Goal: Information Seeking & Learning: Check status

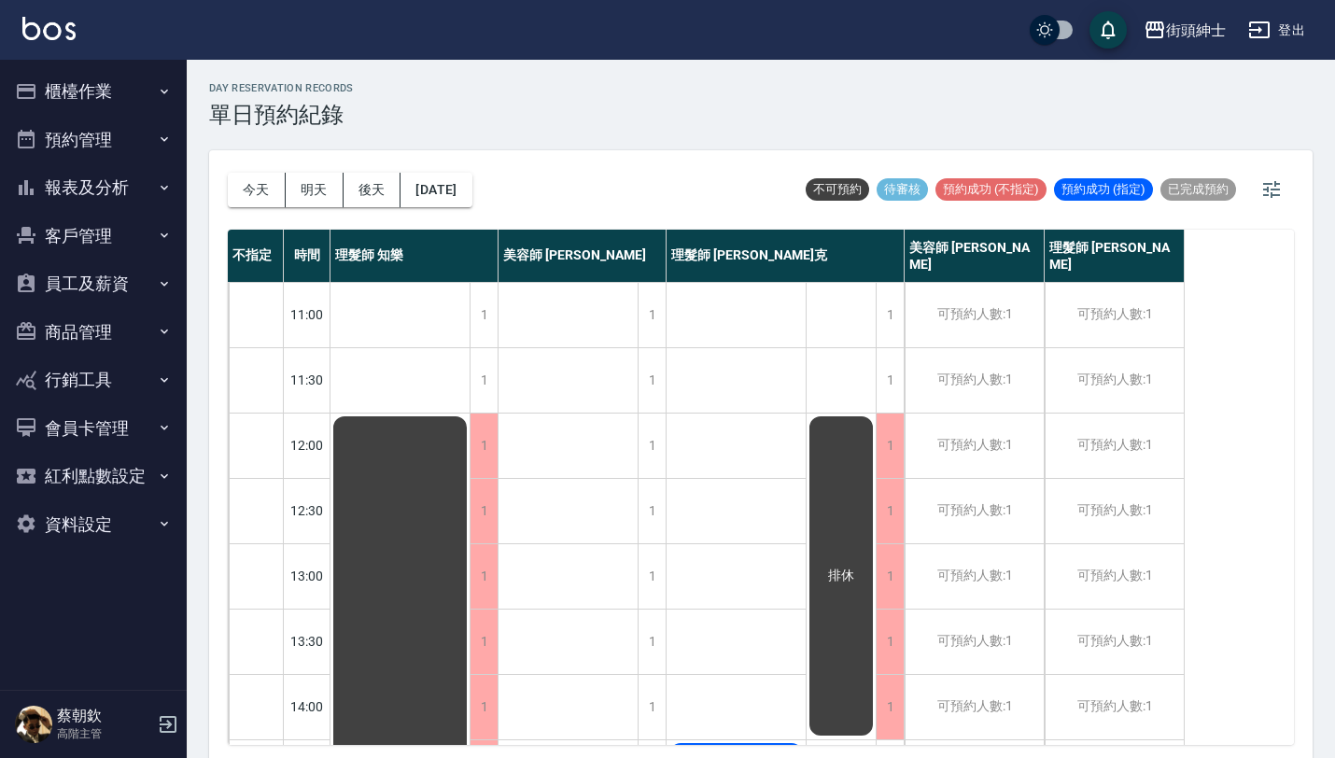
scroll to position [258, 0]
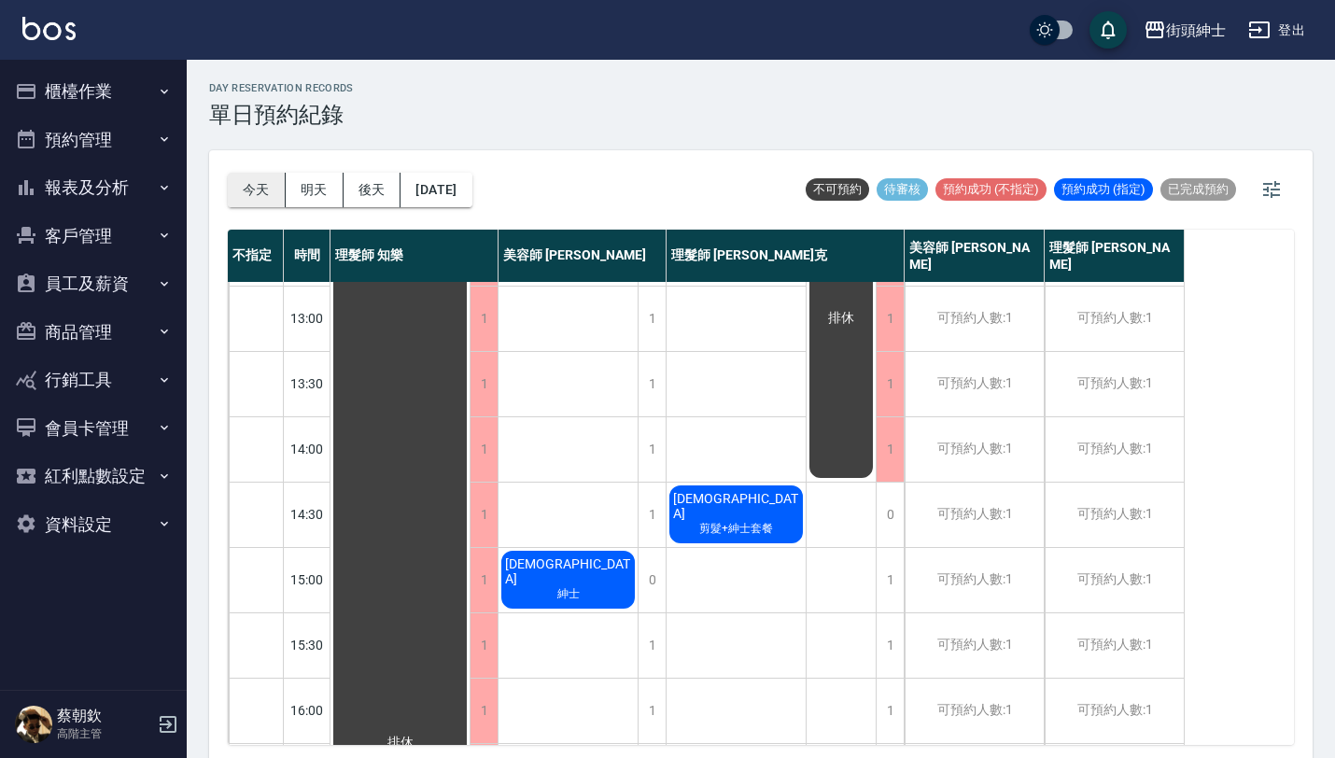
click at [258, 192] on button "今天" at bounding box center [257, 190] width 58 height 35
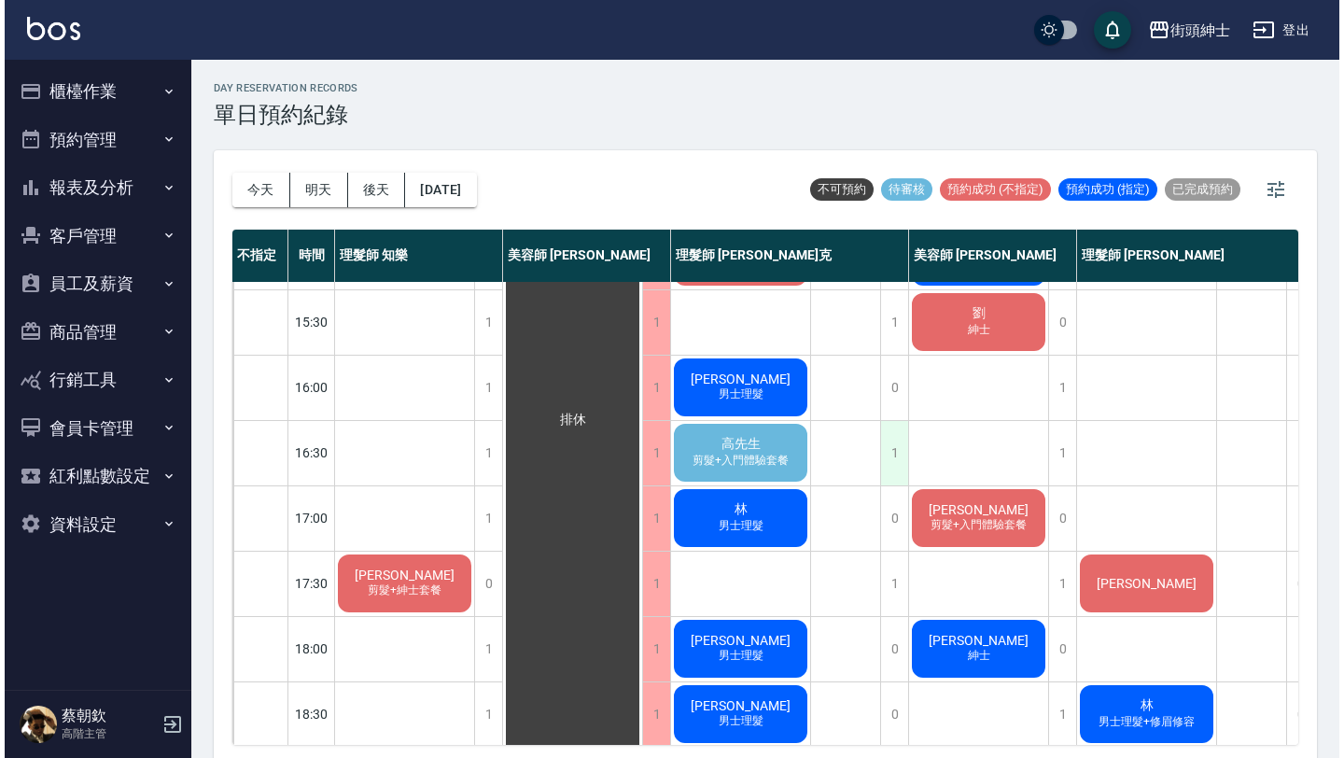
scroll to position [588, 0]
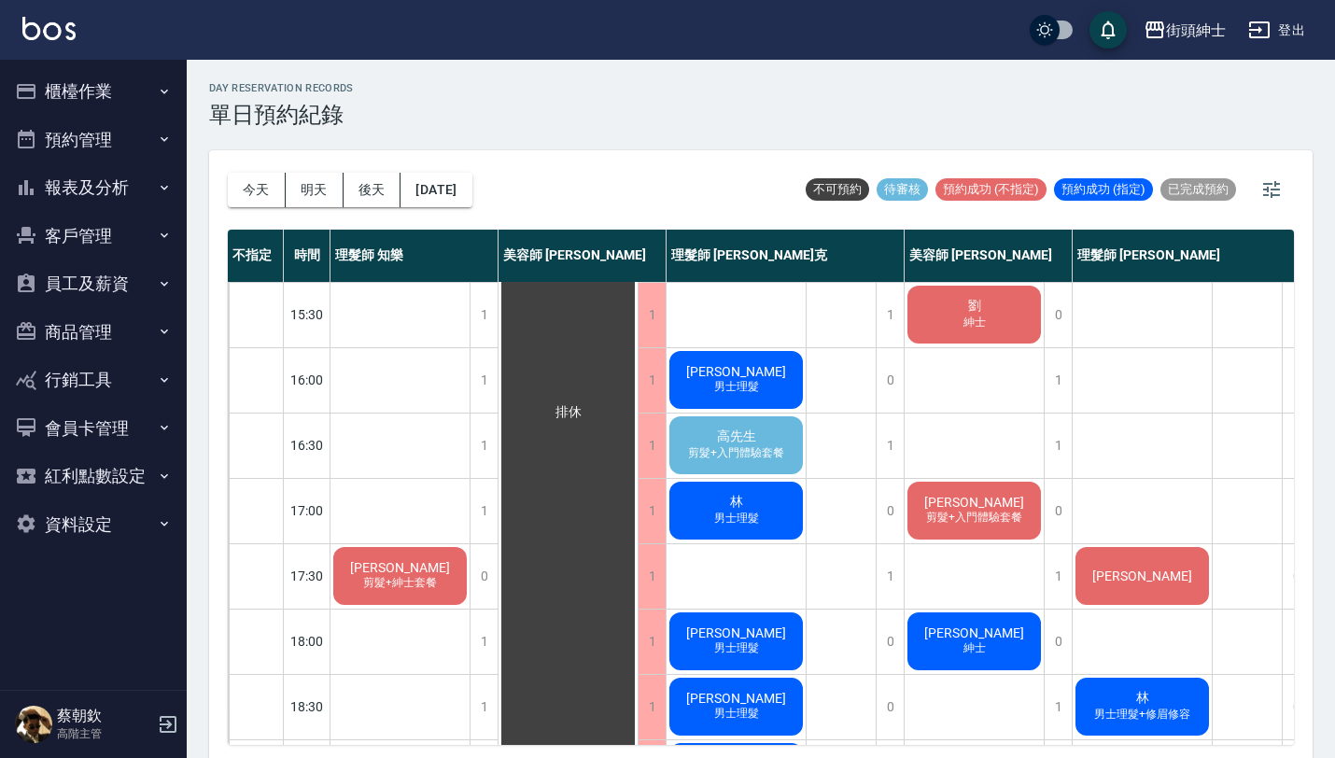
click at [1131, 568] on span "謝子偉" at bounding box center [1141, 575] width 107 height 15
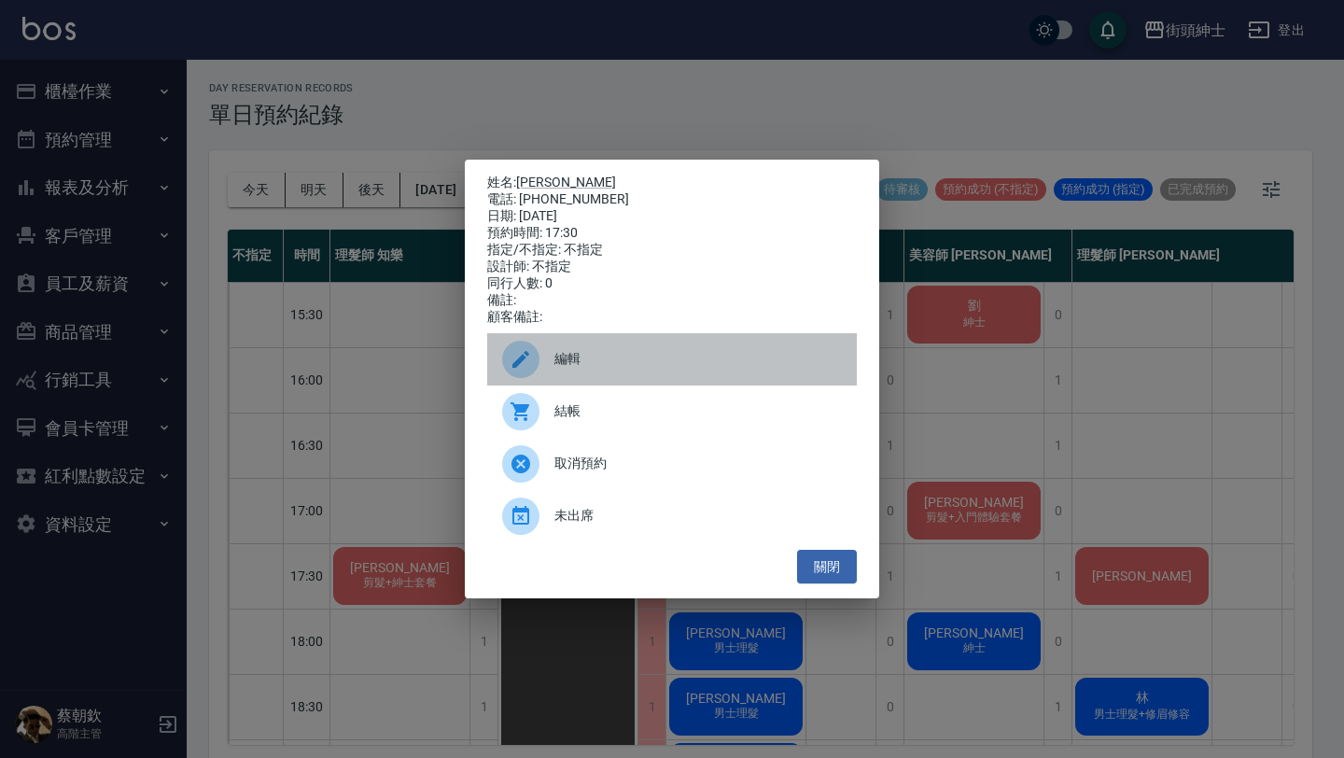
click at [667, 361] on span "編輯" at bounding box center [697, 359] width 287 height 20
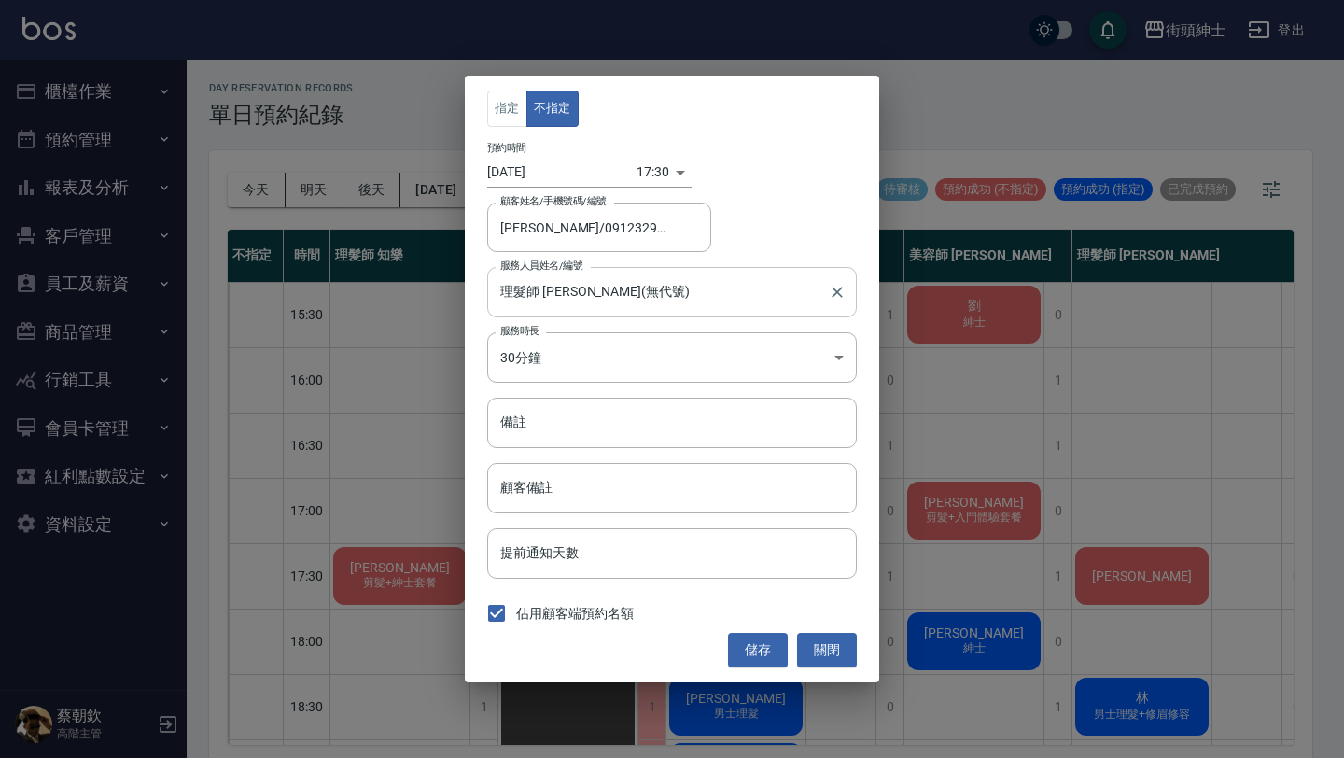
click at [637, 292] on input "理髮師 eric(無代號)" at bounding box center [658, 291] width 325 height 33
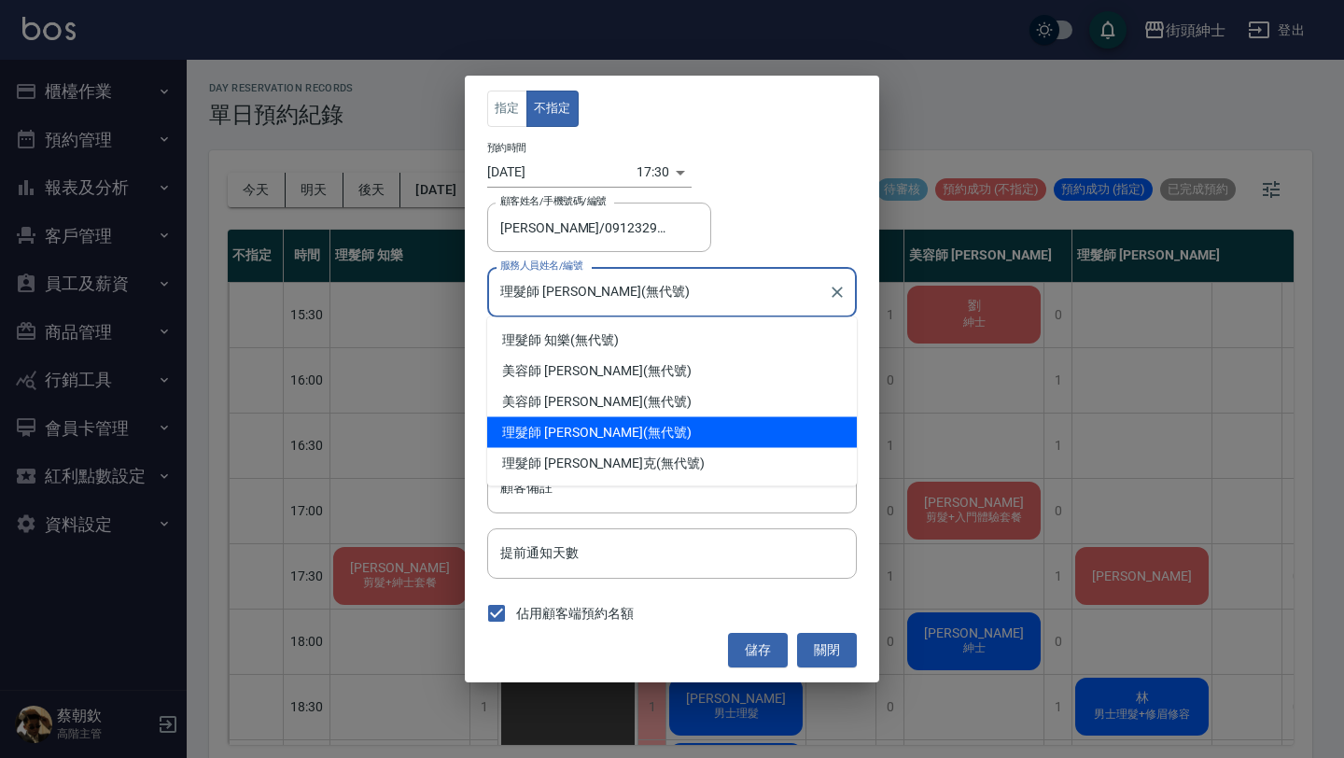
click at [648, 166] on body "街頭紳士 登出 櫃檯作業 打帳單 帳單列表 掛單列表 座位開單 營業儀表板 現金收支登錄 高階收支登錄 材料自購登錄 每日結帳 排班表 現場電腦打卡 掃碼打卡…" at bounding box center [672, 381] width 1344 height 763
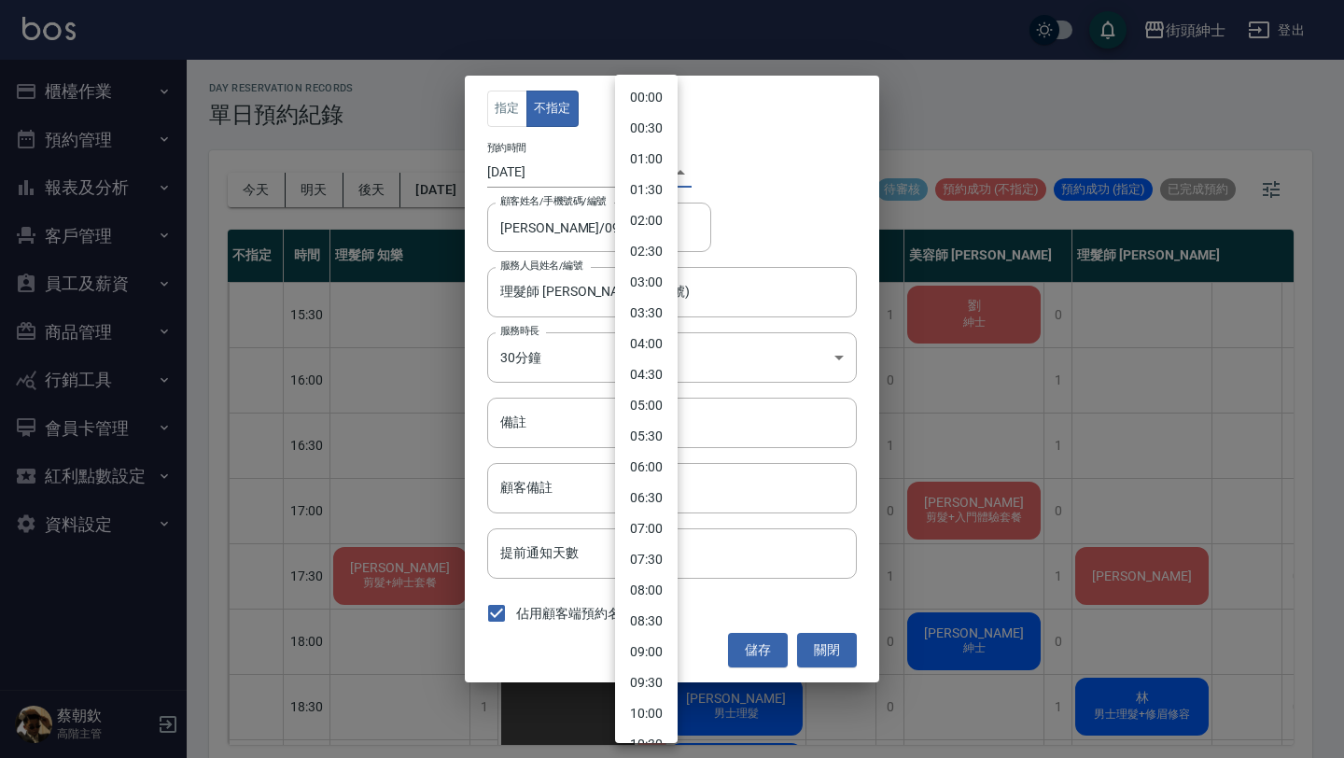
scroll to position [766, 0]
click at [656, 380] on li "17:00" at bounding box center [646, 378] width 63 height 31
type input "1760000400000"
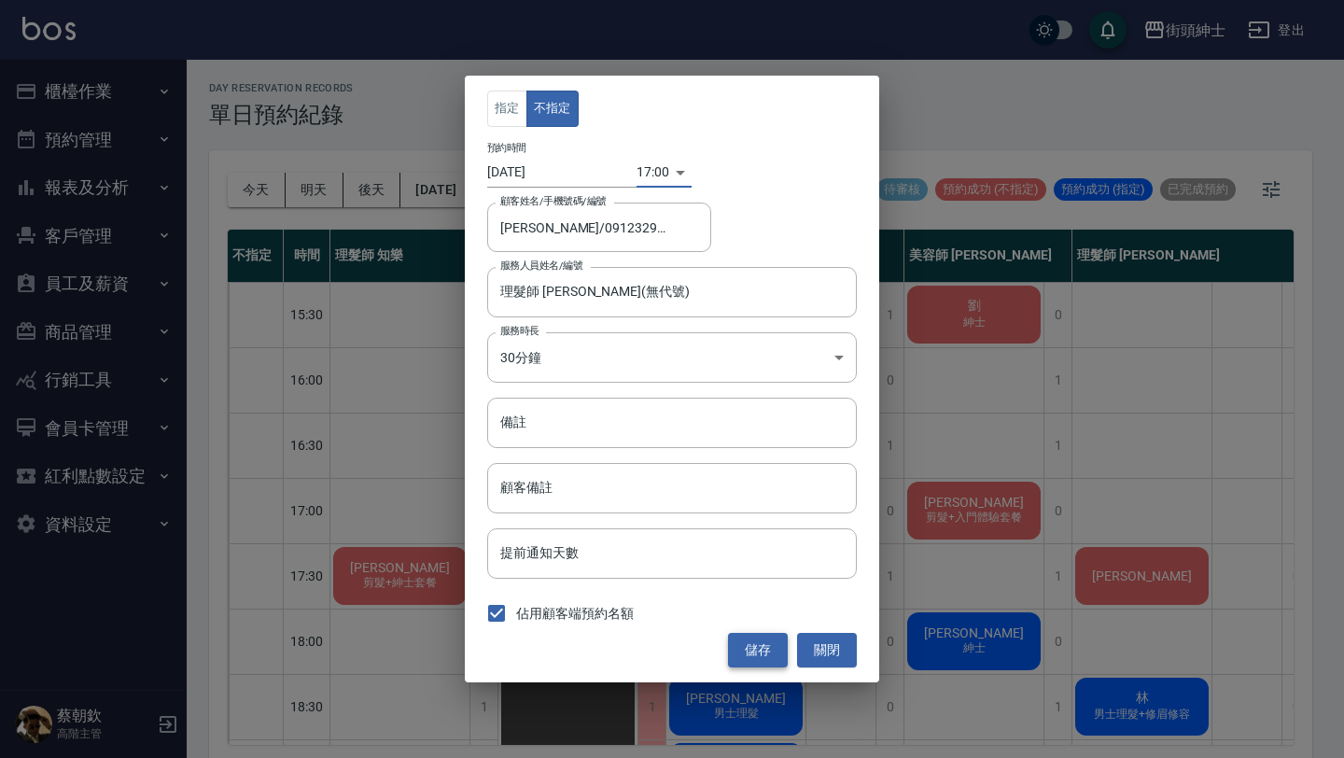
click at [763, 638] on button "儲存" at bounding box center [758, 650] width 60 height 35
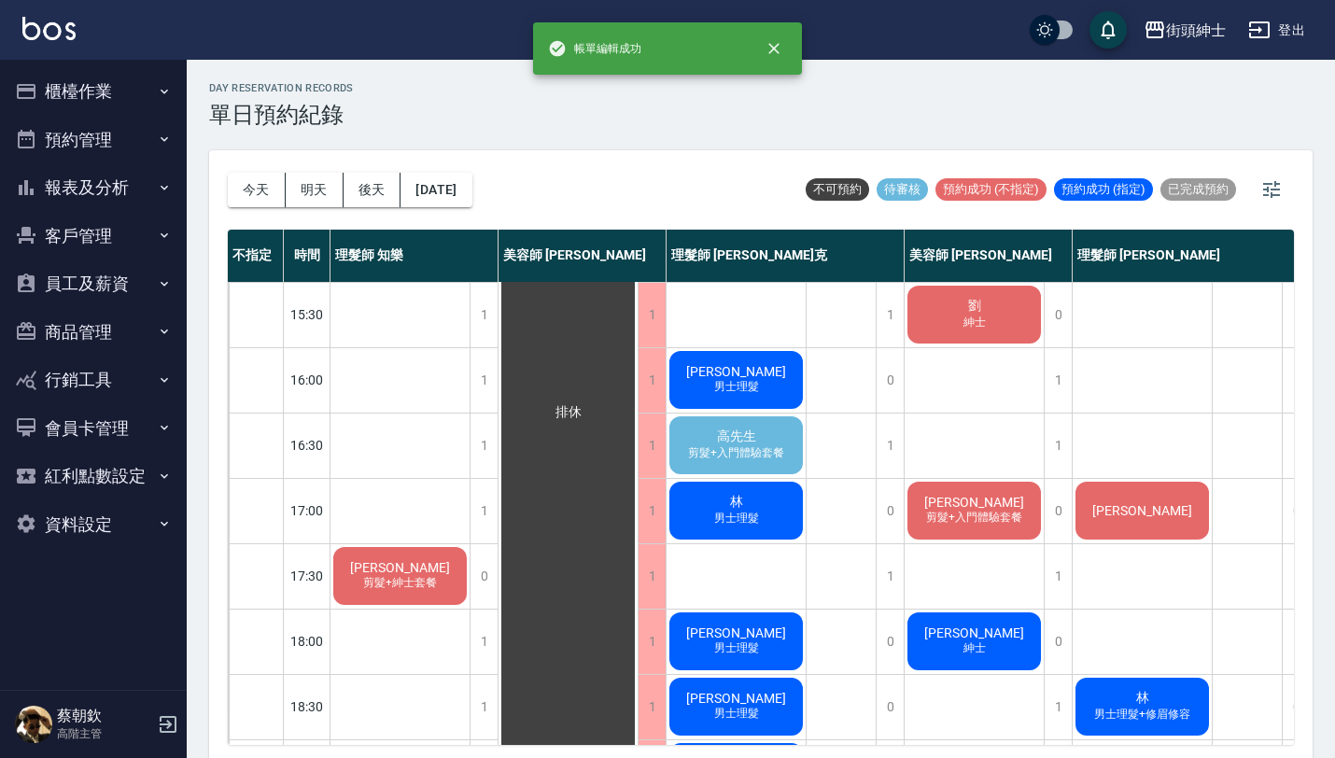
click at [1021, 505] on div "謝子偉 剪髮+入門體驗套餐" at bounding box center [973, 510] width 139 height 63
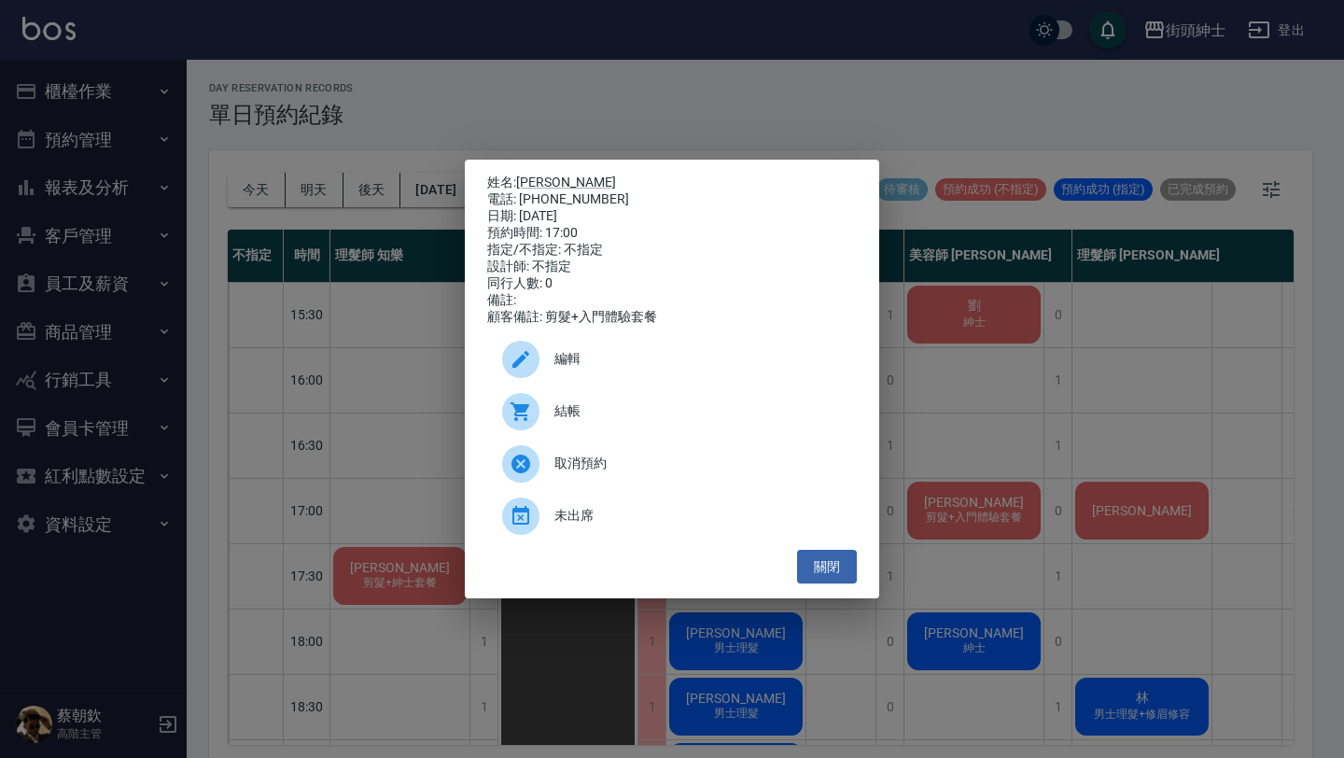
click at [724, 350] on div "編輯" at bounding box center [672, 359] width 370 height 52
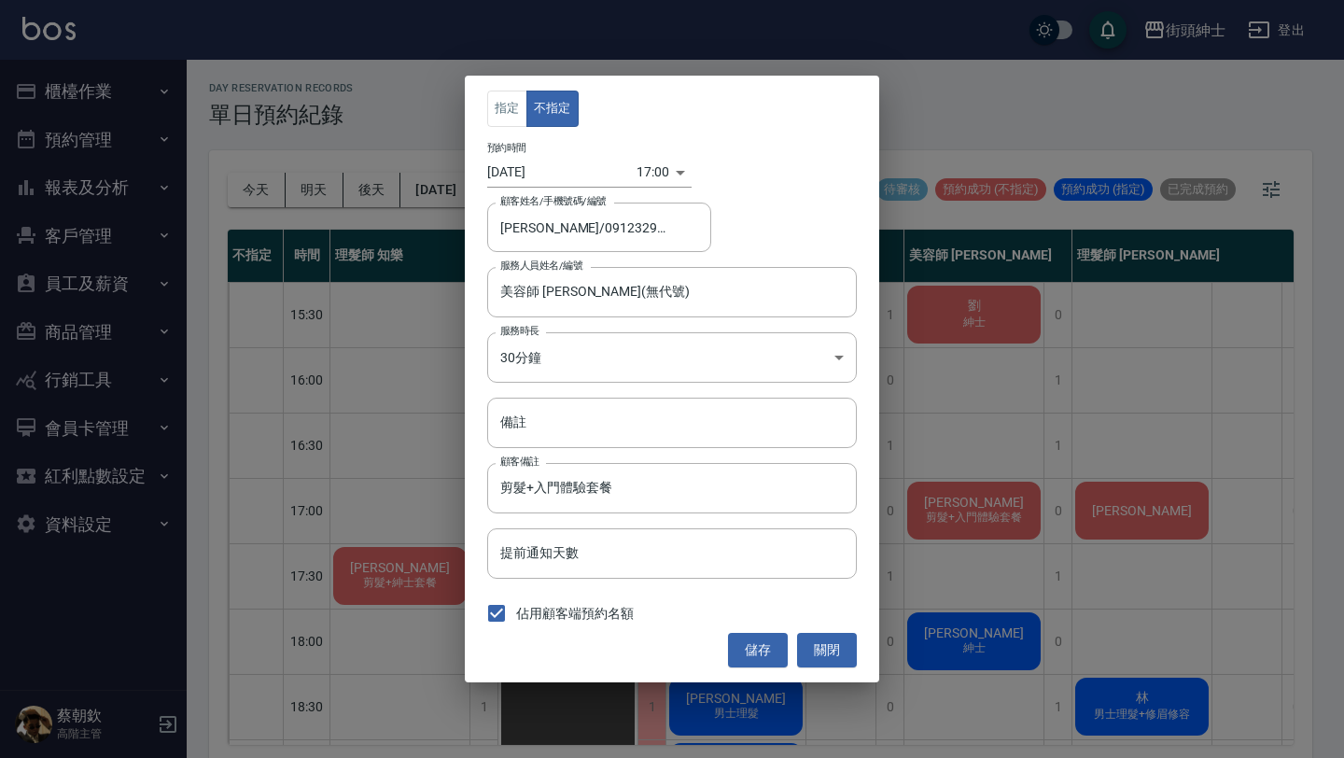
click at [642, 168] on body "街頭紳士 登出 櫃檯作業 打帳單 帳單列表 掛單列表 座位開單 營業儀表板 現金收支登錄 高階收支登錄 材料自購登錄 每日結帳 排班表 現場電腦打卡 掃碼打卡…" at bounding box center [672, 381] width 1344 height 763
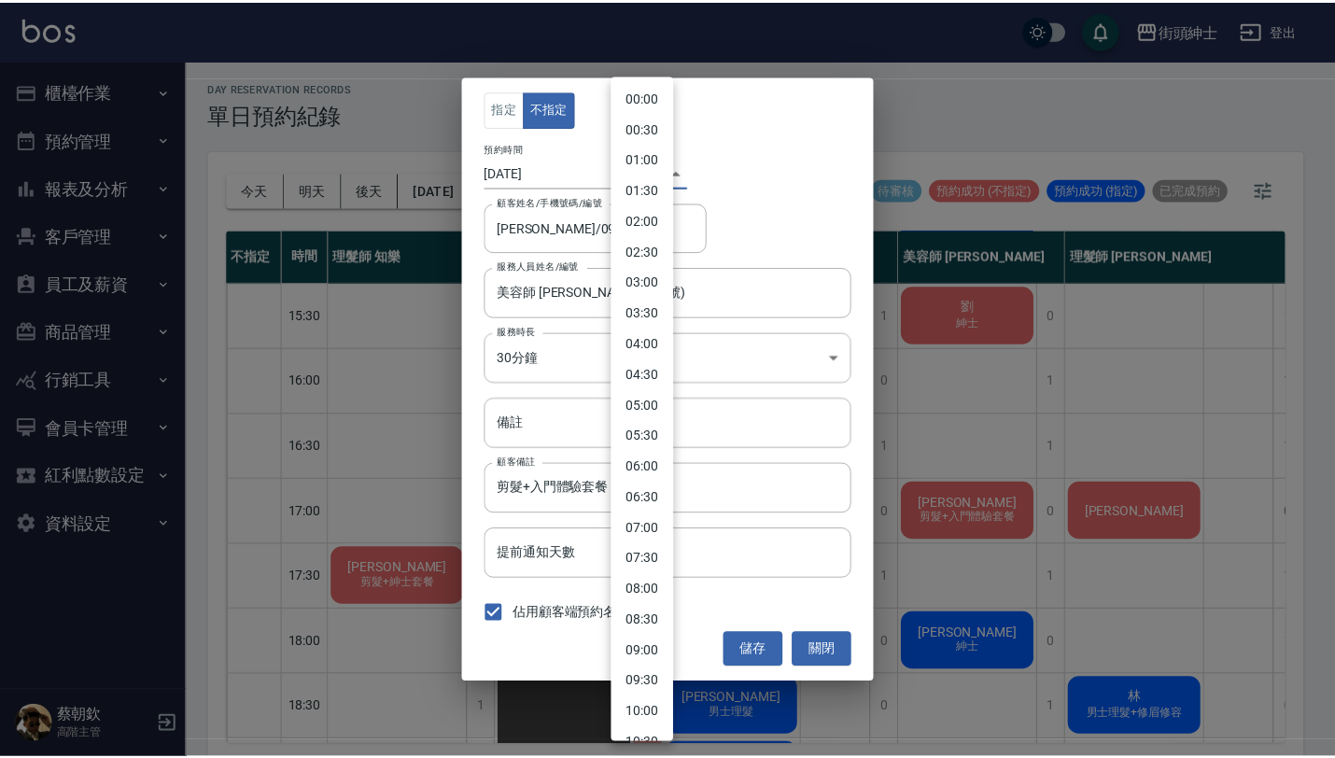
scroll to position [735, 0]
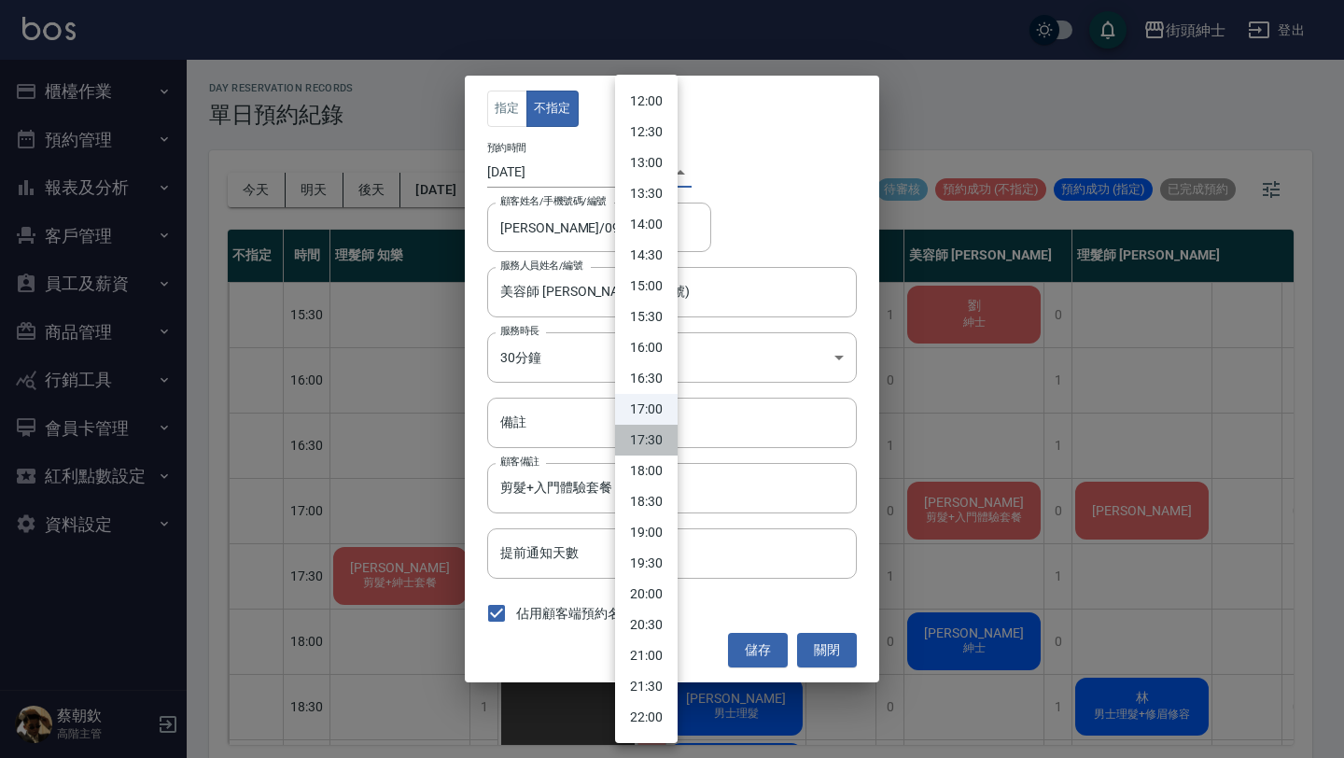
click at [650, 439] on li "17:30" at bounding box center [646, 440] width 63 height 31
type input "1760002200000"
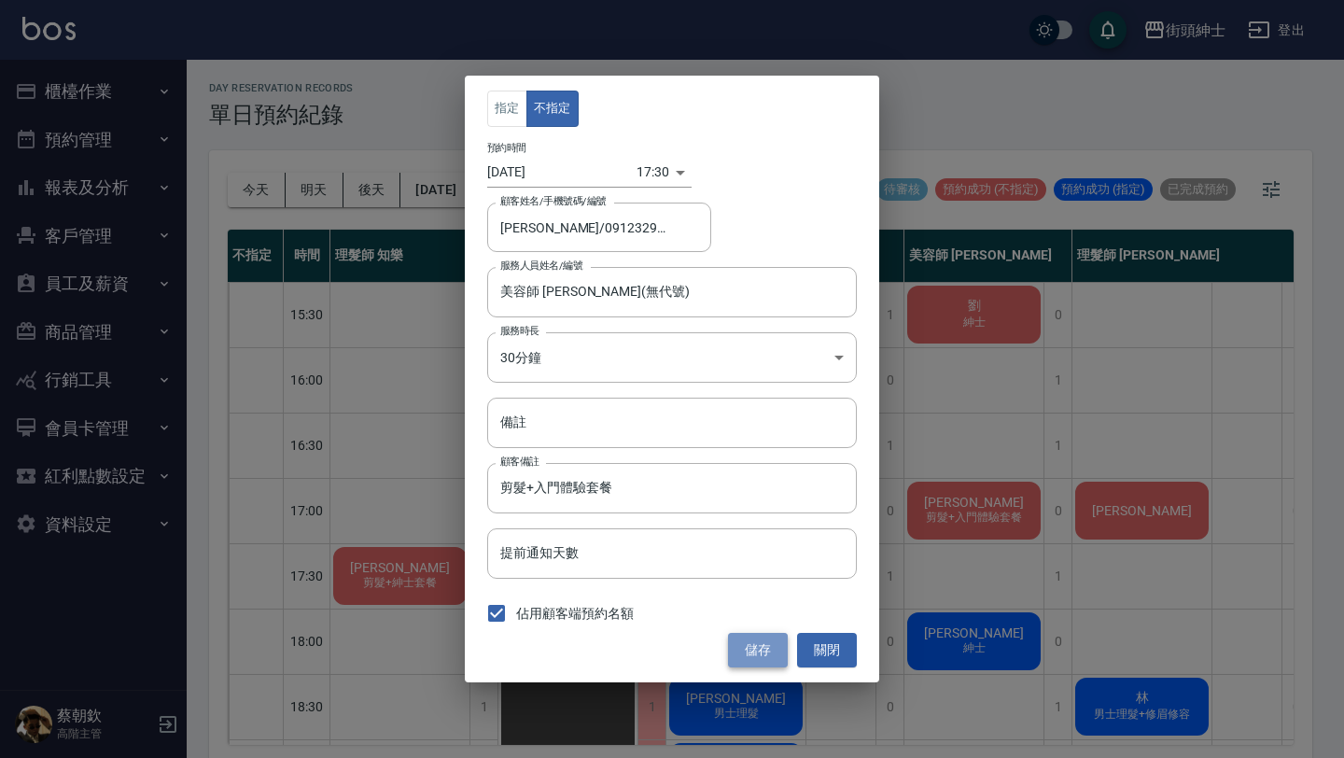
click at [763, 643] on button "儲存" at bounding box center [758, 650] width 60 height 35
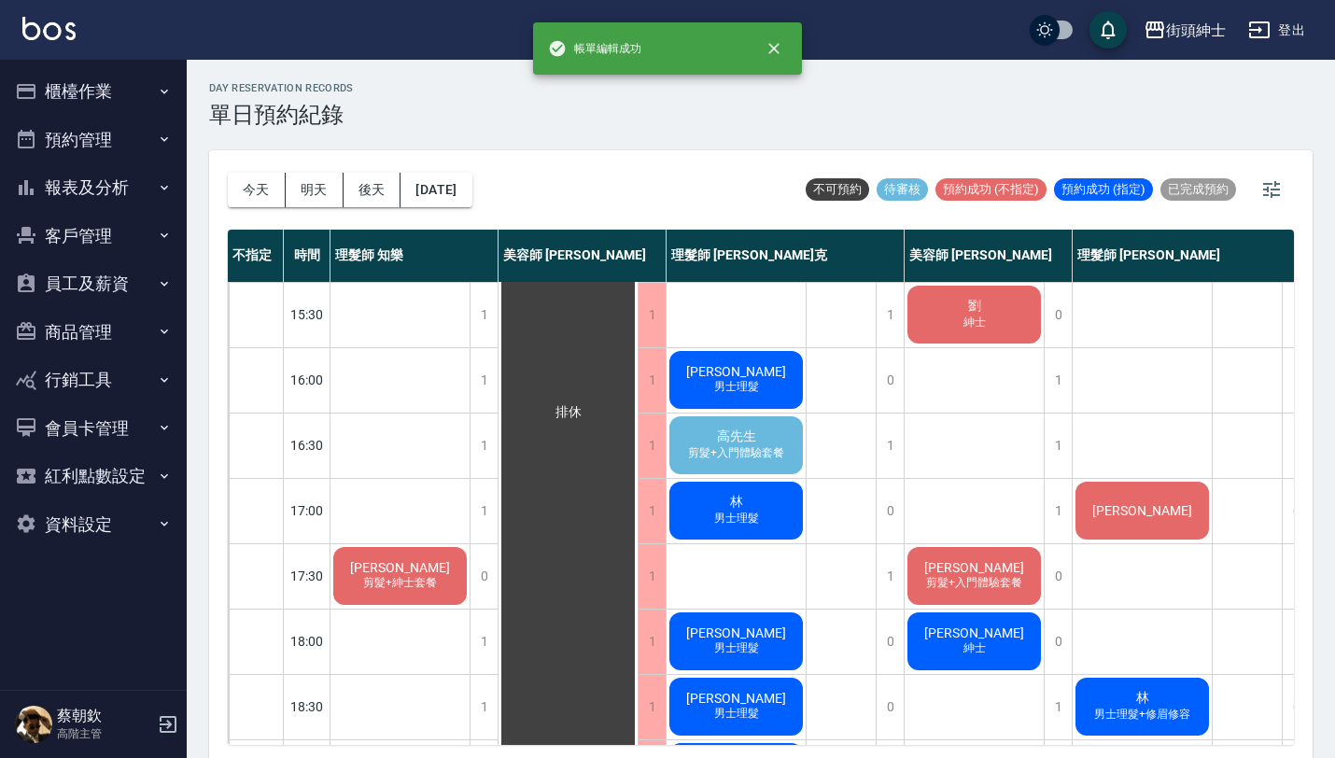
click at [735, 426] on div "高先生 剪髮+入門體驗套餐" at bounding box center [735, 444] width 139 height 63
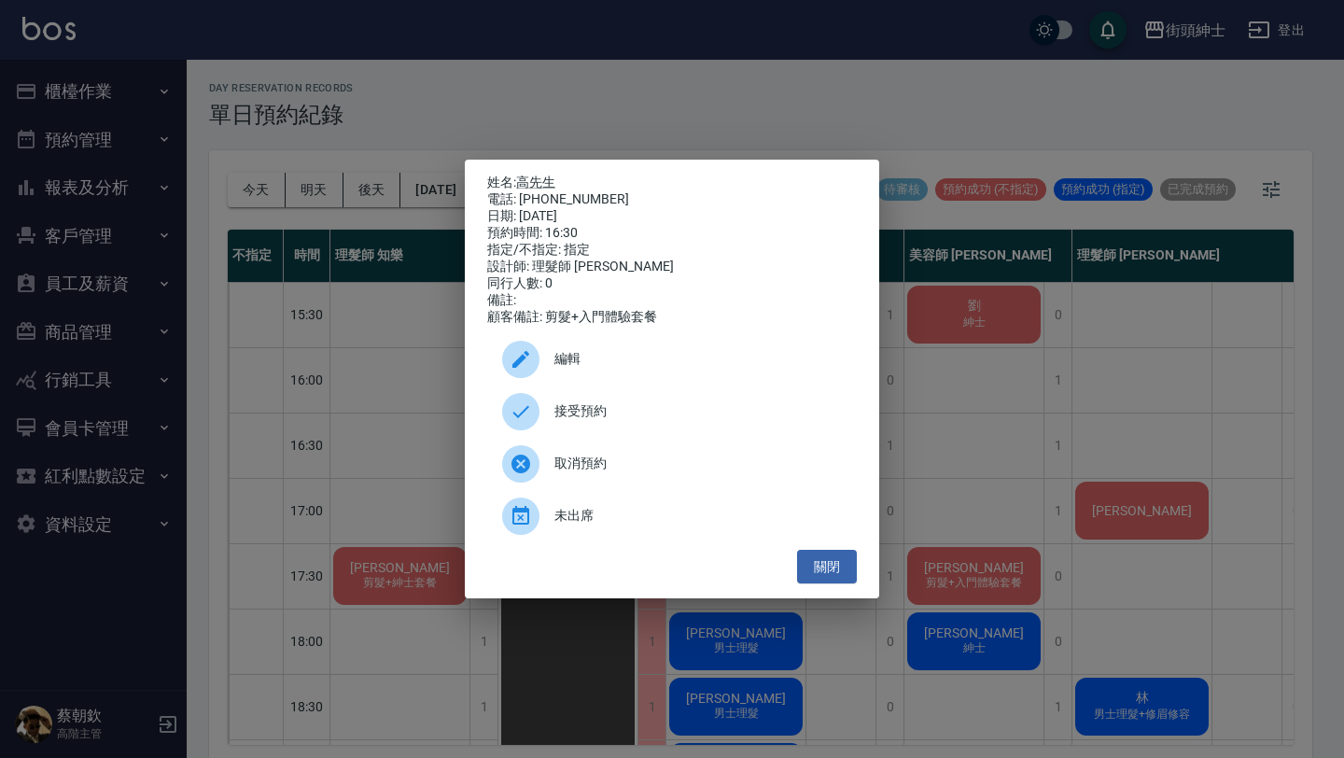
click at [624, 409] on div "接受預約" at bounding box center [672, 411] width 370 height 52
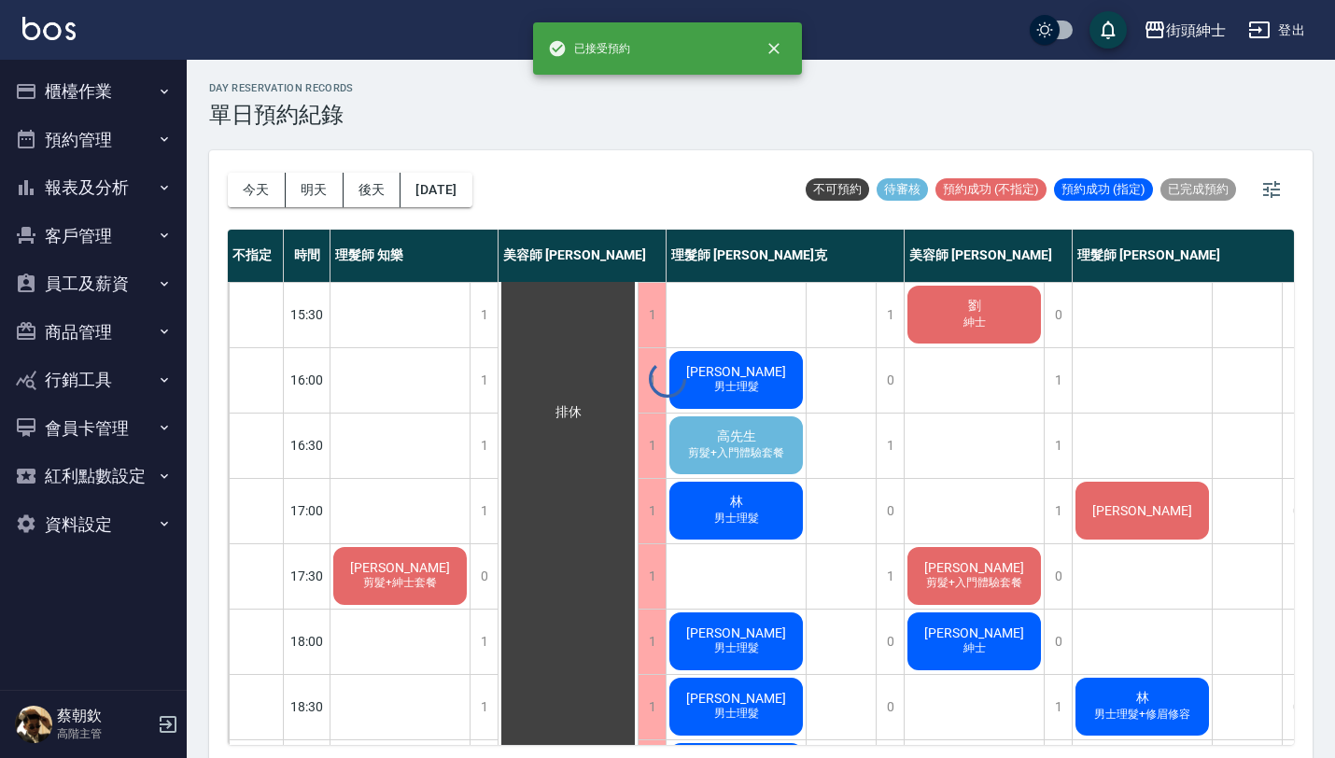
click at [736, 444] on div at bounding box center [667, 379] width 1335 height 758
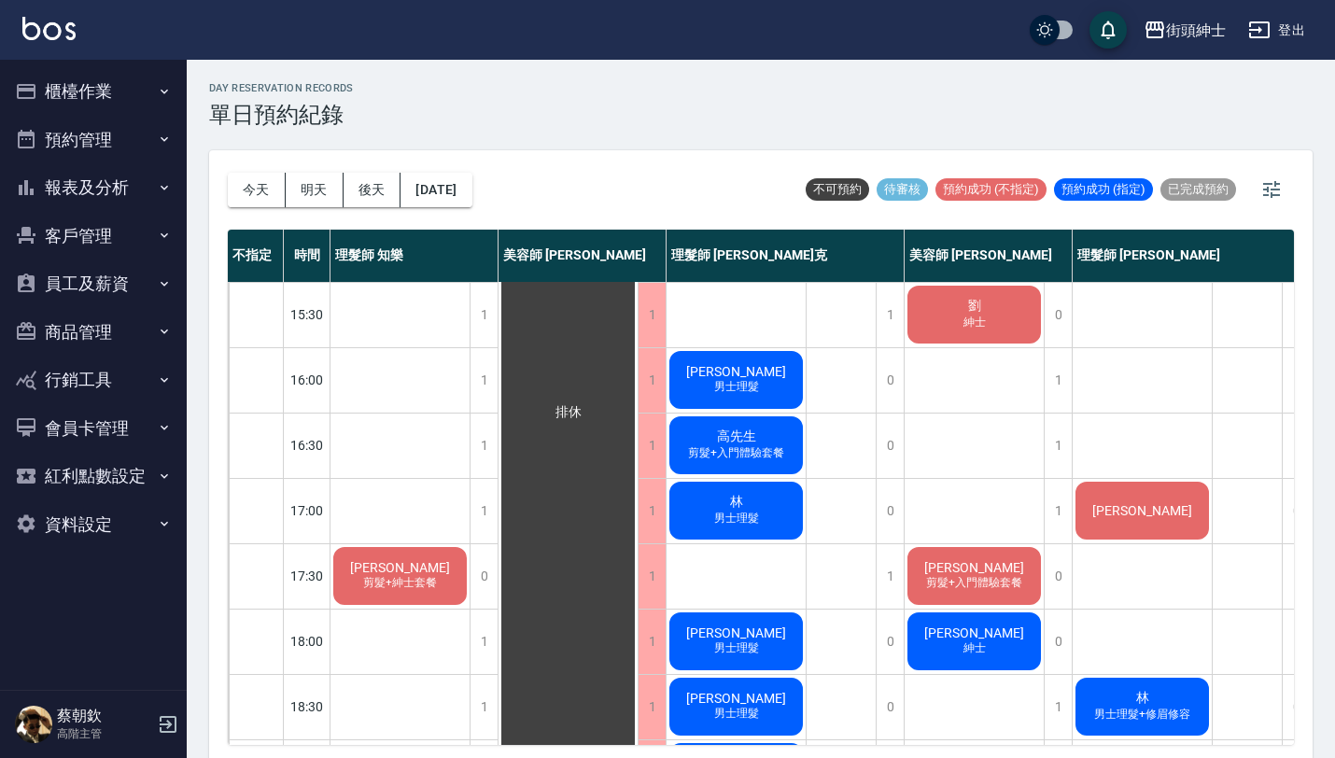
click at [736, 444] on span "高先生" at bounding box center [736, 436] width 47 height 17
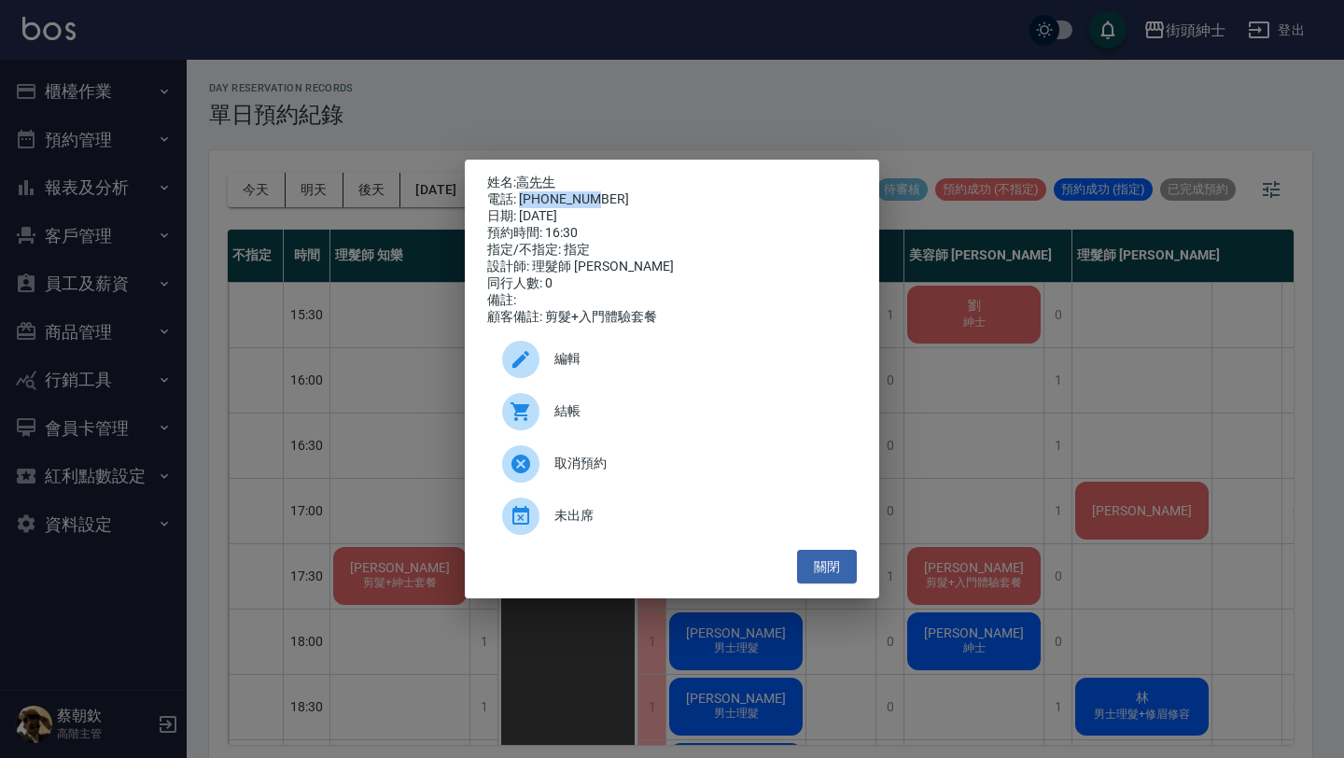
drag, startPoint x: 520, startPoint y: 192, endPoint x: 599, endPoint y: 200, distance: 79.7
click at [601, 201] on div "電話: 0919662870" at bounding box center [672, 199] width 370 height 17
copy div "0919662870"
click at [833, 561] on button "關閉" at bounding box center [827, 567] width 60 height 35
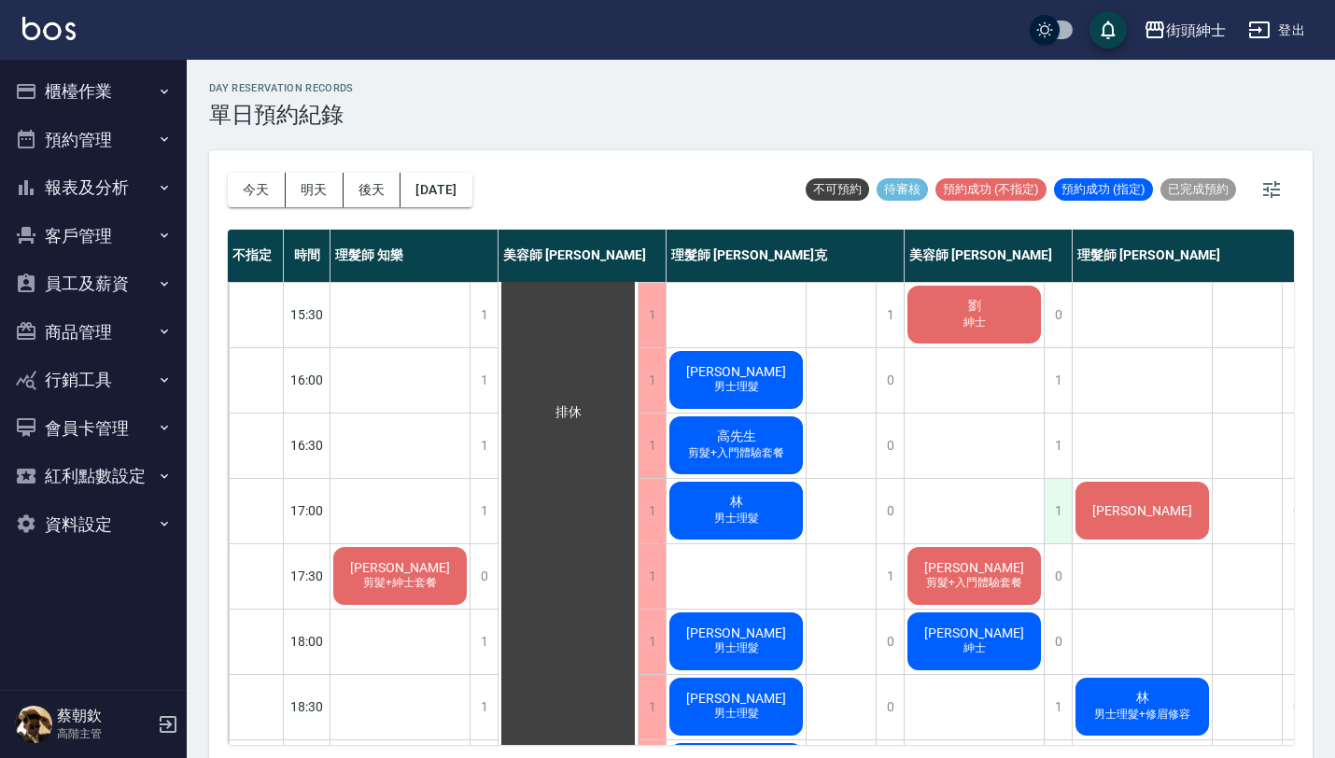
click at [1057, 519] on div "1" at bounding box center [1057, 511] width 28 height 64
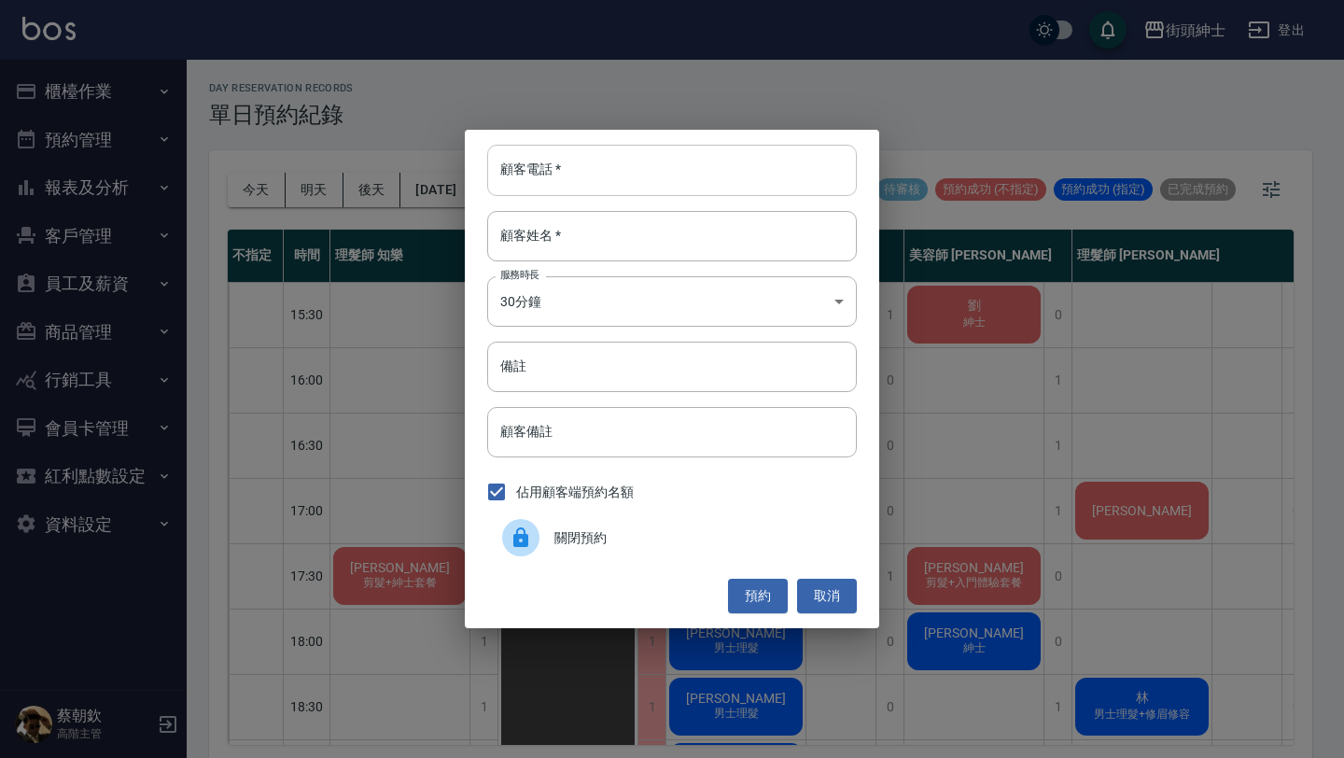
click at [639, 165] on input "顧客電話   *" at bounding box center [672, 170] width 370 height 50
paste input "0919662870"
type input "0919662870"
click at [626, 227] on input "顧客姓名   *" at bounding box center [672, 236] width 370 height 50
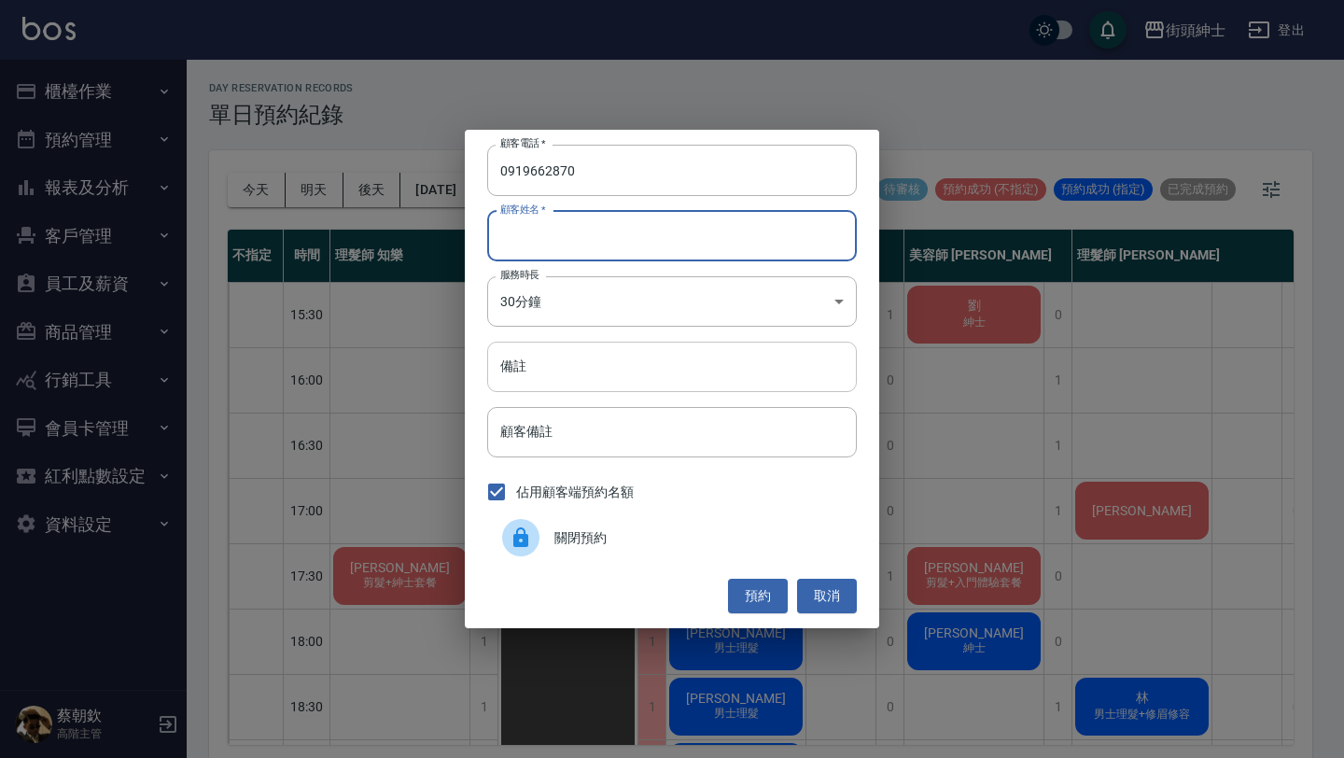
click at [705, 379] on input "備註" at bounding box center [672, 367] width 370 height 50
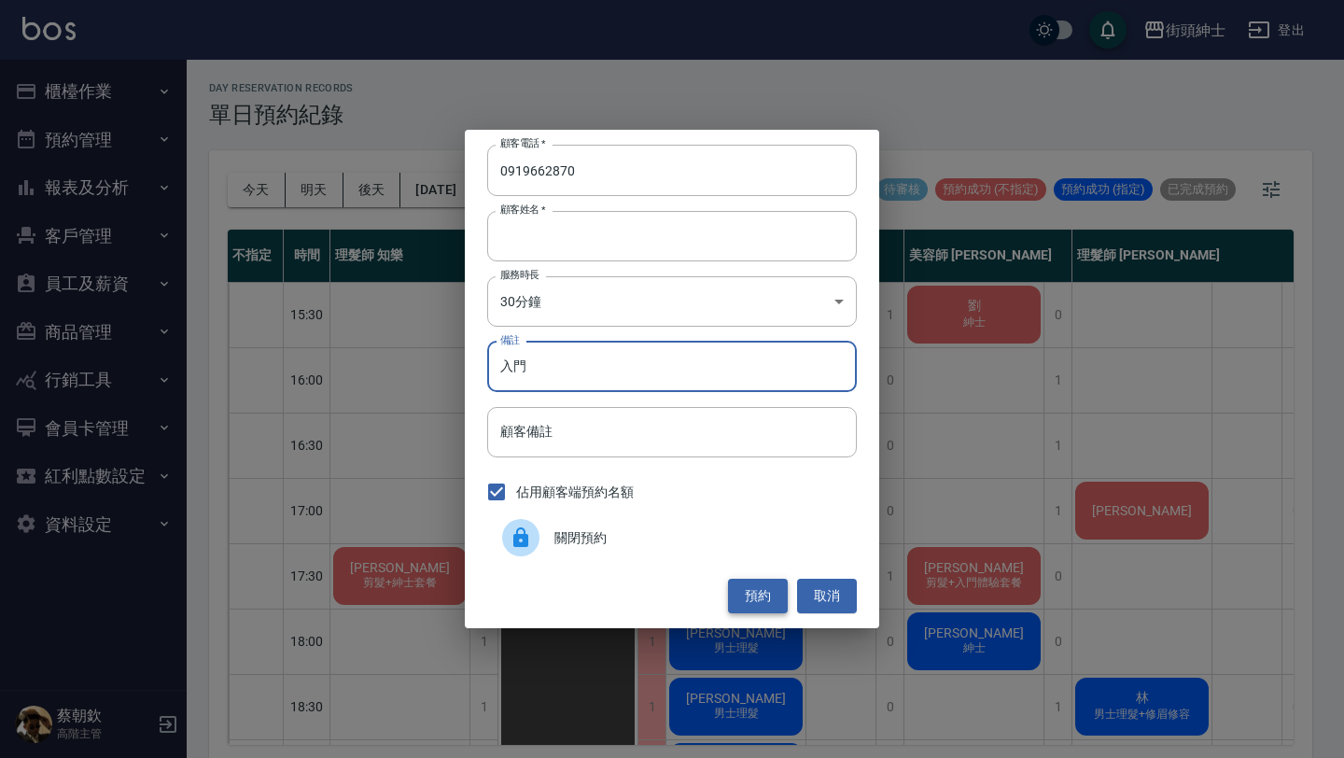
type input "入門"
click at [771, 593] on button "預約" at bounding box center [758, 596] width 60 height 35
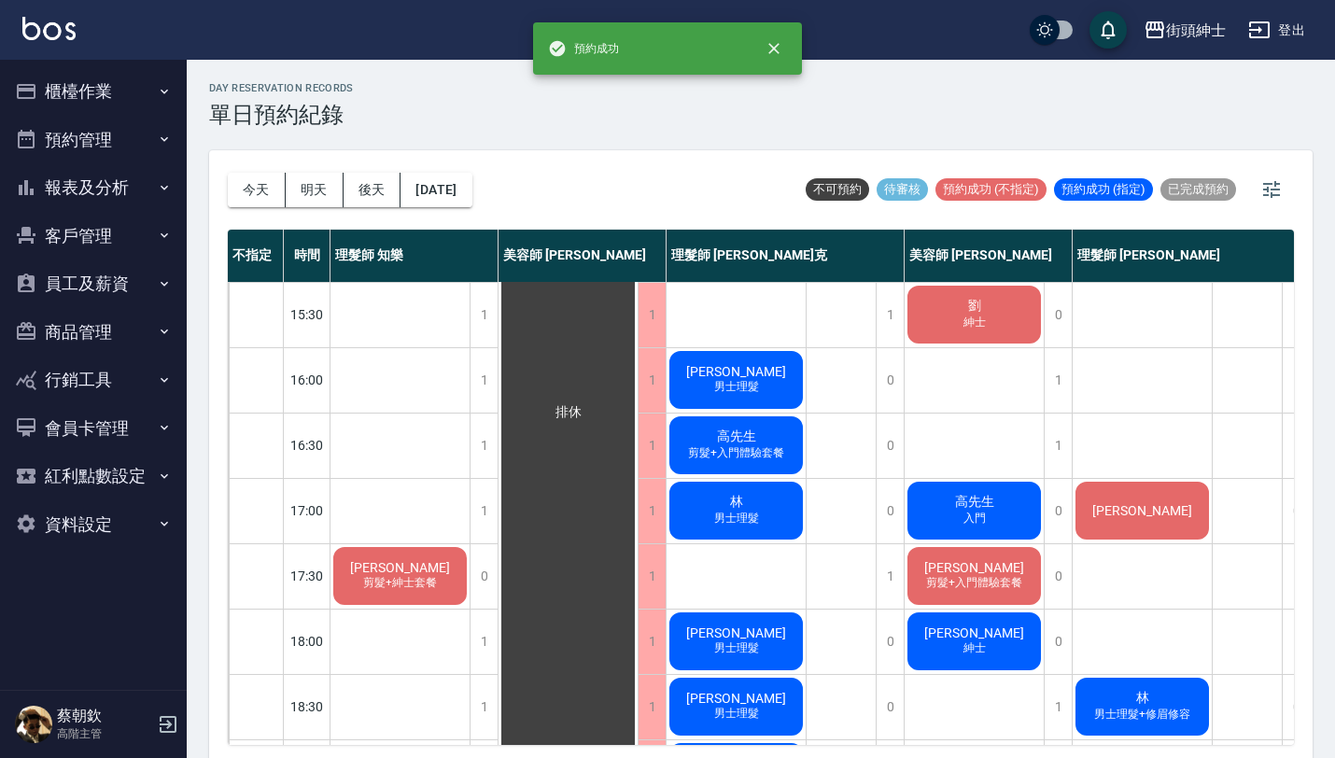
click at [994, 525] on div "高先生 入門" at bounding box center [973, 510] width 139 height 63
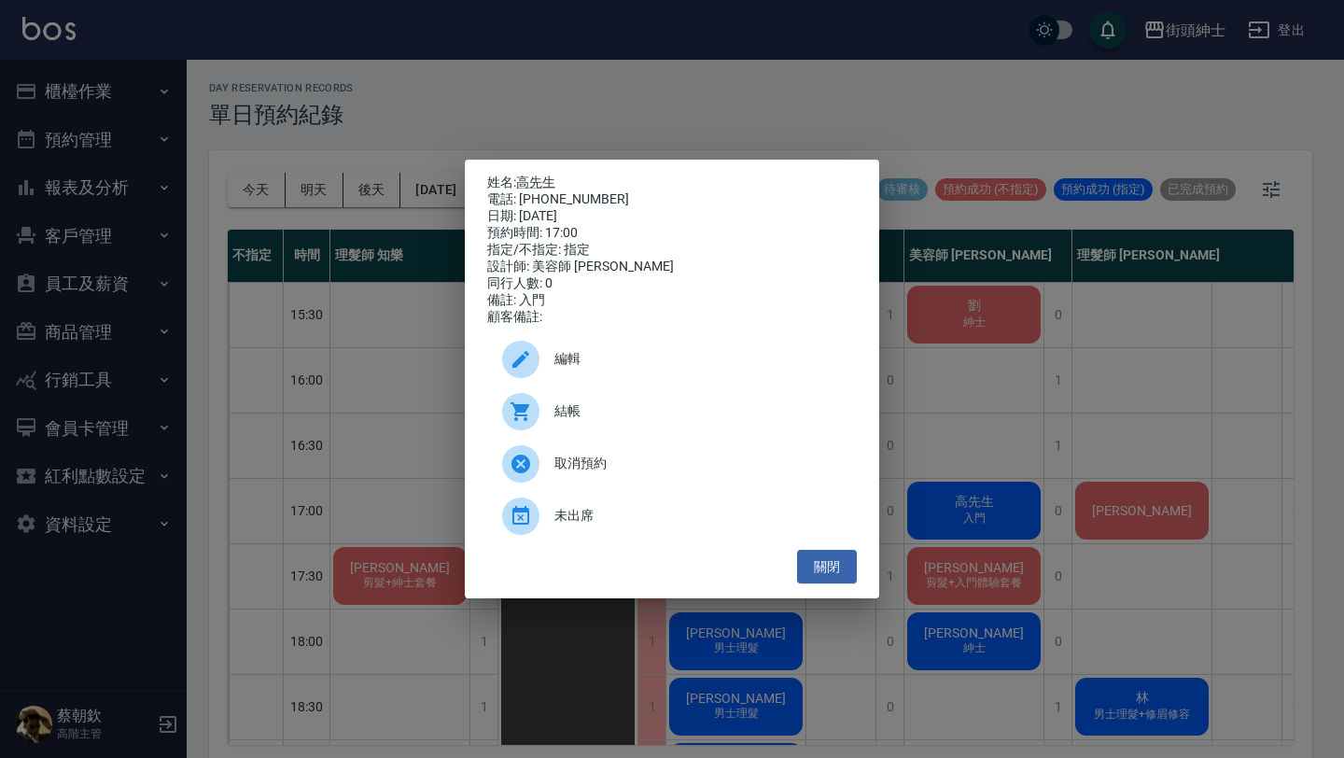
click at [555, 346] on div "編輯" at bounding box center [672, 359] width 370 height 52
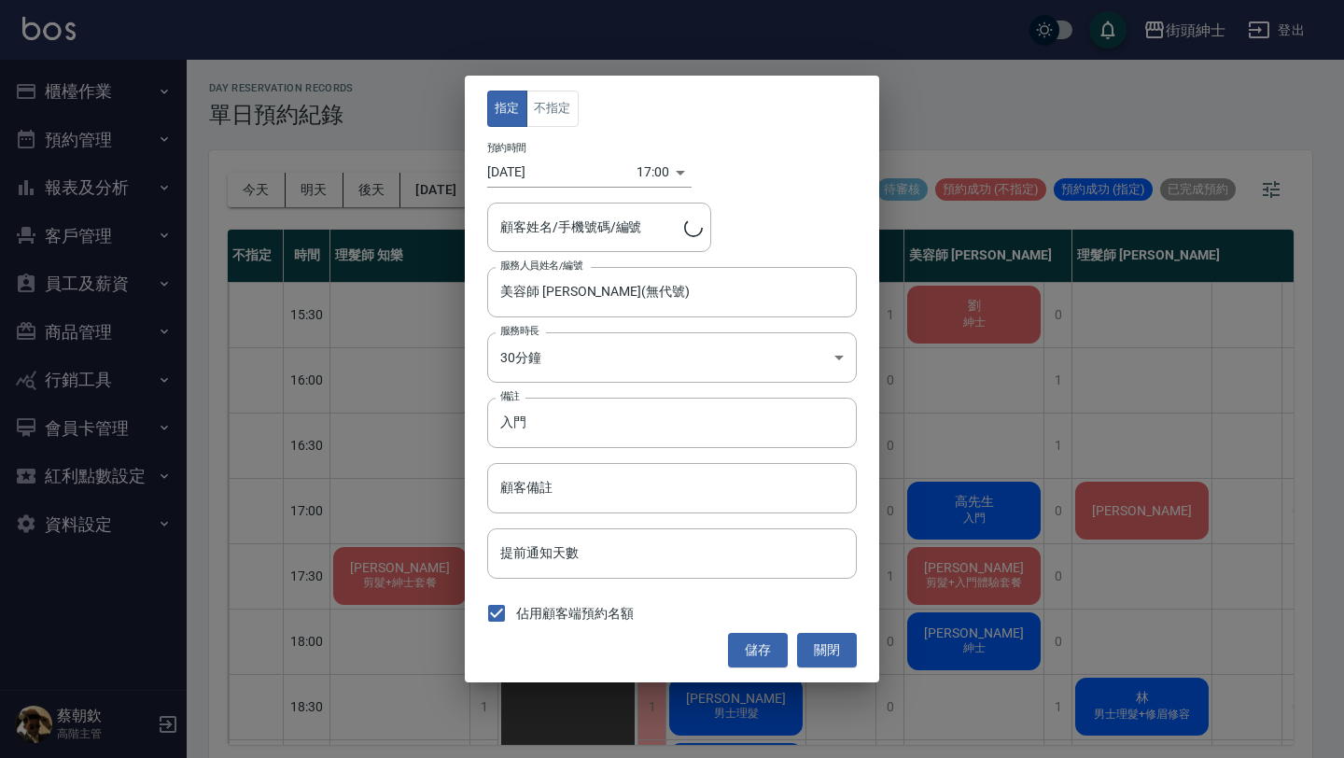
type input "高先生/0919662870"
click at [550, 103] on button "不指定" at bounding box center [552, 109] width 52 height 36
click at [760, 658] on button "儲存" at bounding box center [758, 650] width 60 height 35
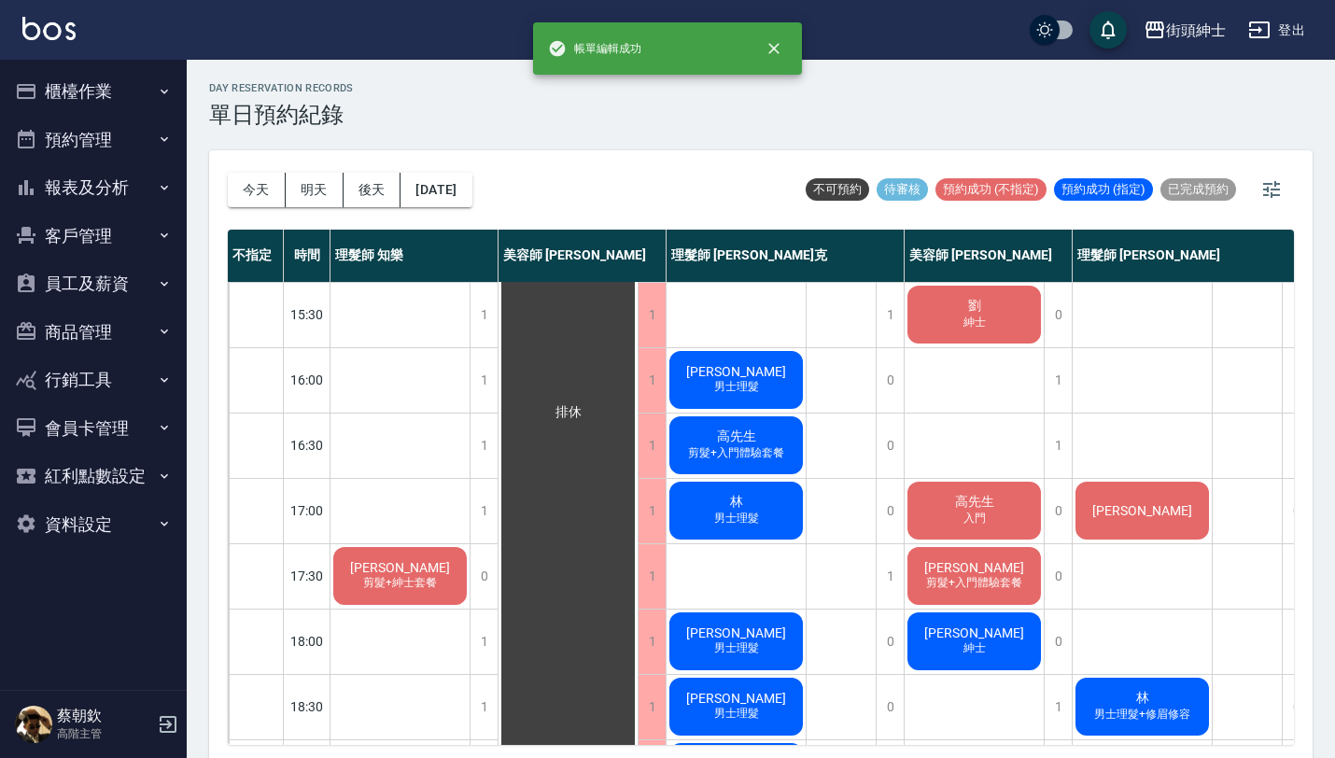
click at [983, 647] on span "紳士" at bounding box center [974, 648] width 30 height 16
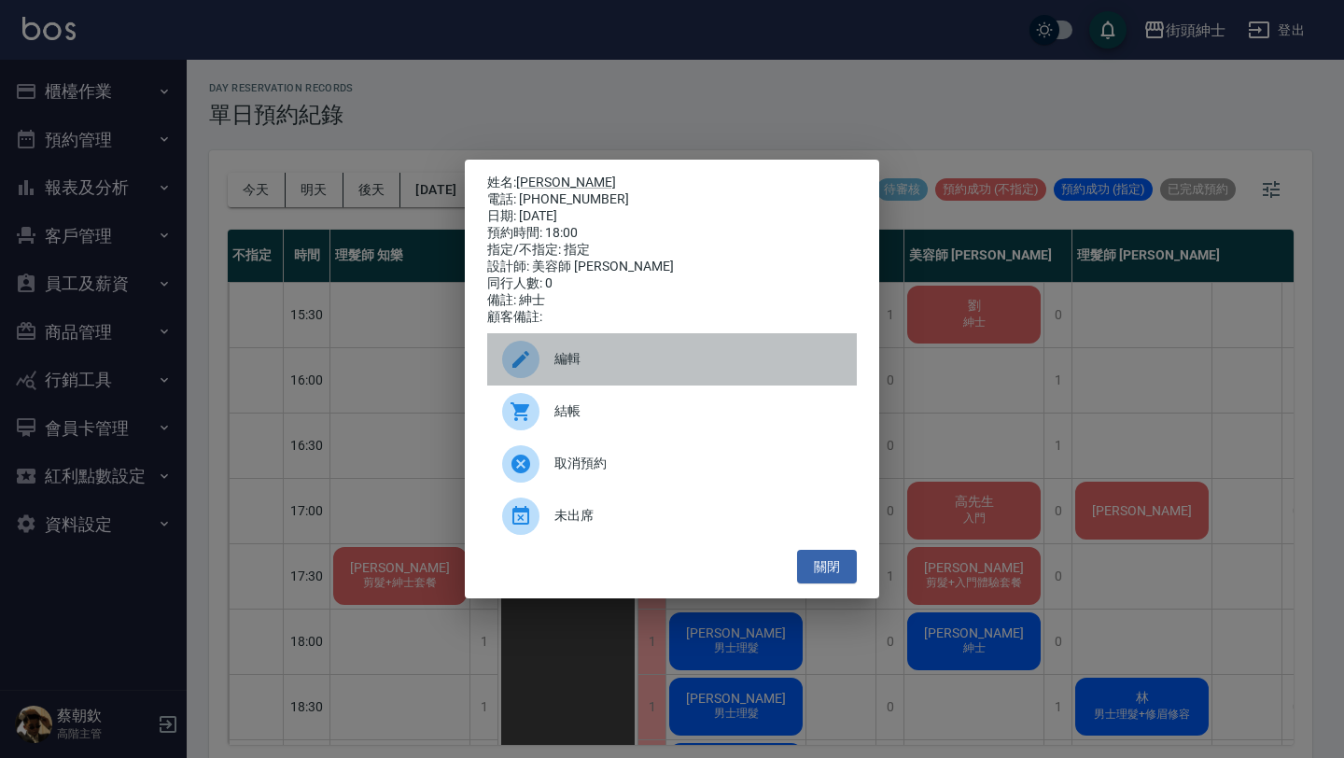
click at [671, 366] on span "編輯" at bounding box center [697, 359] width 287 height 20
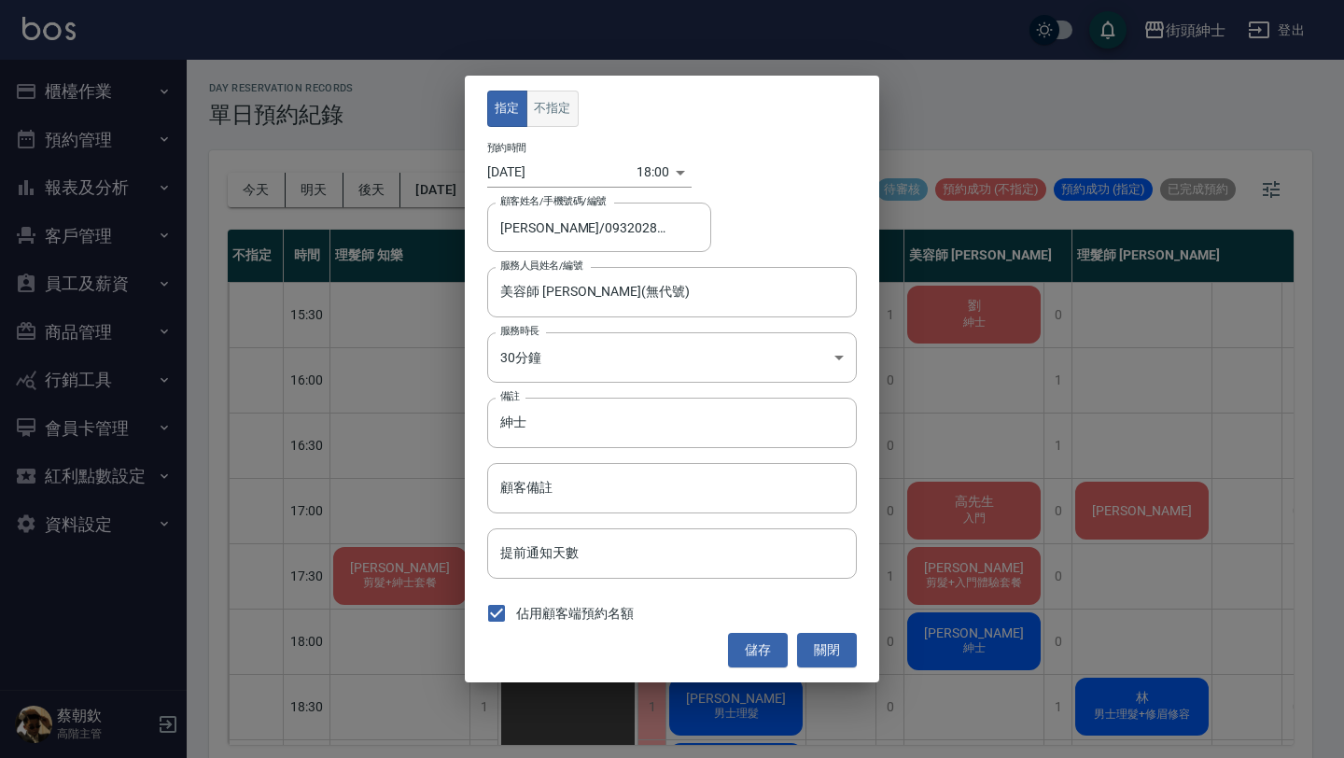
click at [541, 119] on button "不指定" at bounding box center [552, 109] width 52 height 36
click at [767, 657] on button "儲存" at bounding box center [758, 650] width 60 height 35
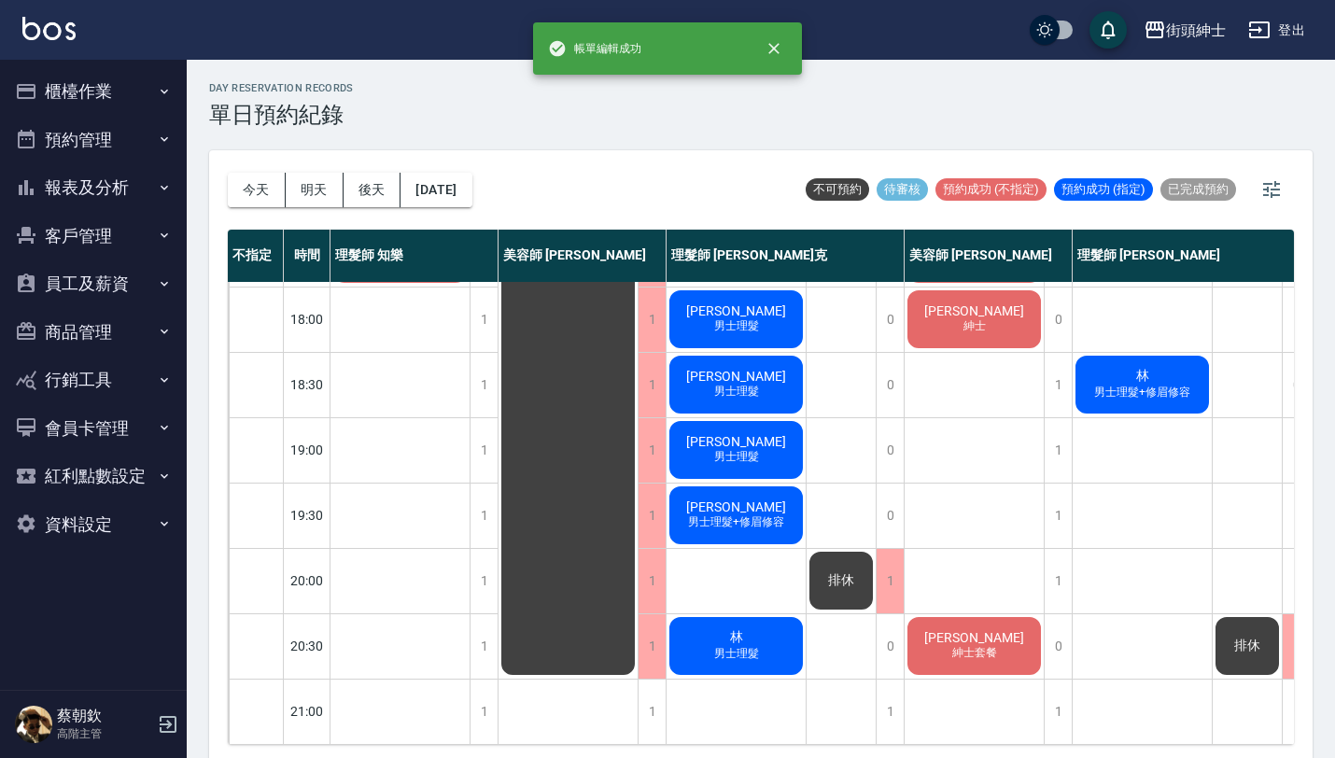
scroll to position [5, 0]
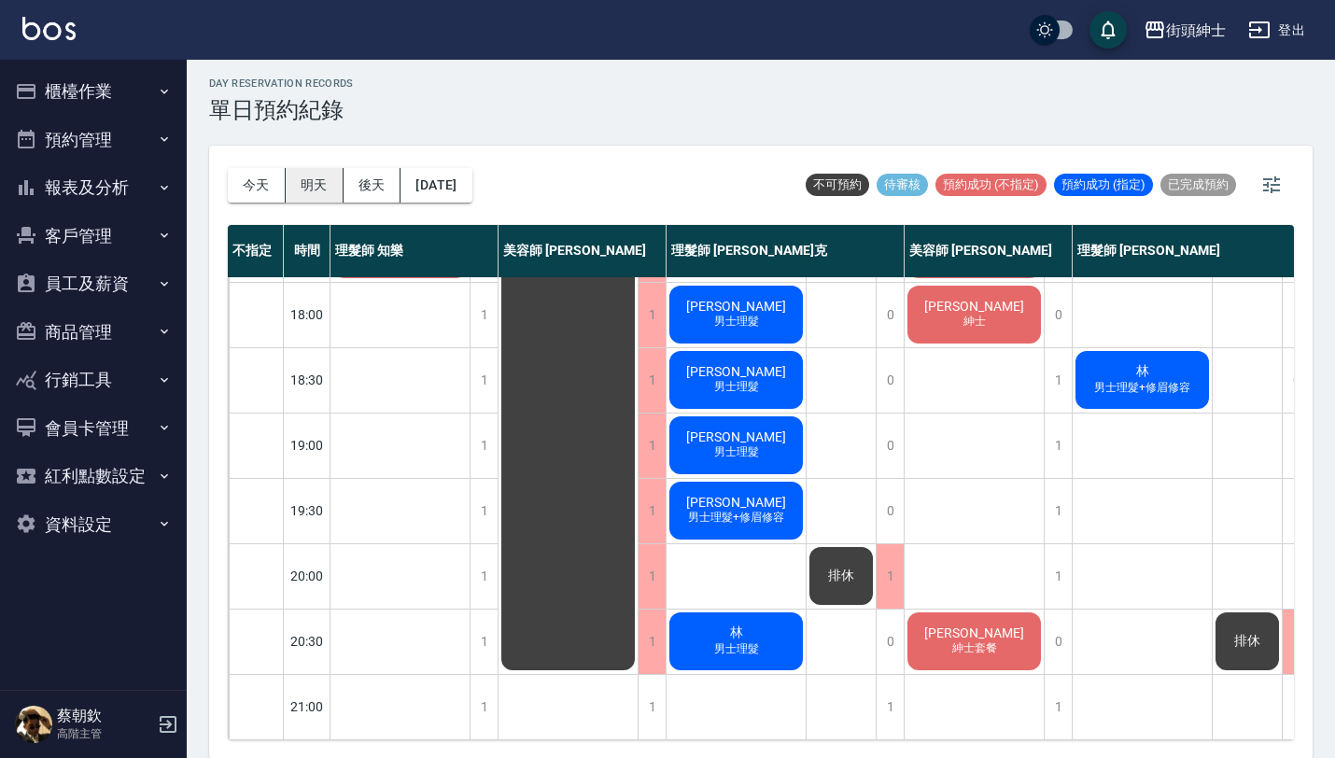
click at [332, 190] on button "明天" at bounding box center [315, 185] width 58 height 35
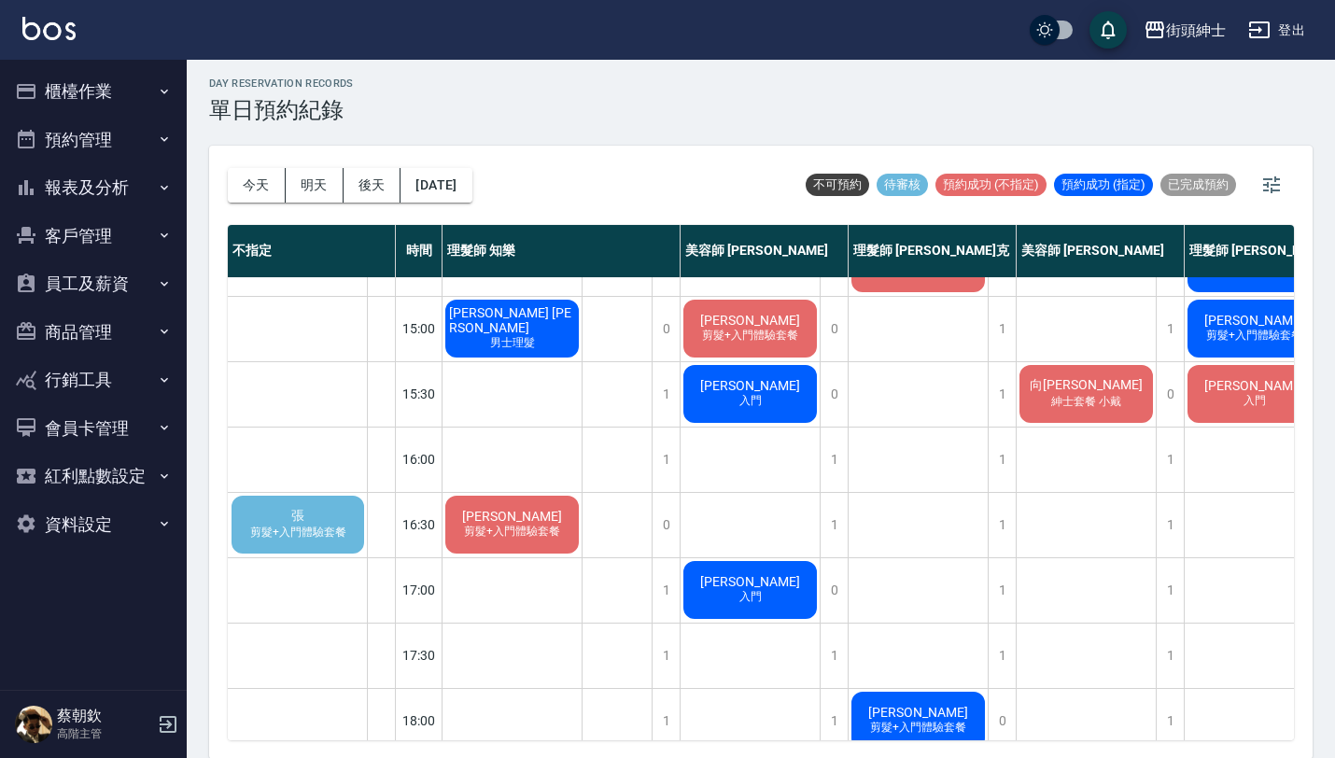
scroll to position [621, 0]
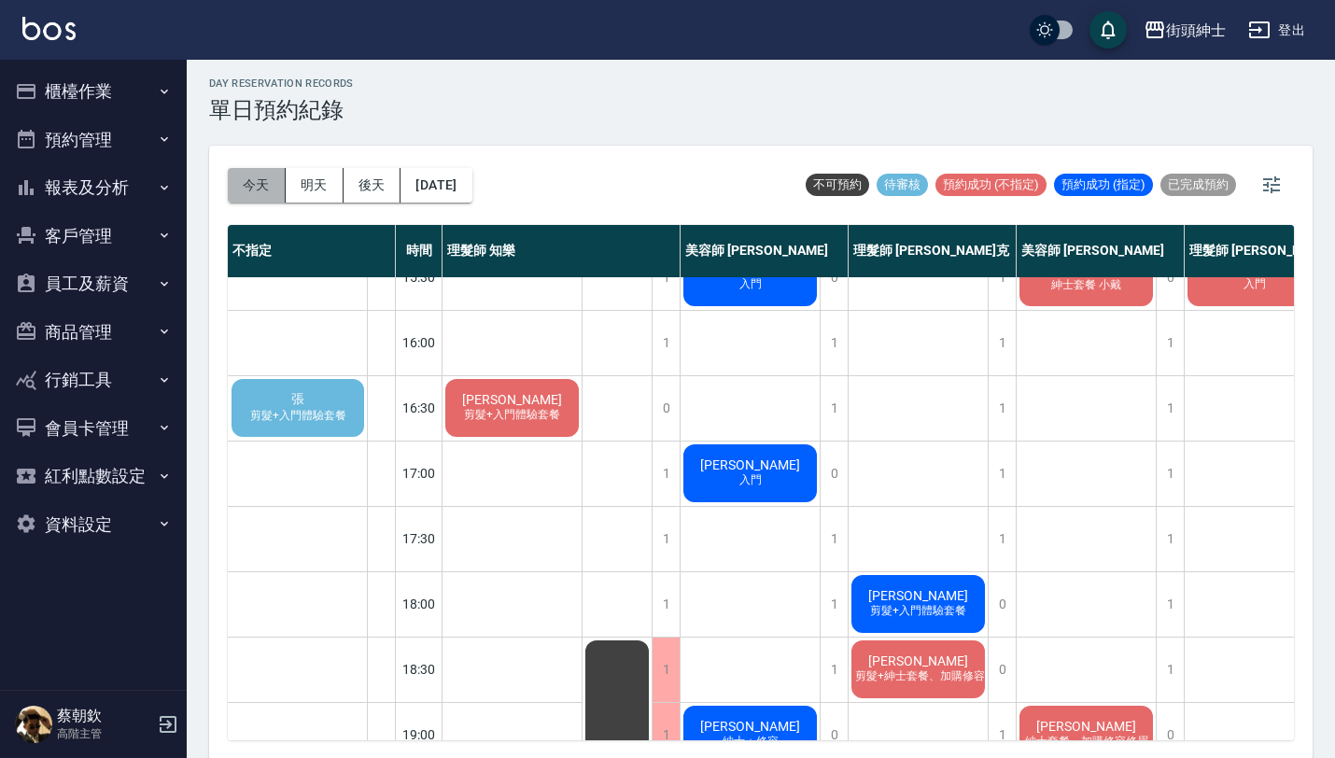
click at [265, 174] on button "今天" at bounding box center [257, 185] width 58 height 35
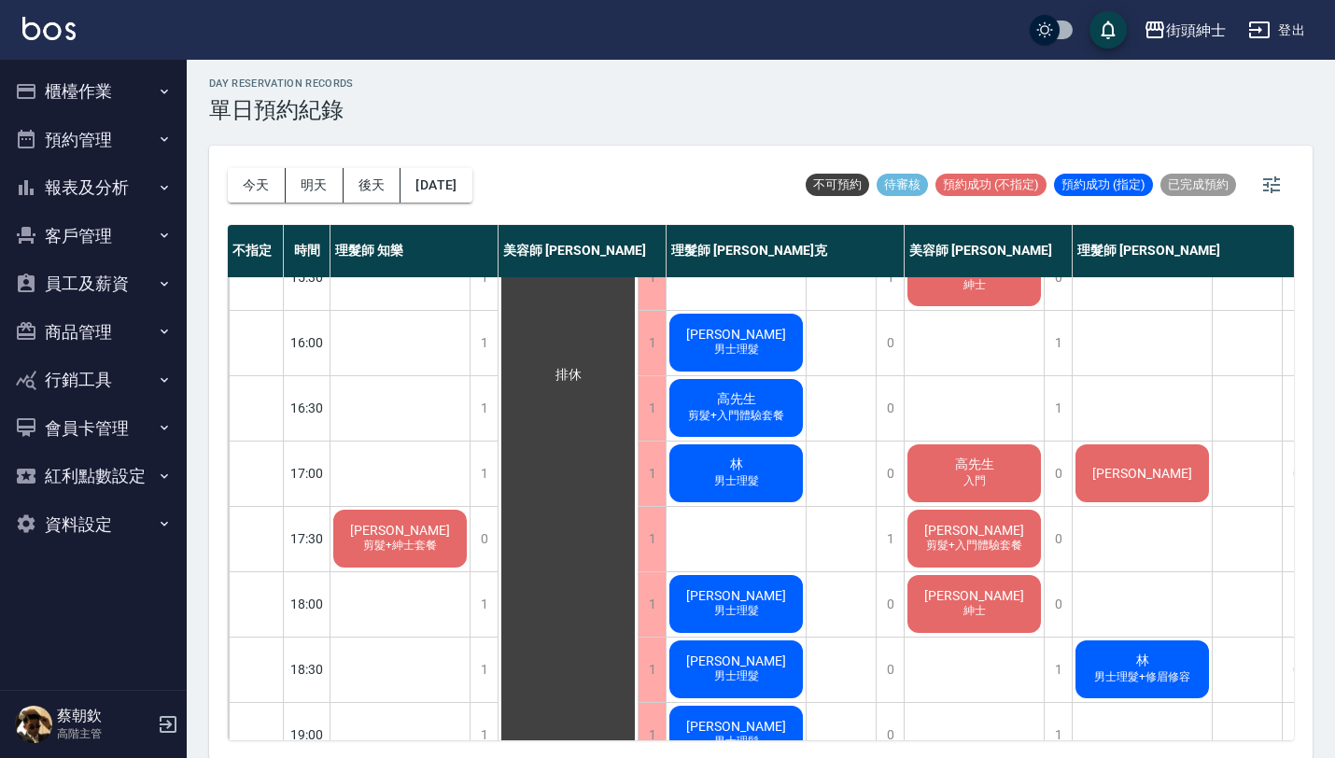
scroll to position [925, 0]
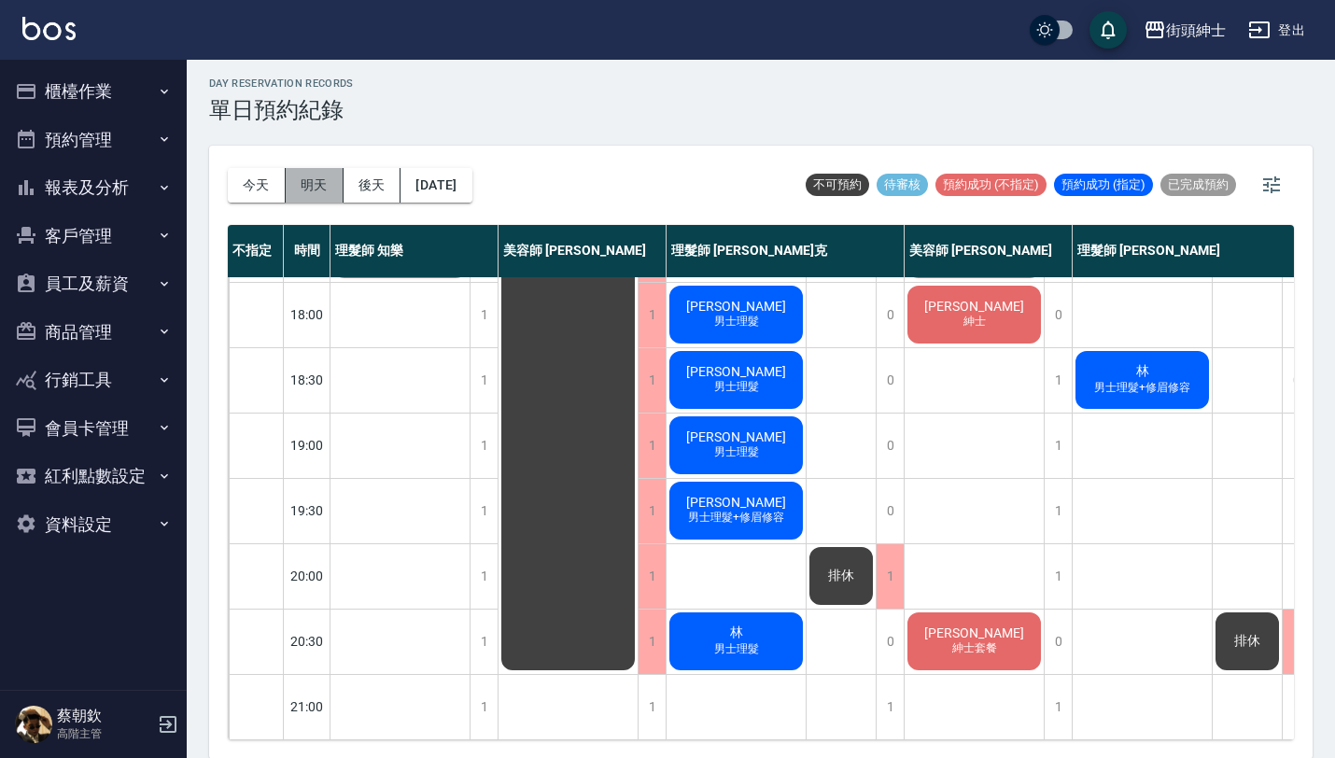
click at [321, 180] on button "明天" at bounding box center [315, 185] width 58 height 35
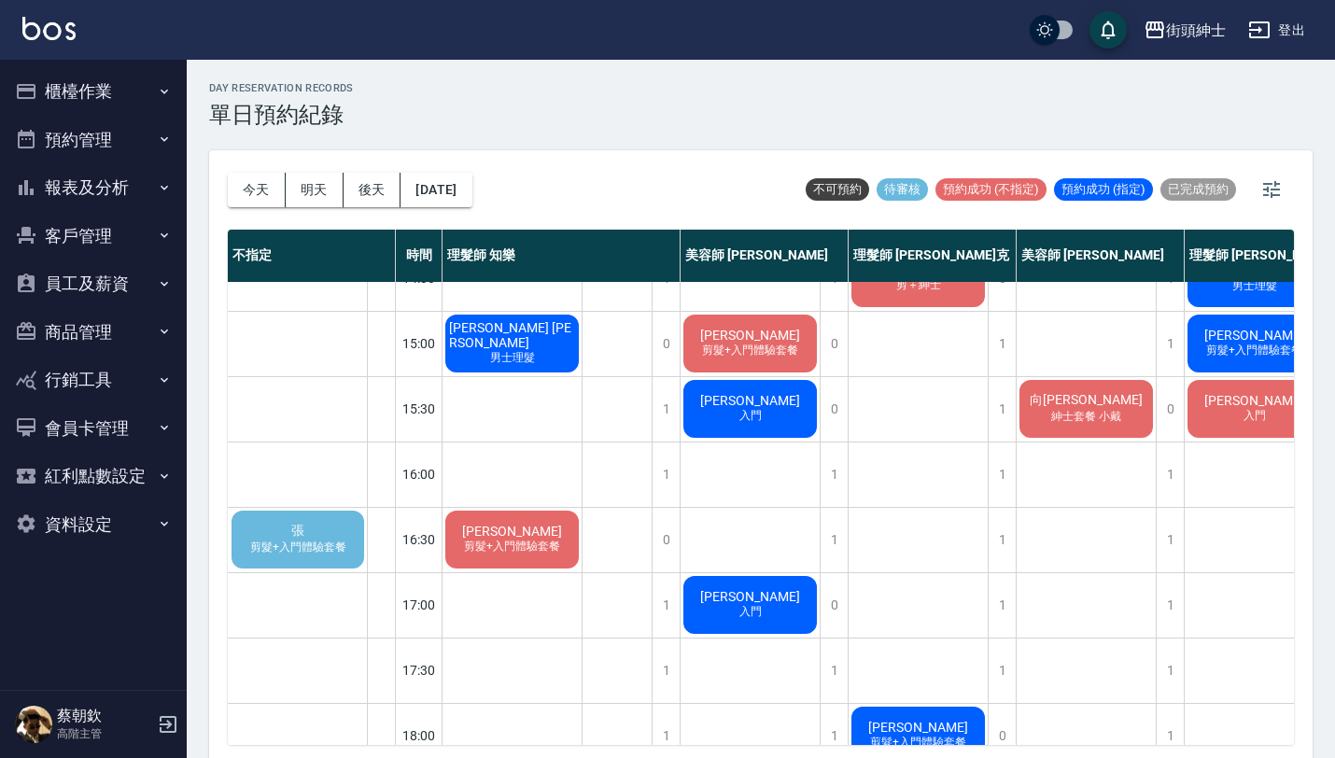
scroll to position [550, 0]
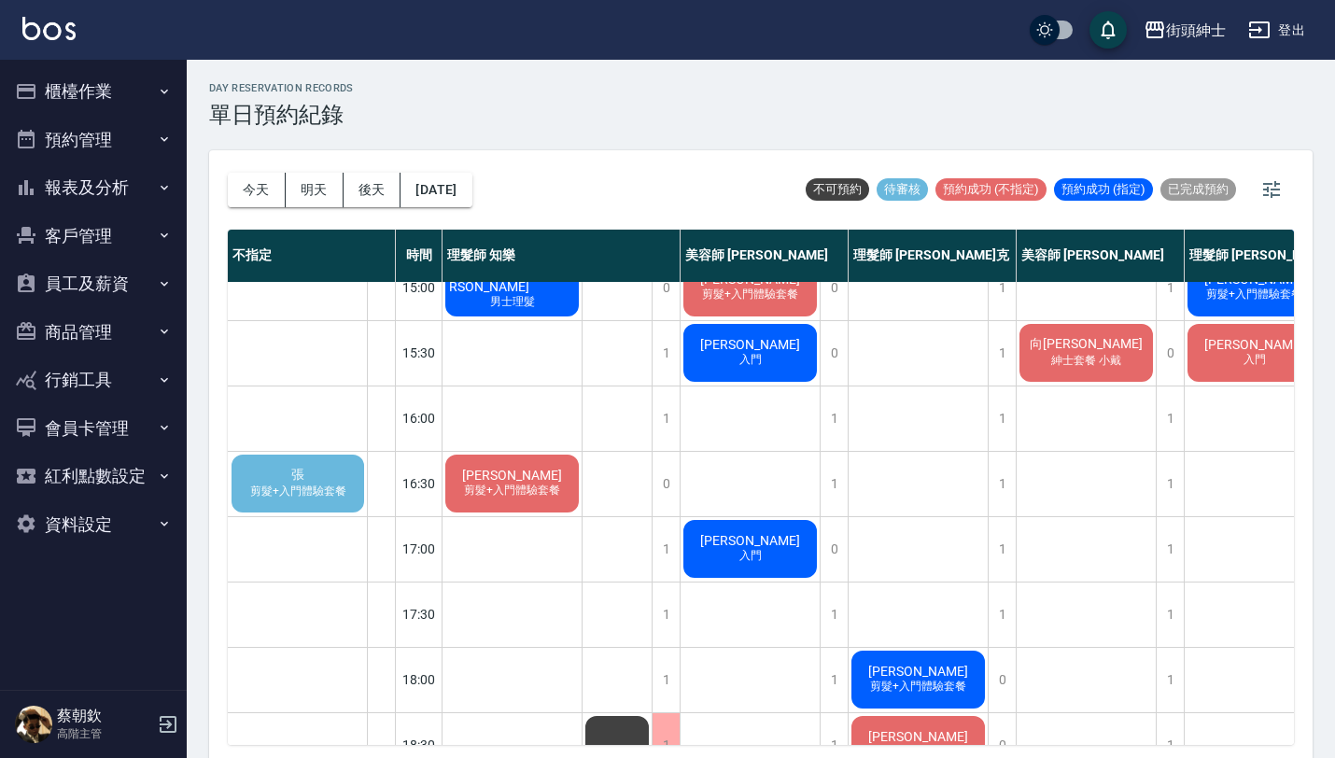
click at [337, 476] on div "張 剪髮+入門體驗套餐" at bounding box center [298, 483] width 138 height 63
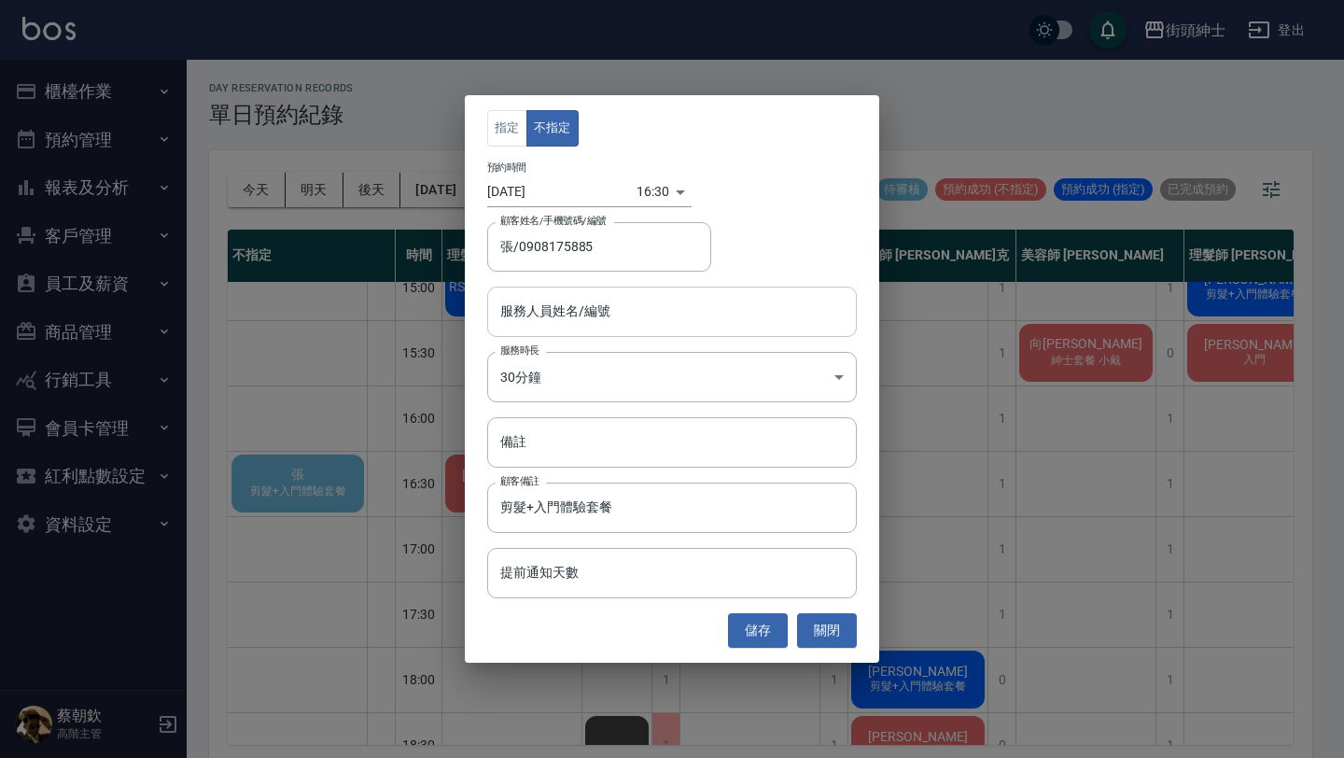
click at [727, 322] on input "服務人員姓名/編號" at bounding box center [672, 311] width 353 height 33
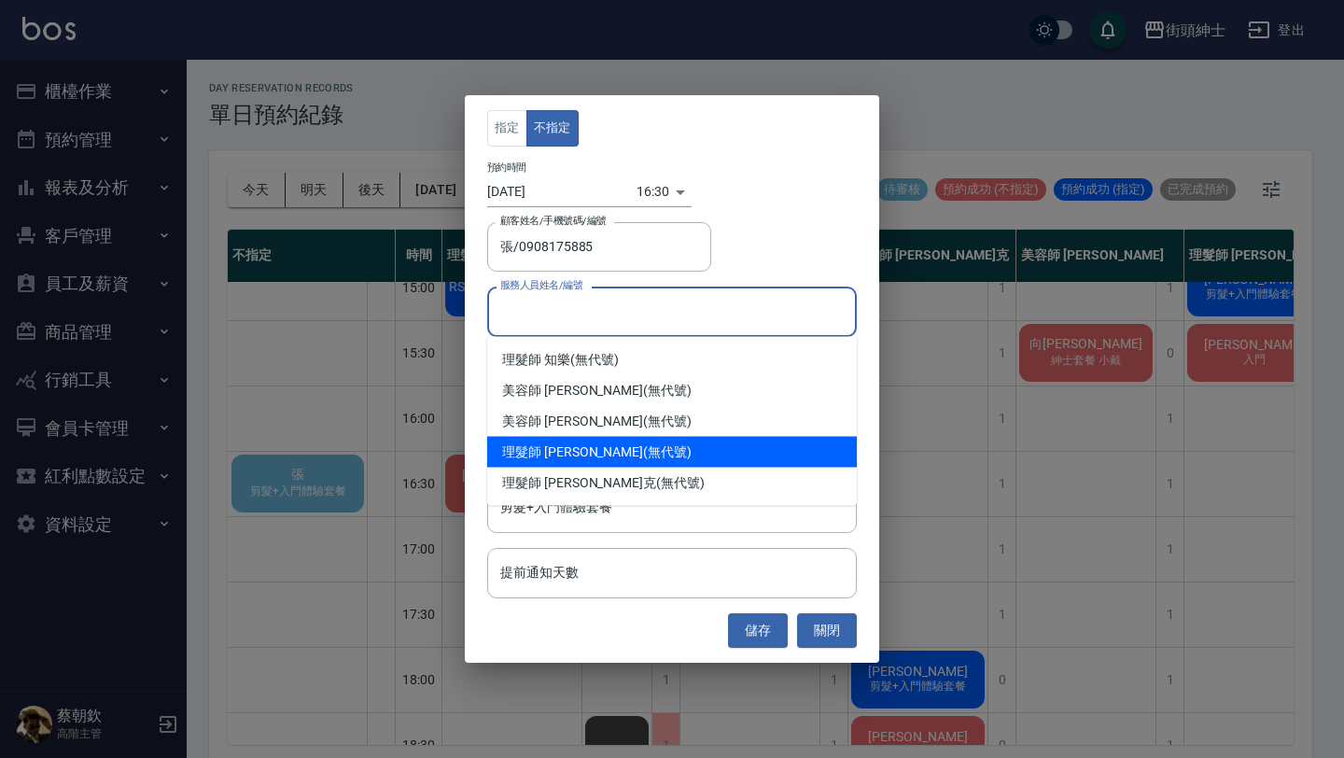
click at [640, 445] on div "理髮師 eric (無代號)" at bounding box center [672, 452] width 370 height 31
type input "理髮師 eric(無代號)"
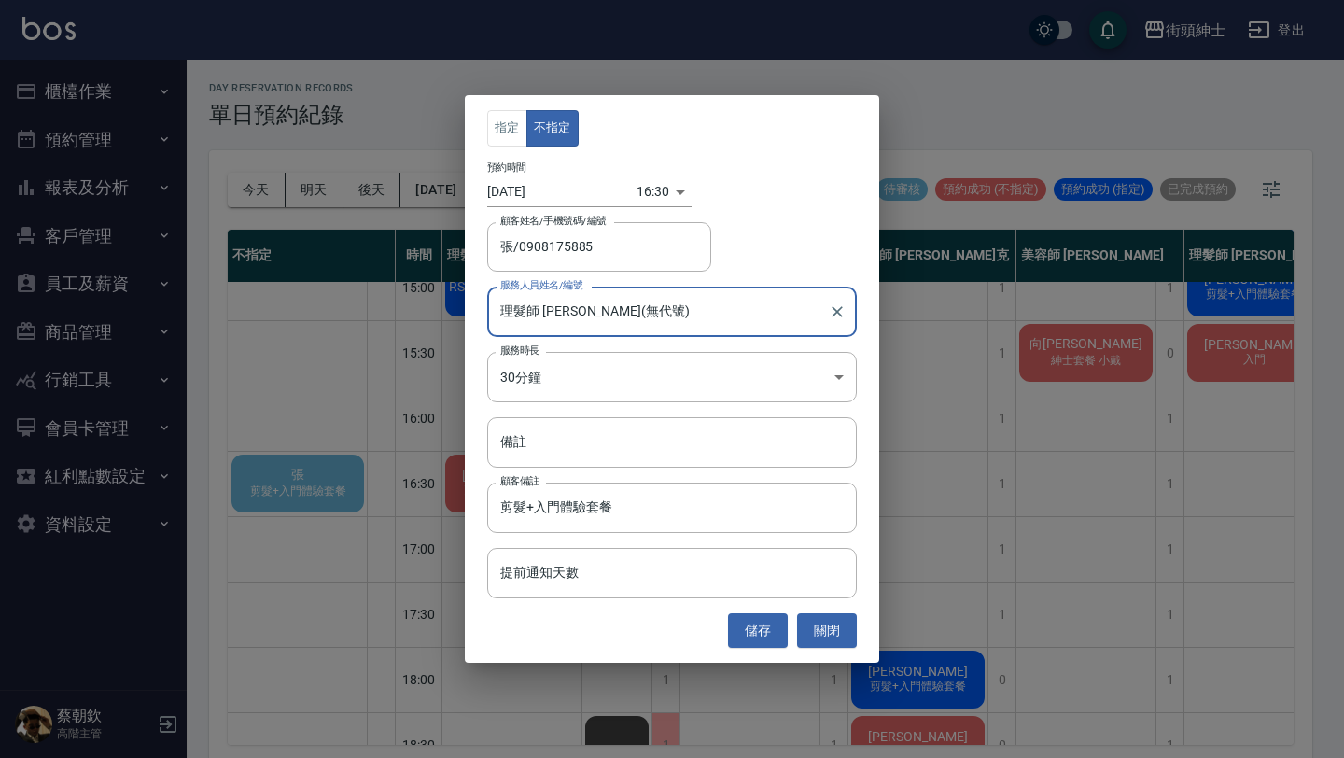
click at [763, 625] on button "儲存" at bounding box center [758, 630] width 60 height 35
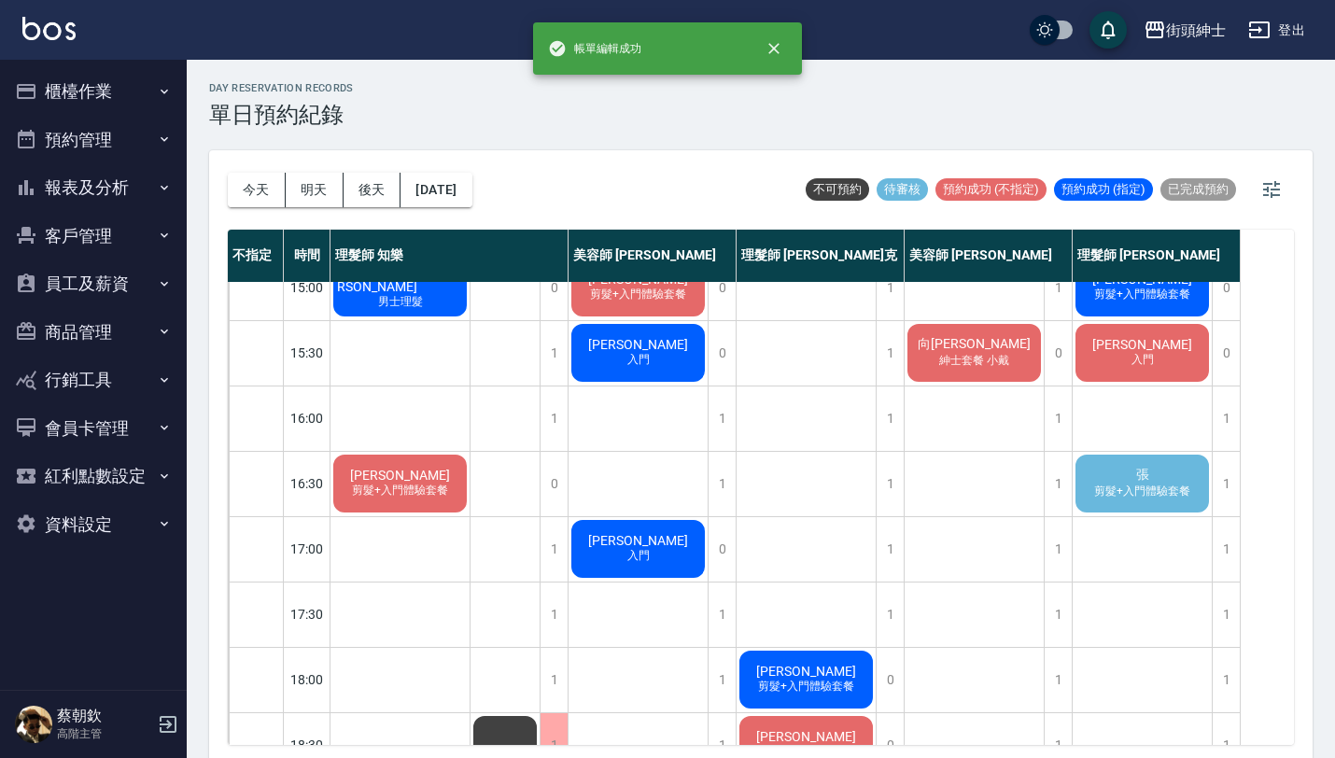
click at [1129, 484] on span "剪髮+入門體驗套餐" at bounding box center [1142, 491] width 104 height 16
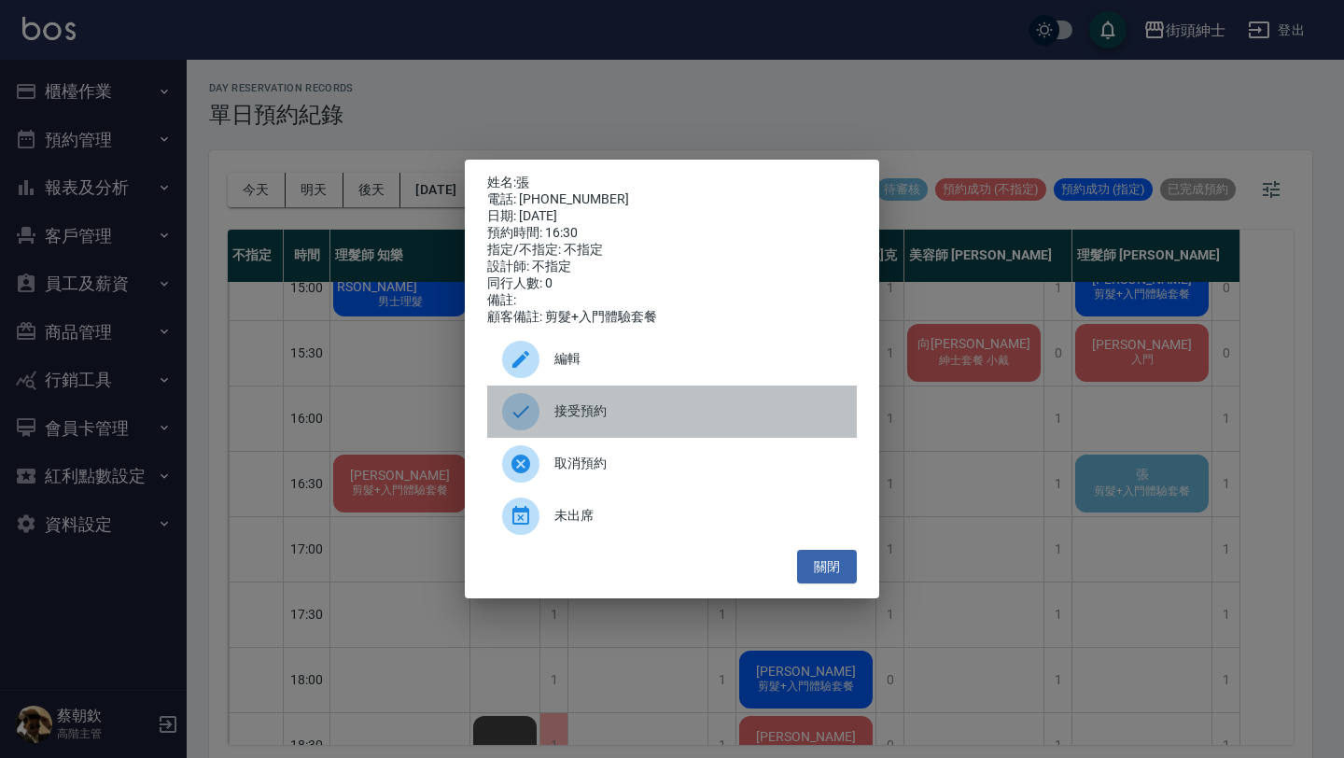
click at [787, 417] on span "接受預約" at bounding box center [697, 411] width 287 height 20
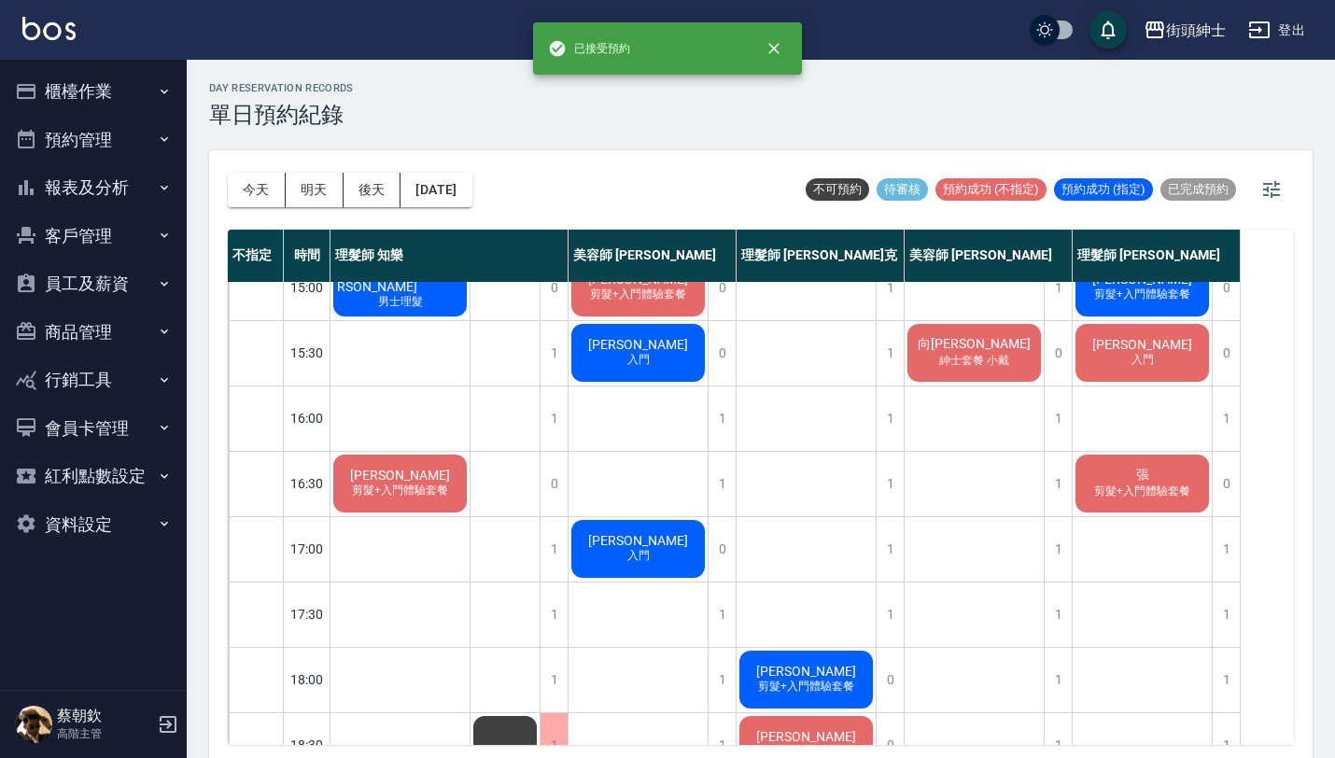
click at [1107, 477] on div "張 剪髮+入門體驗套餐" at bounding box center [1141, 483] width 139 height 63
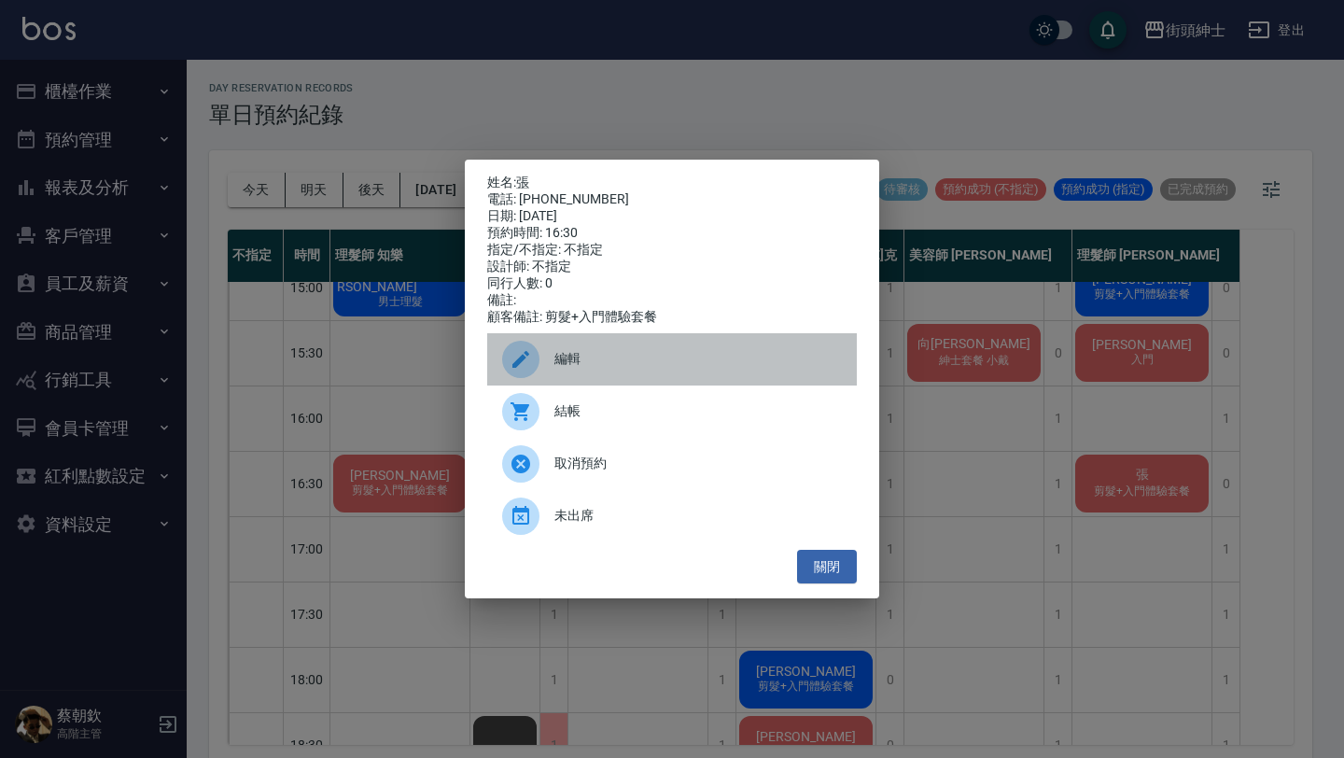
click at [707, 359] on span "編輯" at bounding box center [697, 359] width 287 height 20
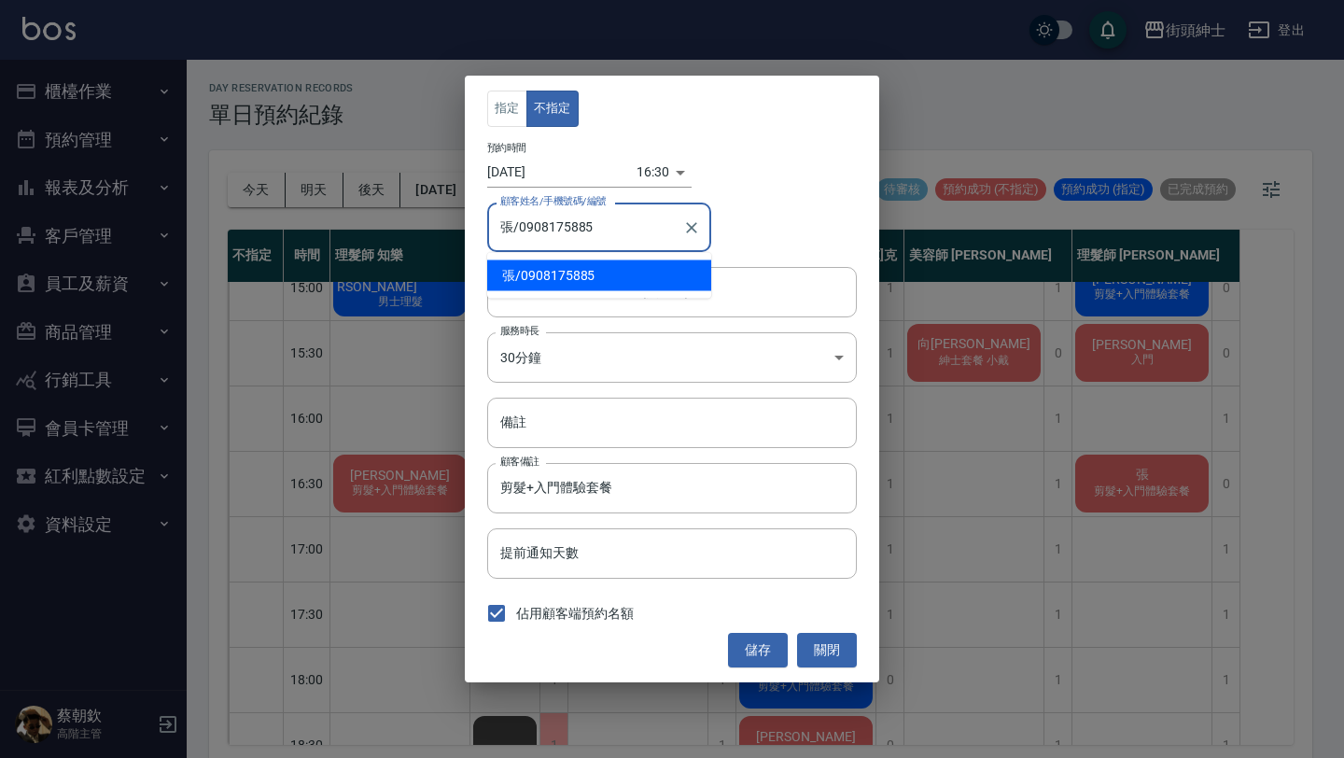
drag, startPoint x: 521, startPoint y: 225, endPoint x: 625, endPoint y: 232, distance: 104.8
click at [625, 232] on input "張/0908175885" at bounding box center [585, 227] width 179 height 33
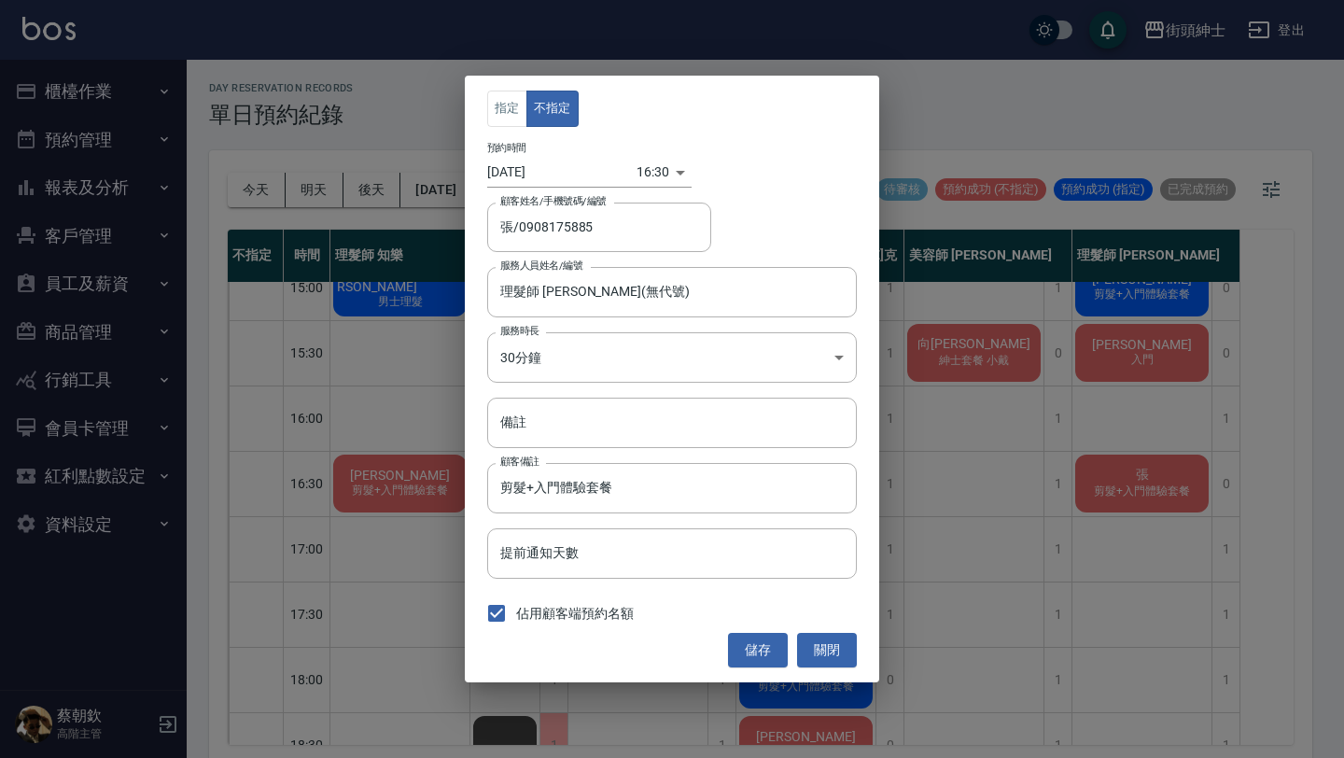
click at [1031, 595] on div "指定 不指定 預約時間 2025/10/10 16:30 1760085000000 顧客姓名/手機號碼/編號 張/0908175885 顧客姓名/手機號碼/…" at bounding box center [672, 379] width 1344 height 758
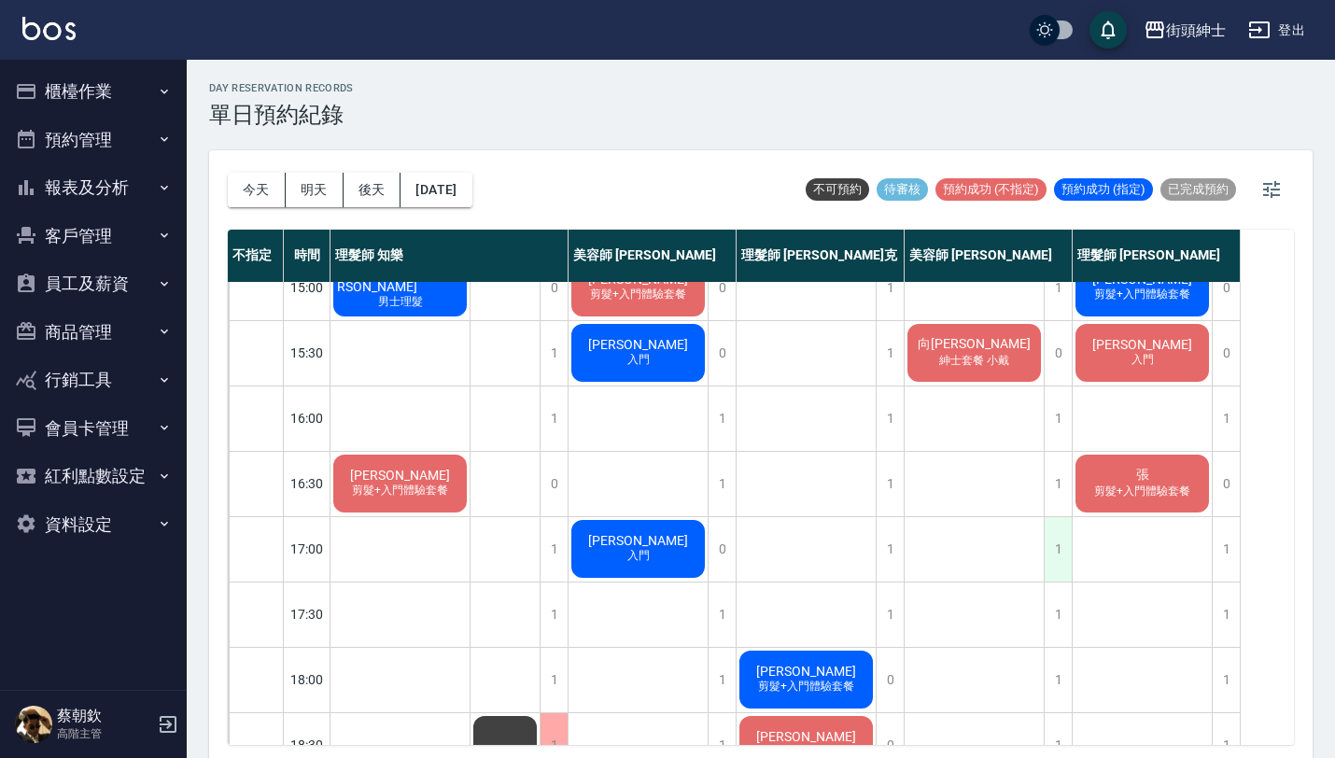
click at [1053, 560] on div "1" at bounding box center [1057, 549] width 28 height 64
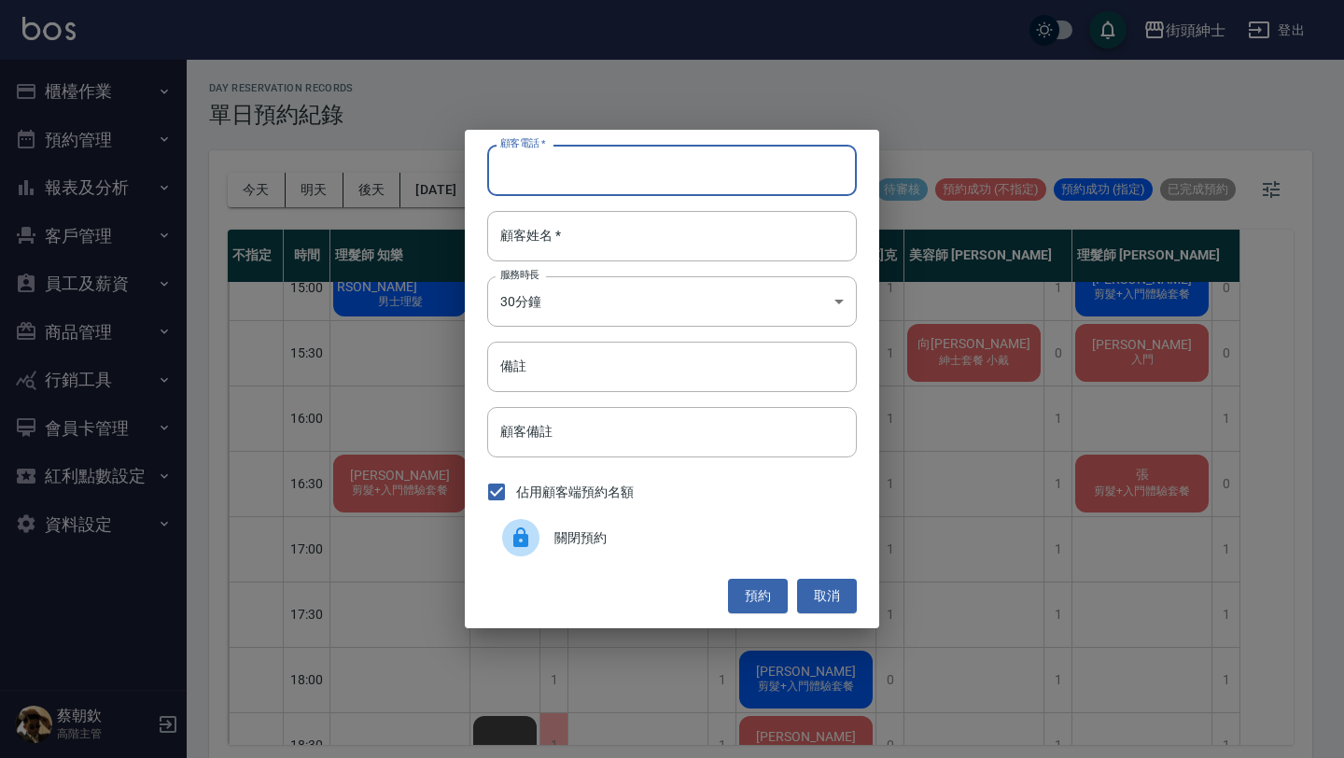
click at [639, 166] on input "顧客電話   *" at bounding box center [672, 170] width 370 height 50
paste input "0908175885"
type input "0908175885"
click at [637, 242] on input "顧客姓名   *" at bounding box center [672, 236] width 370 height 50
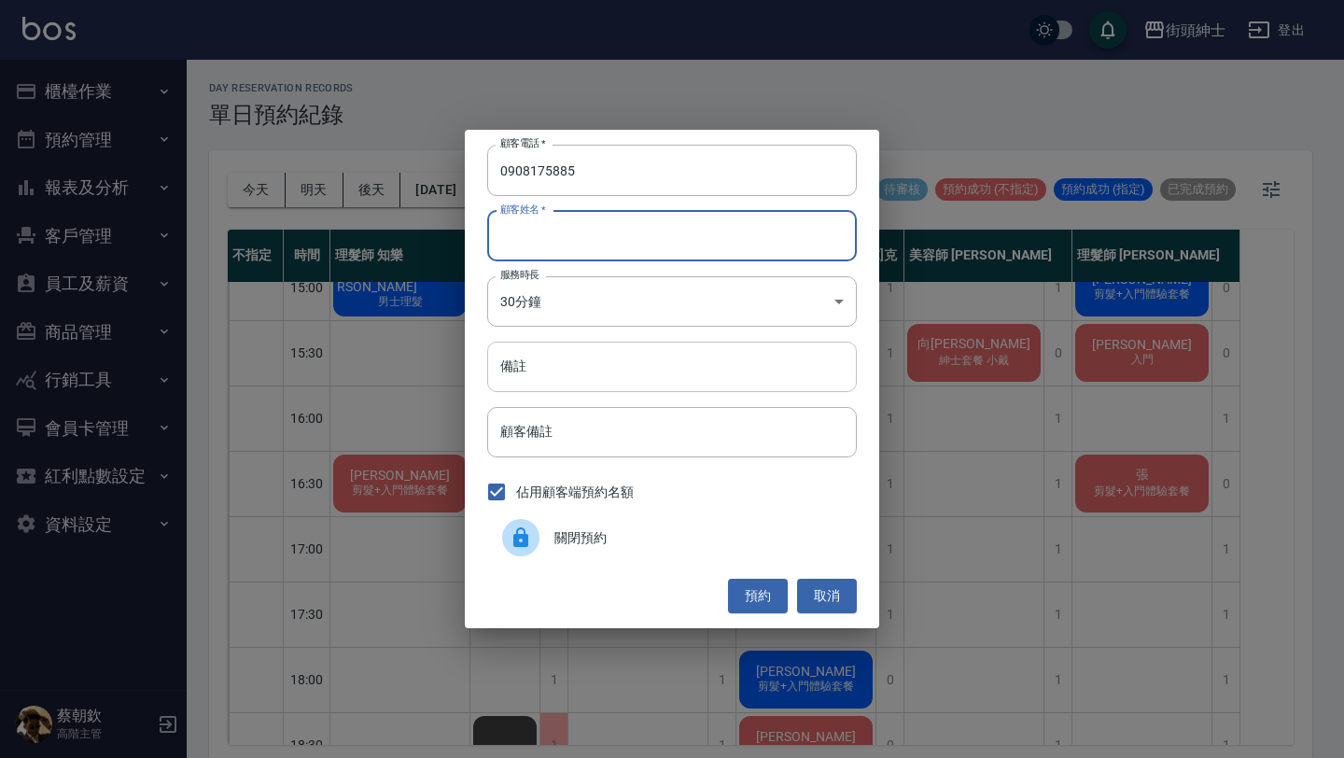
click at [622, 357] on input "備註" at bounding box center [672, 367] width 370 height 50
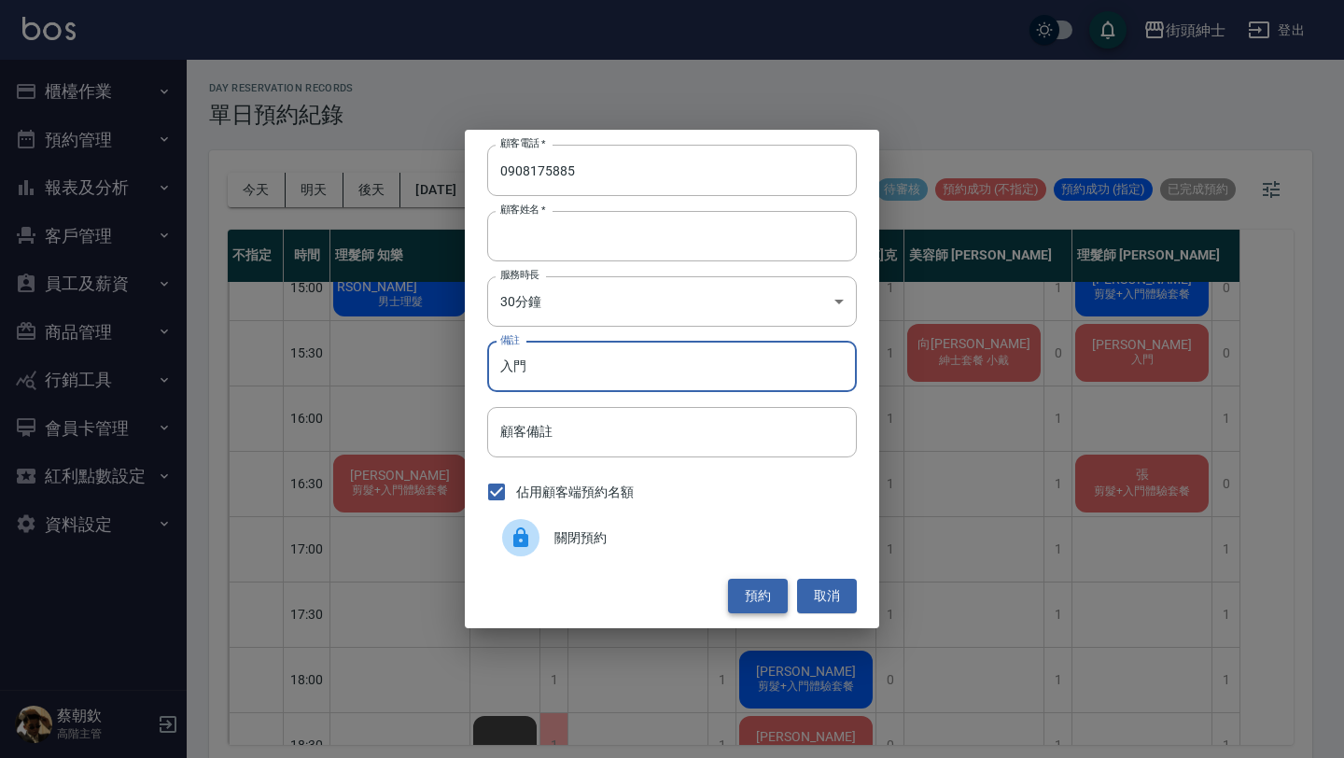
type input "入門"
click at [766, 589] on button "預約" at bounding box center [758, 596] width 60 height 35
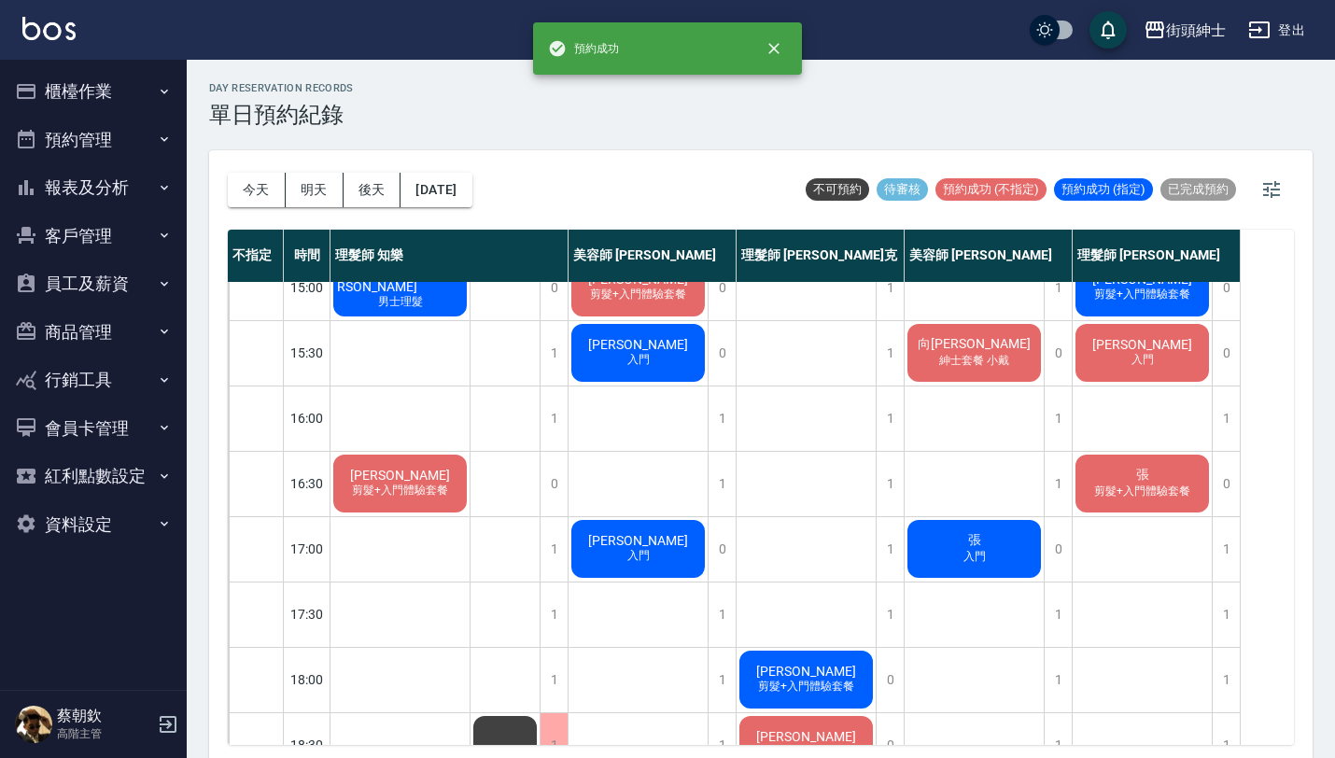
click at [1002, 555] on div "張 入門" at bounding box center [973, 548] width 139 height 63
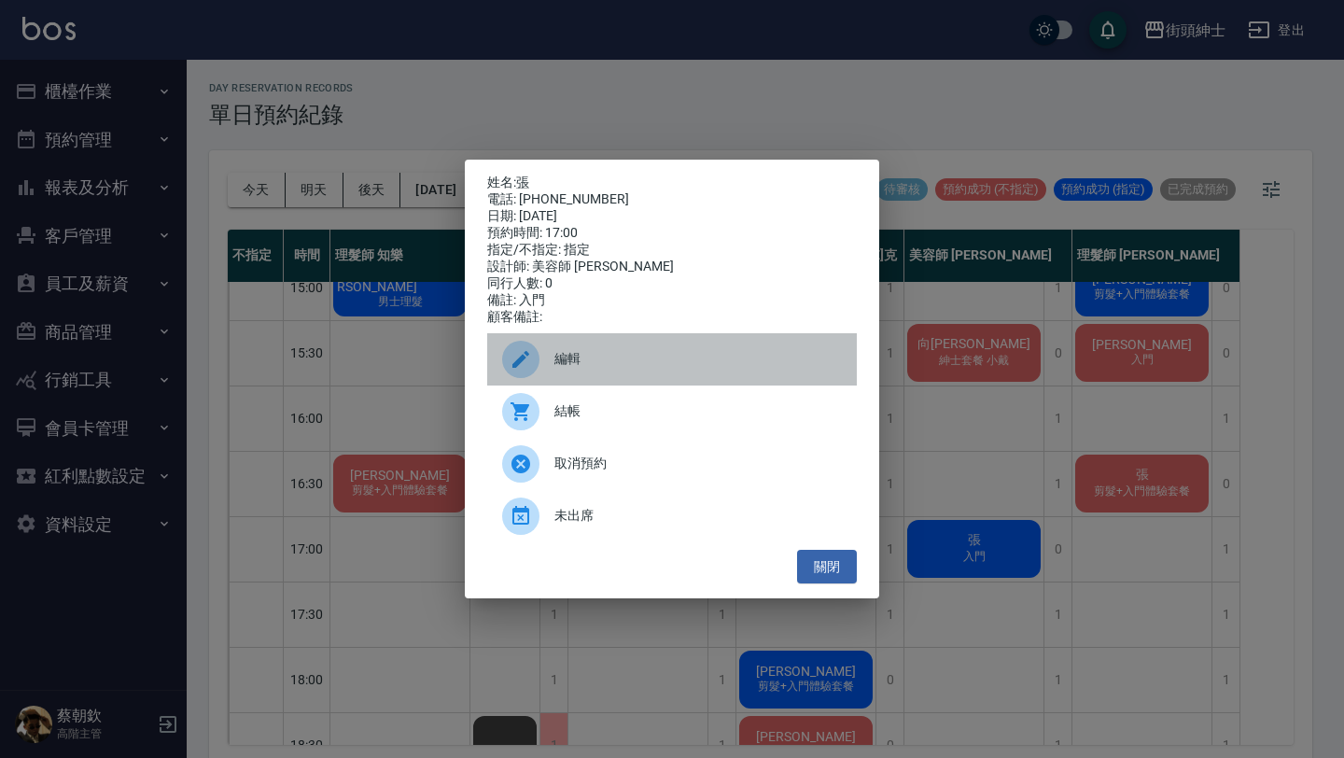
click at [650, 360] on span "編輯" at bounding box center [697, 359] width 287 height 20
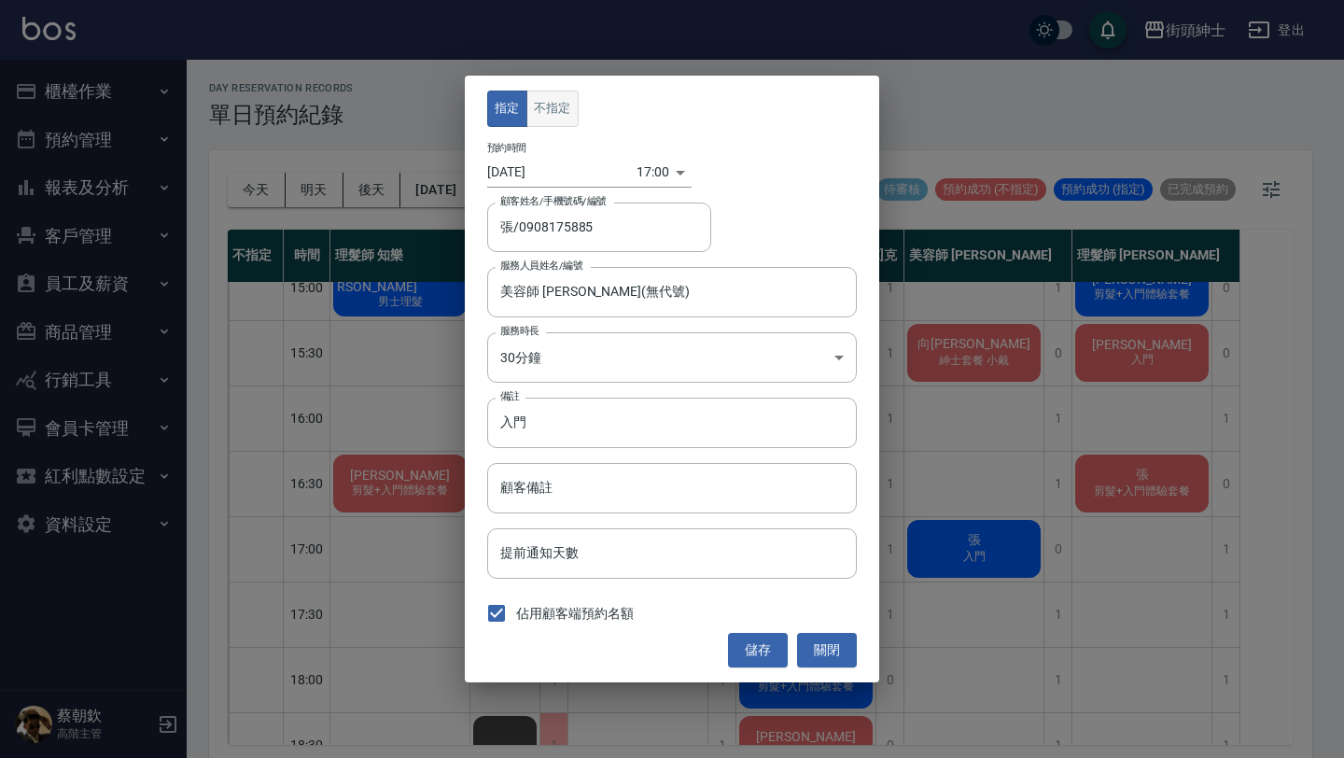
click at [557, 97] on button "不指定" at bounding box center [552, 109] width 52 height 36
click at [782, 639] on button "儲存" at bounding box center [758, 650] width 60 height 35
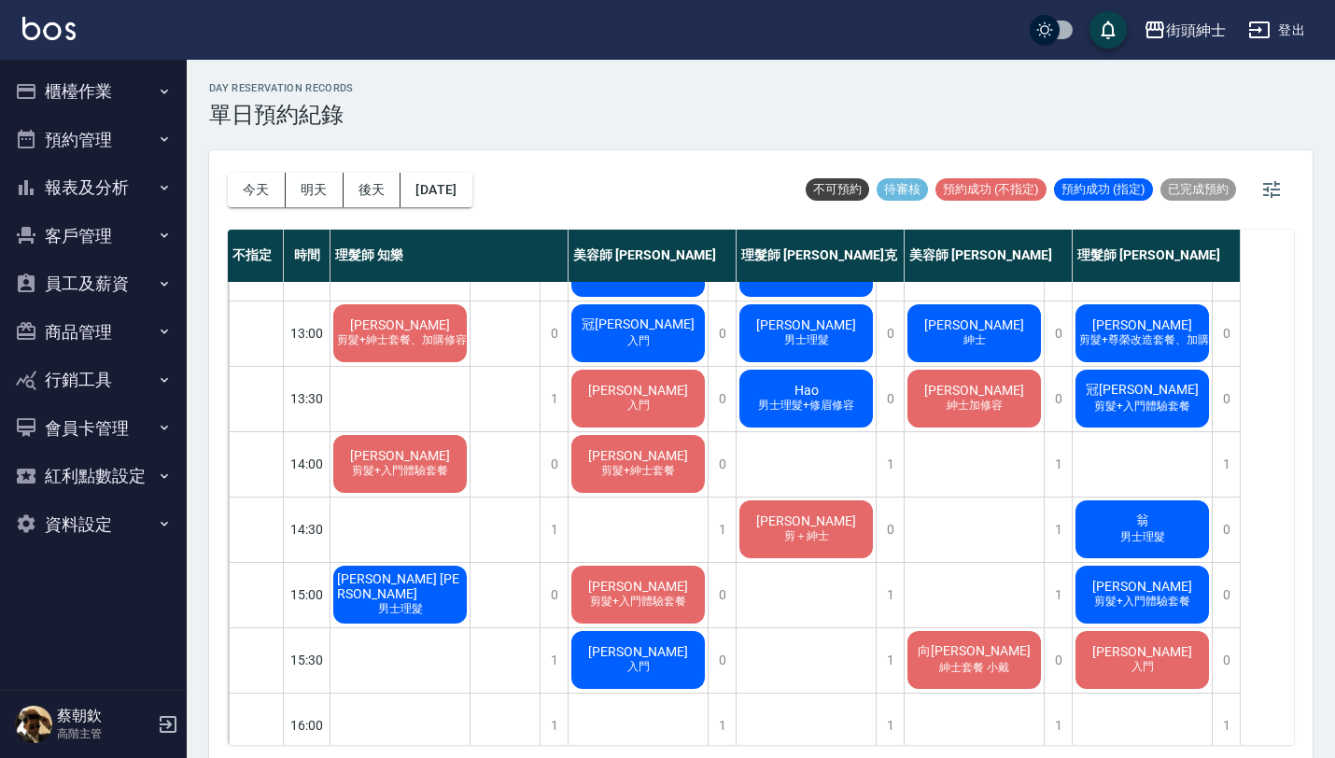
scroll to position [246, 0]
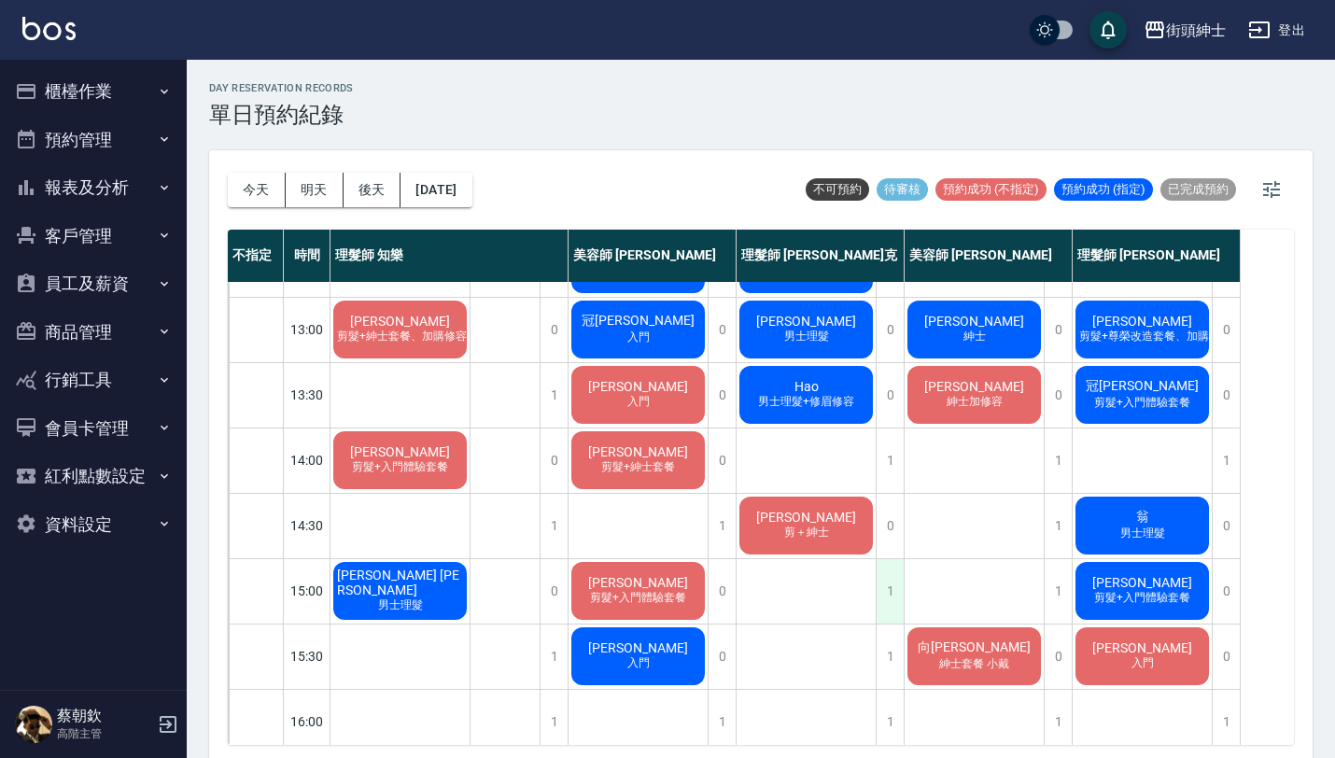
click at [892, 584] on div "1" at bounding box center [889, 591] width 28 height 64
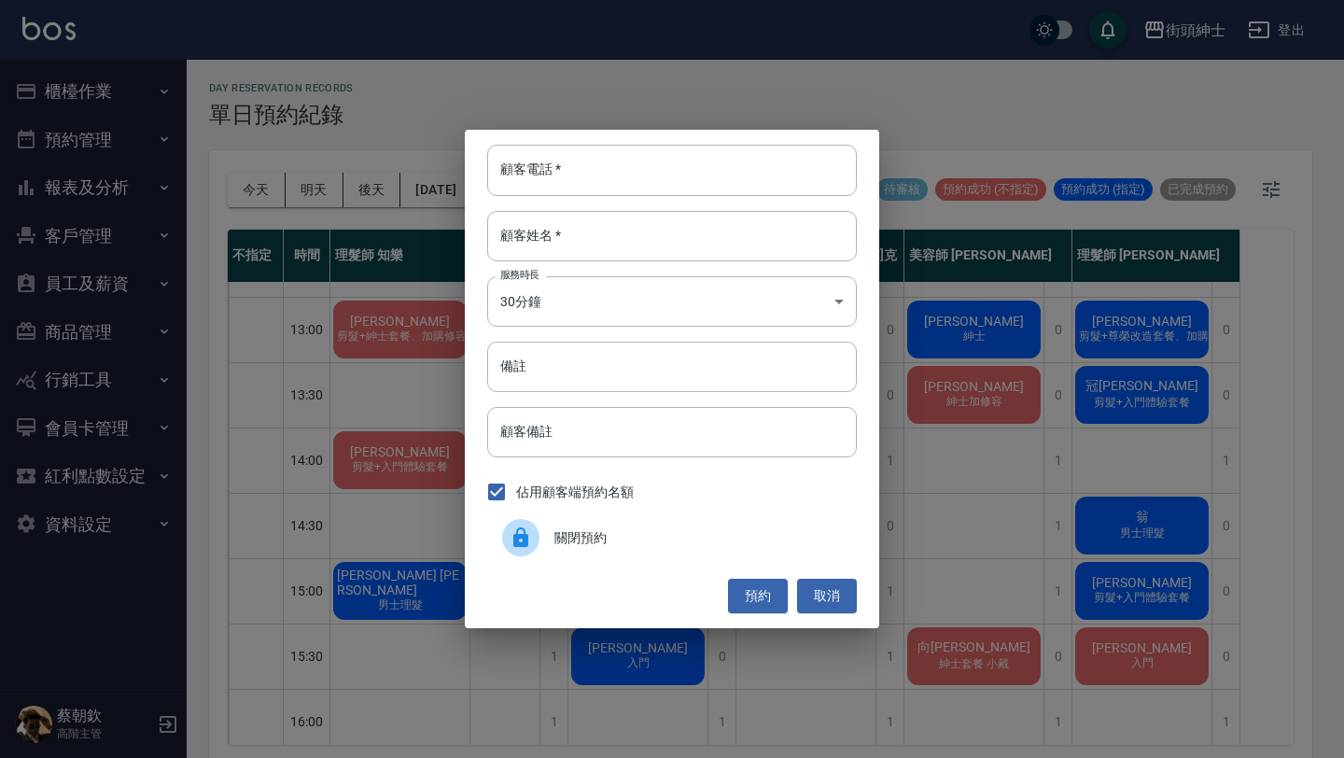
click at [709, 539] on span "關閉預約" at bounding box center [697, 538] width 287 height 20
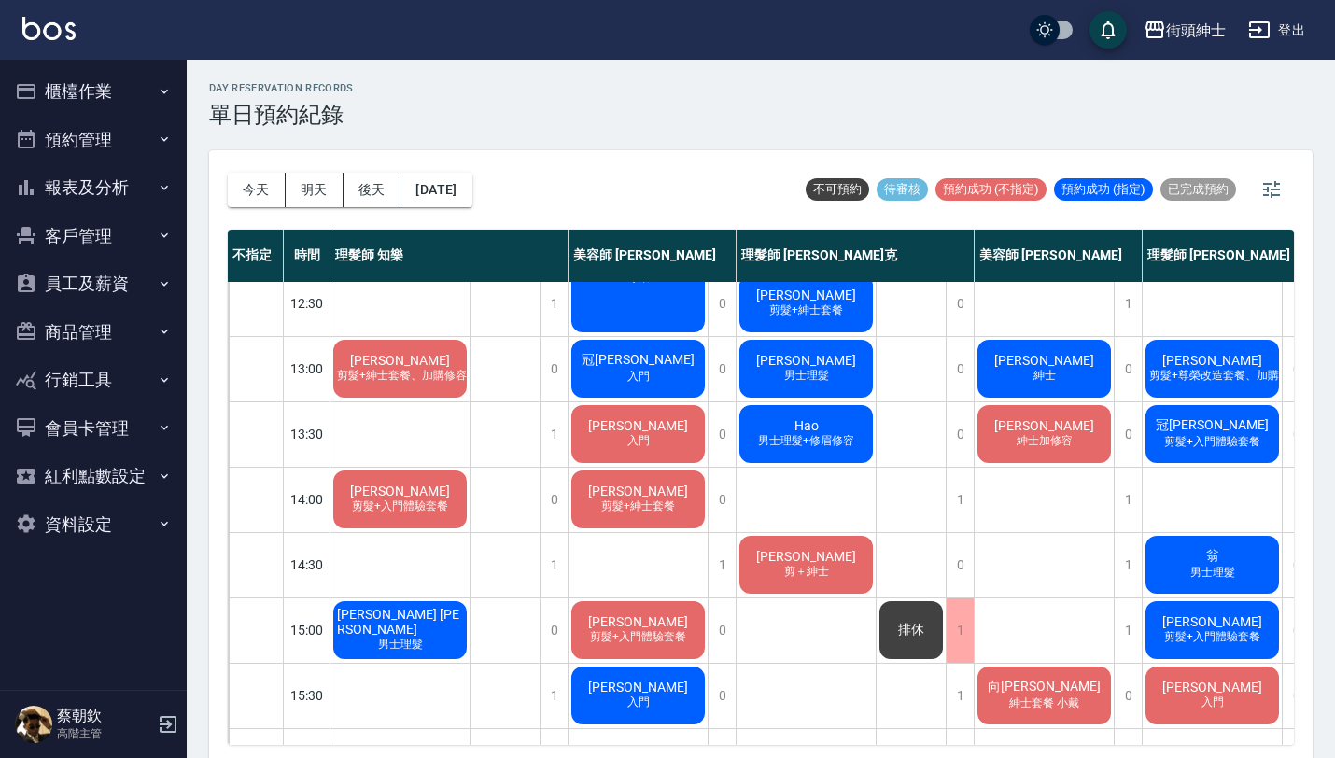
scroll to position [0, 0]
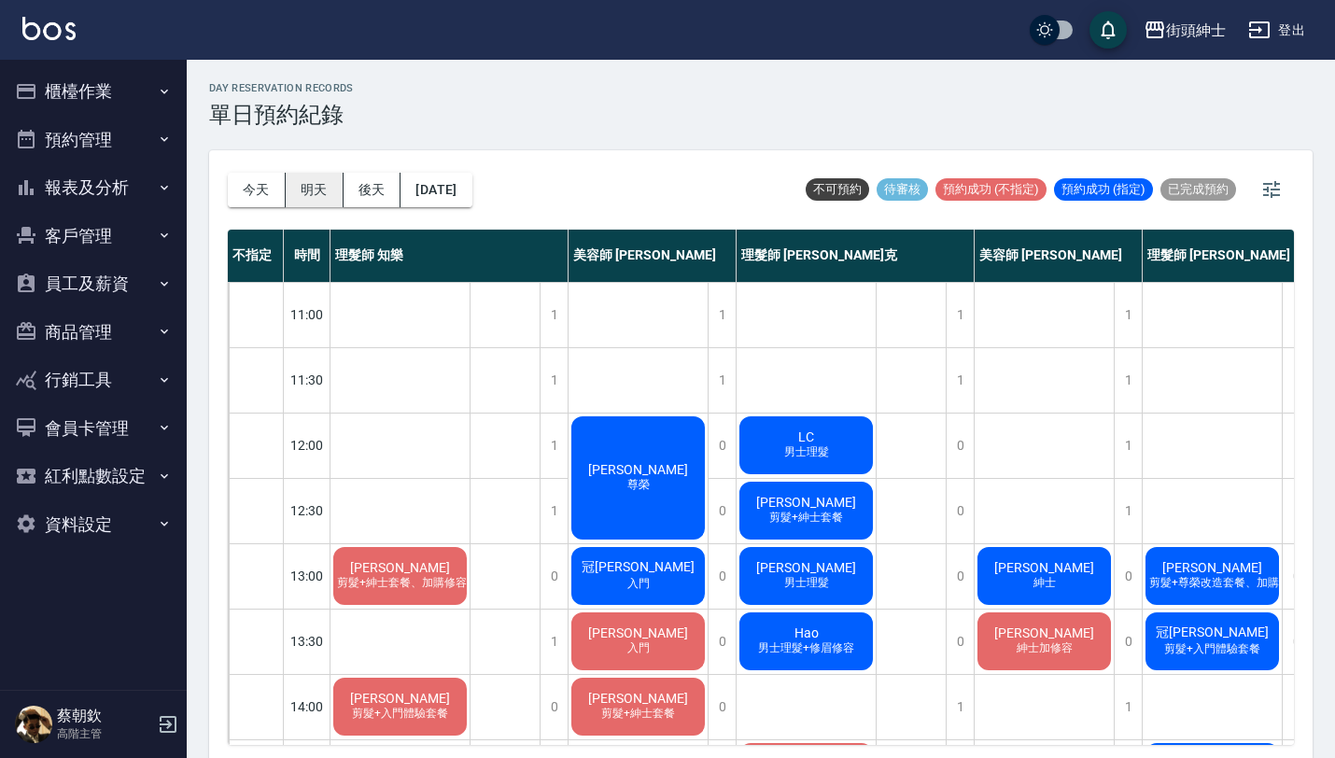
click at [317, 204] on button "明天" at bounding box center [315, 190] width 58 height 35
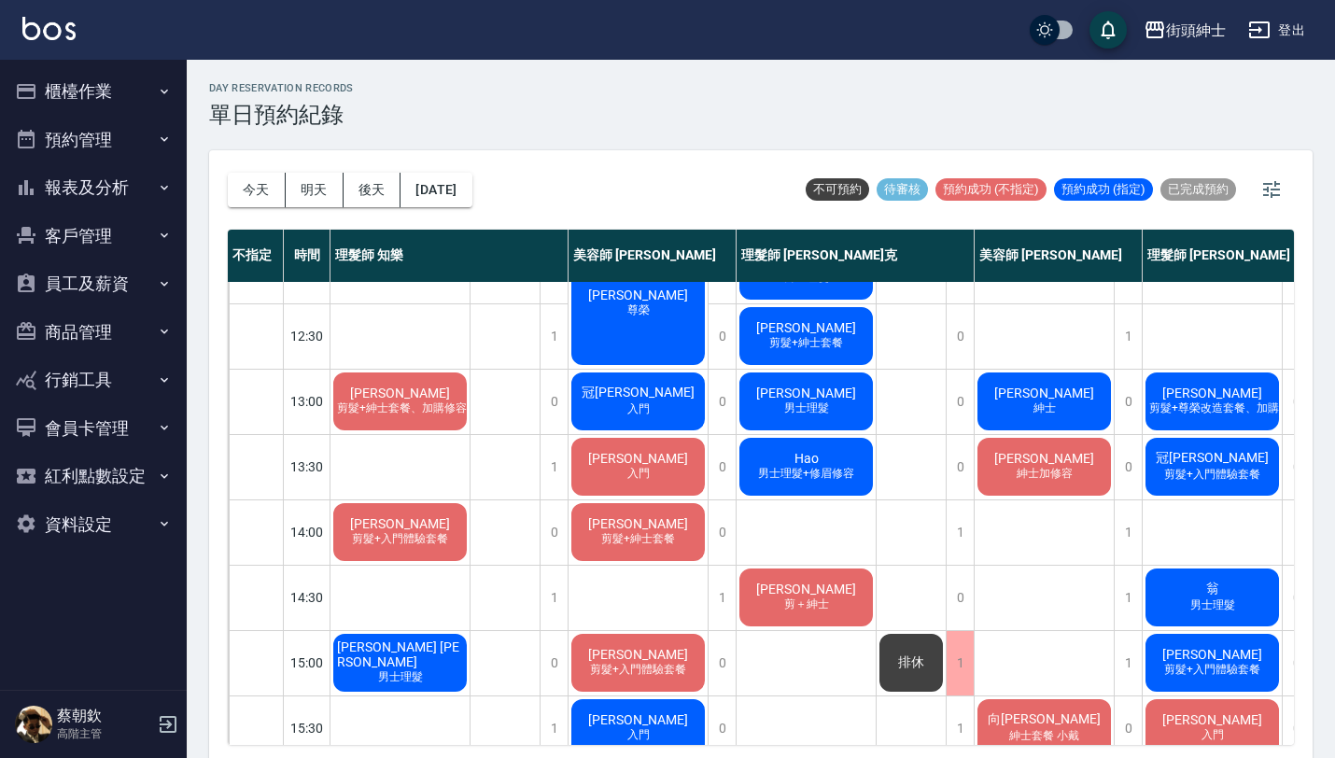
scroll to position [181, 0]
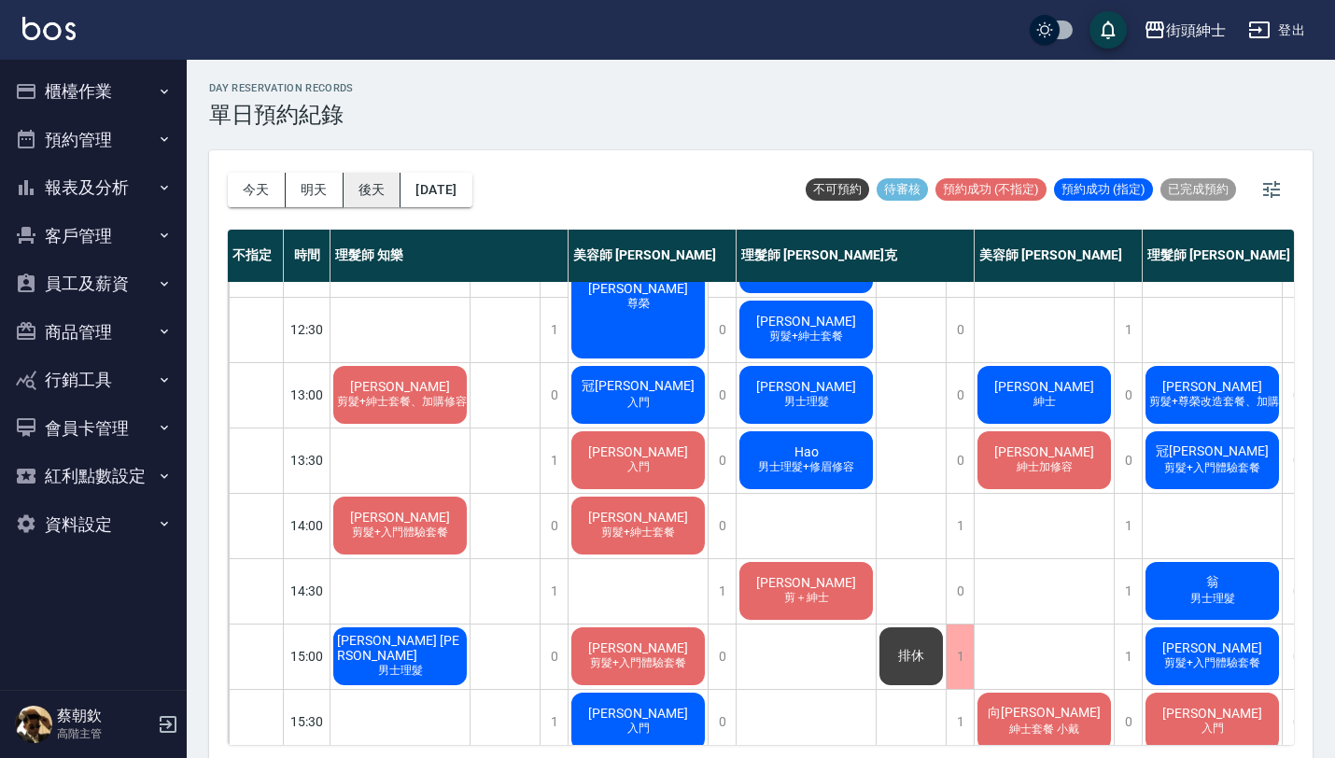
click at [385, 191] on button "後天" at bounding box center [372, 190] width 58 height 35
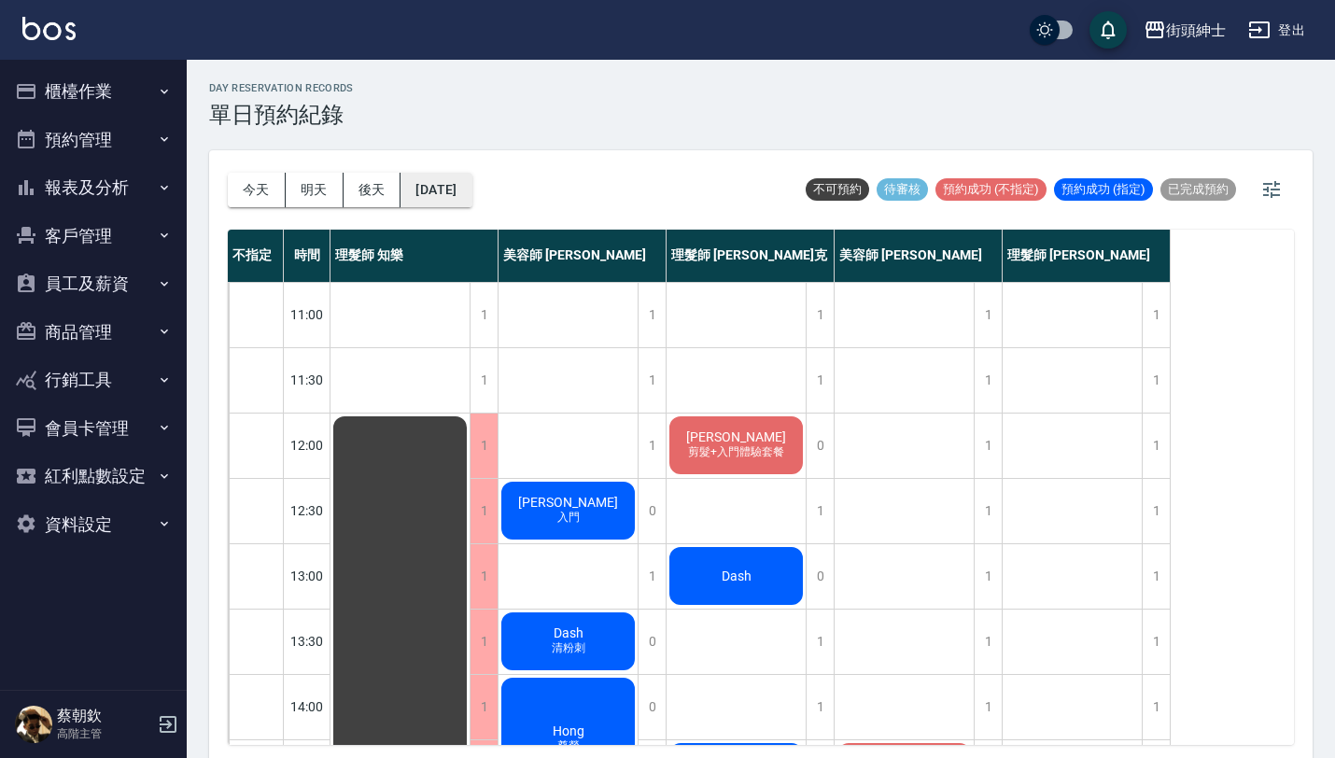
click at [471, 189] on button "2025/10/11" at bounding box center [435, 190] width 71 height 35
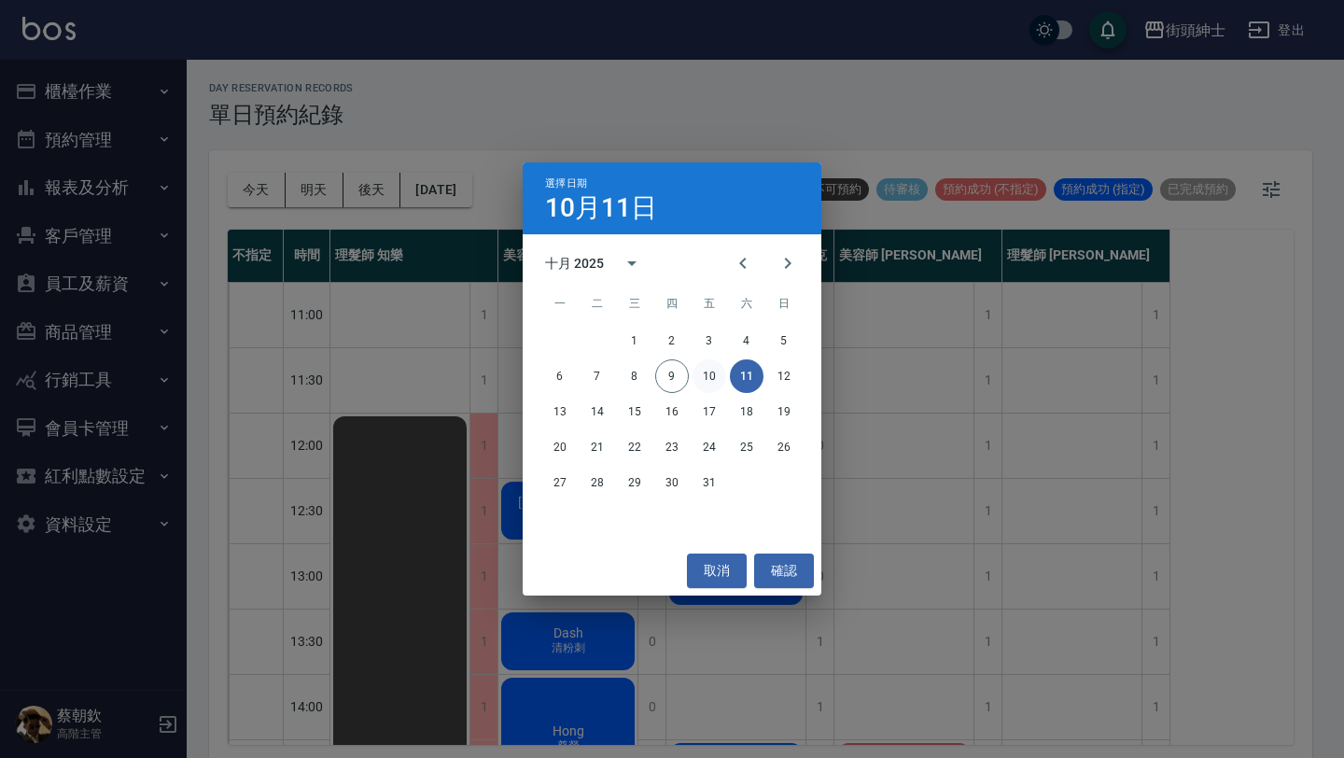
click at [707, 377] on button "10" at bounding box center [710, 376] width 34 height 34
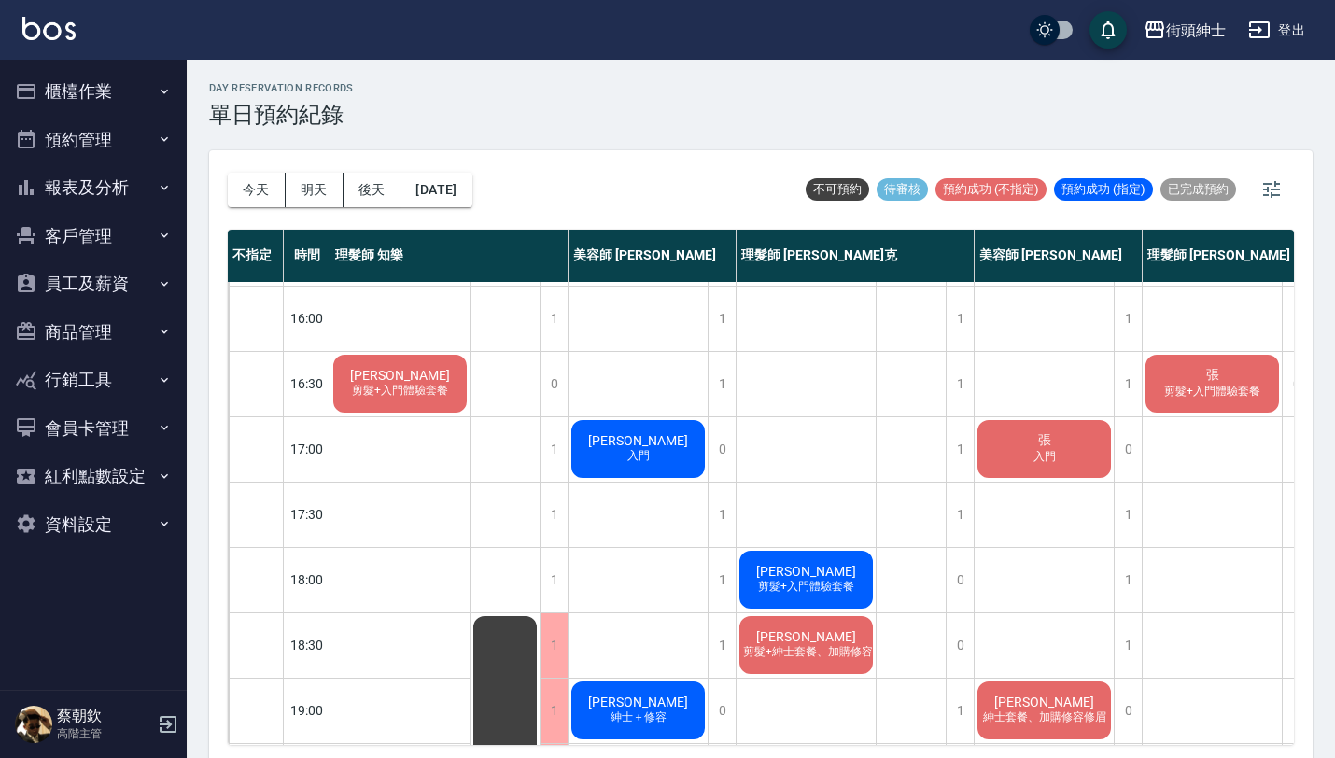
scroll to position [719, 0]
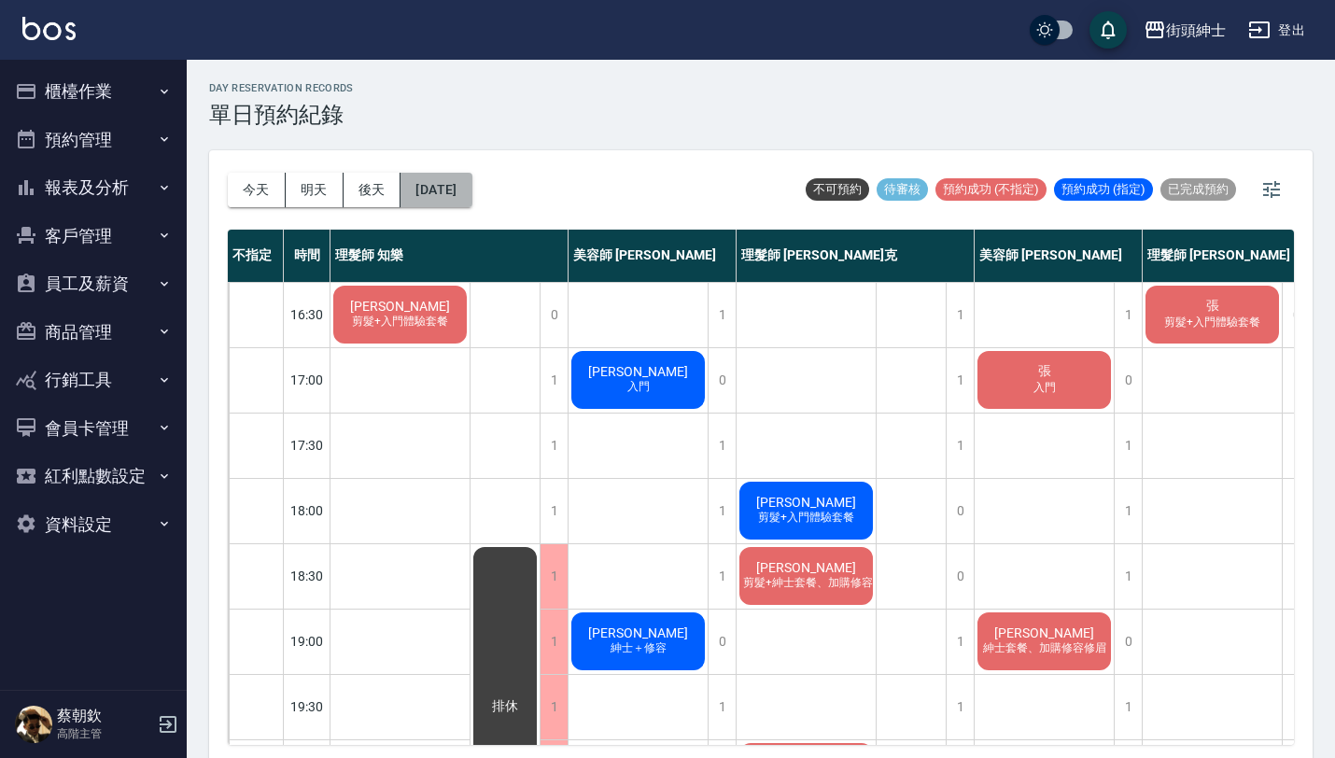
click at [471, 182] on button "2025/10/10" at bounding box center [435, 190] width 71 height 35
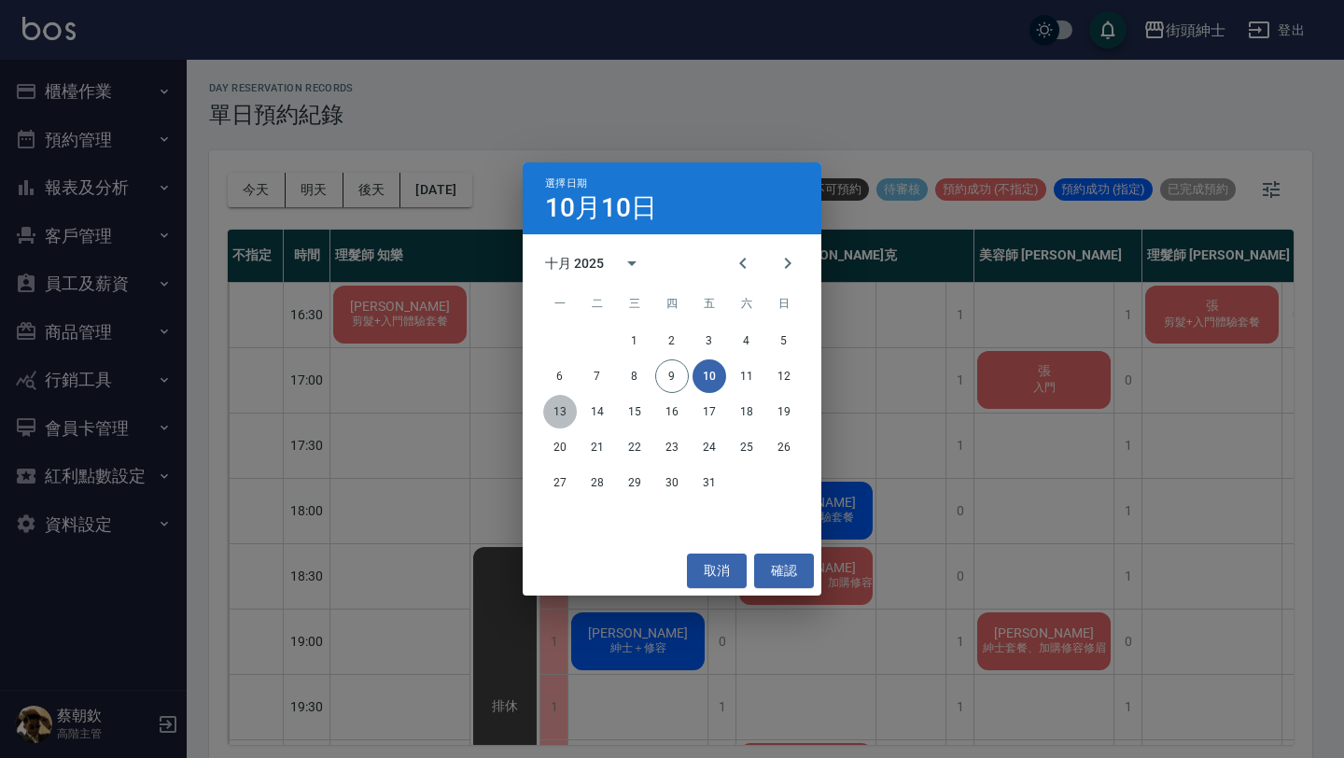
click at [570, 413] on button "13" at bounding box center [560, 412] width 34 height 34
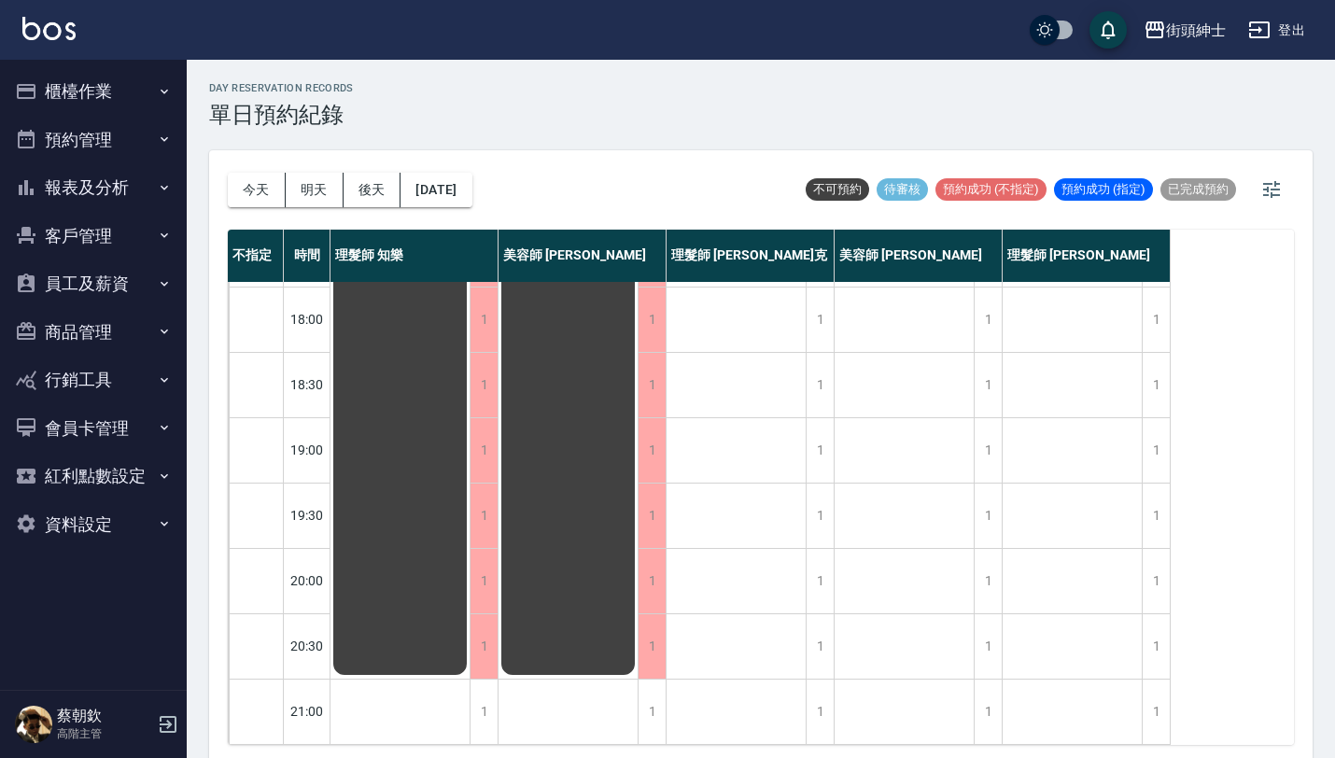
scroll to position [925, 0]
click at [471, 203] on button "2025/10/13" at bounding box center [435, 190] width 71 height 35
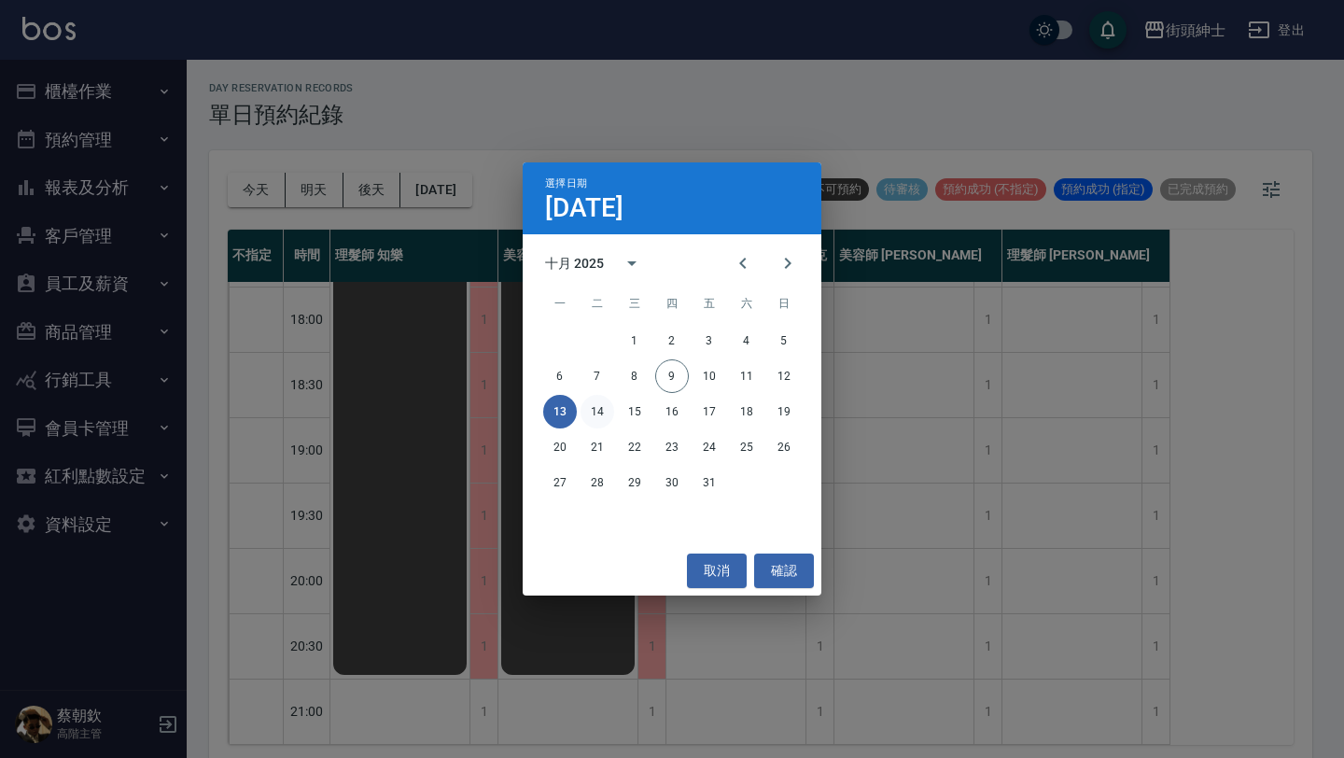
click at [595, 417] on button "14" at bounding box center [598, 412] width 34 height 34
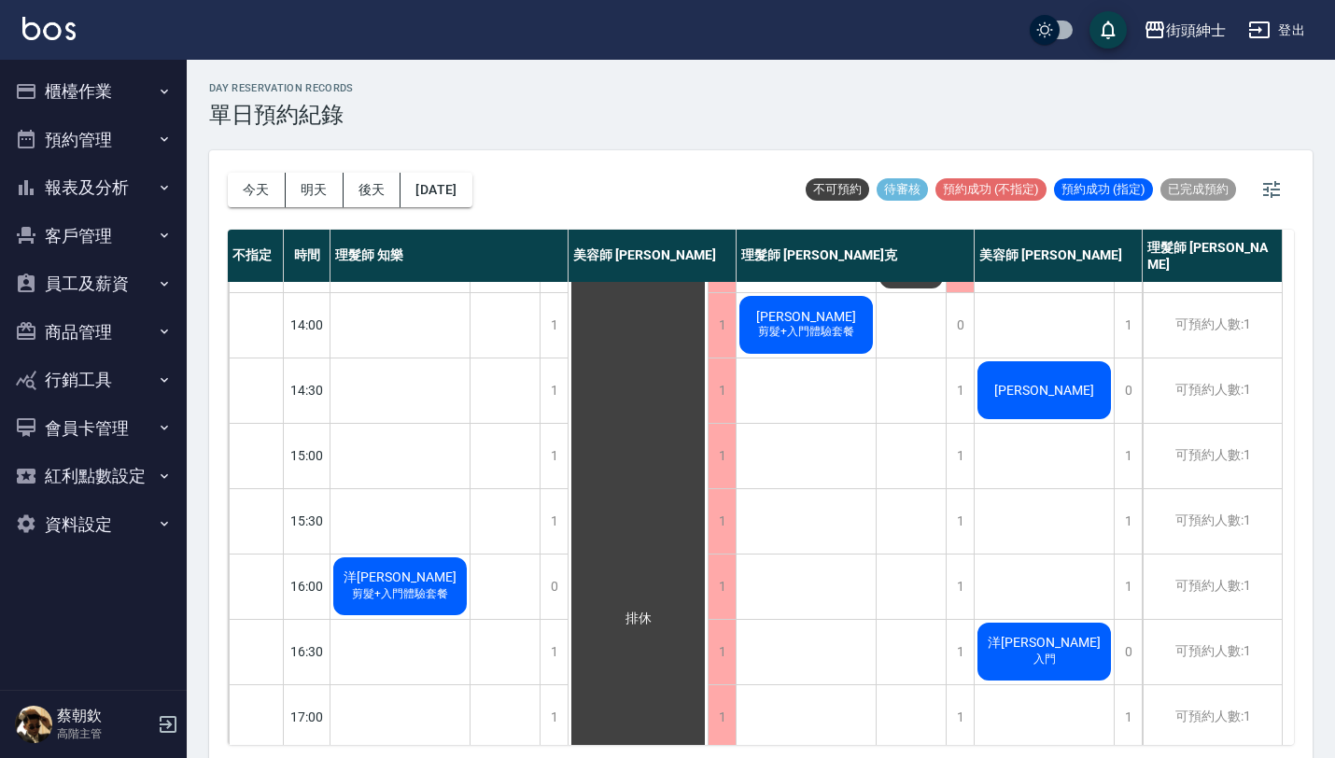
scroll to position [400, 0]
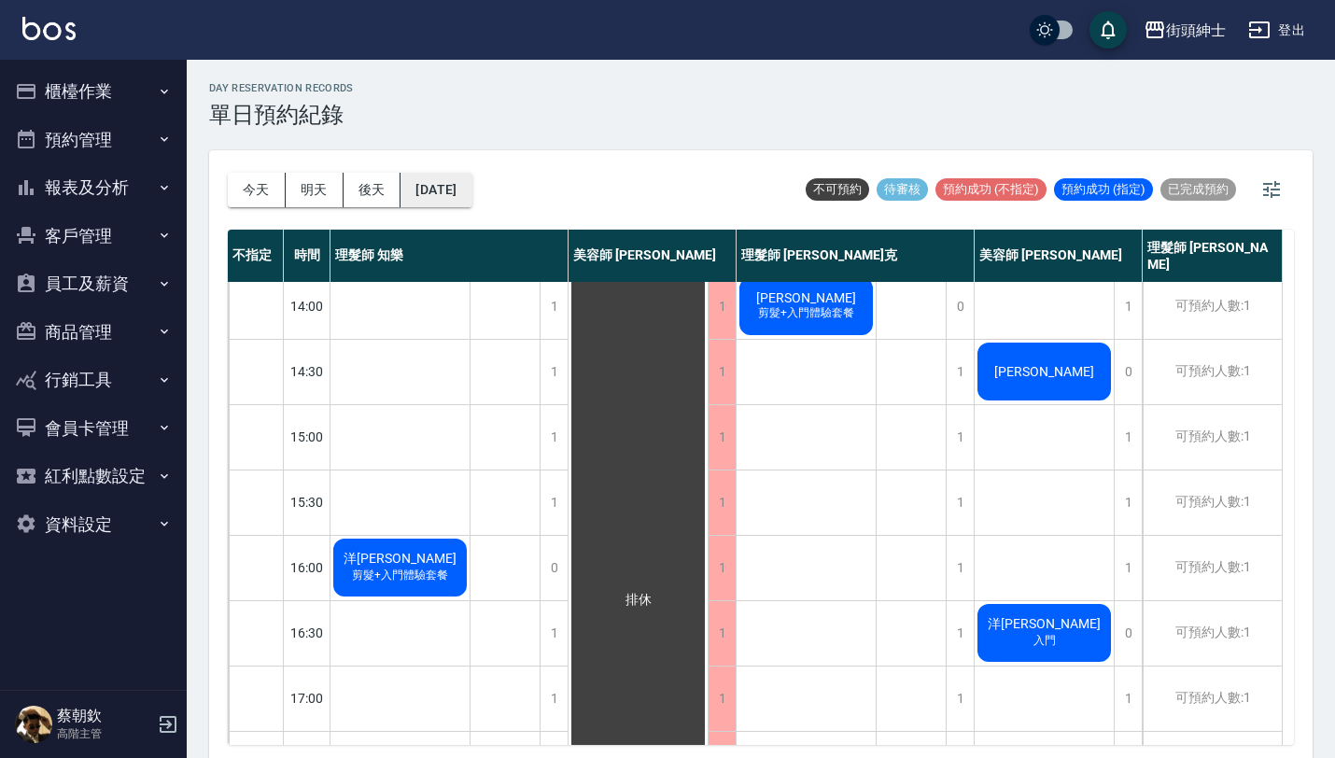
click at [469, 186] on button "2025/10/14" at bounding box center [435, 190] width 71 height 35
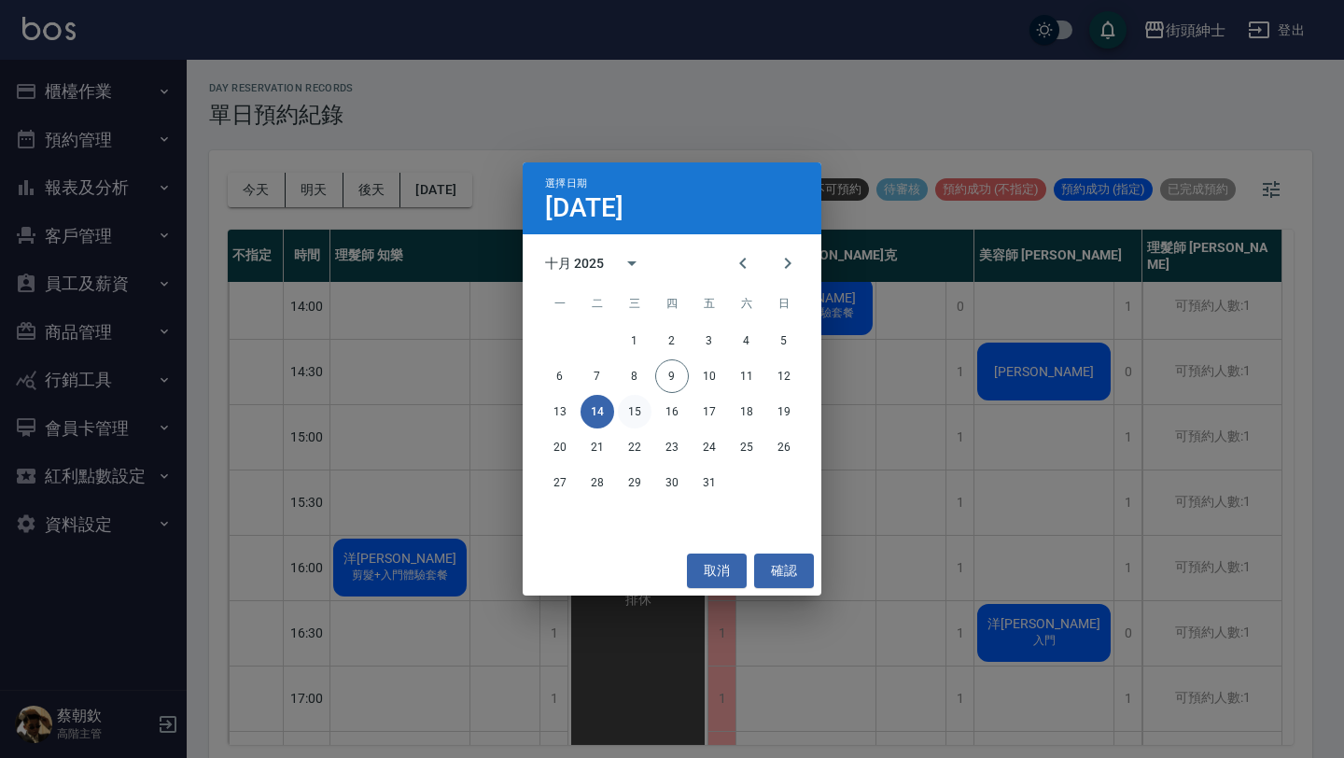
click at [638, 412] on button "15" at bounding box center [635, 412] width 34 height 34
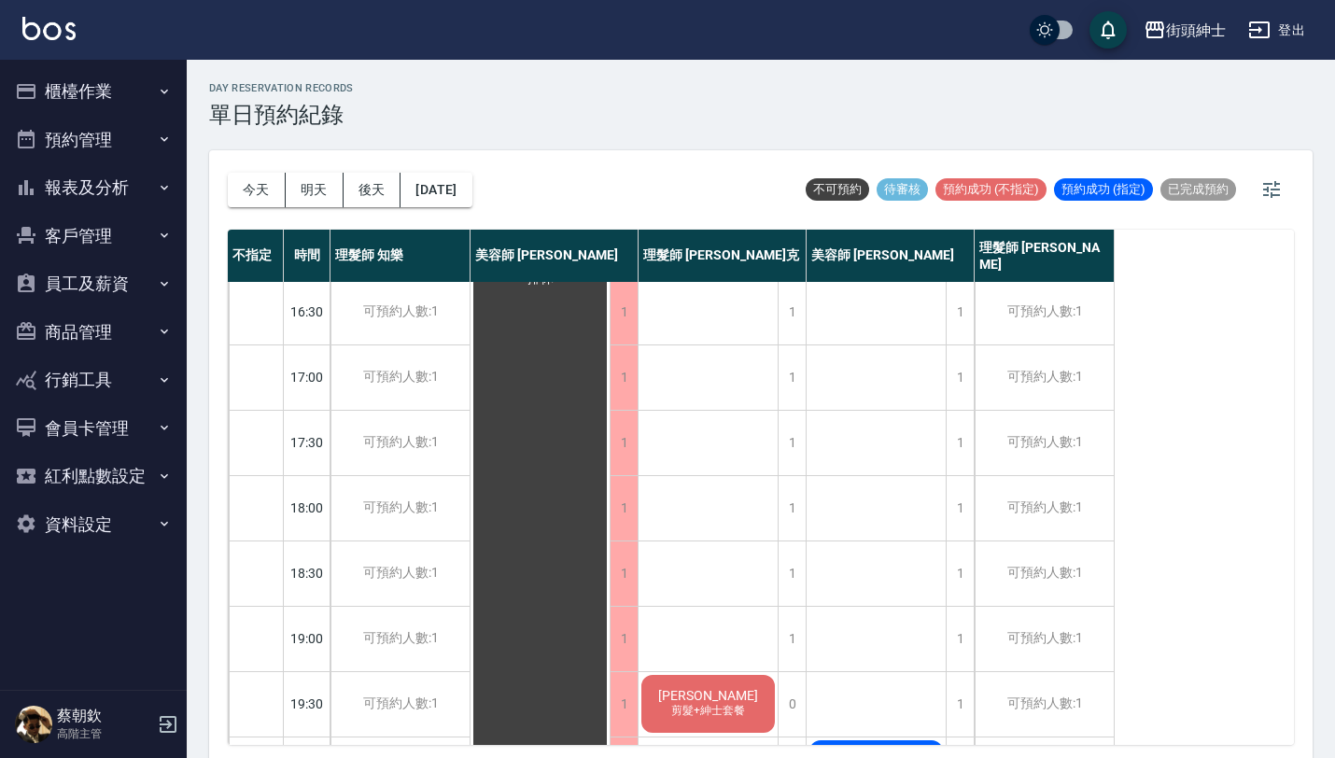
scroll to position [925, 0]
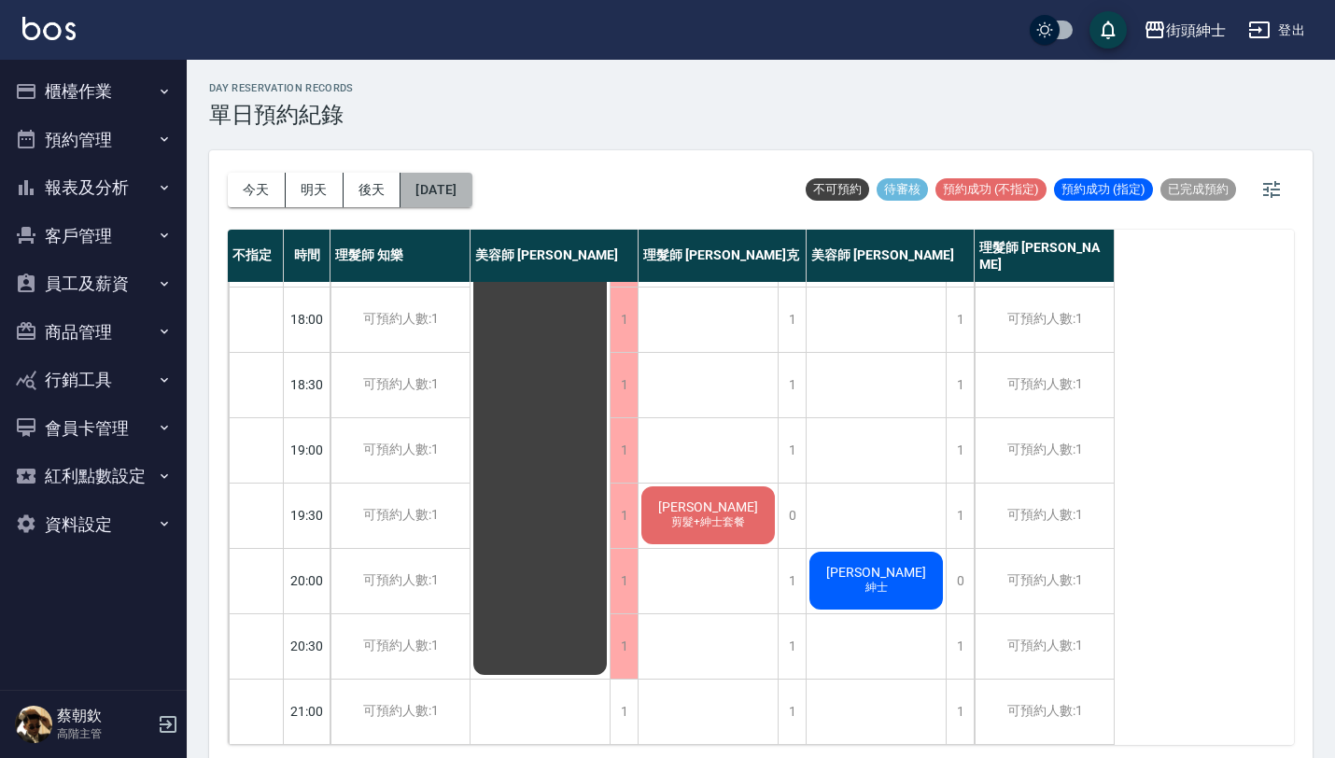
click at [467, 203] on button "2025/10/15" at bounding box center [435, 190] width 71 height 35
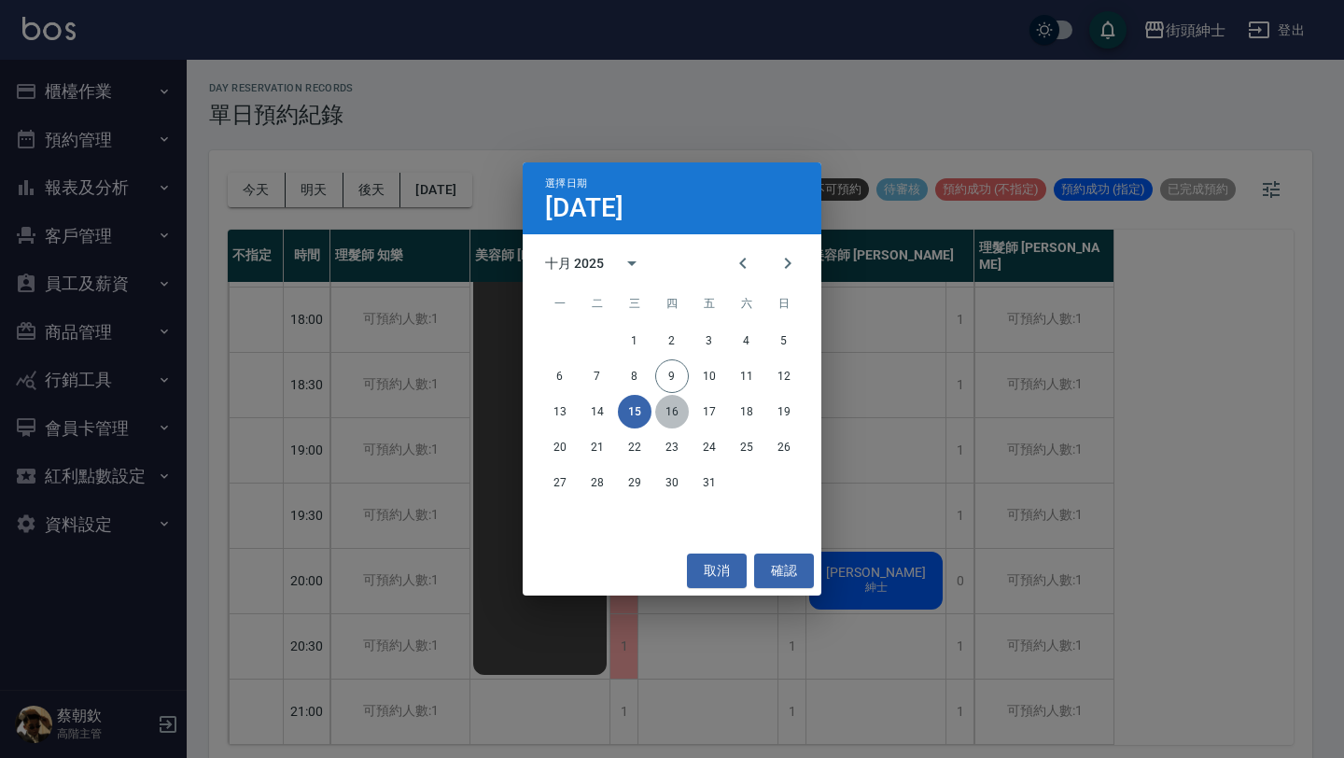
click at [672, 406] on button "16" at bounding box center [672, 412] width 34 height 34
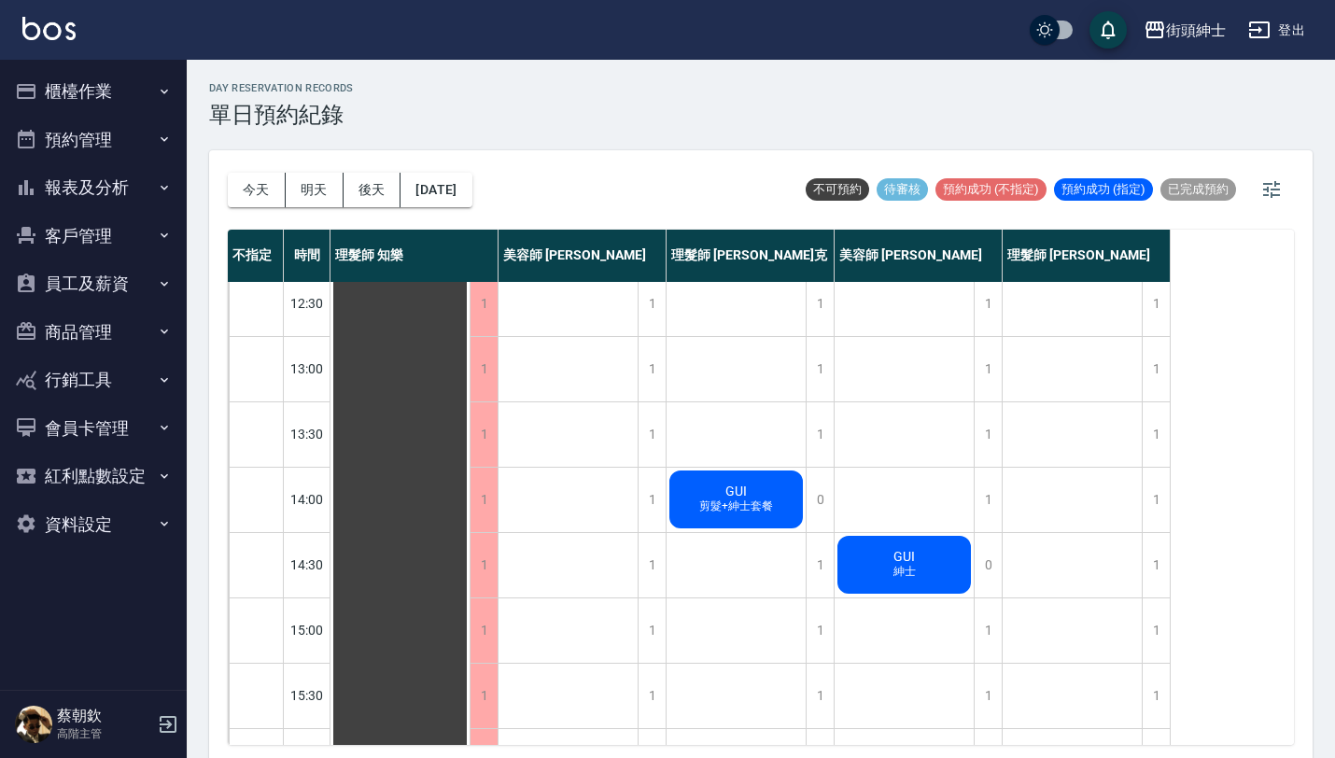
scroll to position [137, 0]
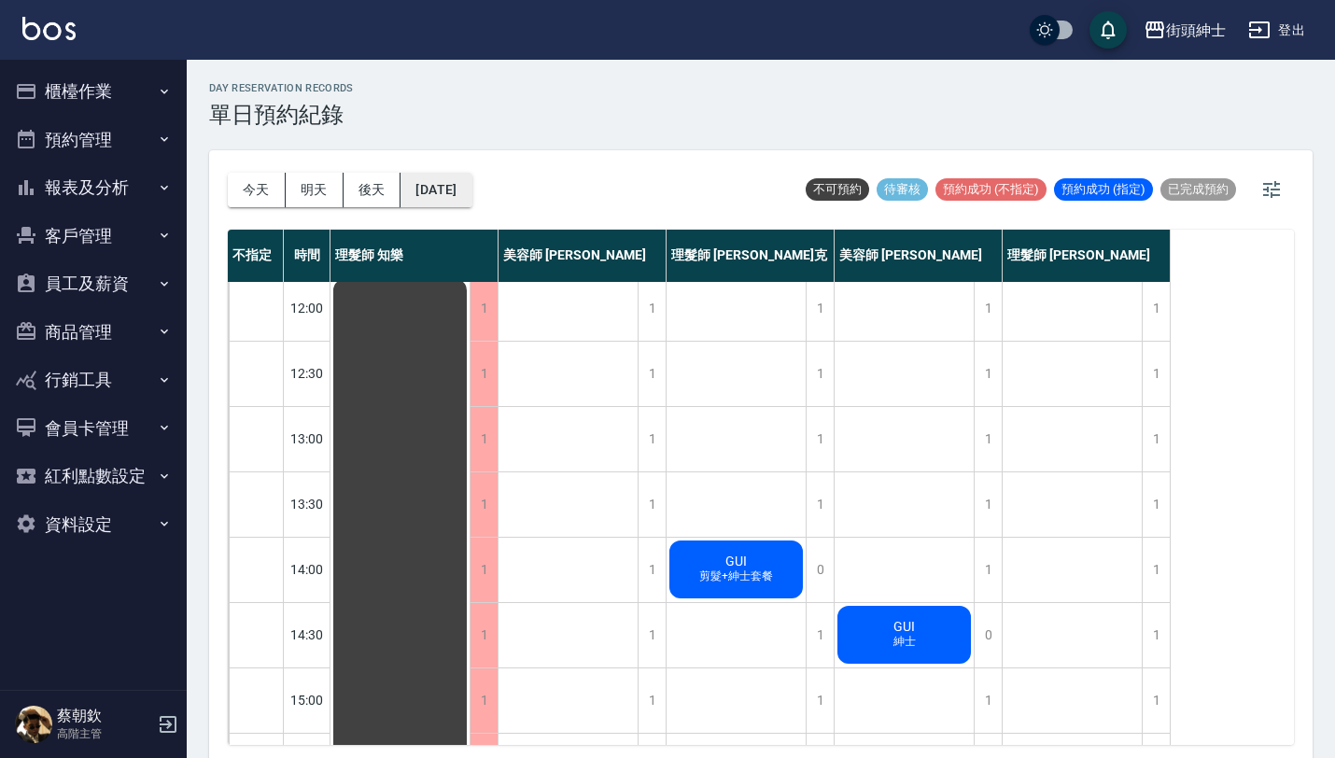
click at [471, 192] on button "2025/10/16" at bounding box center [435, 190] width 71 height 35
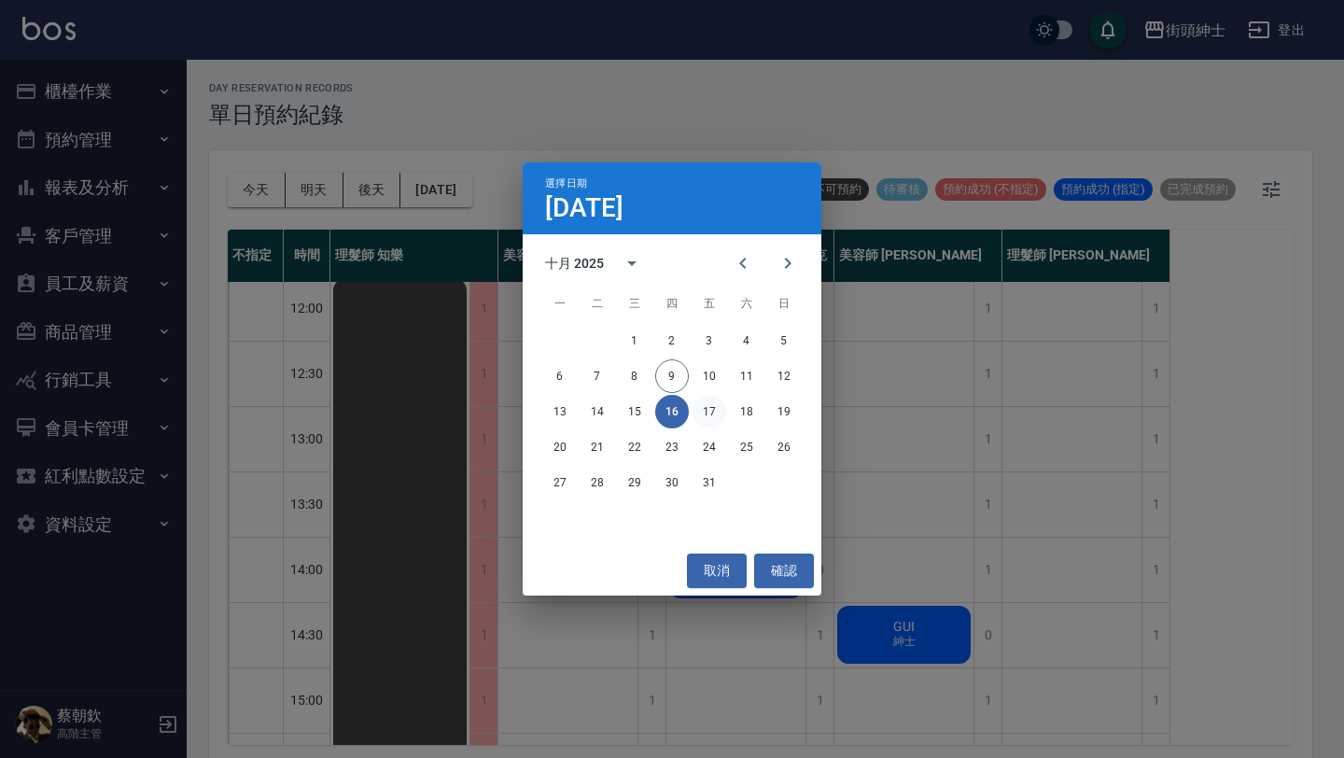
click at [701, 411] on button "17" at bounding box center [710, 412] width 34 height 34
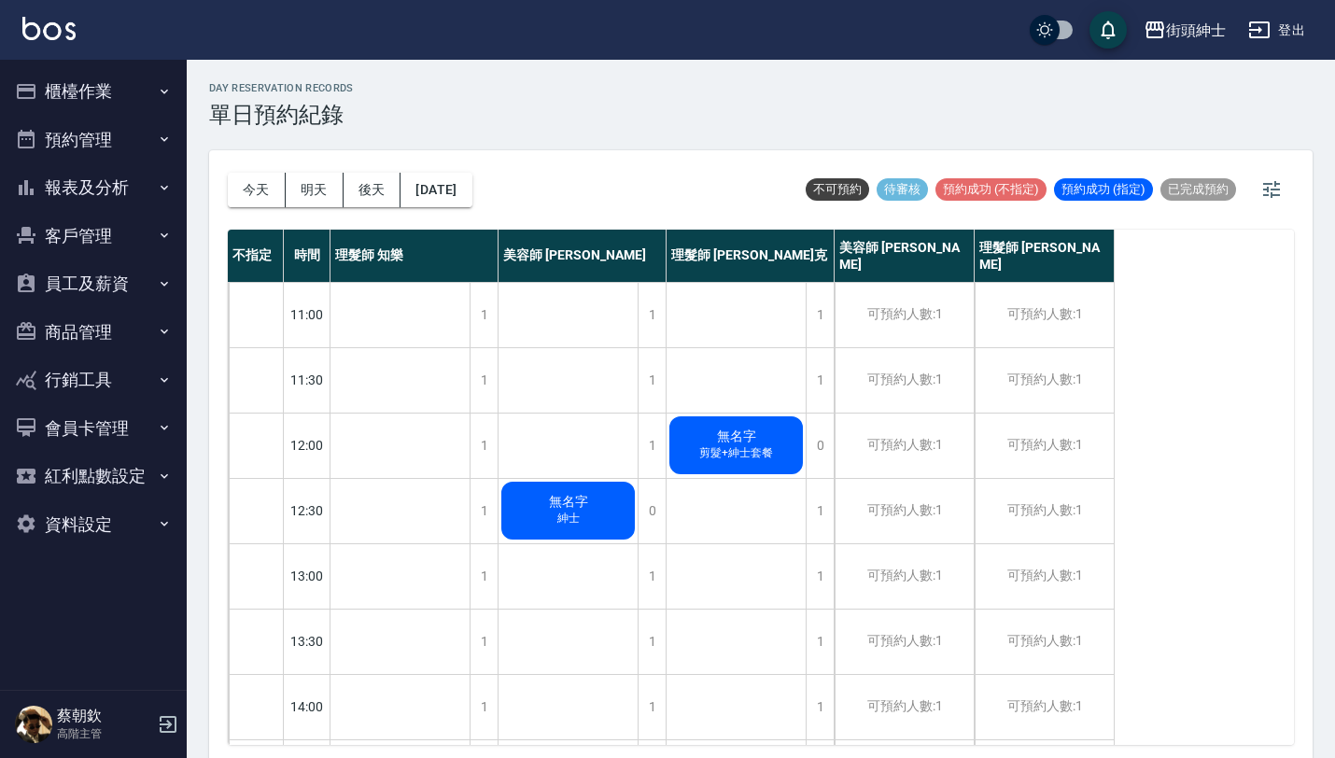
scroll to position [3, 0]
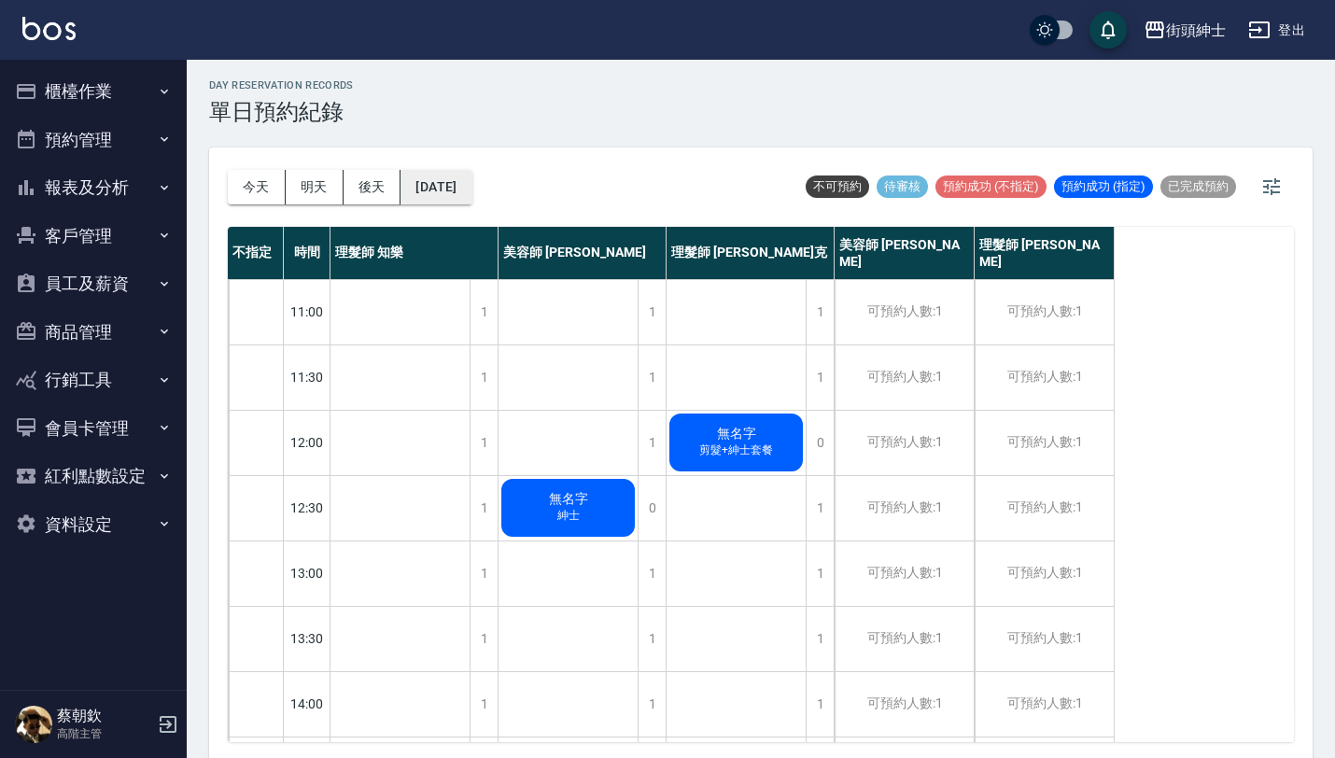
click at [471, 199] on button "2025/10/17" at bounding box center [435, 187] width 71 height 35
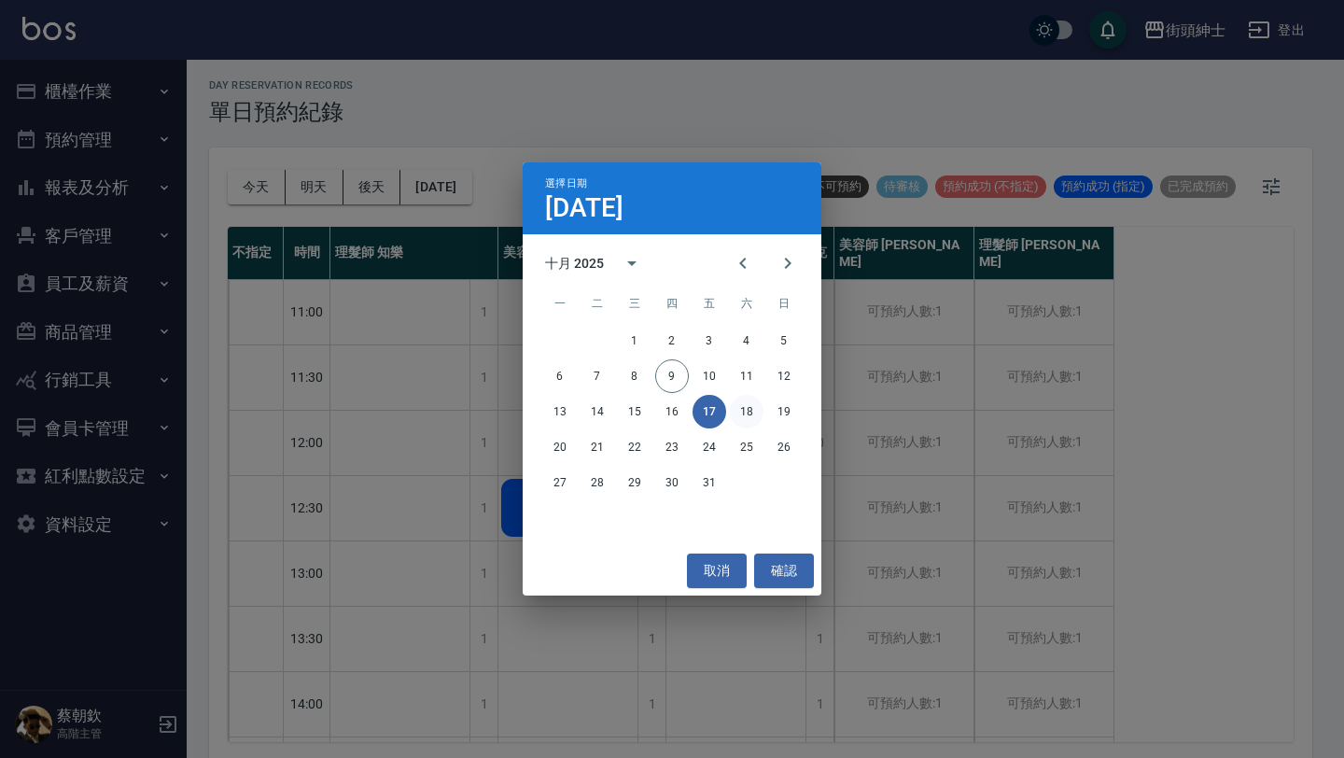
click at [742, 421] on button "18" at bounding box center [747, 412] width 34 height 34
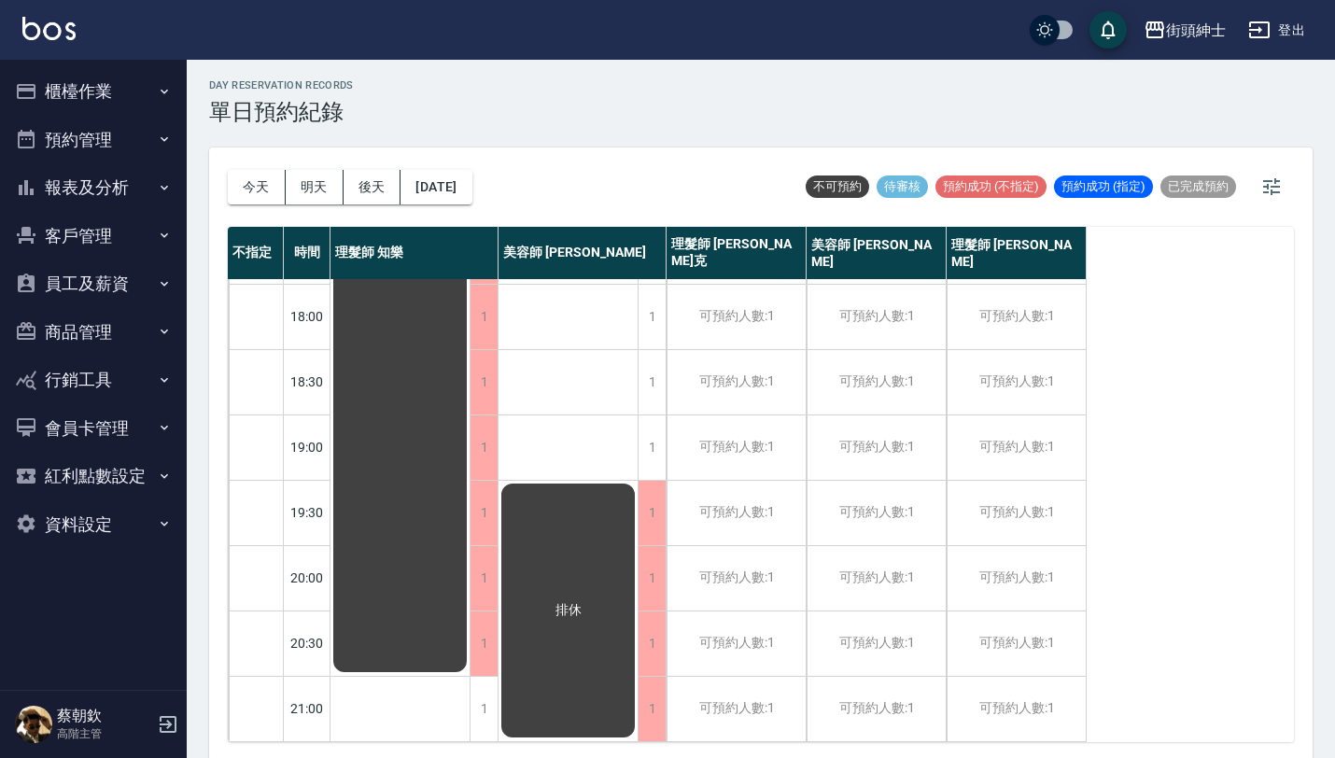
scroll to position [385, 0]
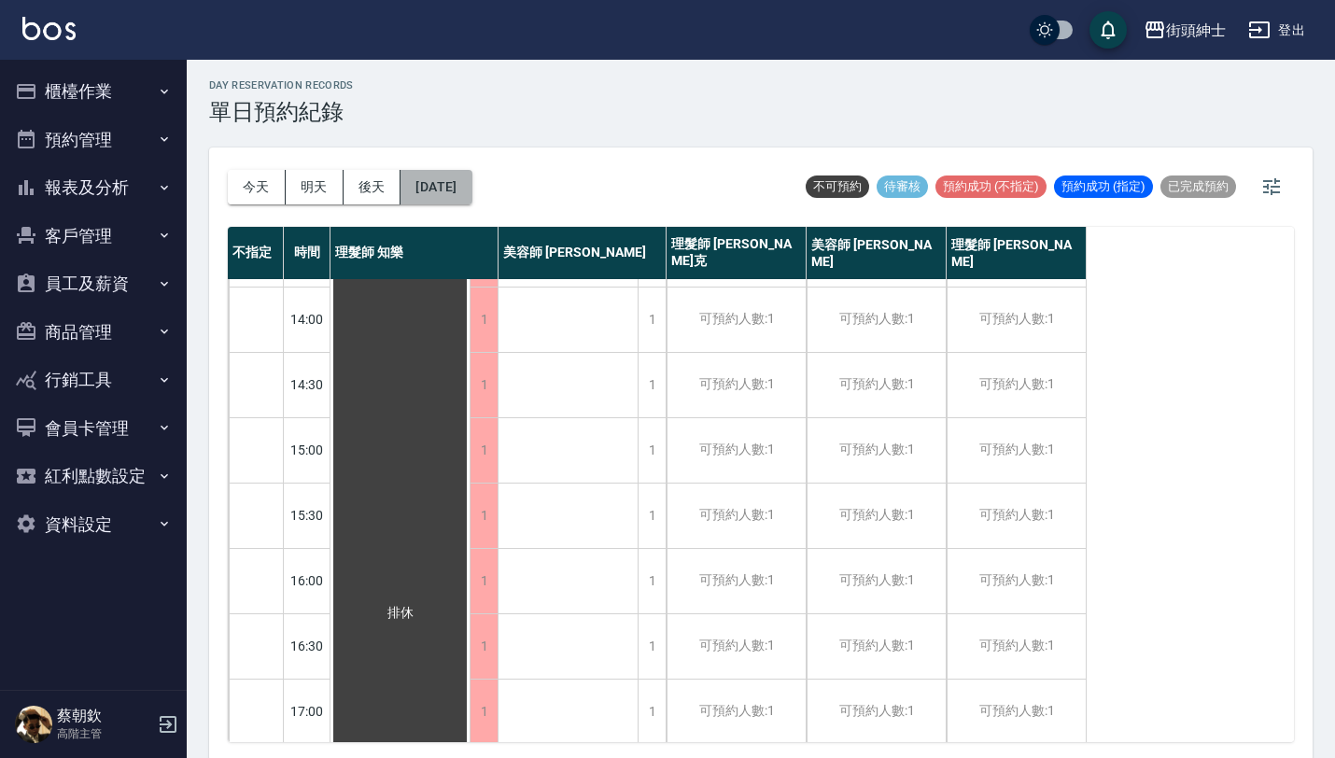
click at [471, 184] on button "2025/10/18" at bounding box center [435, 187] width 71 height 35
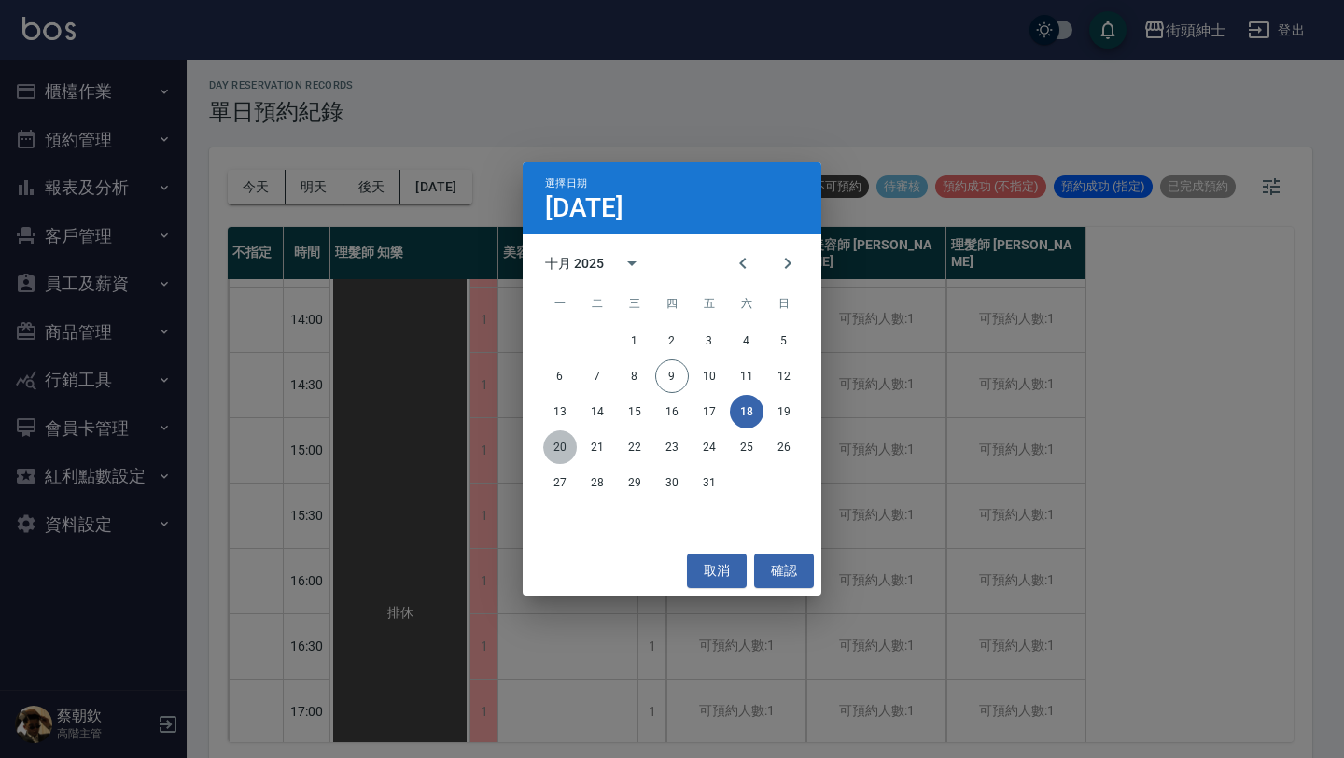
click at [551, 448] on button "20" at bounding box center [560, 447] width 34 height 34
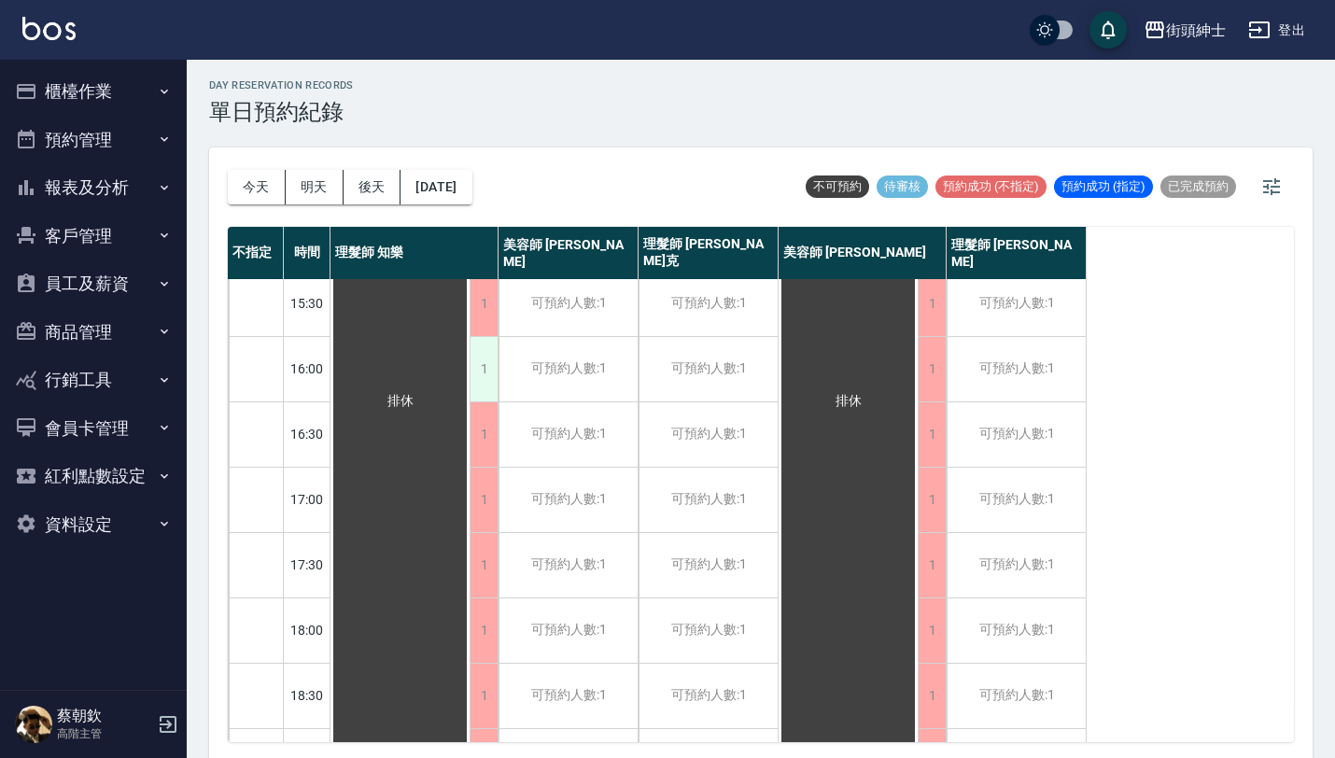
scroll to position [649, 0]
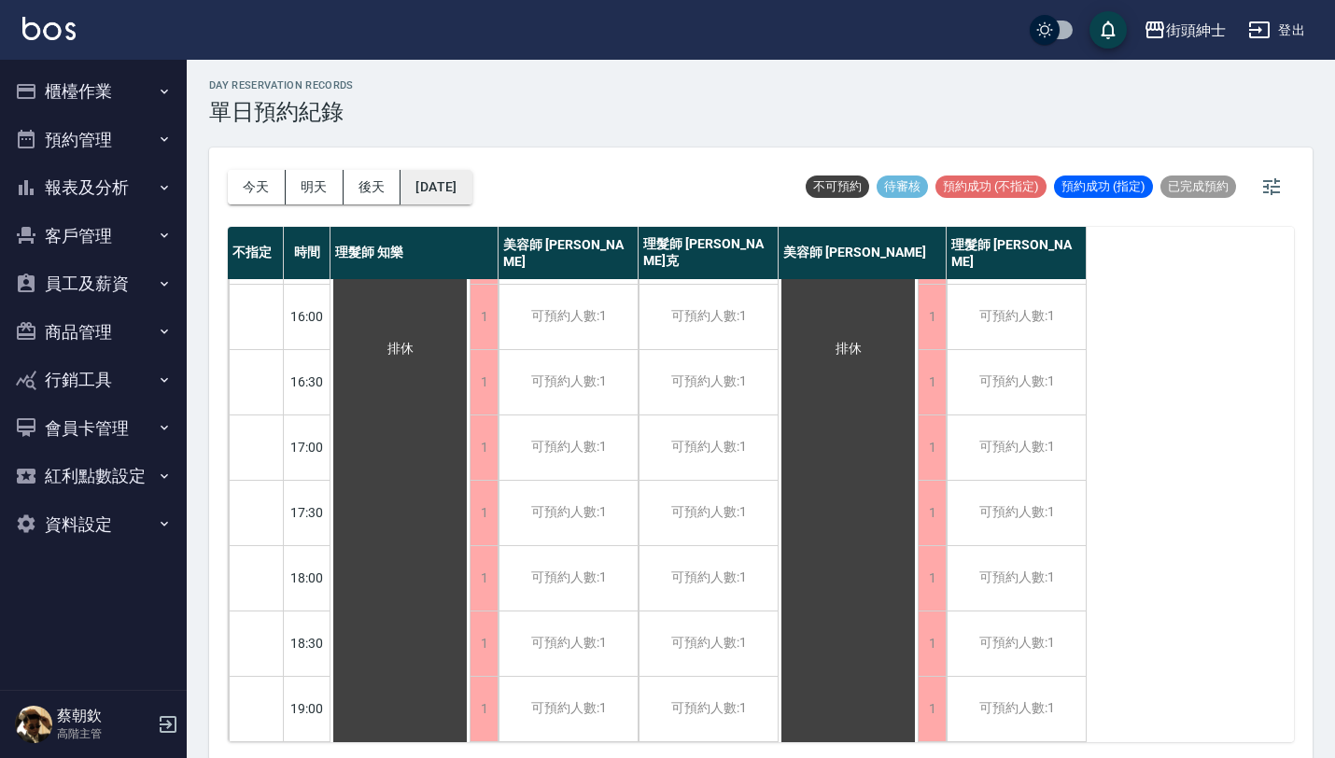
click at [449, 178] on button "2025/10/20" at bounding box center [435, 187] width 71 height 35
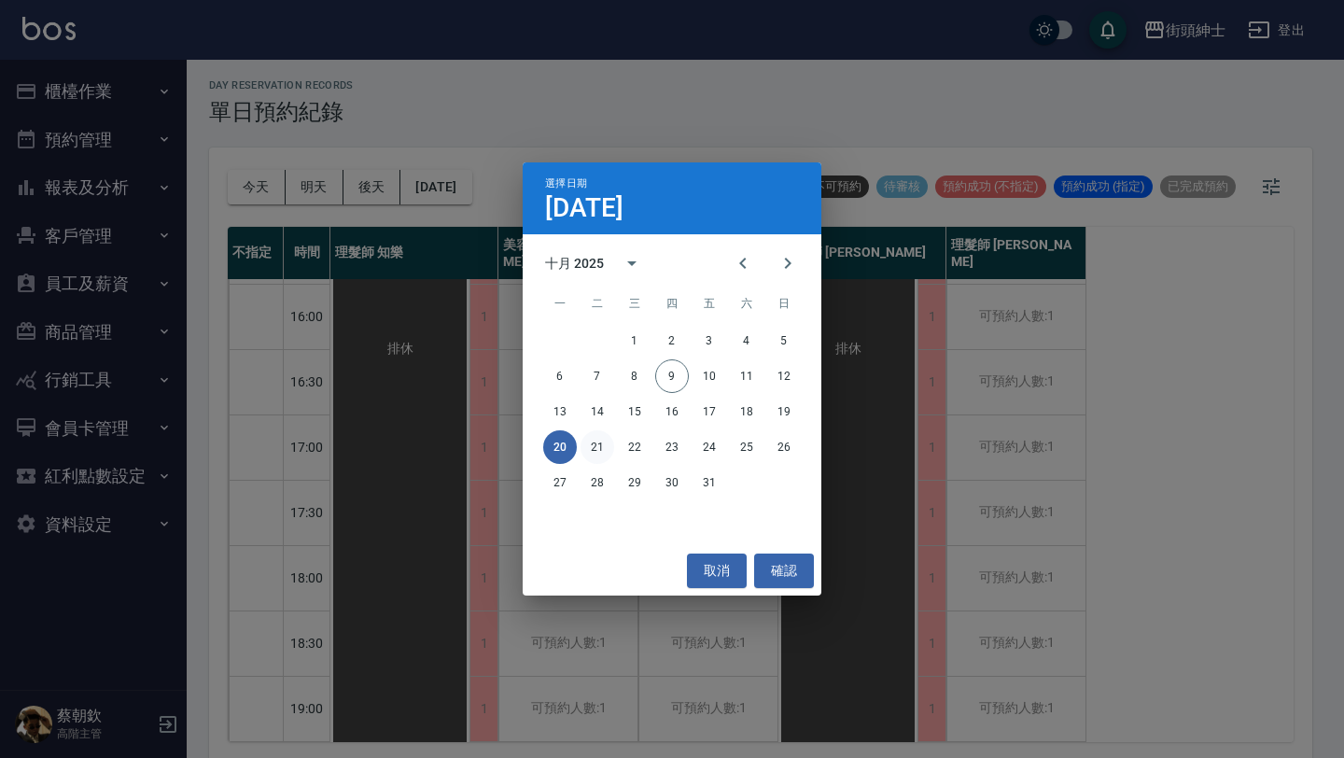
click at [600, 451] on button "21" at bounding box center [598, 447] width 34 height 34
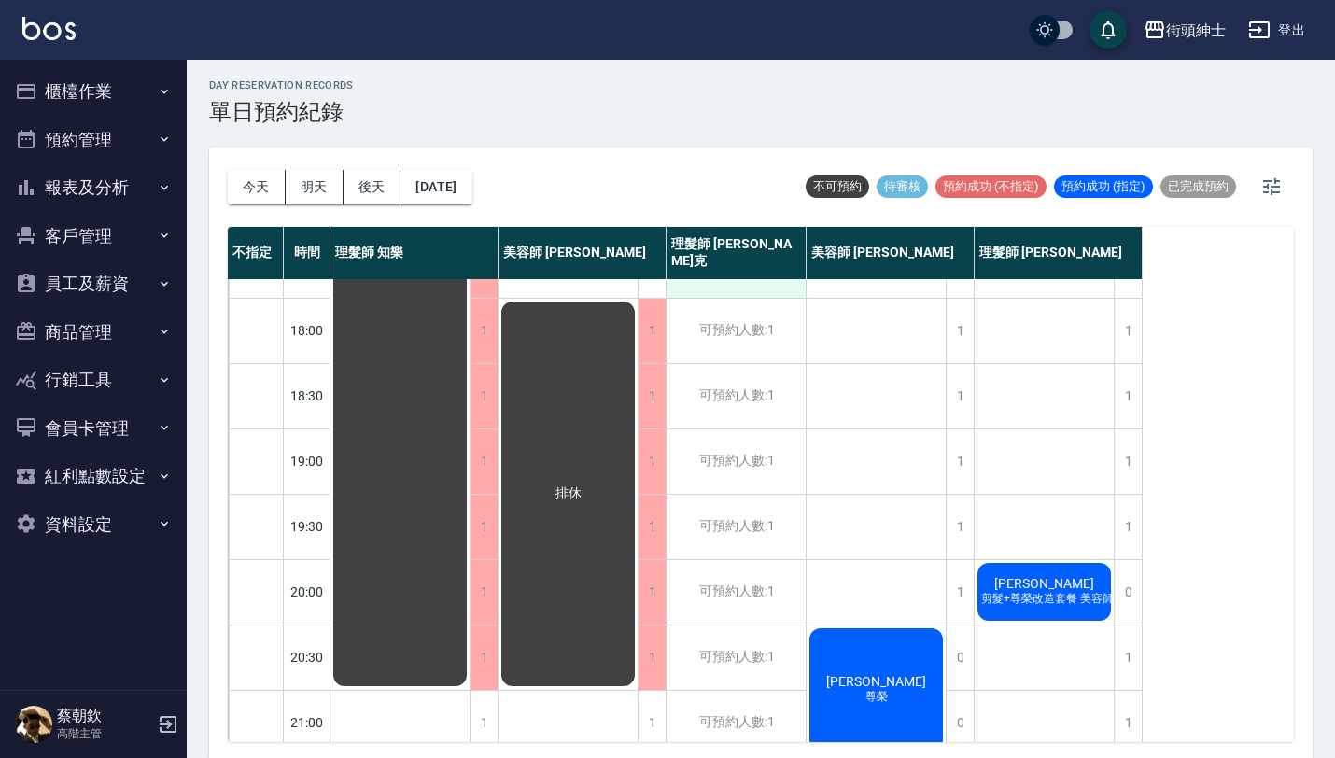
scroll to position [925, 0]
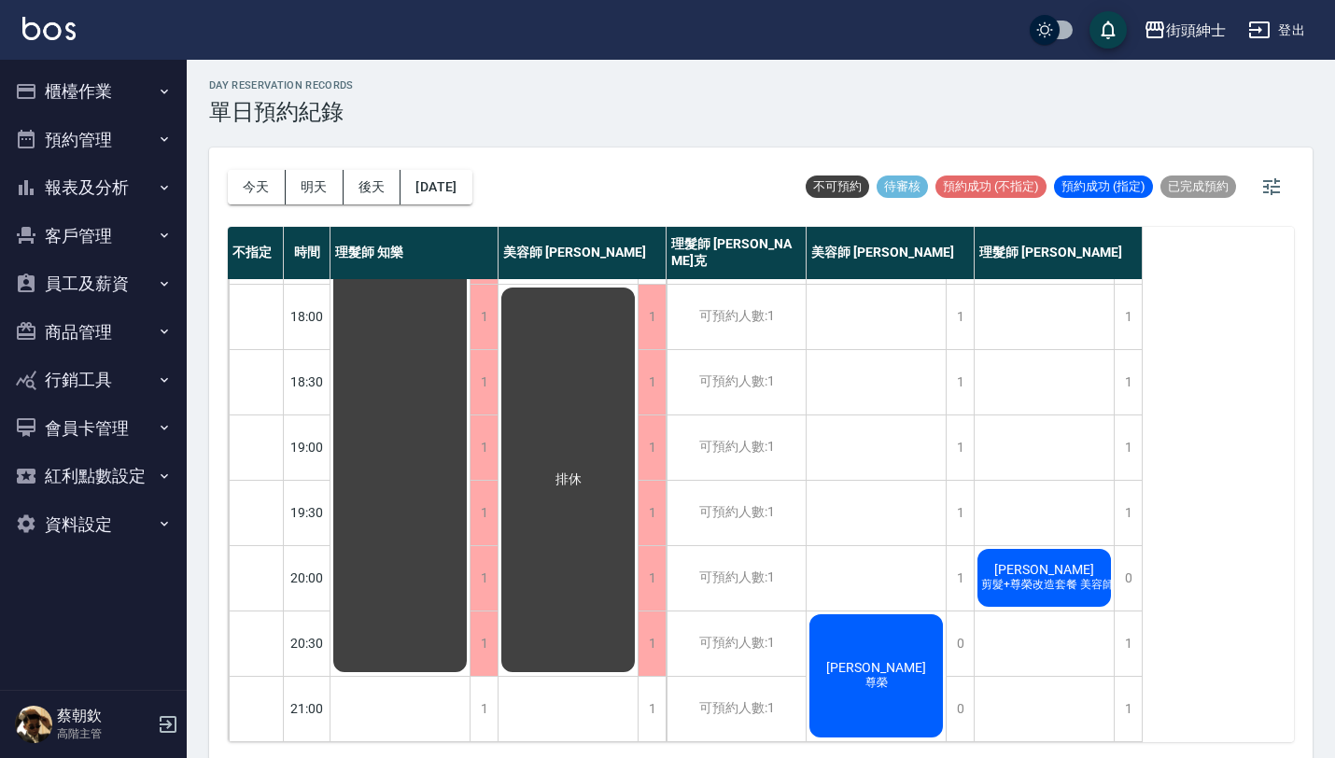
click at [1057, 586] on div "Cliff Hsu 剪髮+尊榮改造套餐 美容師Cherry" at bounding box center [1043, 577] width 139 height 63
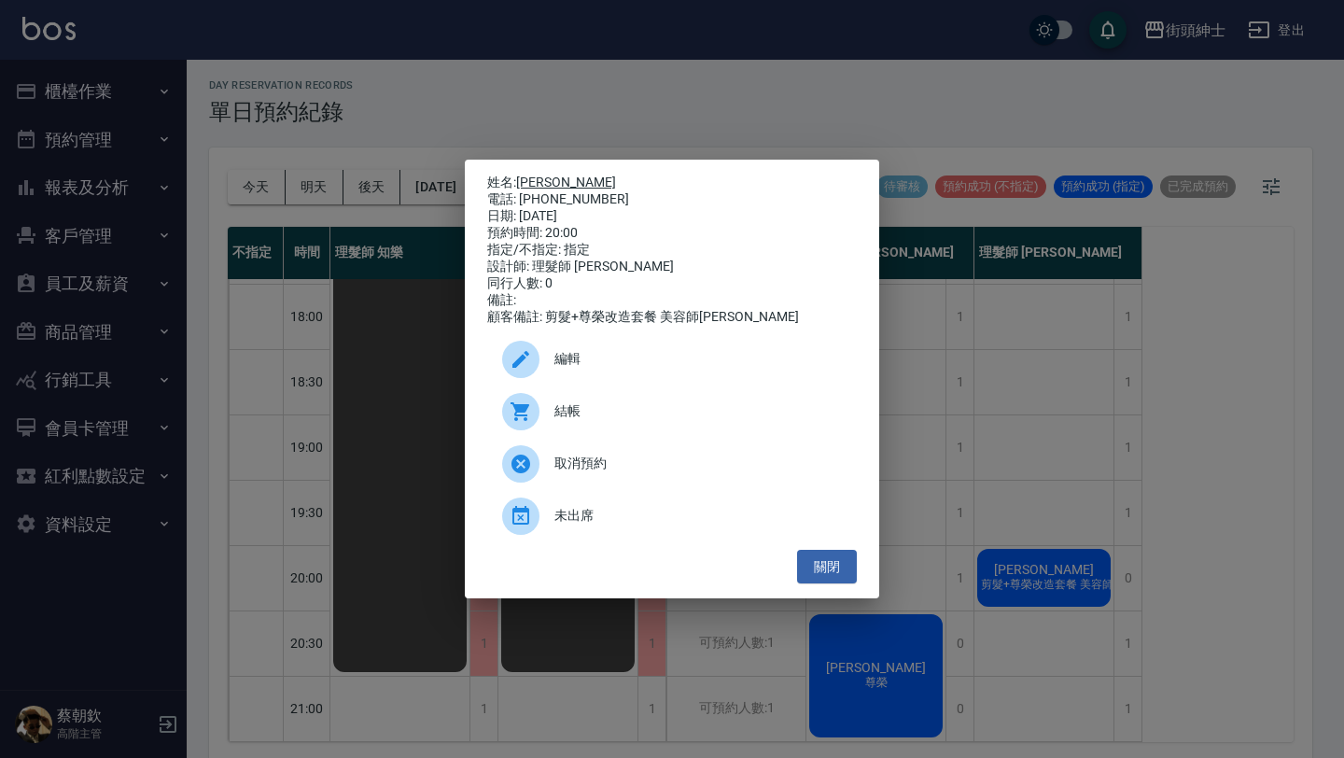
click at [557, 179] on link "[PERSON_NAME]" at bounding box center [566, 182] width 100 height 15
click at [553, 175] on link "[PERSON_NAME]" at bounding box center [566, 182] width 100 height 15
click at [837, 574] on button "關閉" at bounding box center [827, 567] width 60 height 35
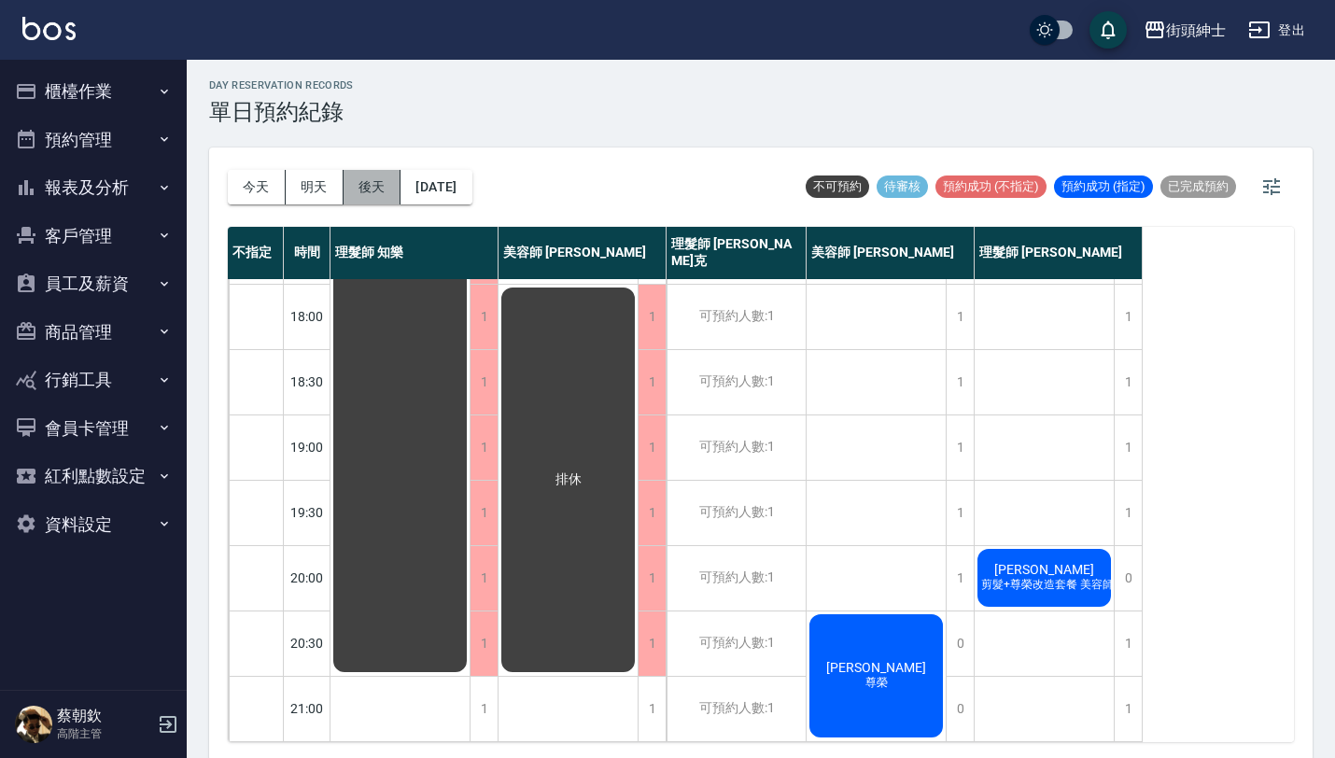
click at [379, 183] on button "後天" at bounding box center [372, 187] width 58 height 35
click at [461, 188] on div at bounding box center [667, 379] width 1335 height 758
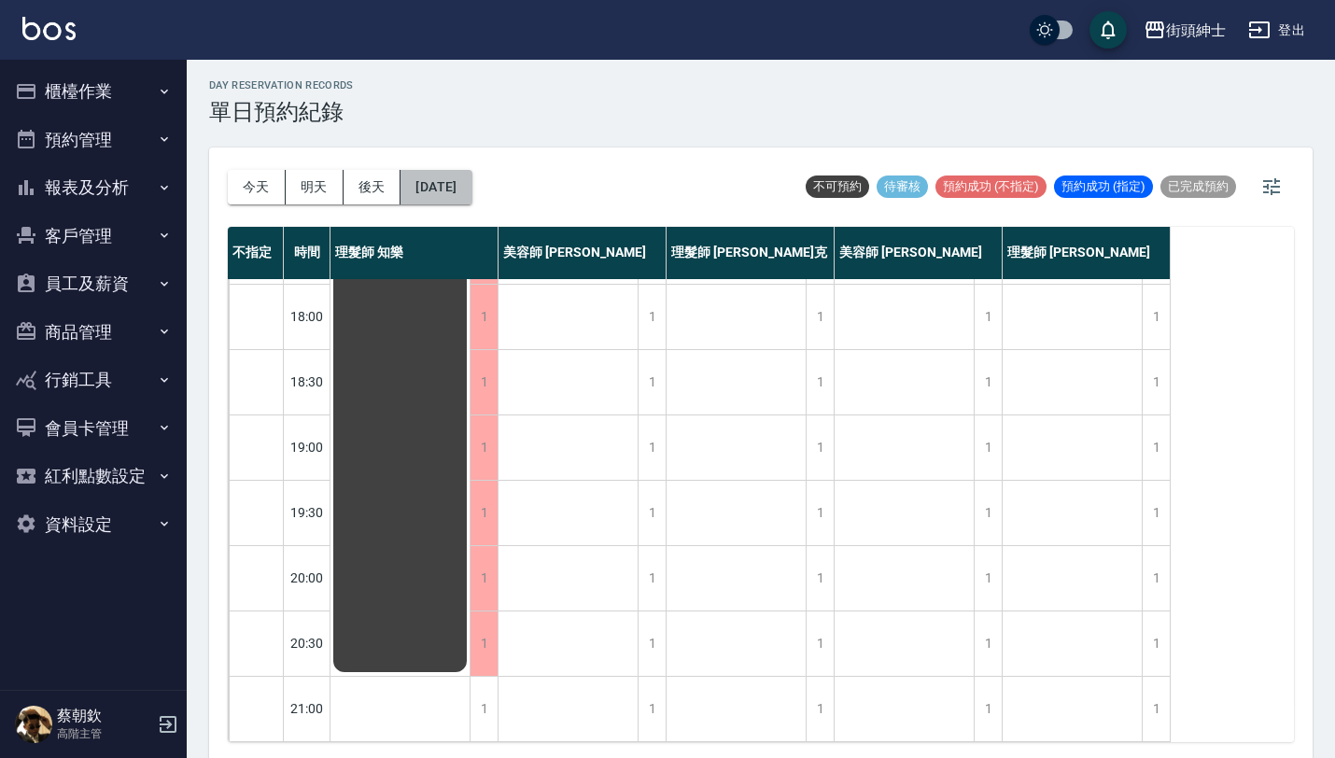
click at [461, 188] on button "2025/10/11" at bounding box center [435, 187] width 71 height 35
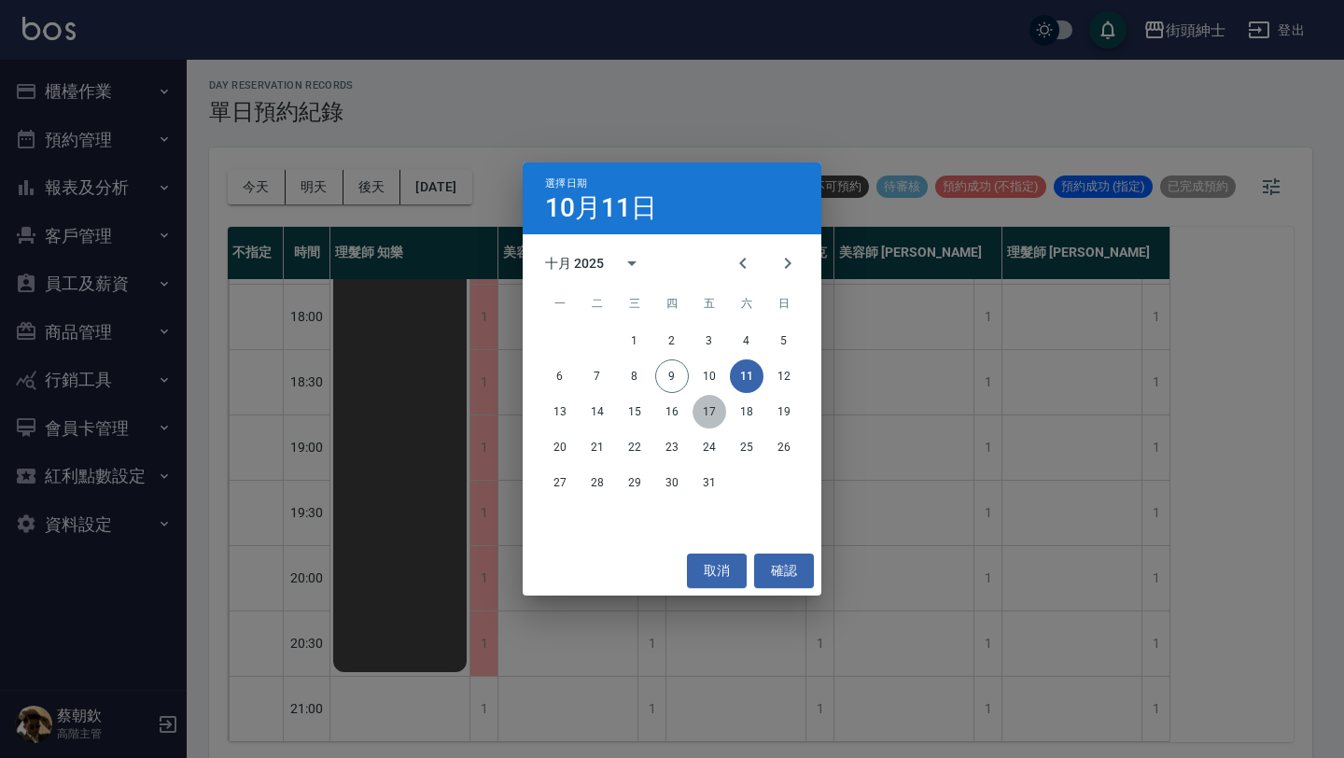
click at [714, 413] on button "17" at bounding box center [710, 412] width 34 height 34
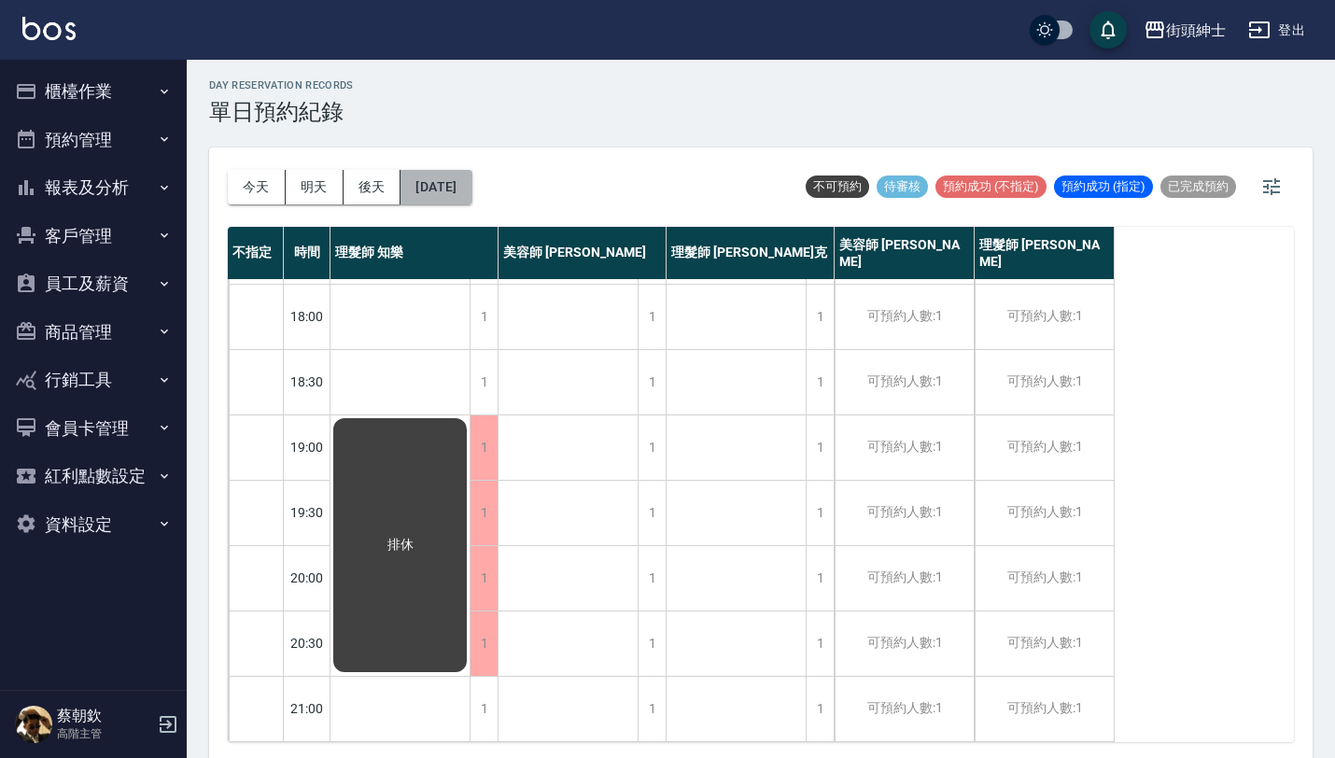
click at [427, 201] on button "2025/10/17" at bounding box center [435, 187] width 71 height 35
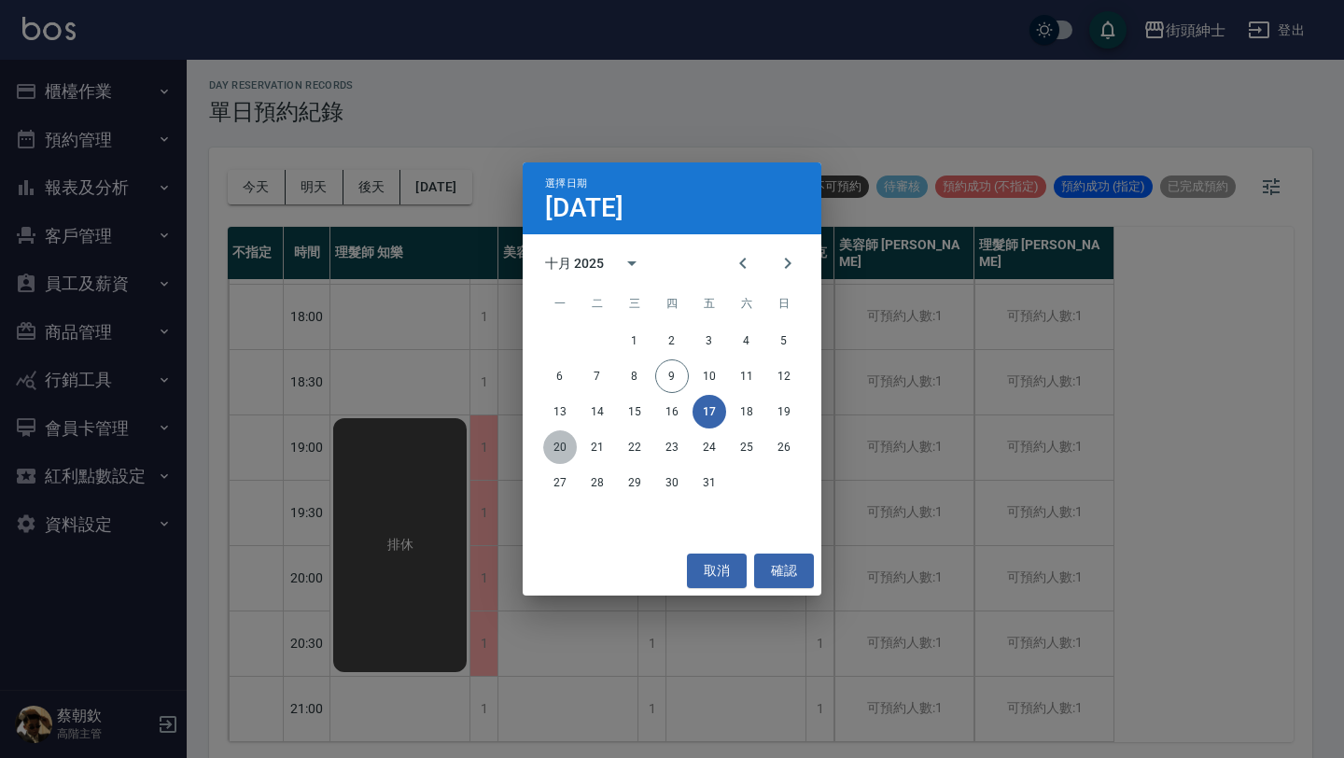
click at [566, 446] on button "20" at bounding box center [560, 447] width 34 height 34
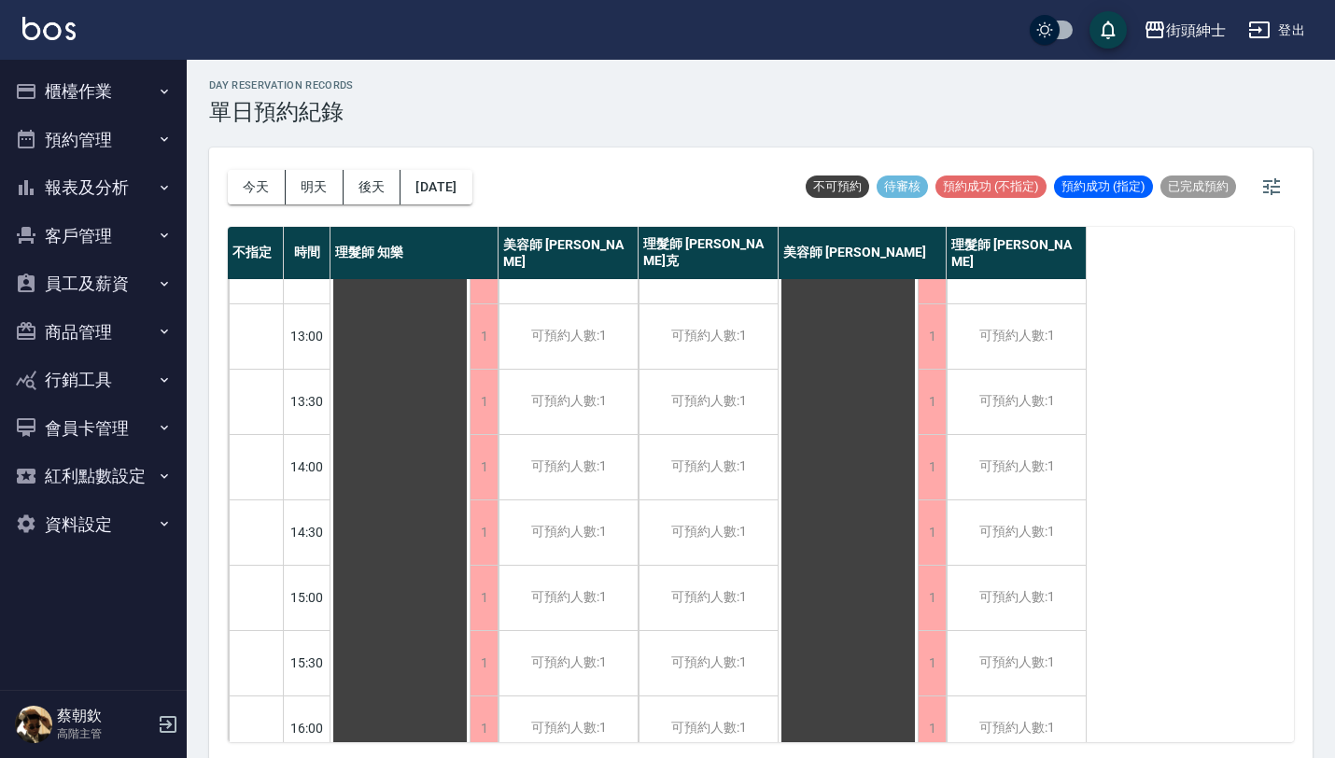
scroll to position [181, 0]
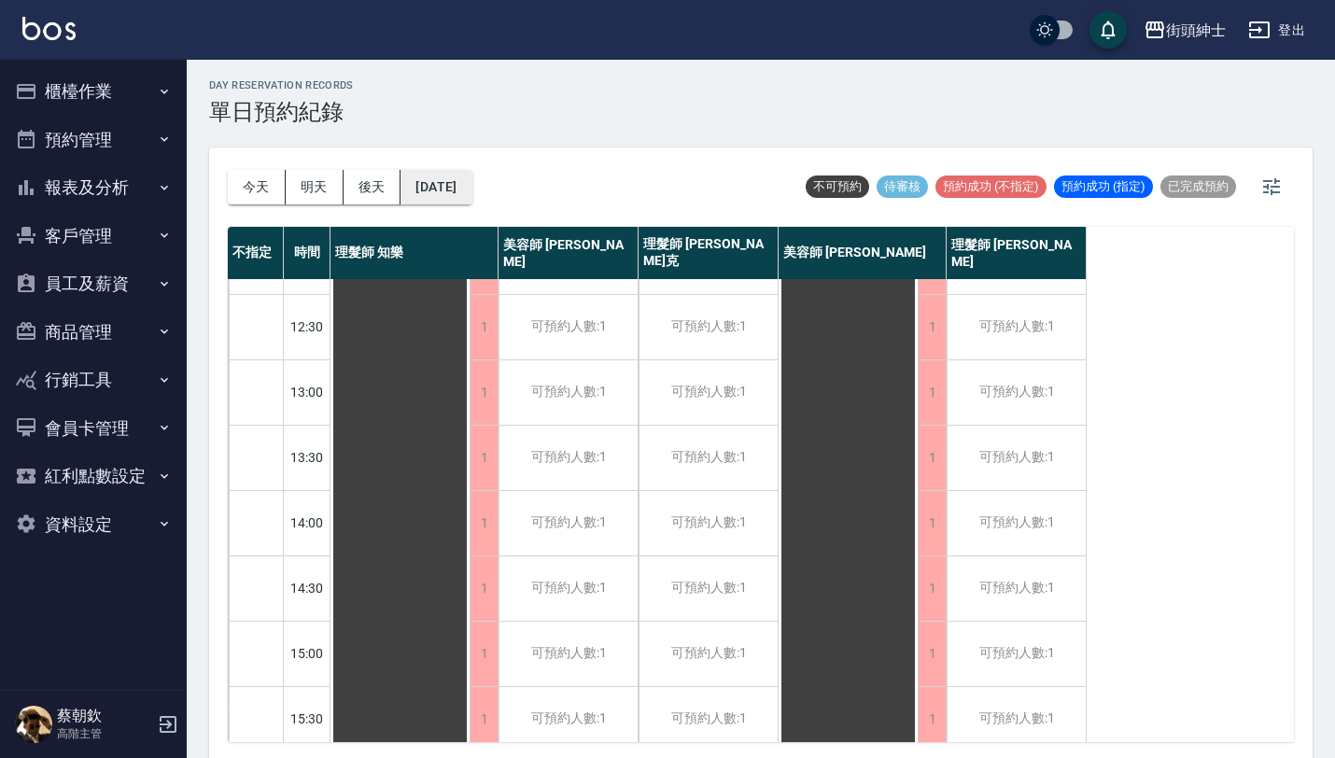
click at [471, 194] on button "2025/10/20" at bounding box center [435, 187] width 71 height 35
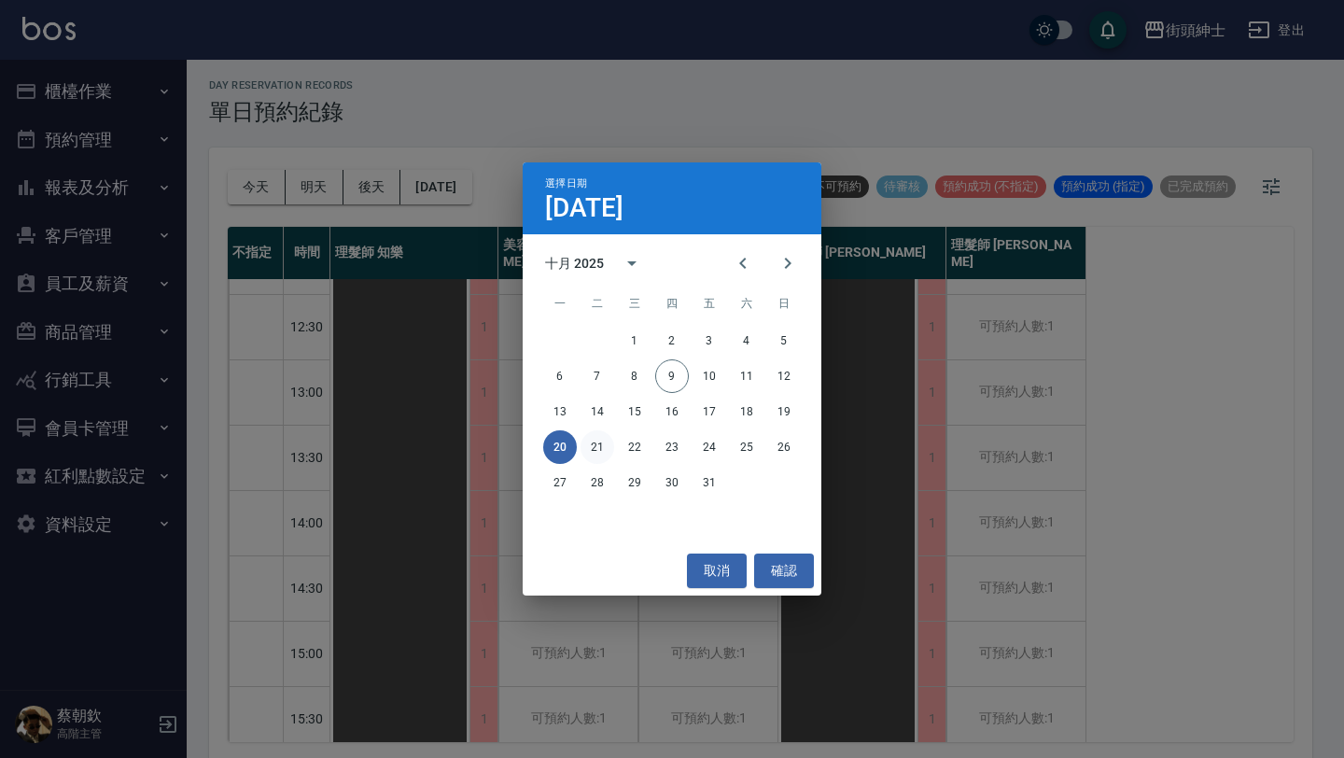
click at [590, 453] on button "21" at bounding box center [598, 447] width 34 height 34
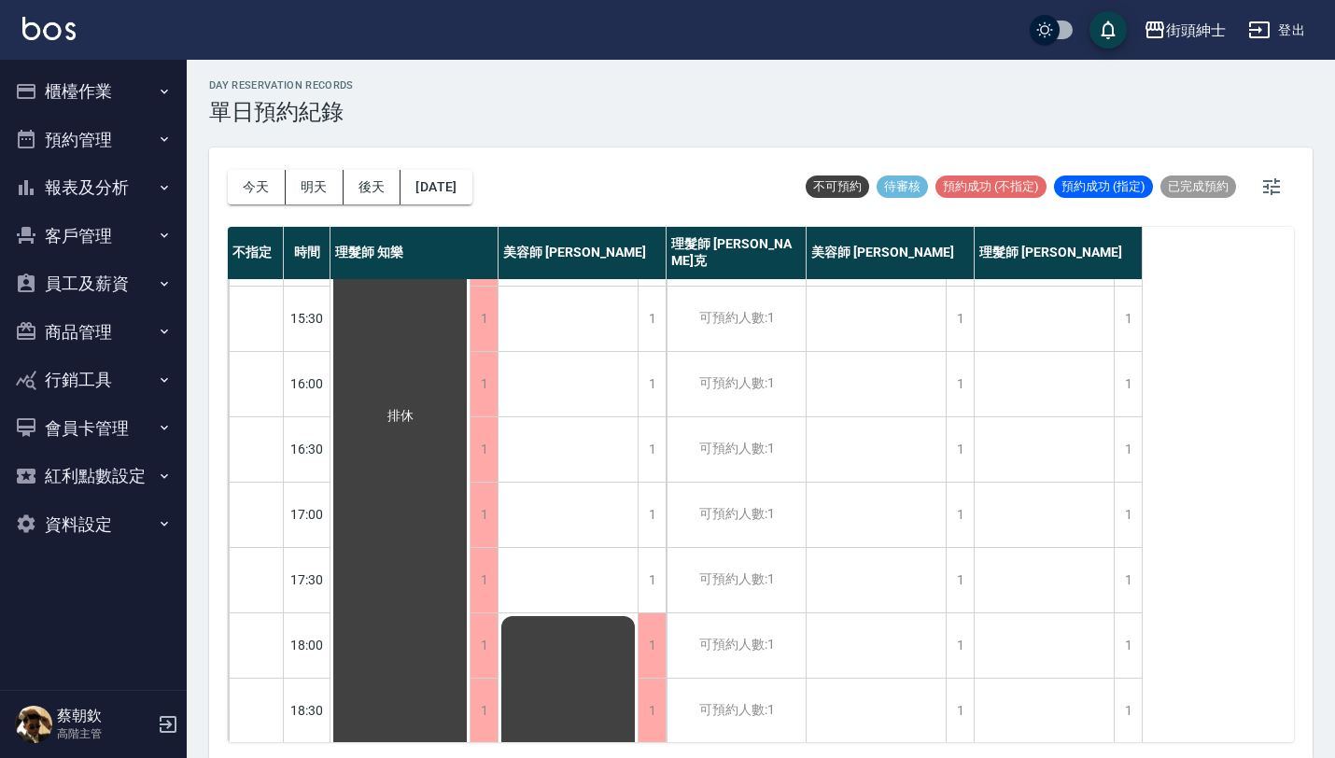
scroll to position [525, 0]
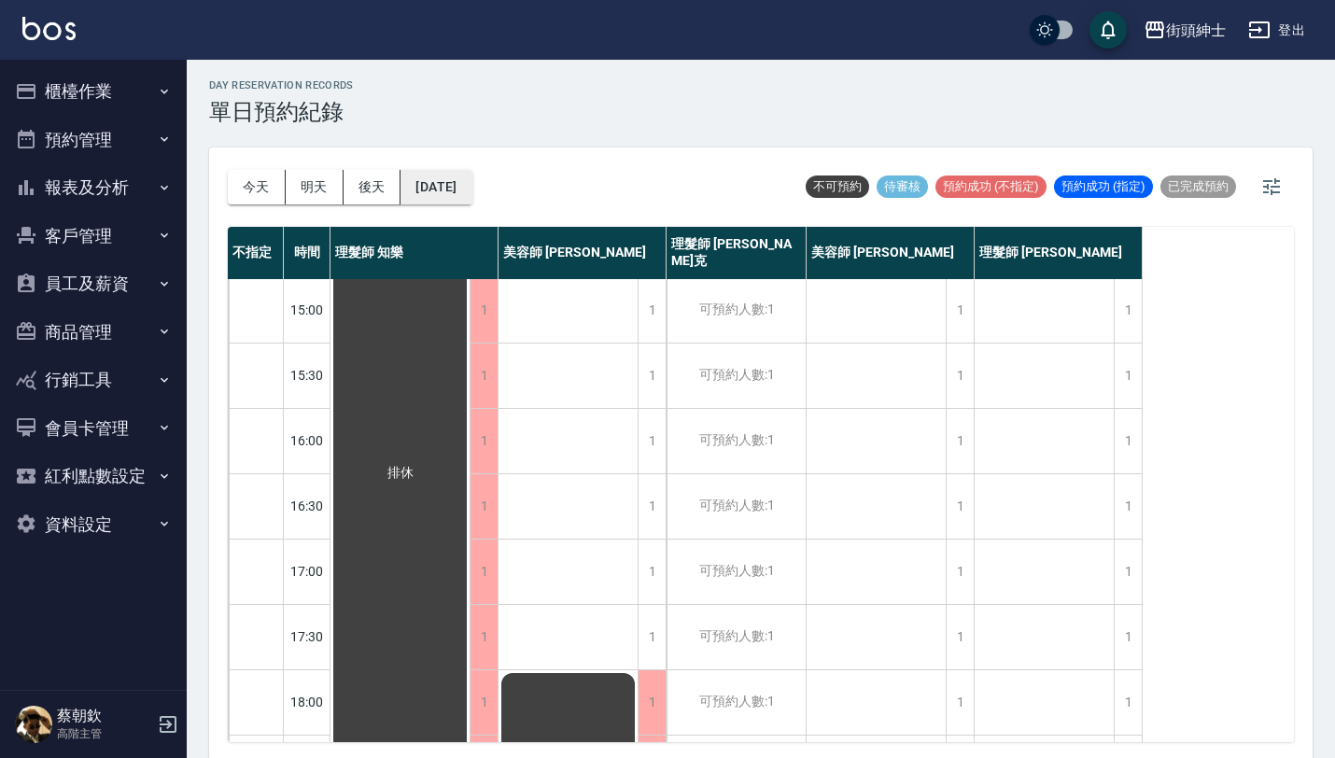
click at [471, 187] on button "2025/10/21" at bounding box center [435, 187] width 71 height 35
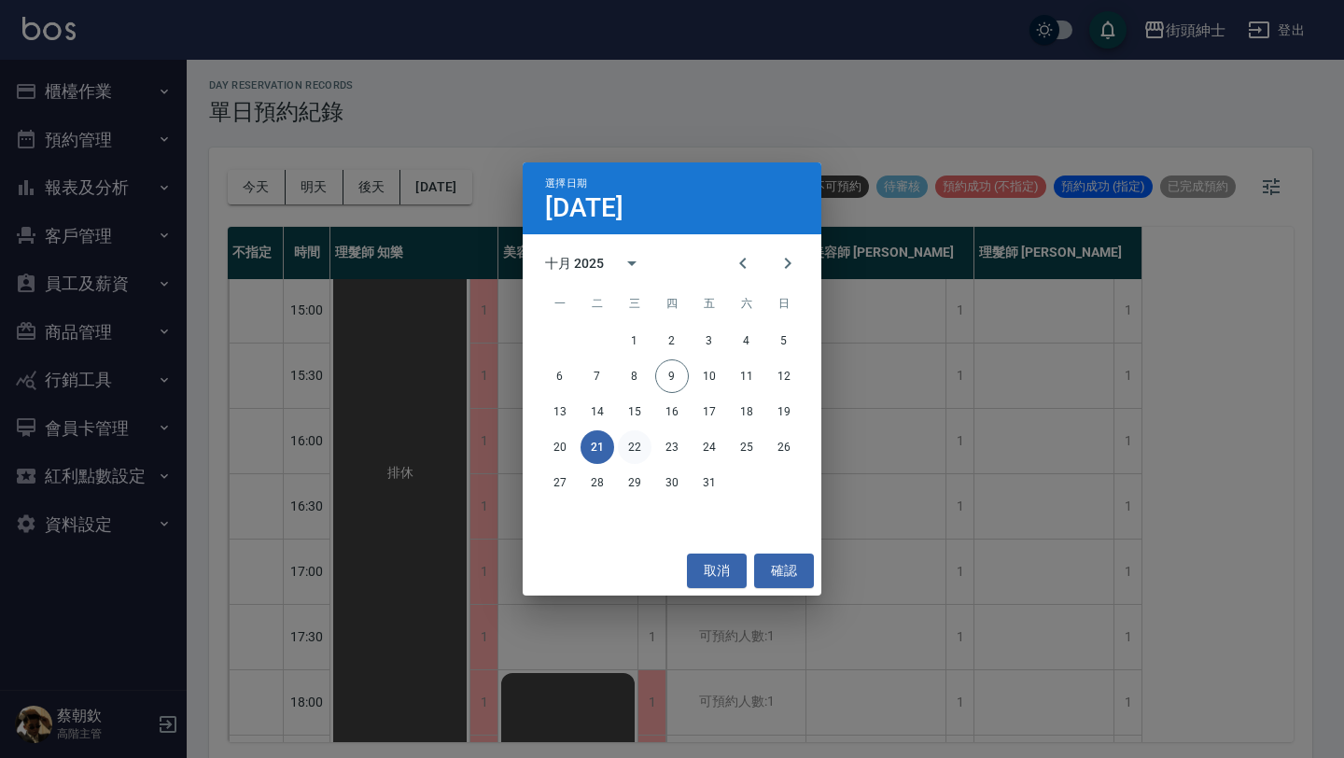
click at [640, 440] on button "22" at bounding box center [635, 447] width 34 height 34
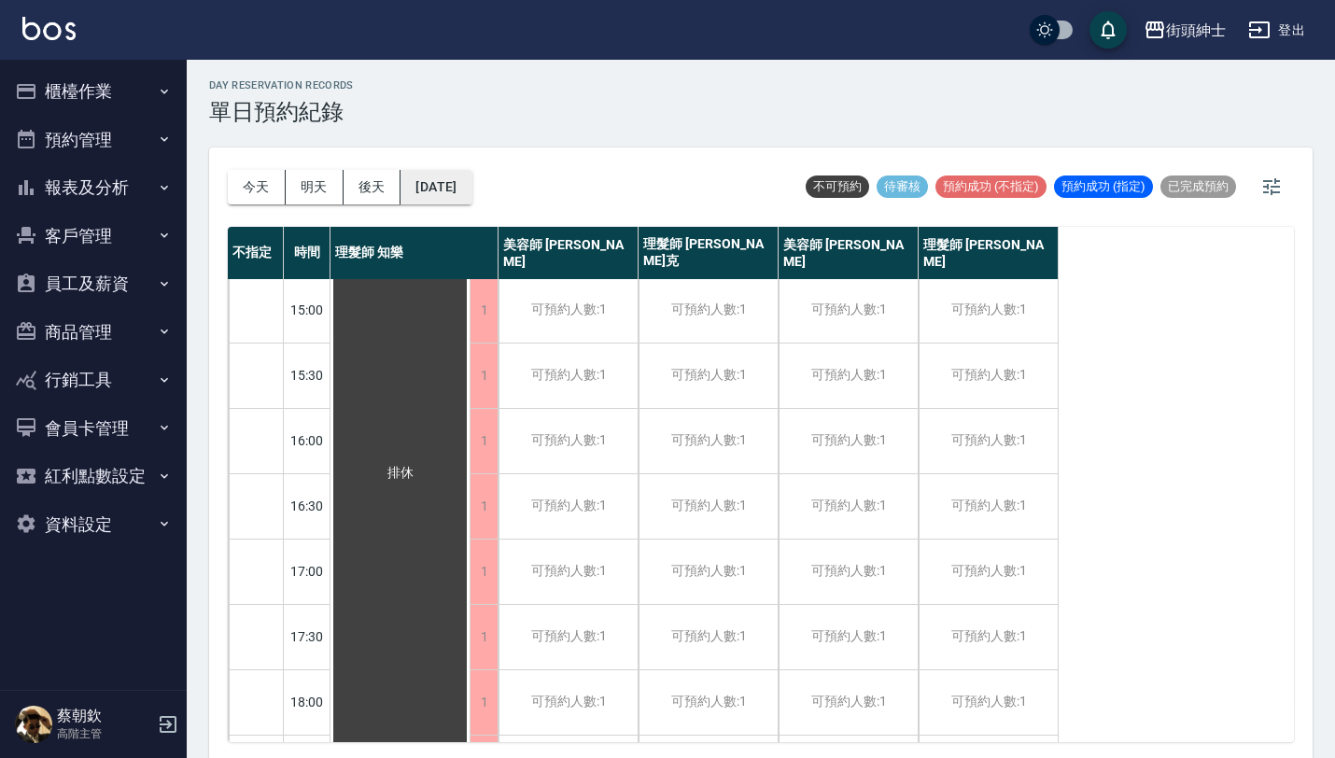
click at [470, 182] on button "2025/10/22" at bounding box center [435, 187] width 71 height 35
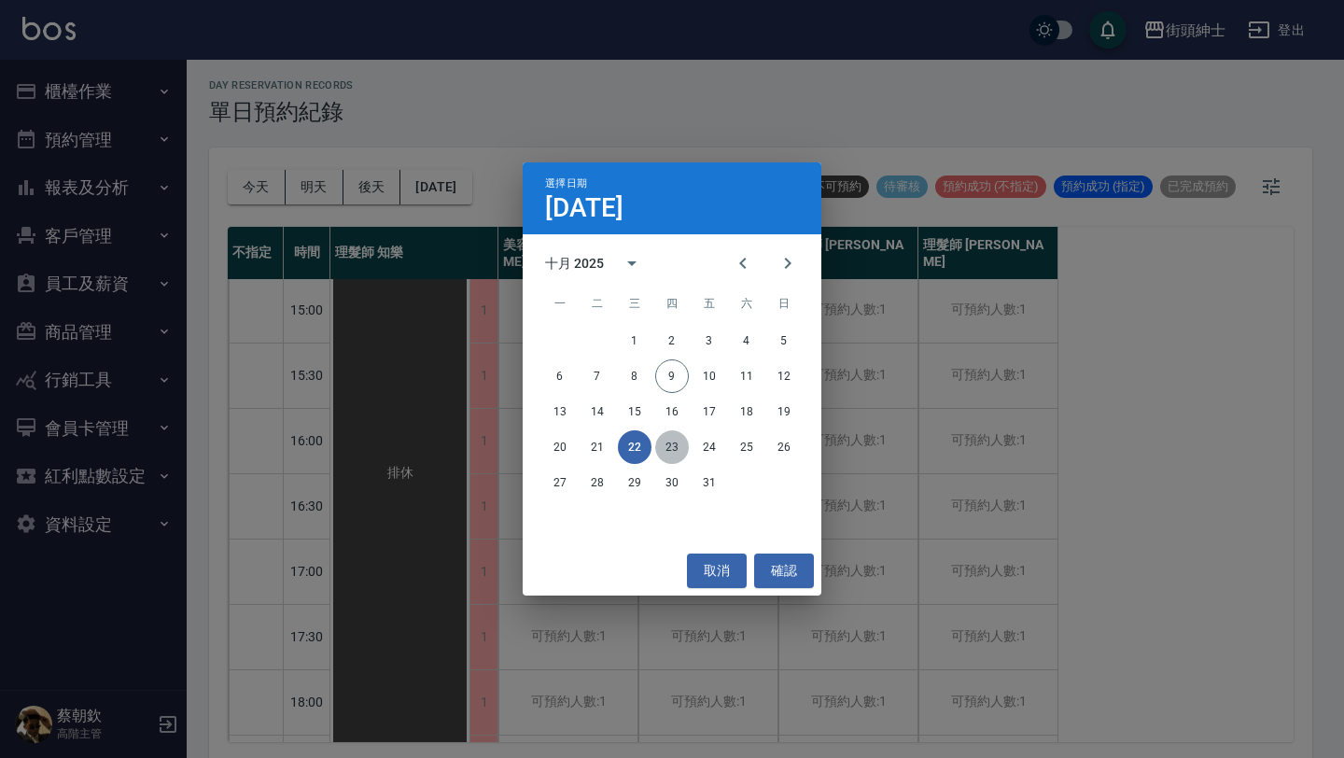
click at [670, 455] on button "23" at bounding box center [672, 447] width 34 height 34
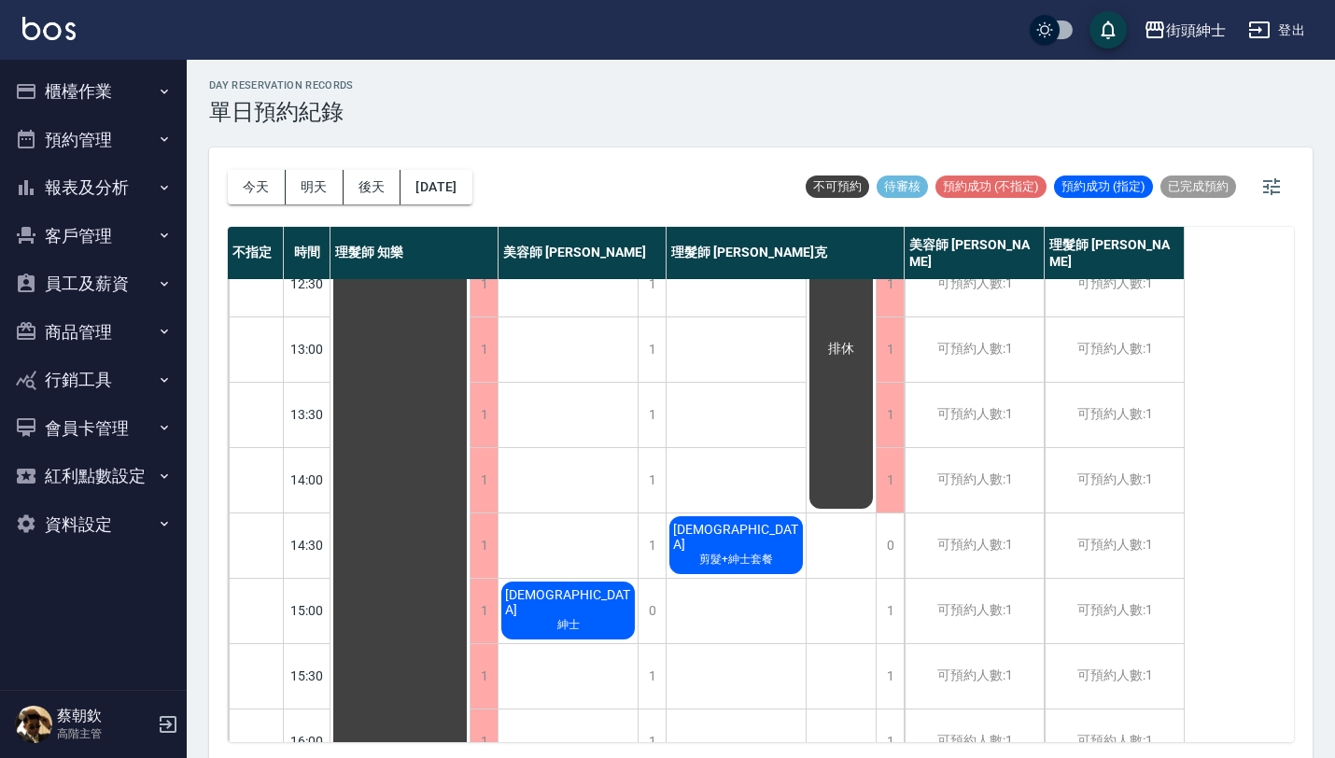
scroll to position [101, 0]
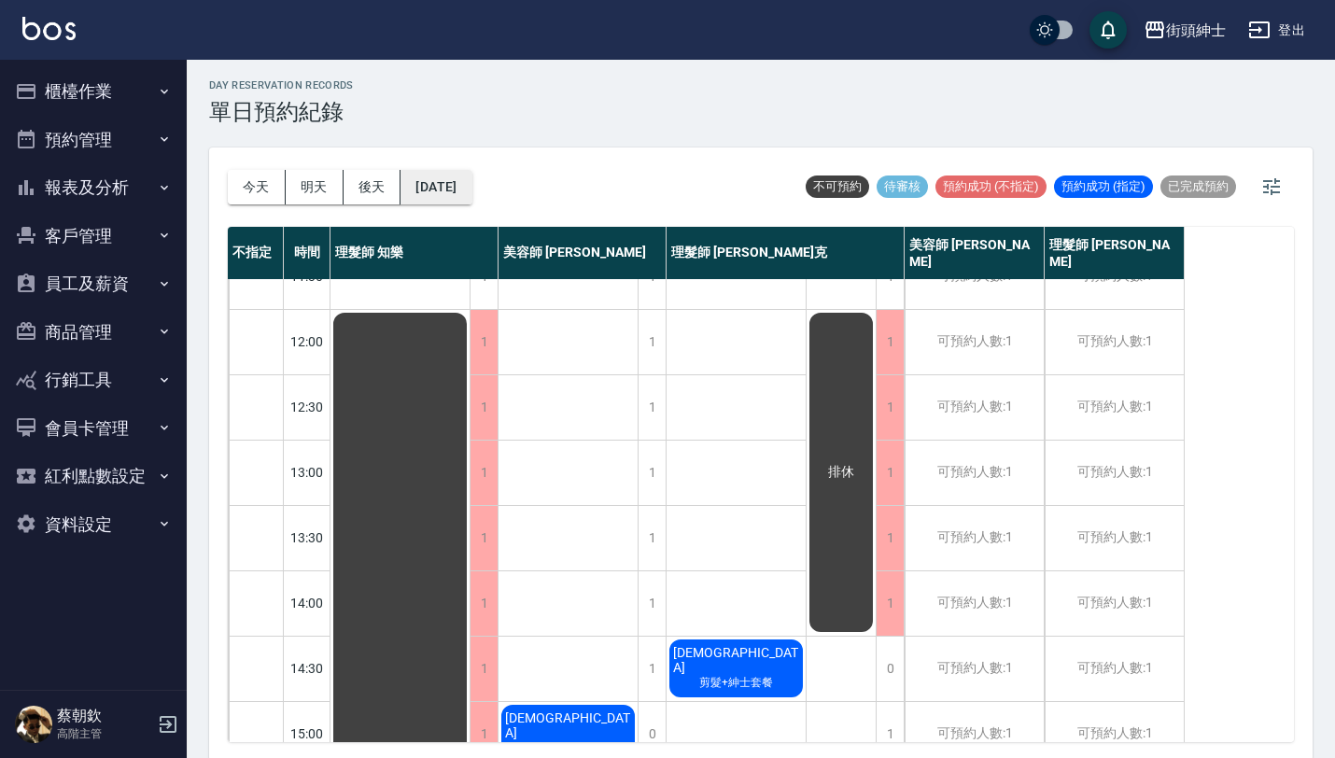
click at [460, 176] on button "2025/10/23" at bounding box center [435, 187] width 71 height 35
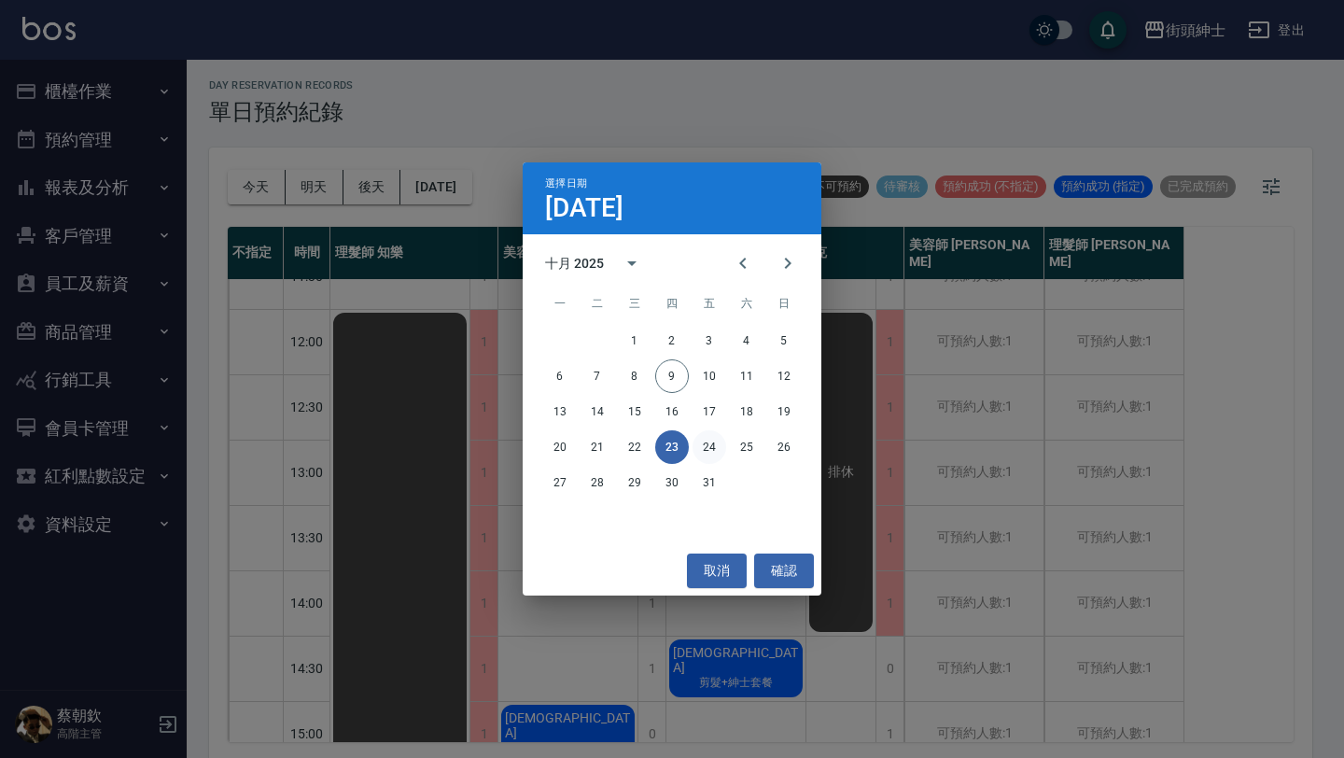
click at [708, 452] on button "24" at bounding box center [710, 447] width 34 height 34
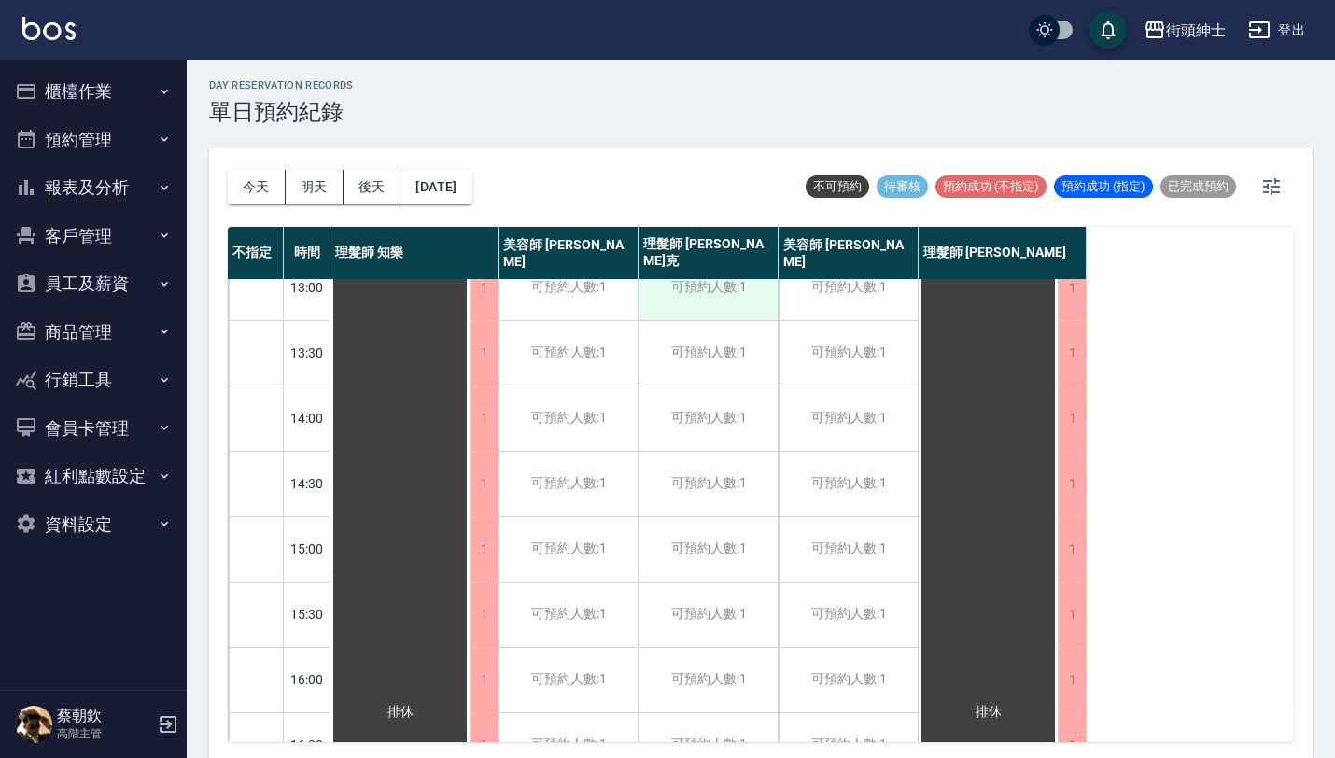
scroll to position [469, 0]
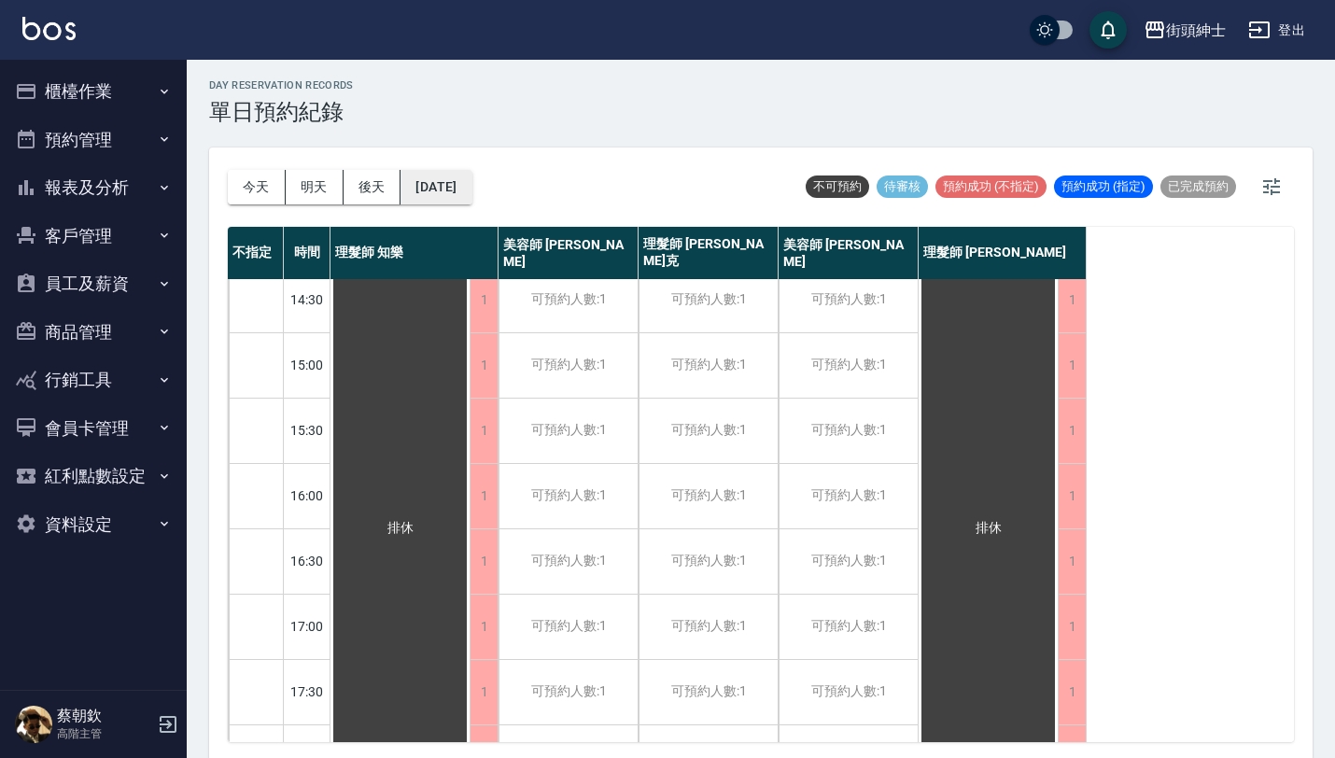
click at [469, 186] on button "2025/10/24" at bounding box center [435, 187] width 71 height 35
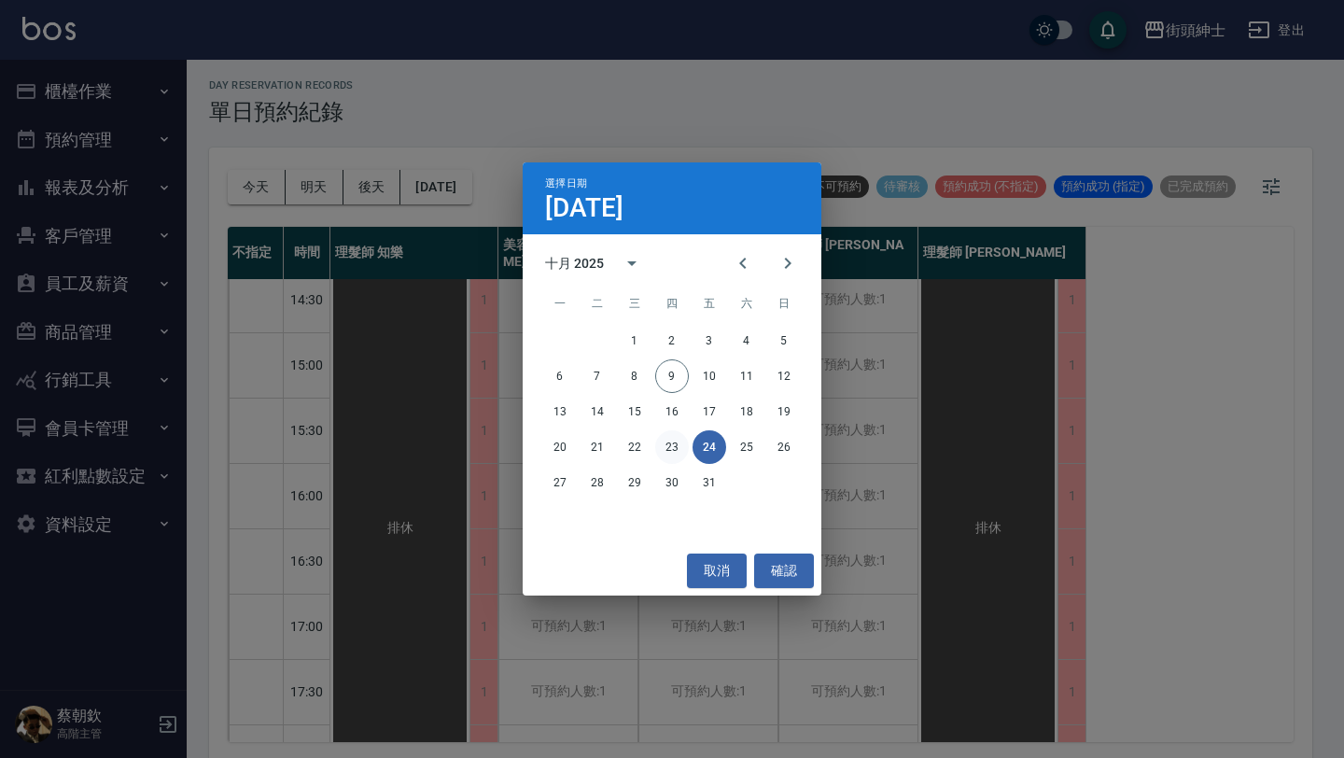
click at [673, 452] on button "23" at bounding box center [672, 447] width 34 height 34
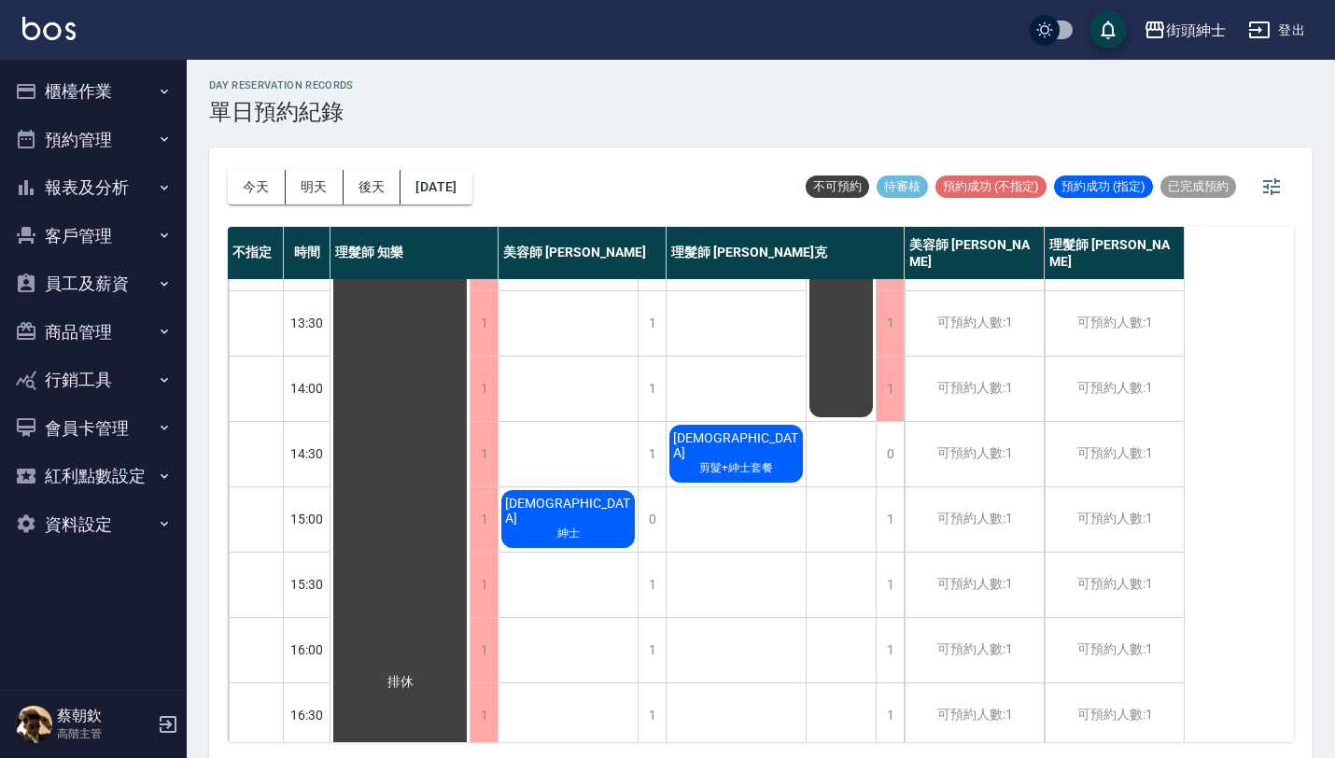
scroll to position [315, 0]
click at [891, 539] on div "1" at bounding box center [889, 520] width 28 height 64
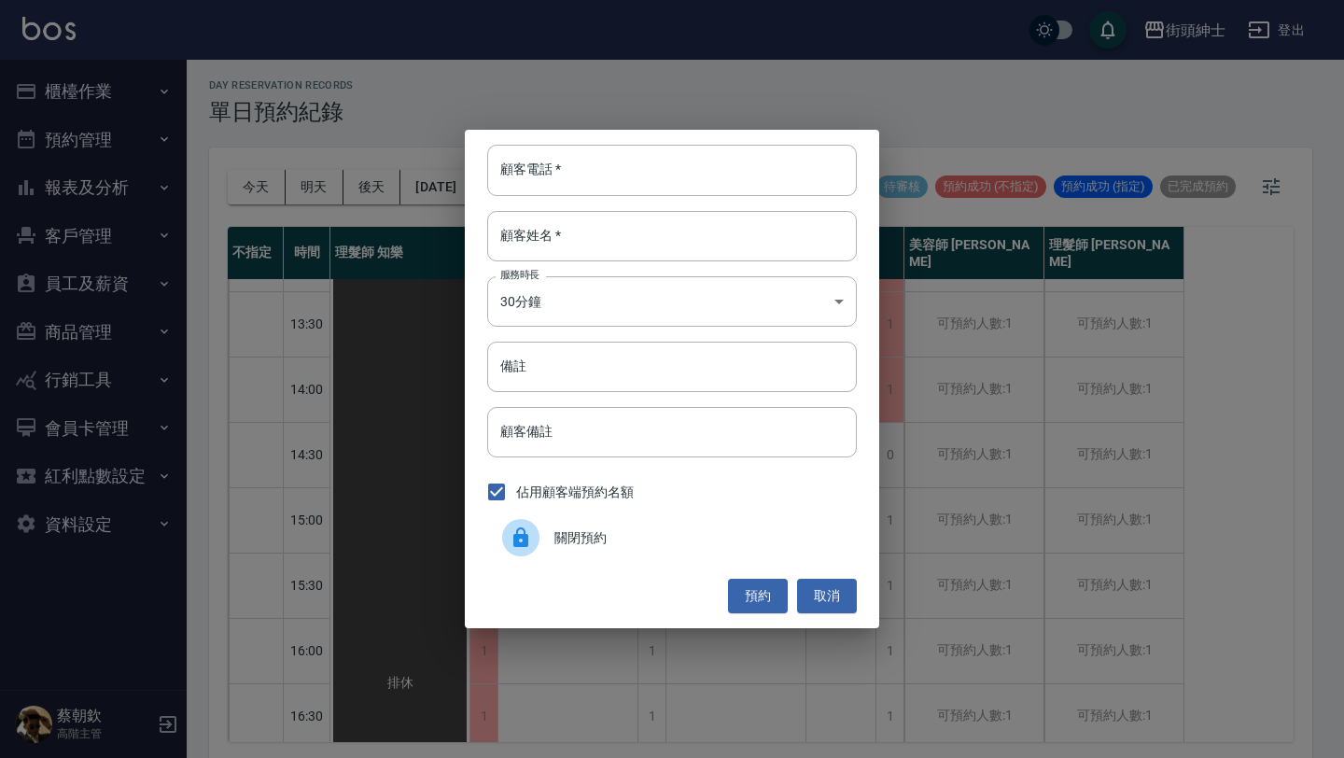
click at [654, 520] on div "關閉預約" at bounding box center [672, 537] width 370 height 52
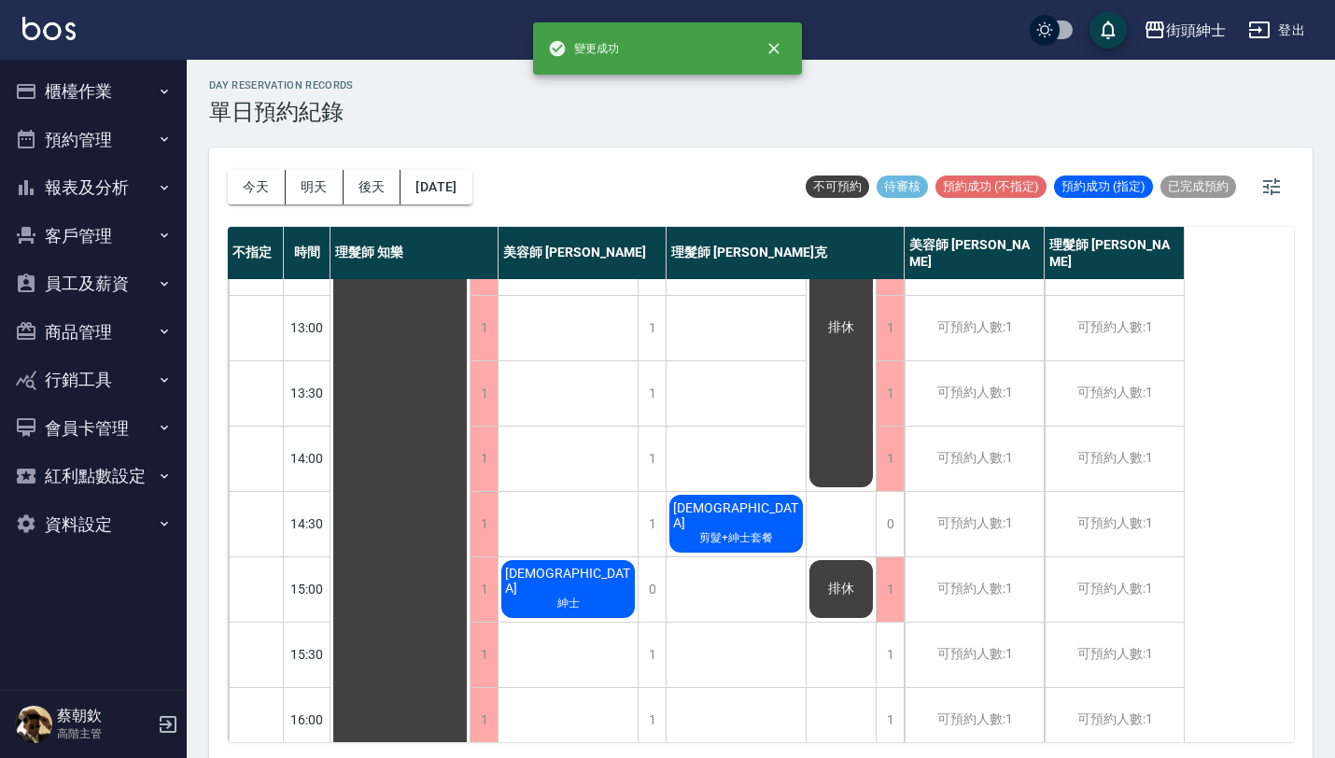
scroll to position [0, 0]
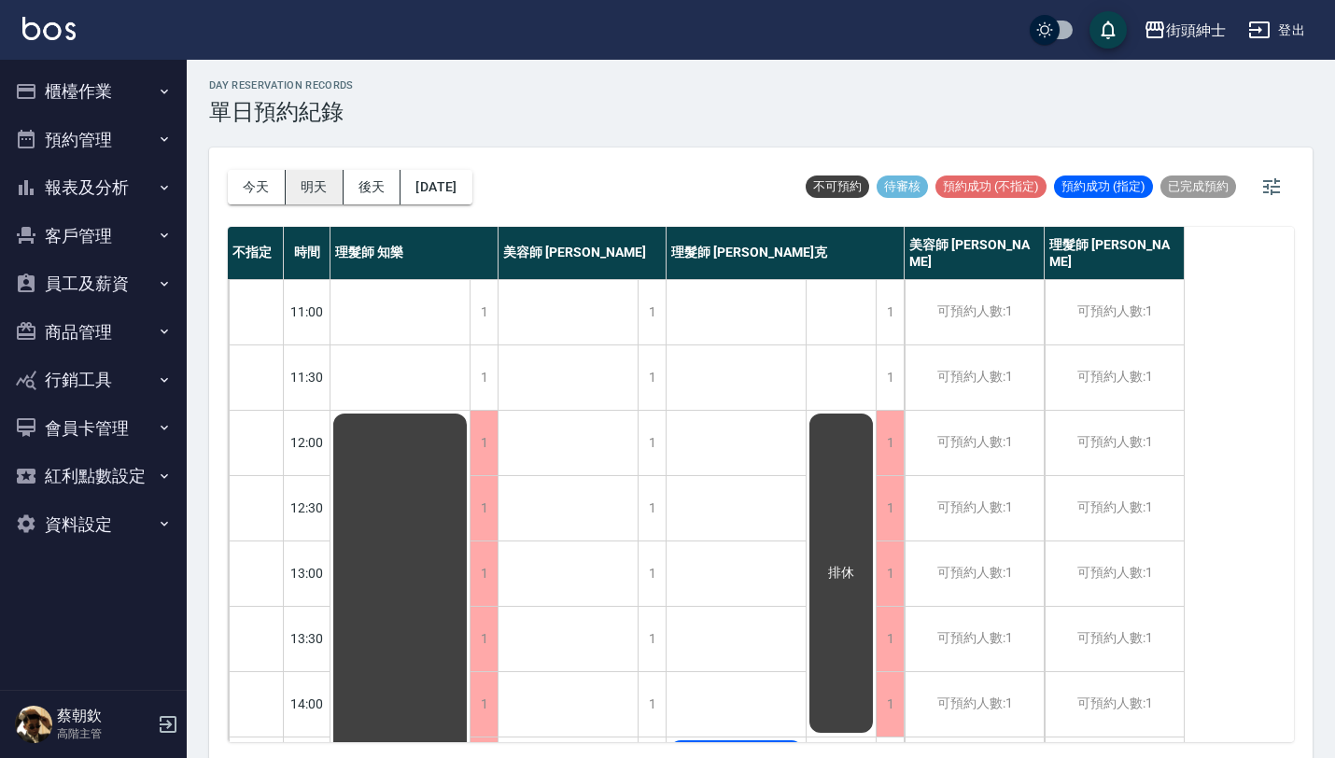
click at [322, 186] on button "明天" at bounding box center [315, 187] width 58 height 35
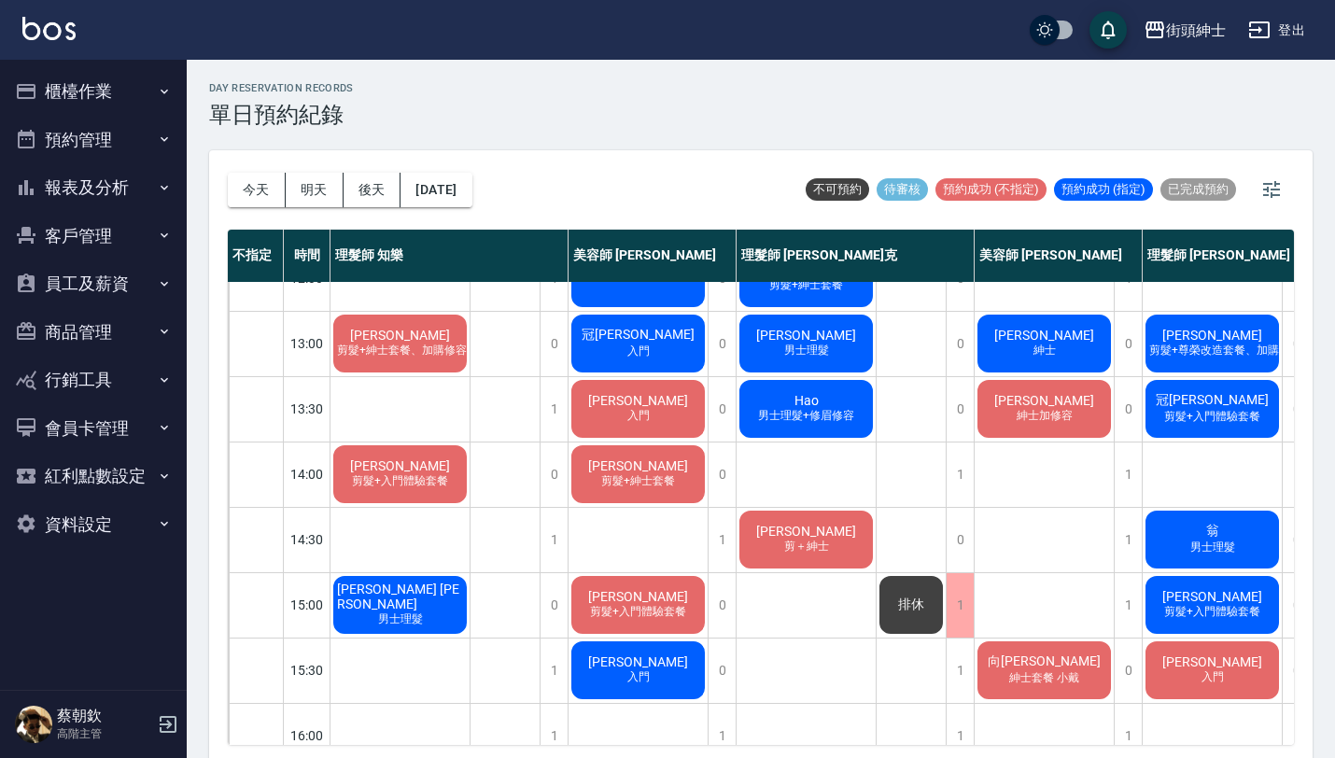
scroll to position [127, 0]
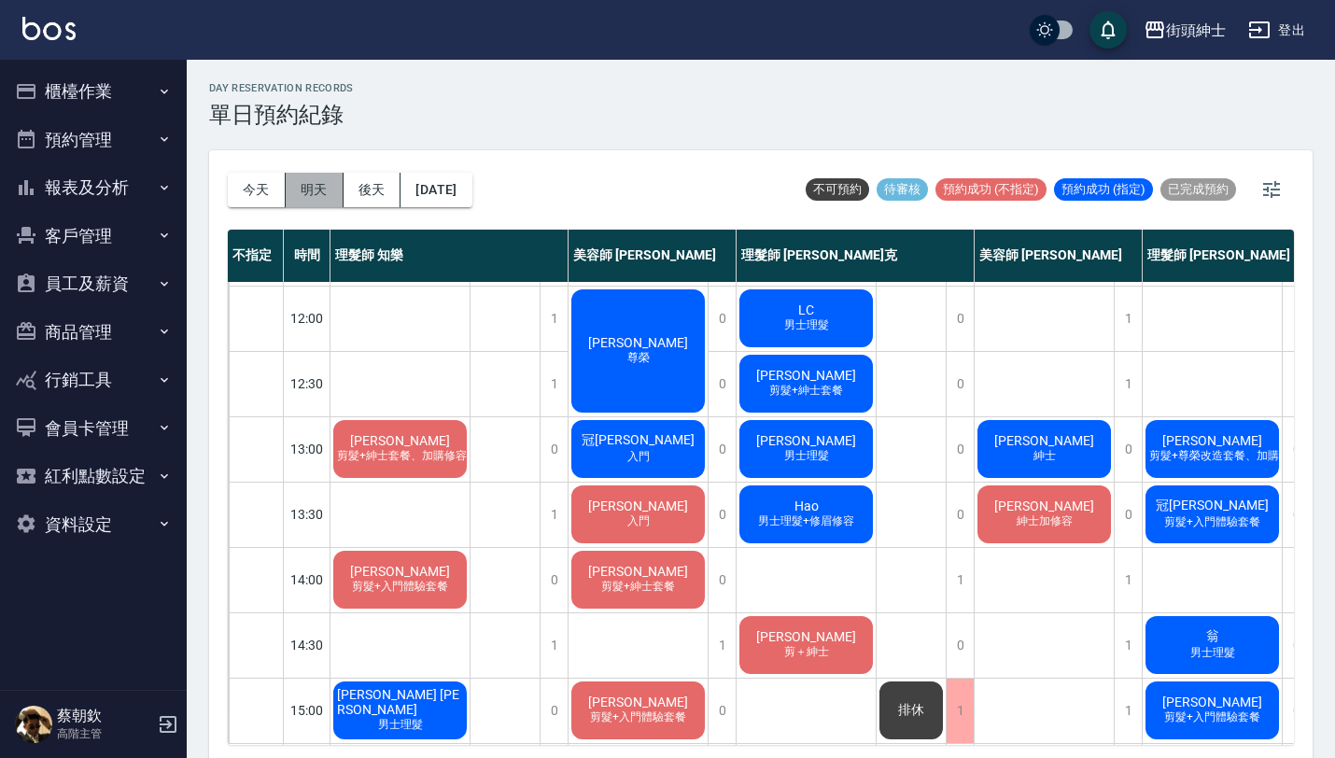
click at [318, 202] on button "明天" at bounding box center [315, 190] width 58 height 35
click at [256, 203] on button "今天" at bounding box center [257, 190] width 58 height 35
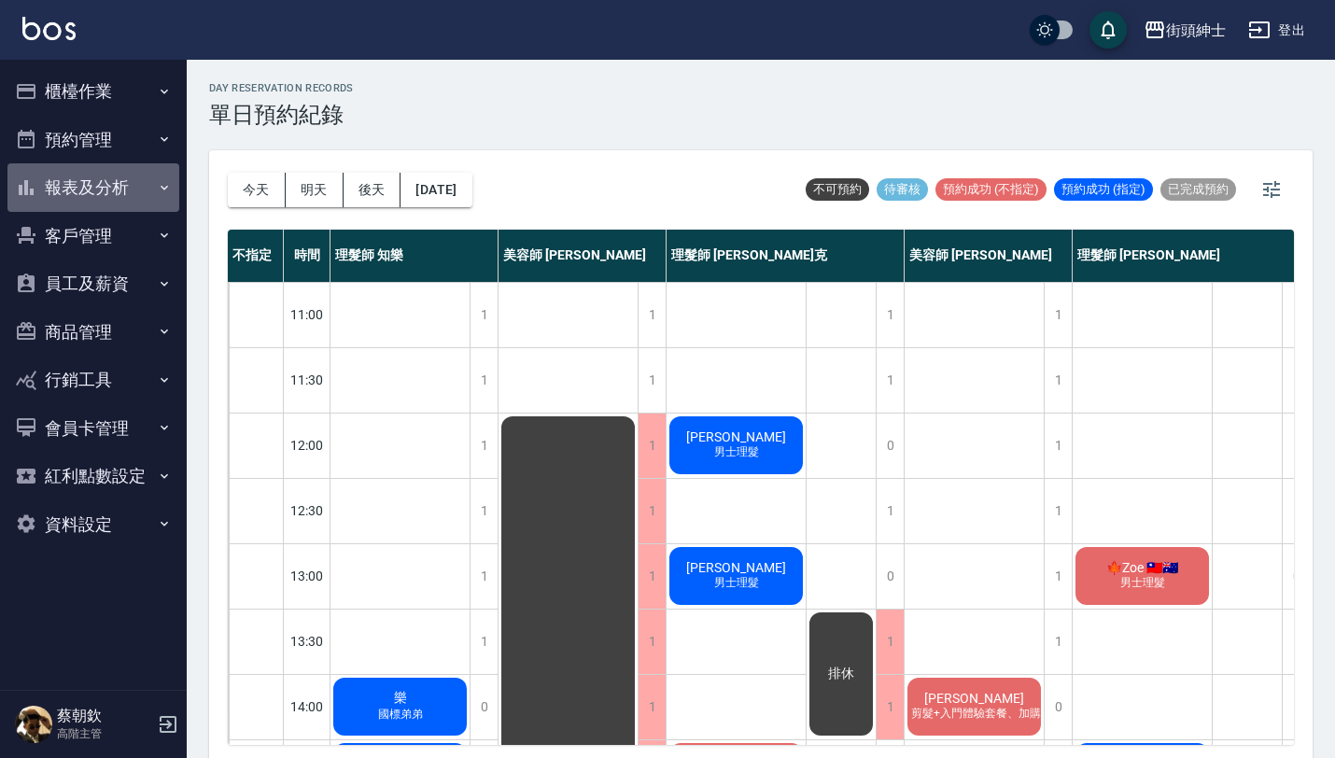
click at [146, 196] on button "報表及分析" at bounding box center [93, 187] width 172 height 49
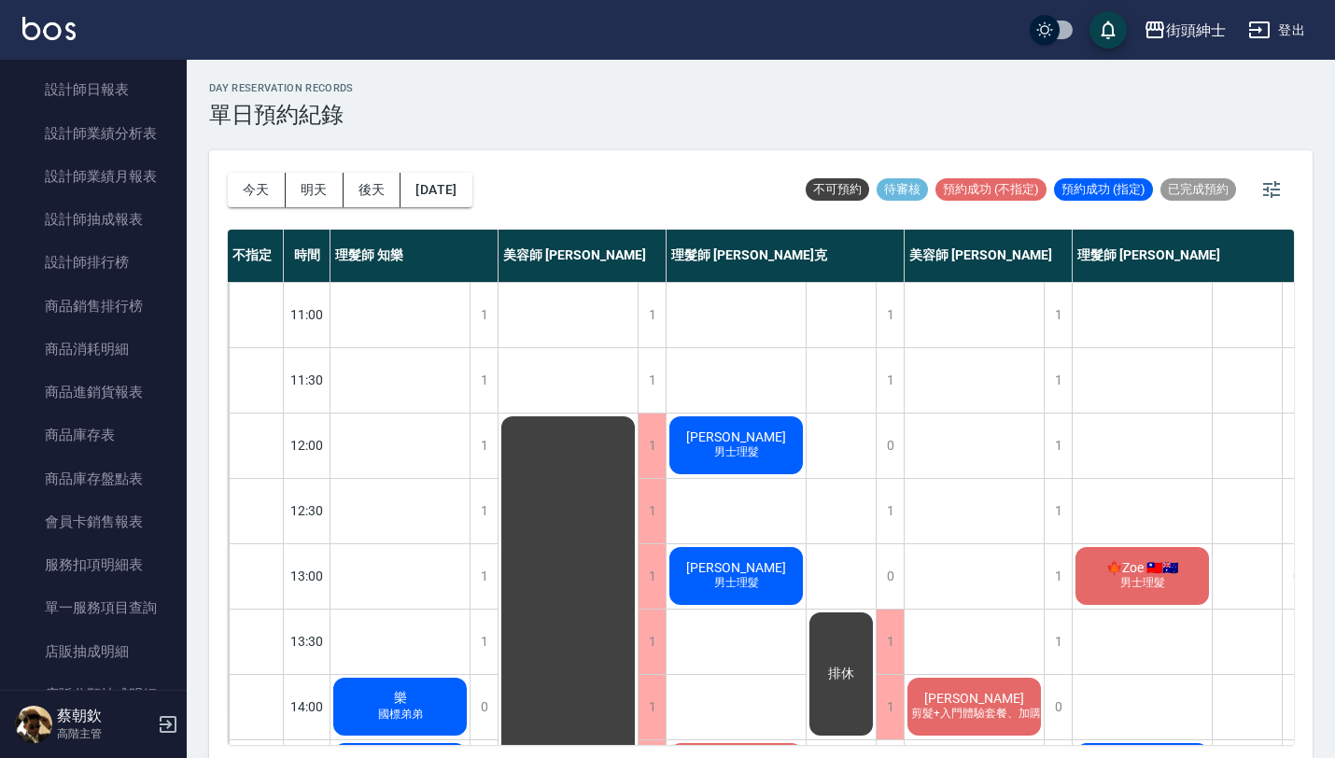
scroll to position [793, 0]
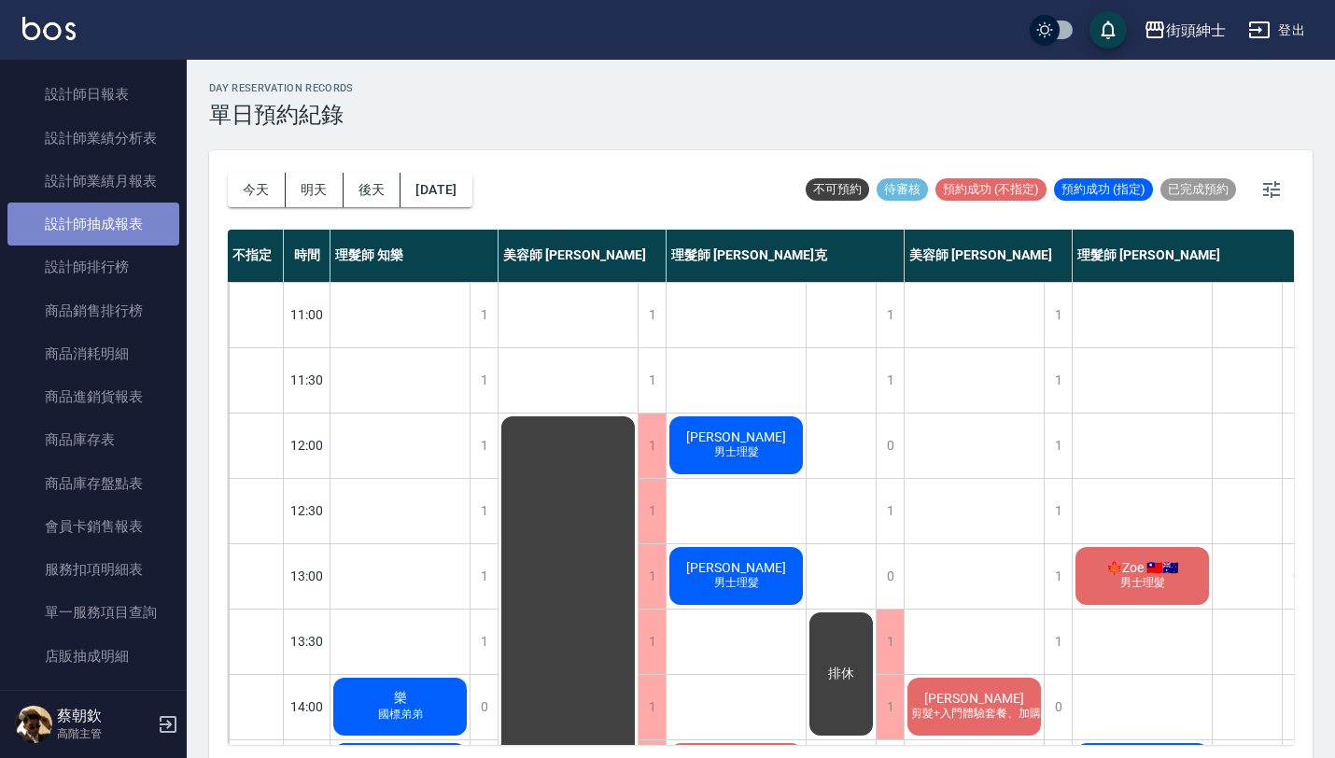
click at [123, 223] on link "設計師抽成報表" at bounding box center [93, 224] width 172 height 43
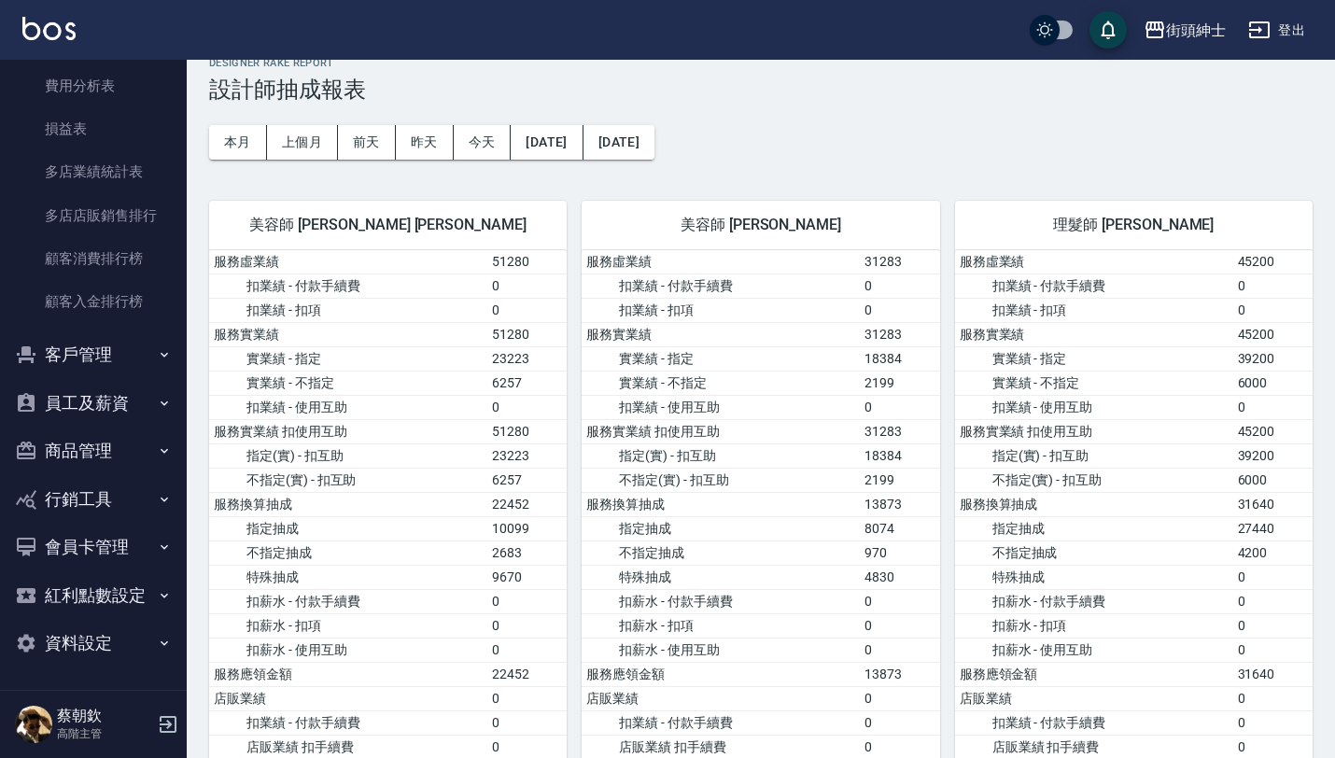
scroll to position [49, 0]
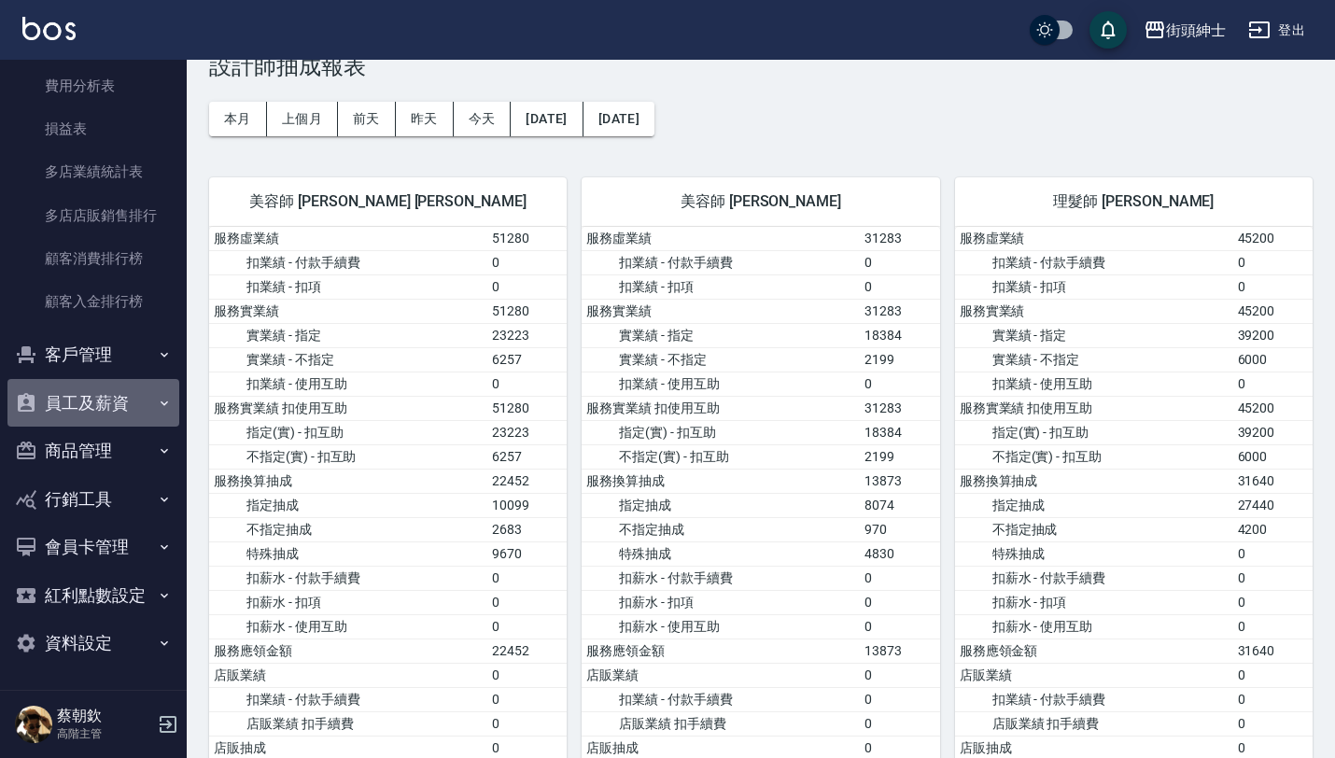
click at [114, 410] on button "員工及薪資" at bounding box center [93, 403] width 172 height 49
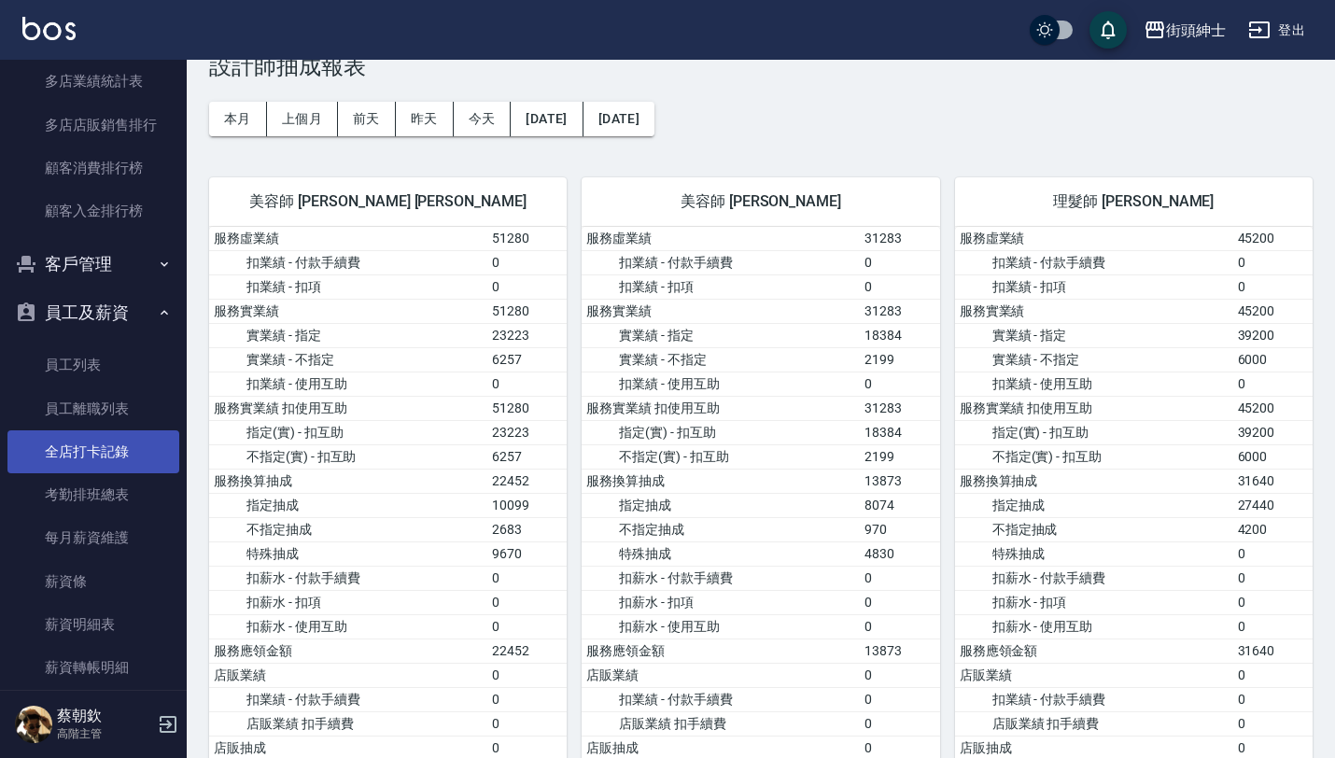
scroll to position [1875, 0]
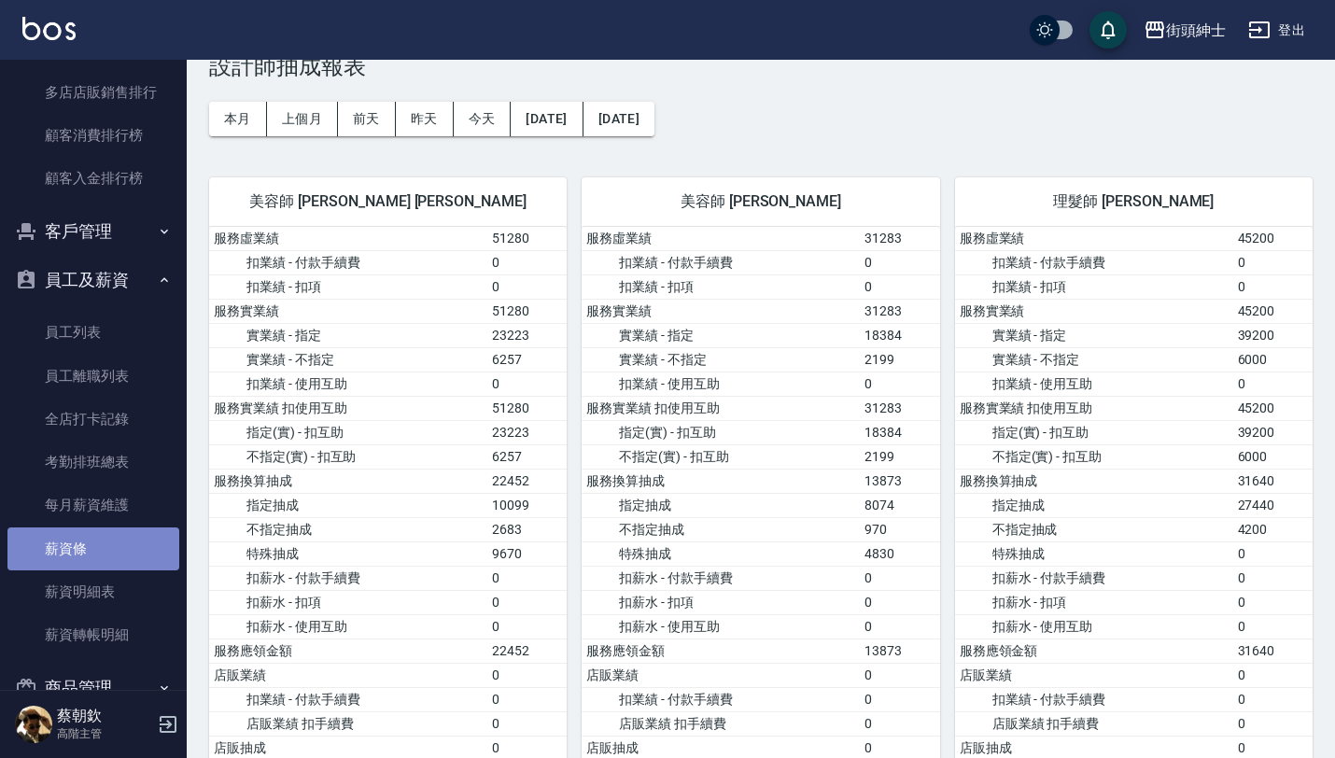
click at [101, 535] on link "薪資條" at bounding box center [93, 548] width 172 height 43
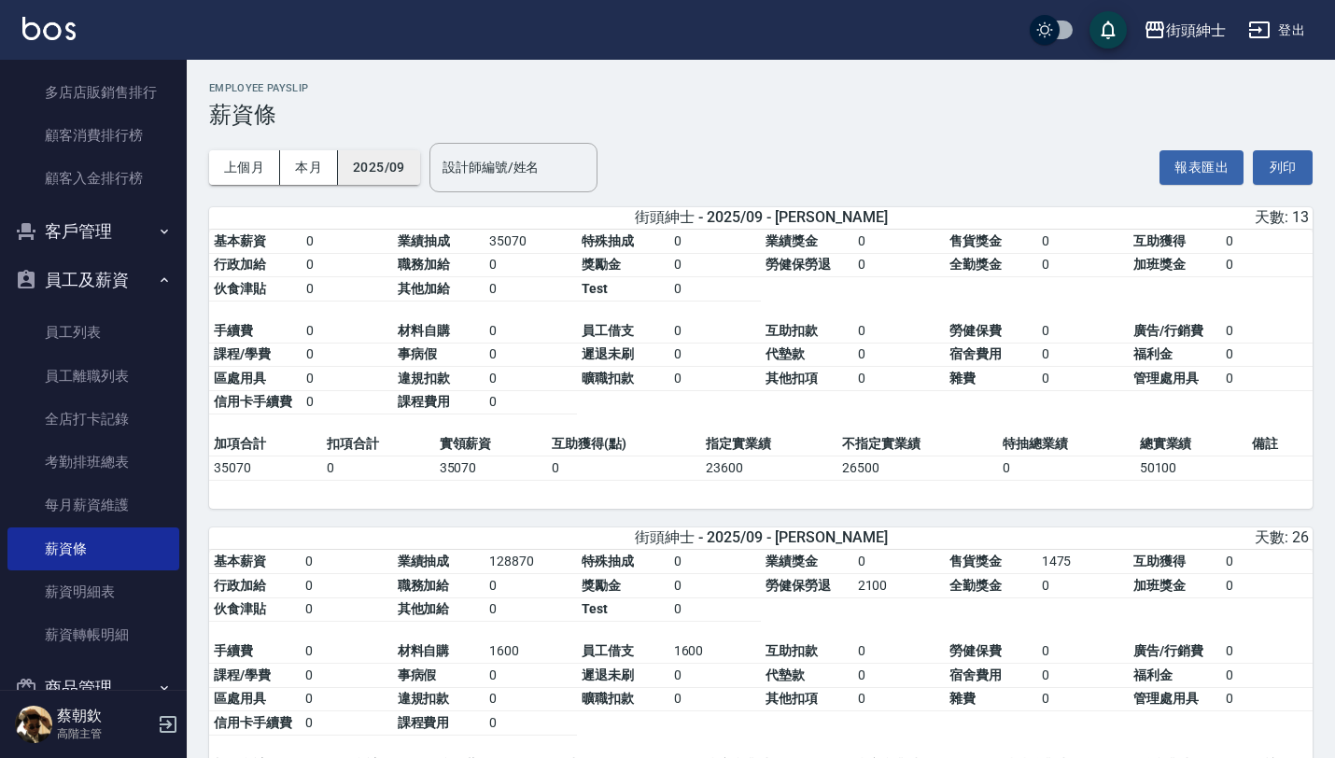
click at [382, 159] on button "2025/09" at bounding box center [379, 167] width 82 height 35
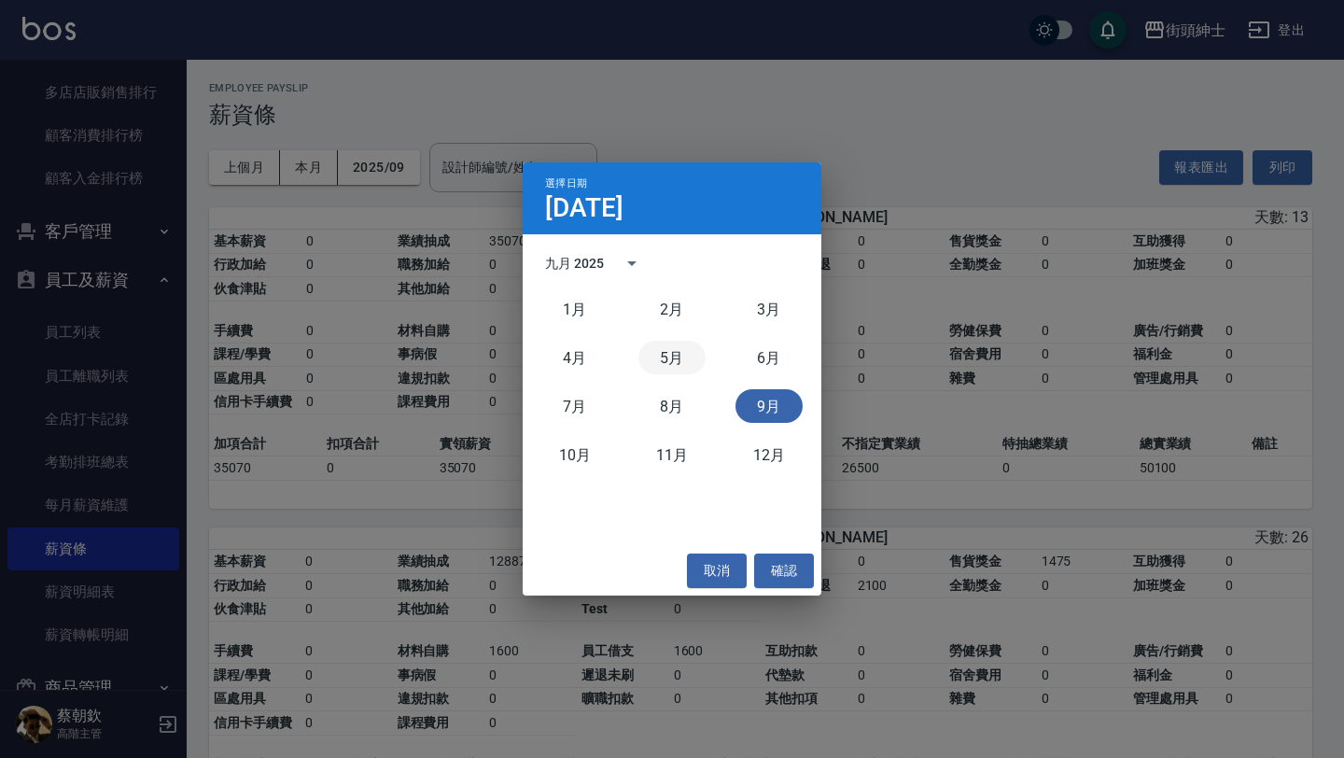
click at [665, 358] on button "5月" at bounding box center [671, 358] width 67 height 34
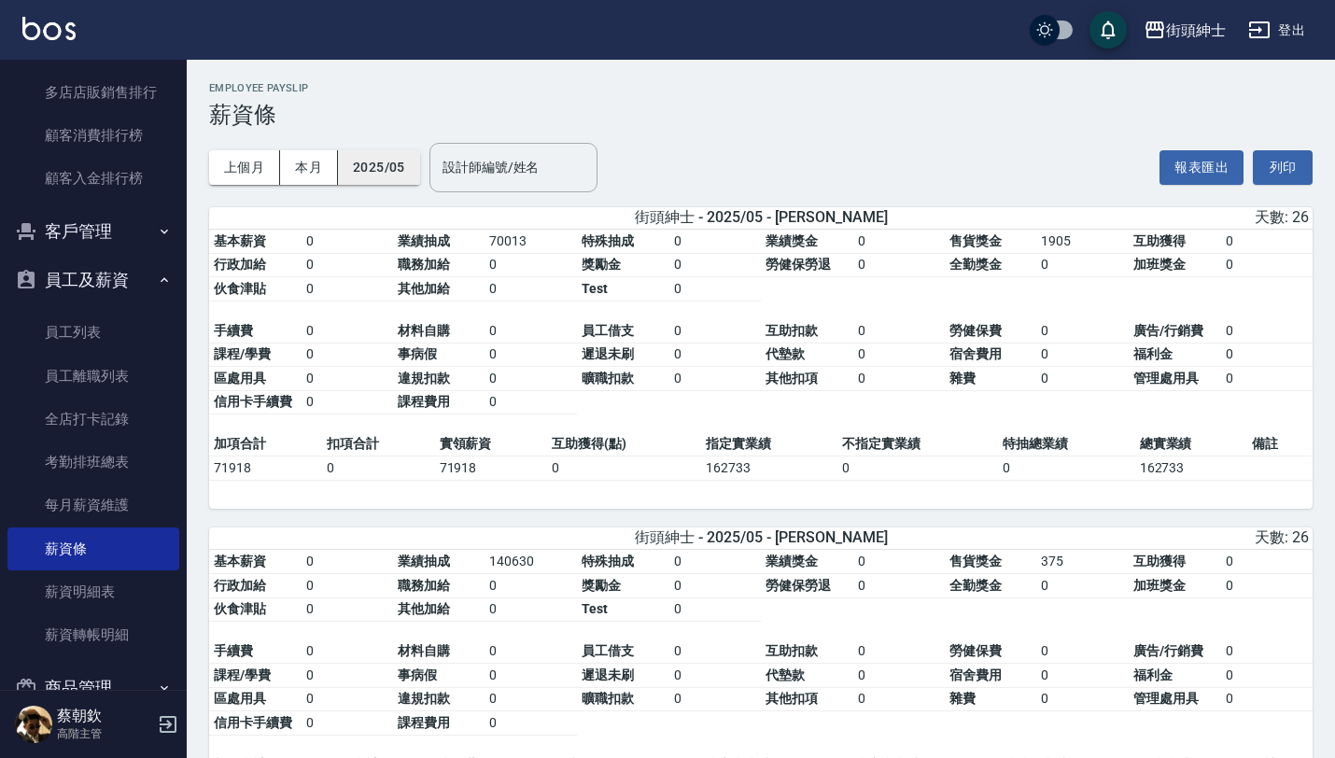
click at [391, 162] on button "2025/05" at bounding box center [379, 167] width 82 height 35
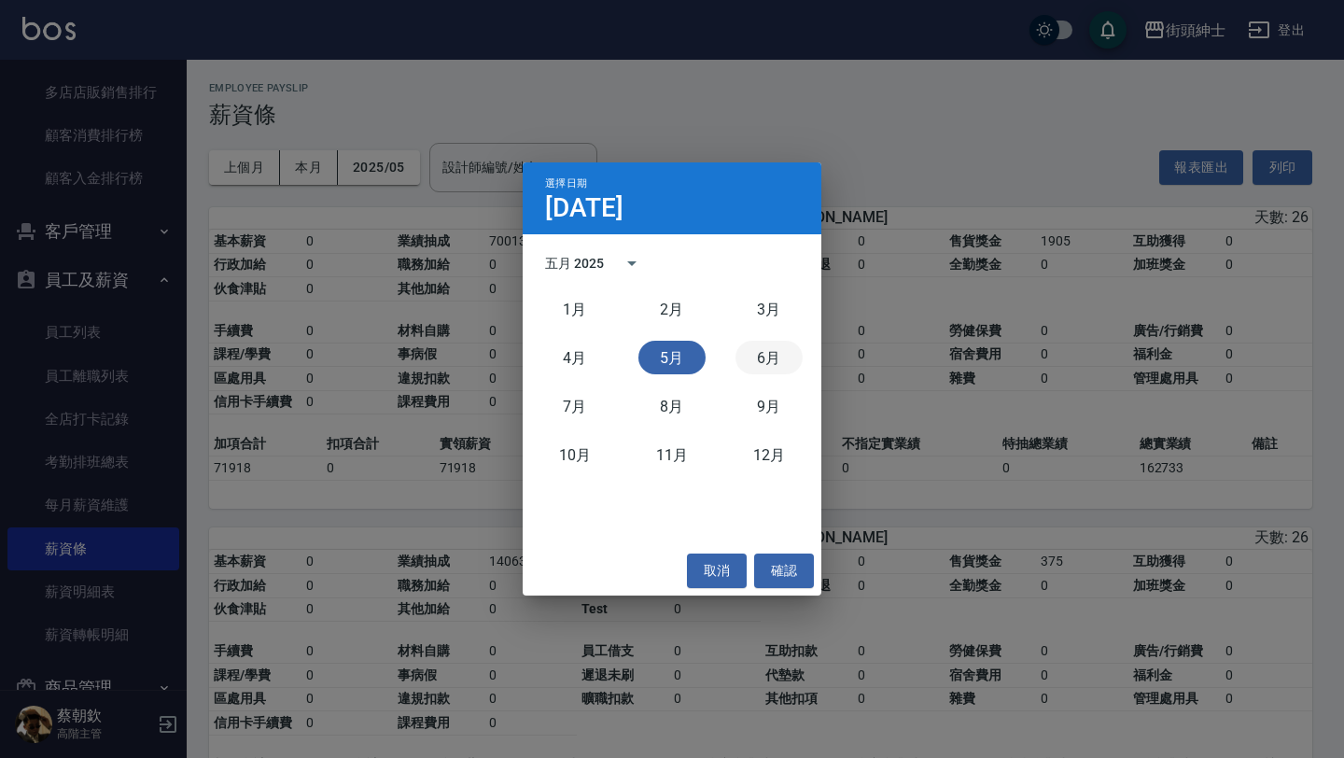
click at [759, 357] on button "6月" at bounding box center [768, 358] width 67 height 34
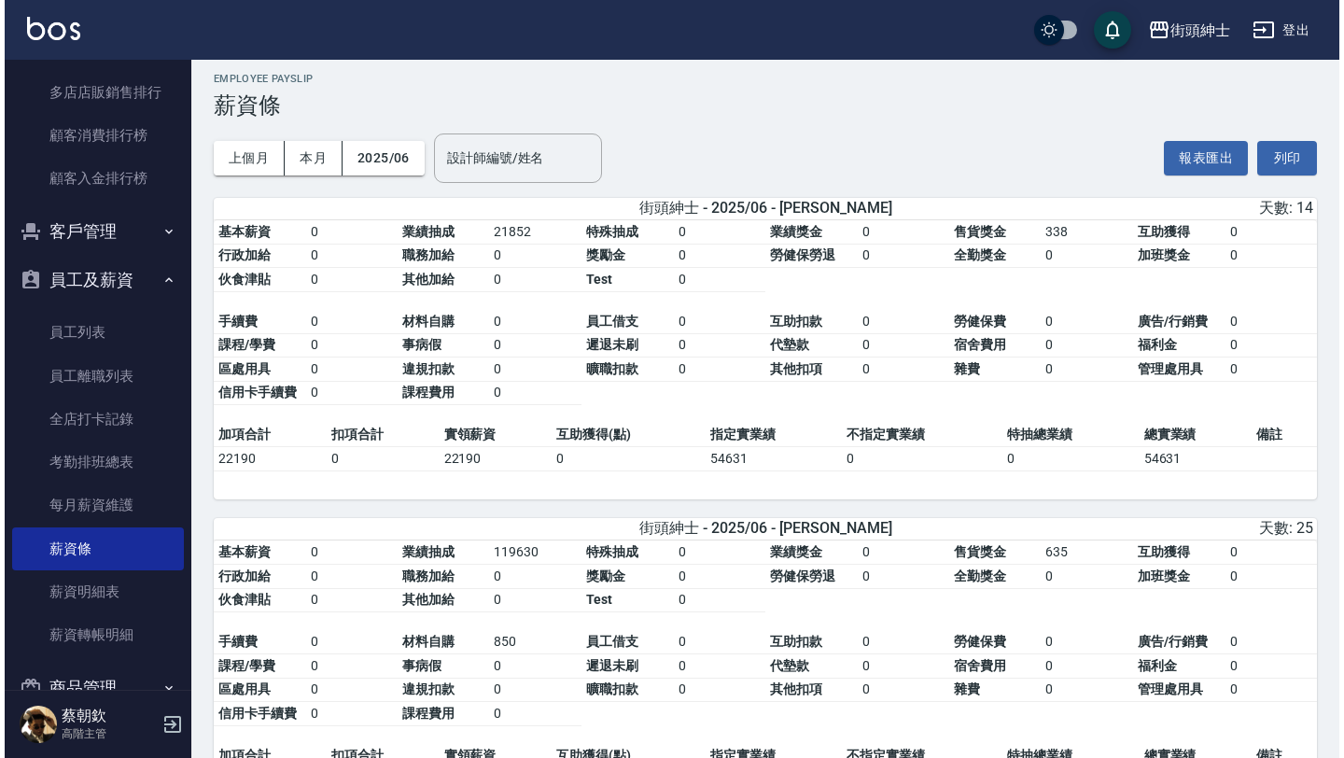
scroll to position [12, 0]
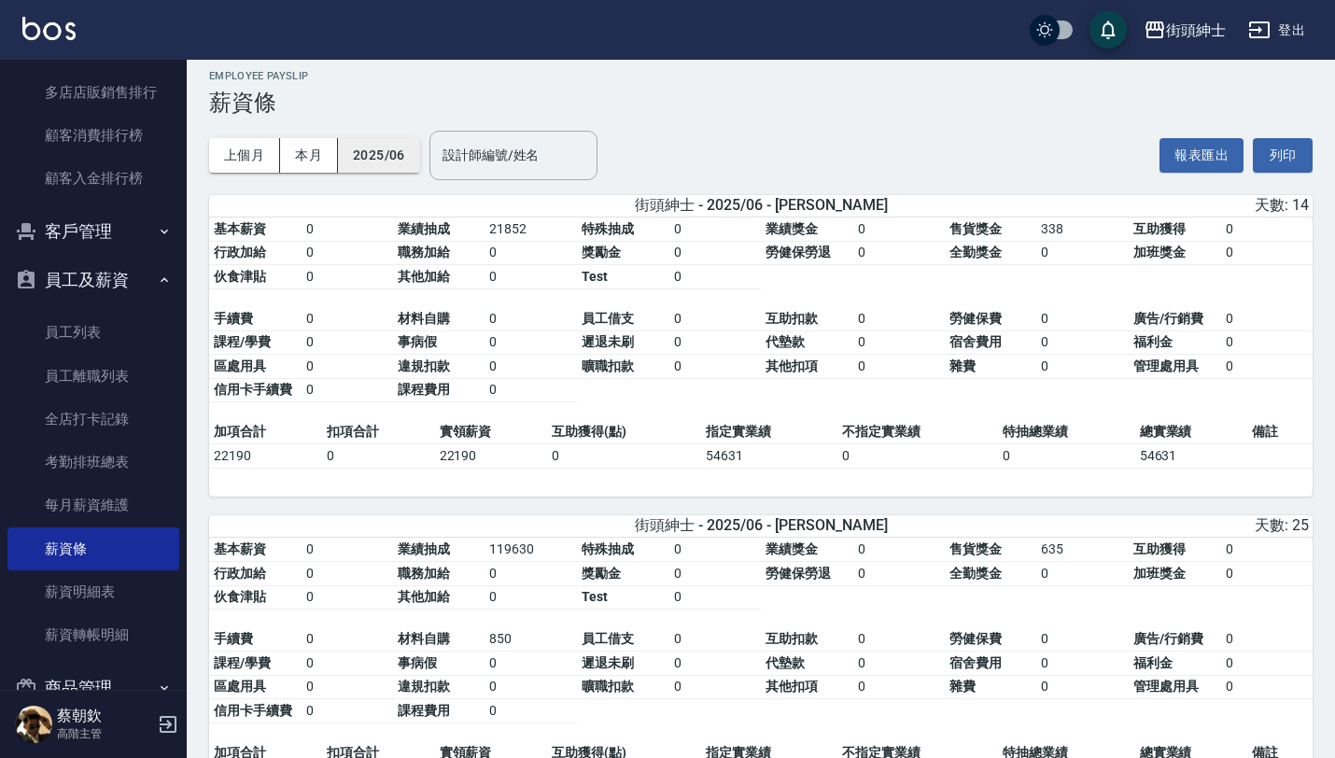
click at [399, 153] on button "2025/06" at bounding box center [379, 155] width 82 height 35
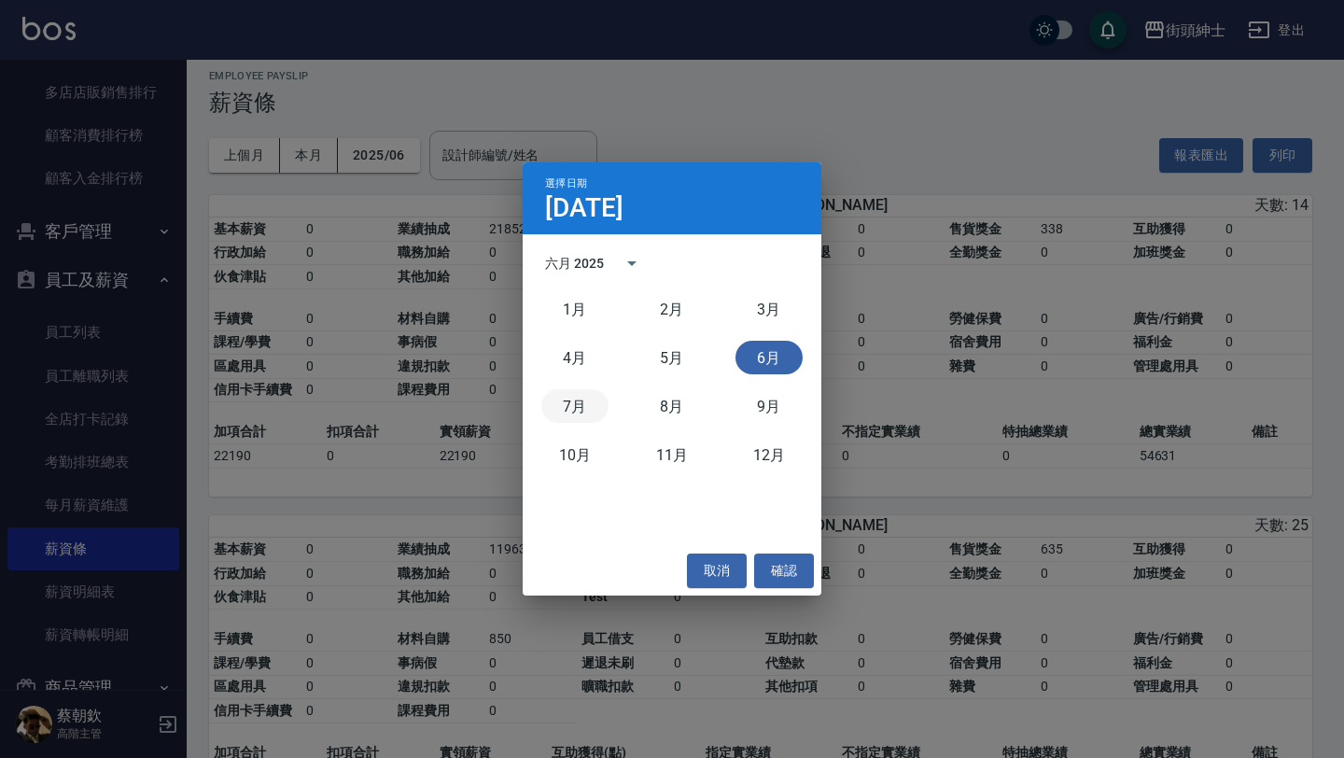
click at [576, 406] on button "7月" at bounding box center [574, 406] width 67 height 34
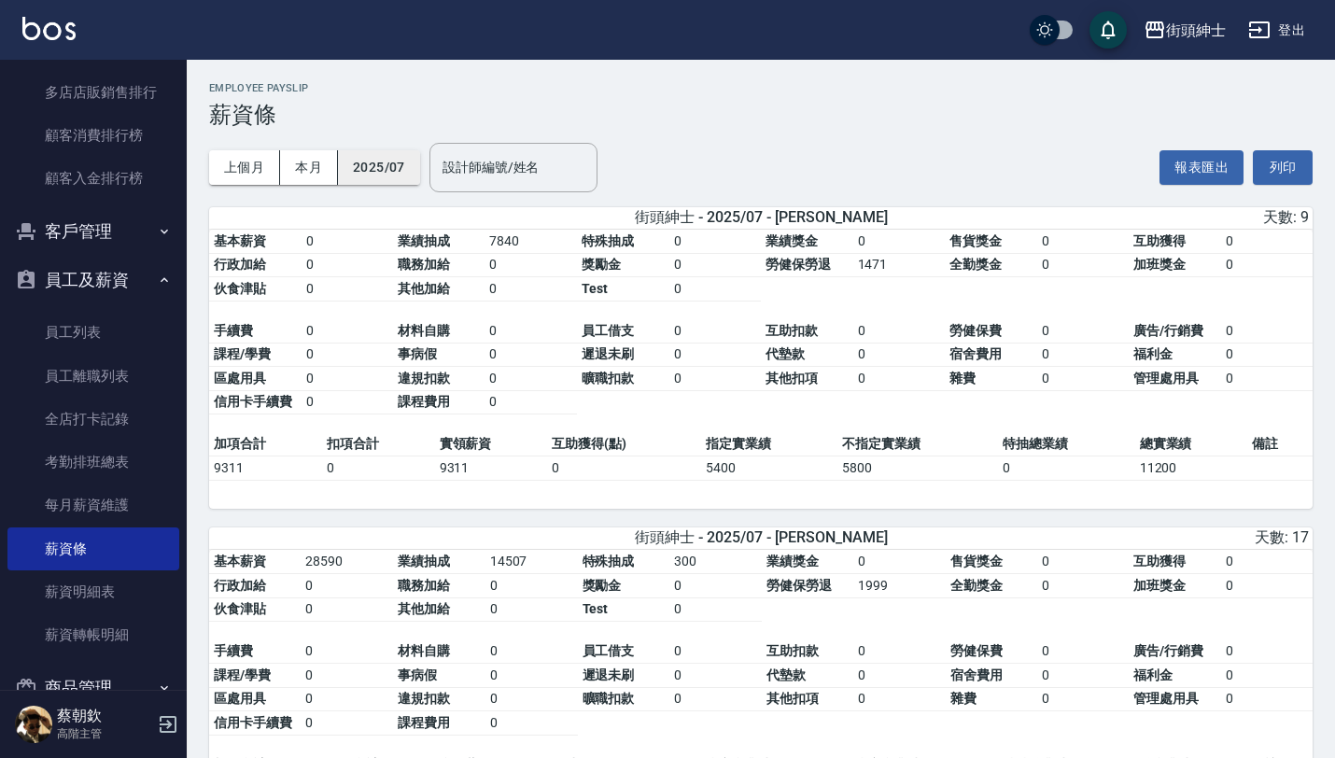
click at [362, 171] on button "2025/07" at bounding box center [379, 167] width 82 height 35
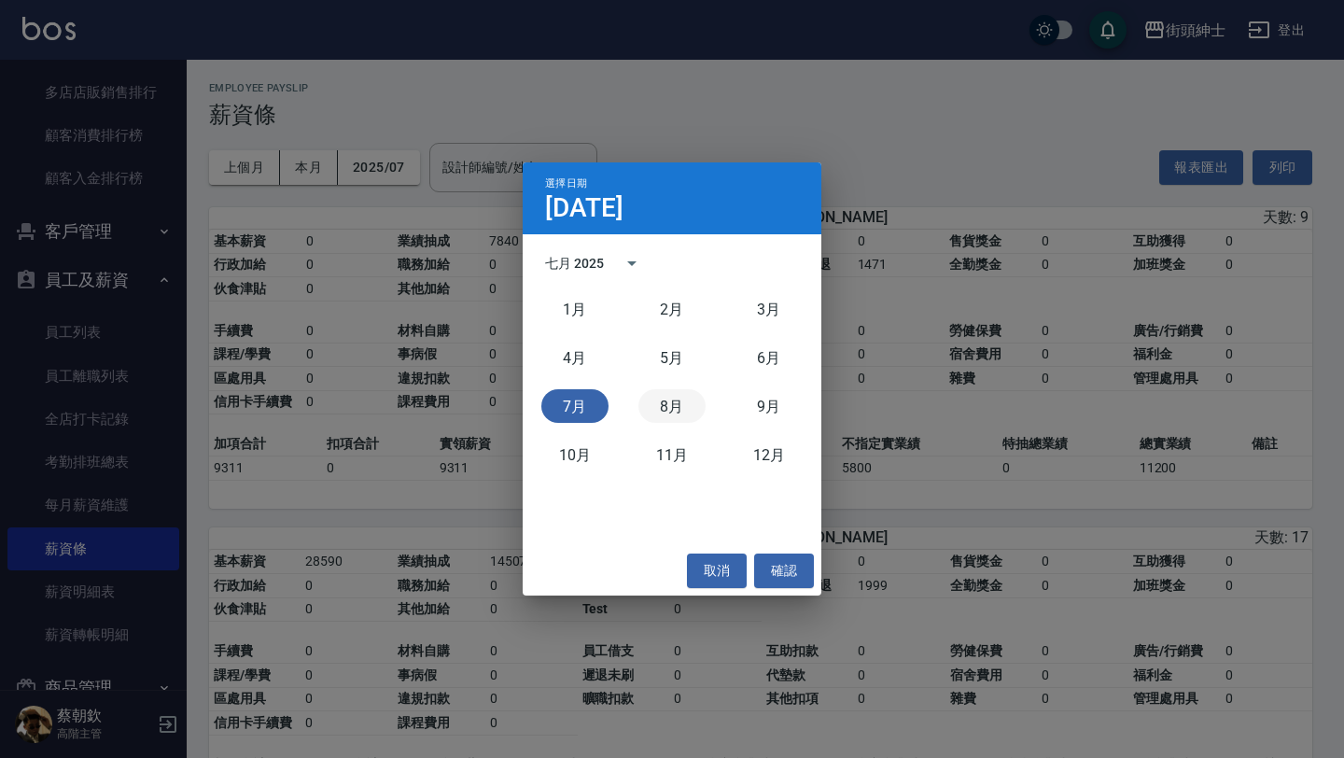
click at [690, 410] on button "8月" at bounding box center [671, 406] width 67 height 34
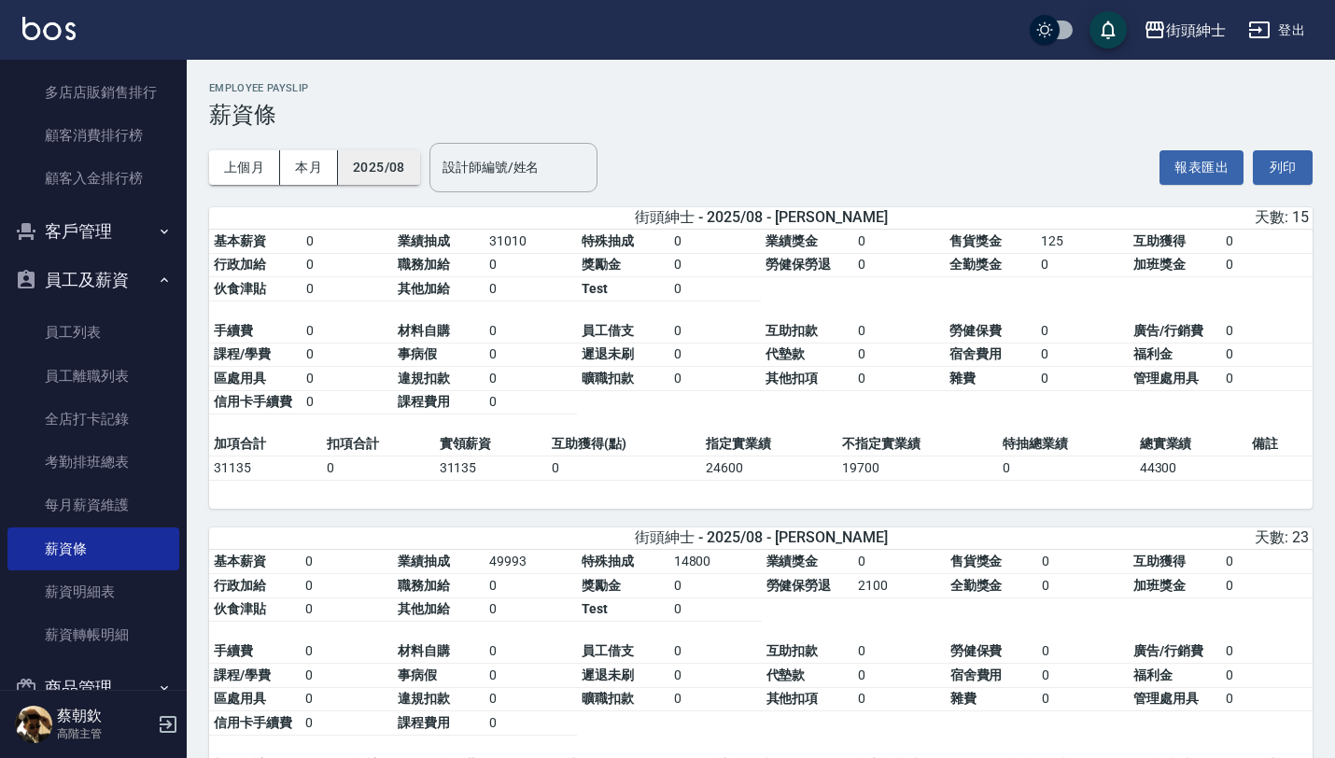
click at [398, 175] on button "2025/08" at bounding box center [379, 167] width 82 height 35
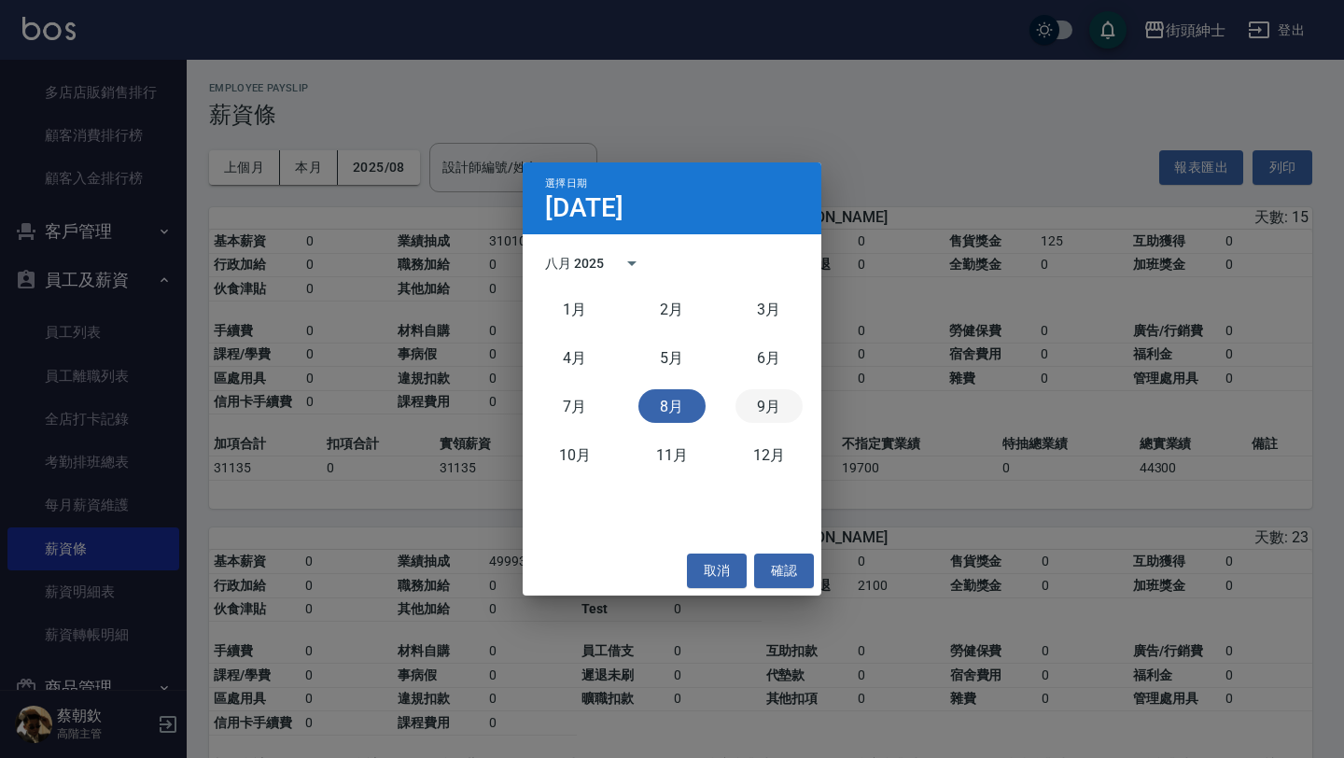
click at [766, 408] on button "9月" at bounding box center [768, 406] width 67 height 34
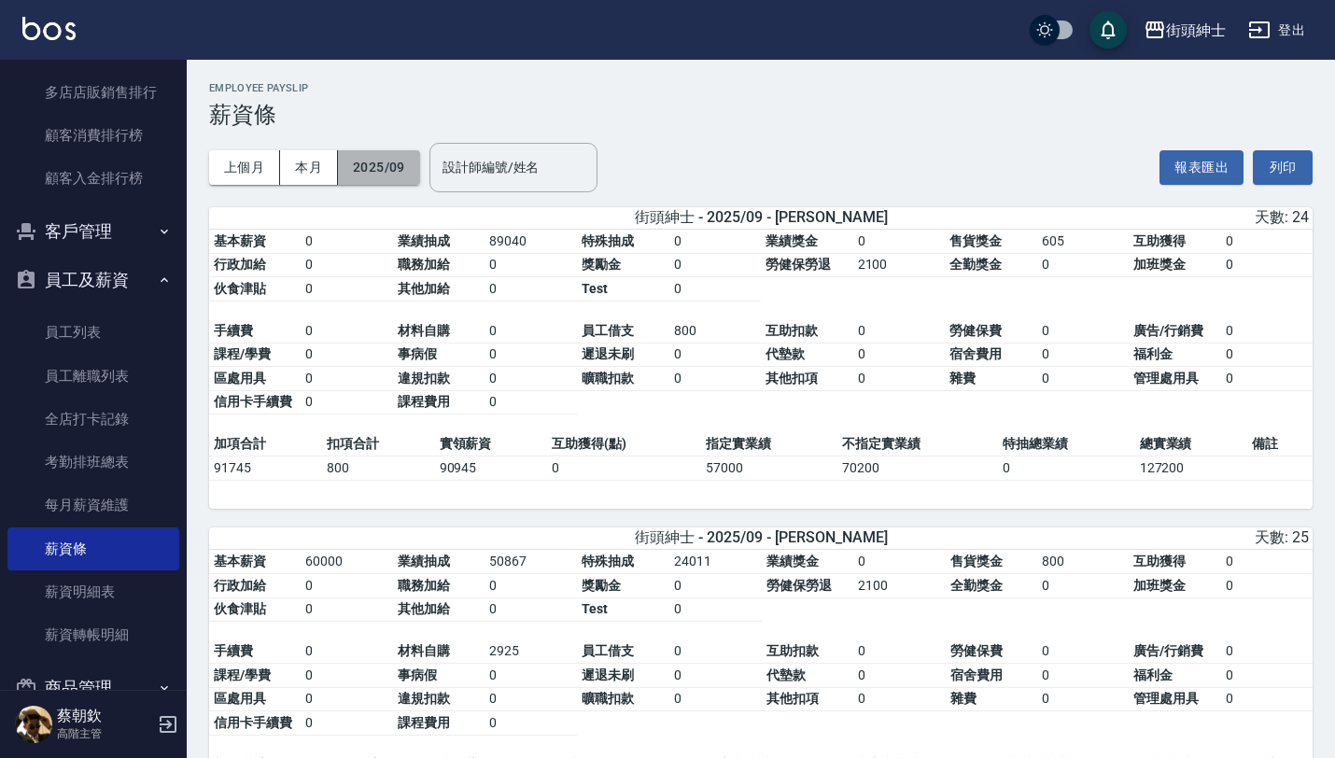
click at [414, 170] on button "2025/09" at bounding box center [379, 167] width 82 height 35
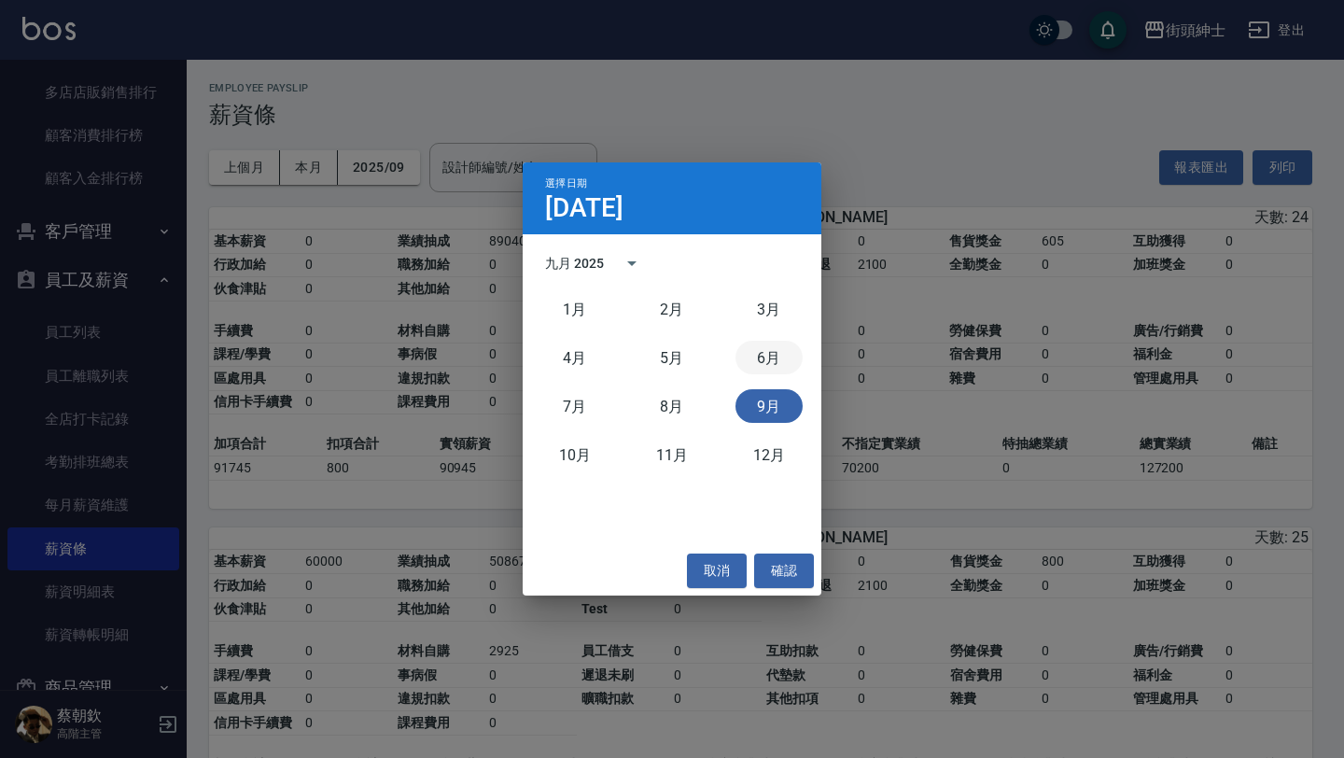
click at [769, 362] on button "6月" at bounding box center [768, 358] width 67 height 34
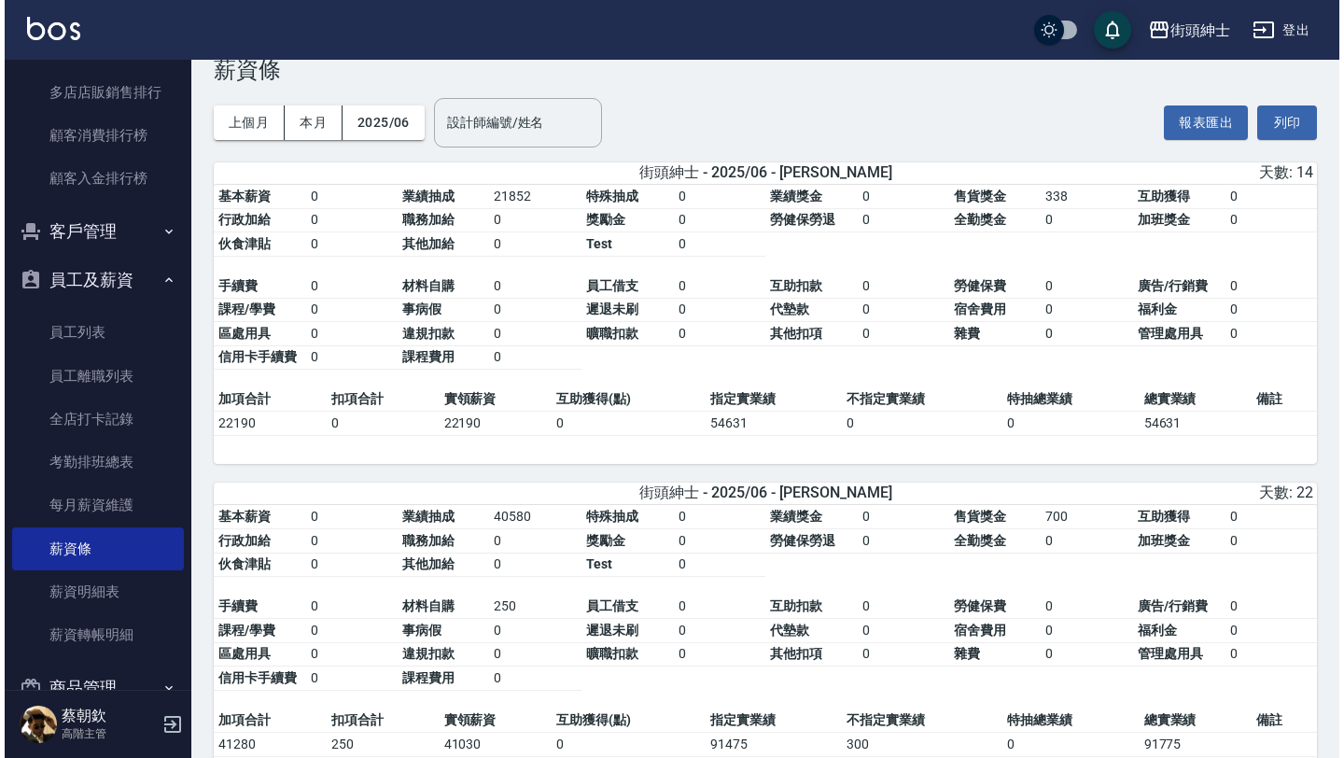
scroll to position [47, 0]
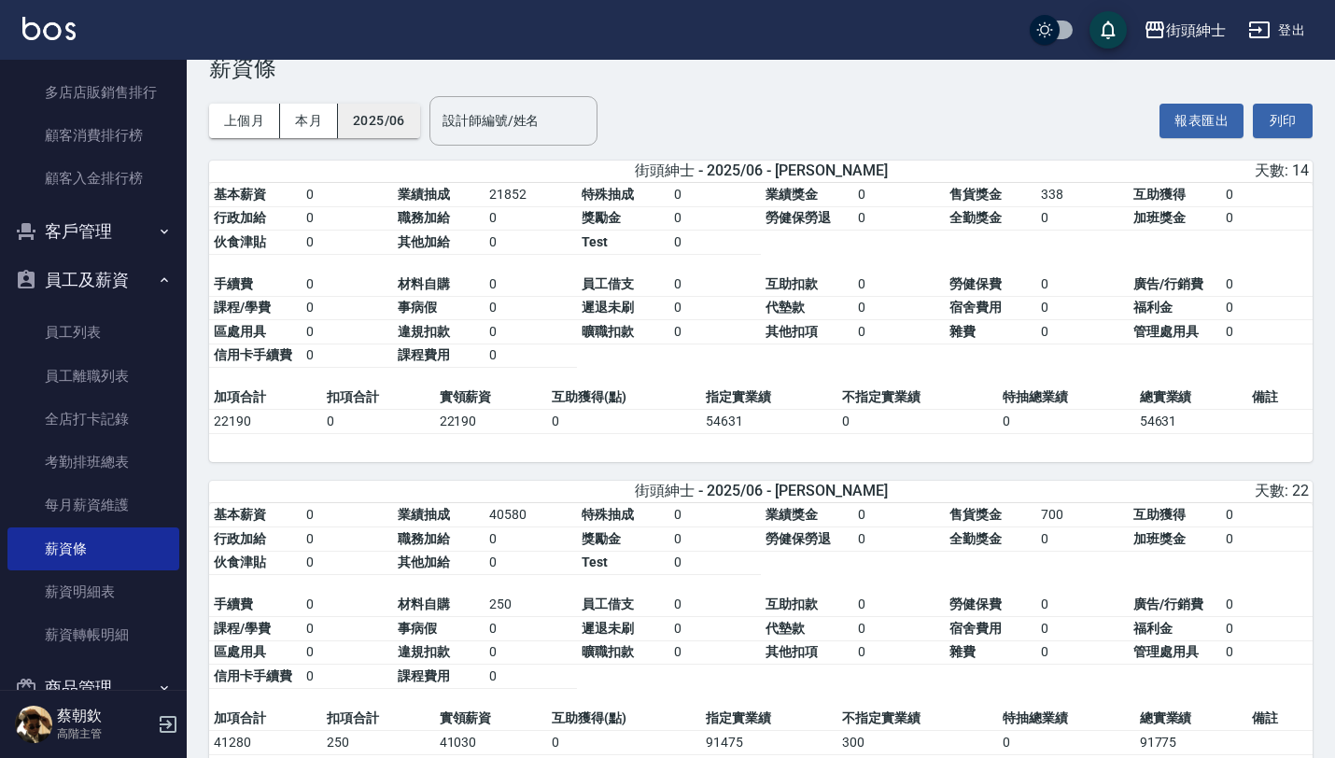
click at [402, 114] on button "2025/06" at bounding box center [379, 121] width 82 height 35
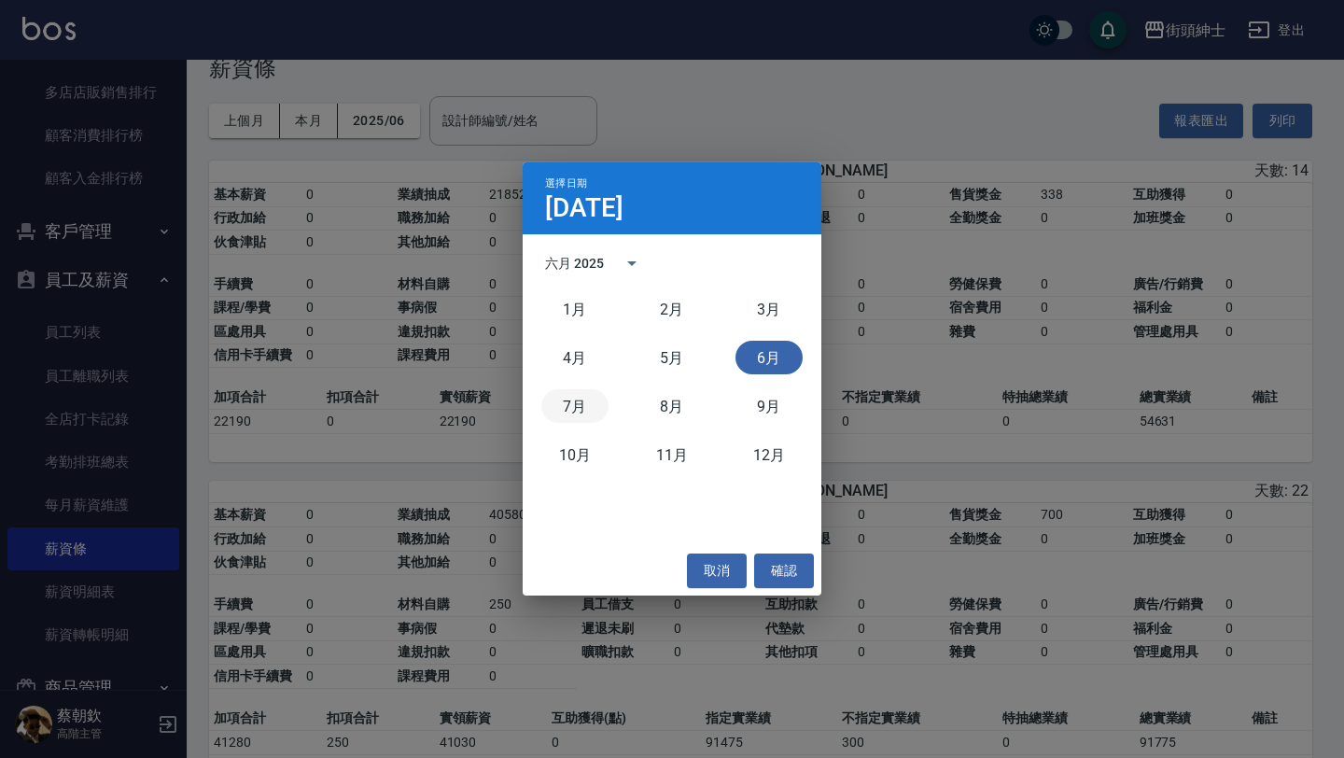
click at [585, 407] on button "7月" at bounding box center [574, 406] width 67 height 34
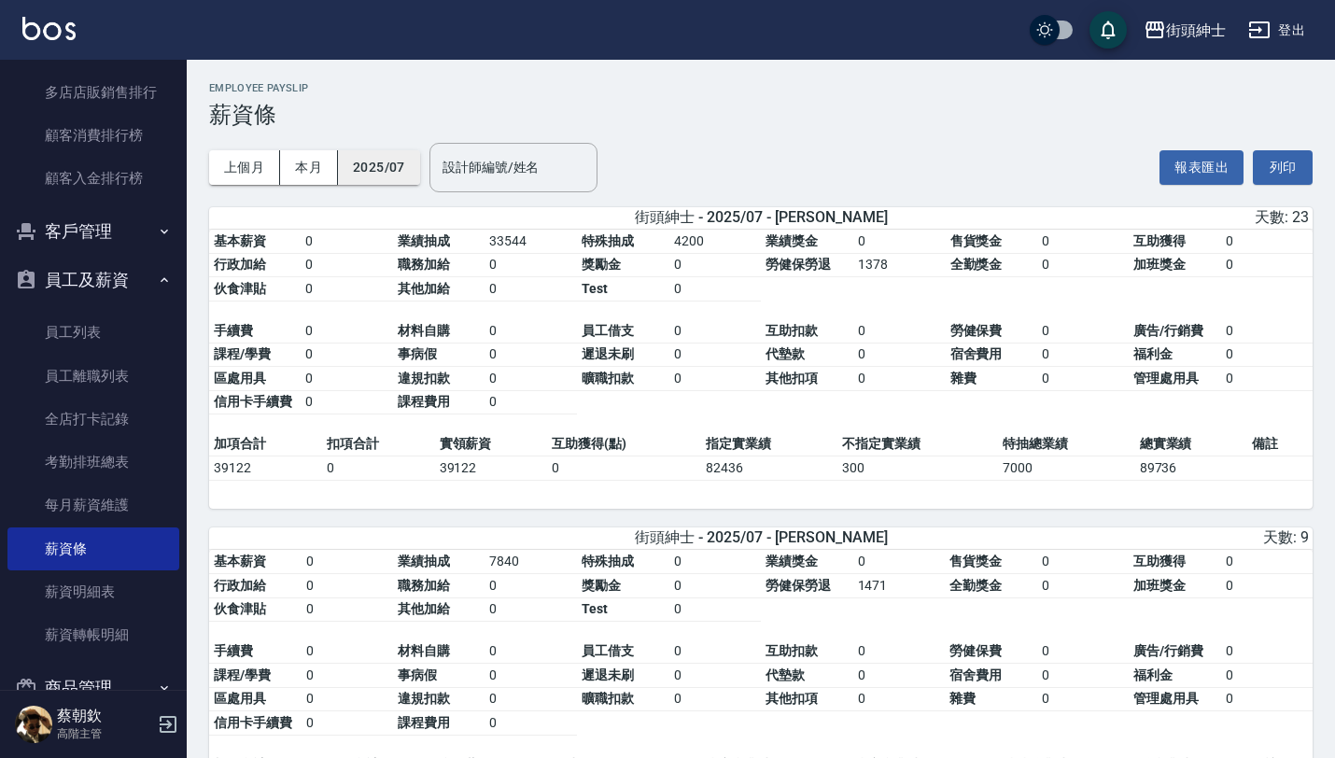
click at [387, 175] on button "2025/07" at bounding box center [379, 167] width 82 height 35
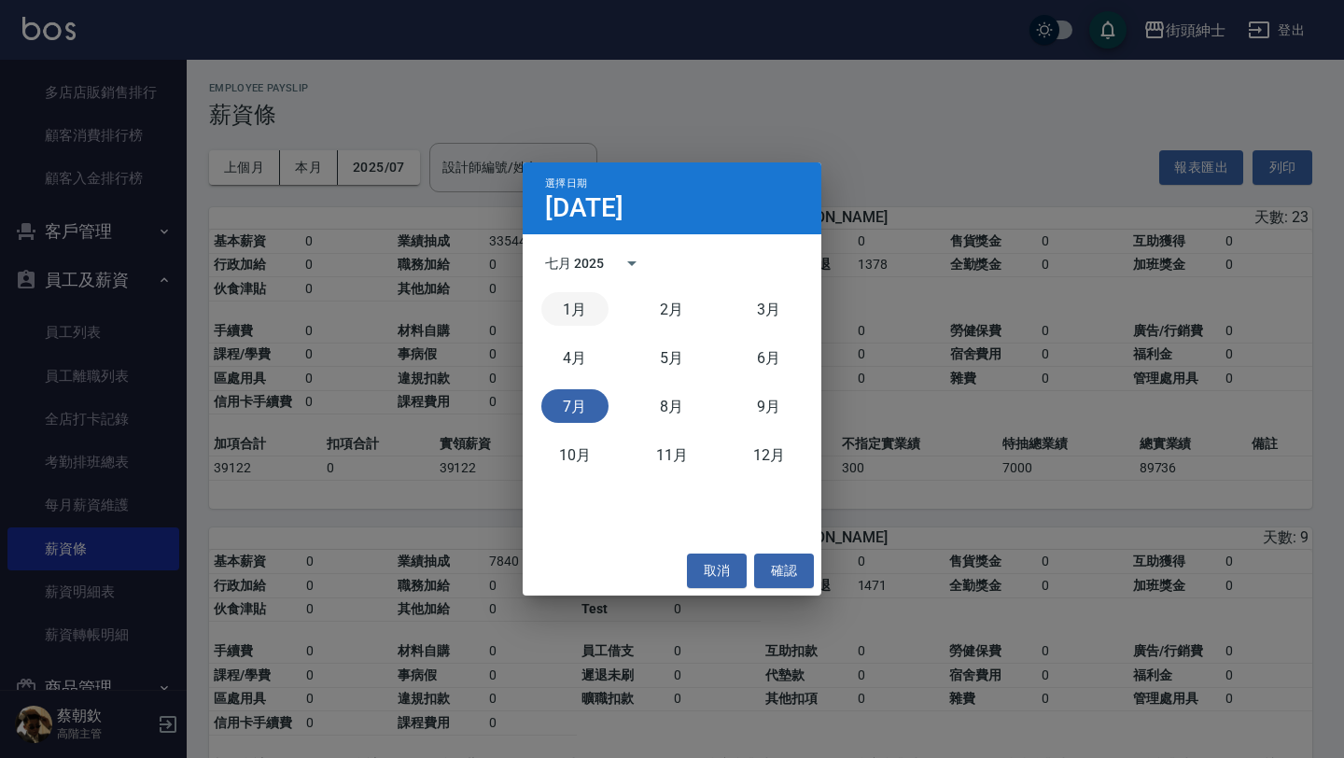
click at [592, 309] on button "1月" at bounding box center [574, 309] width 67 height 34
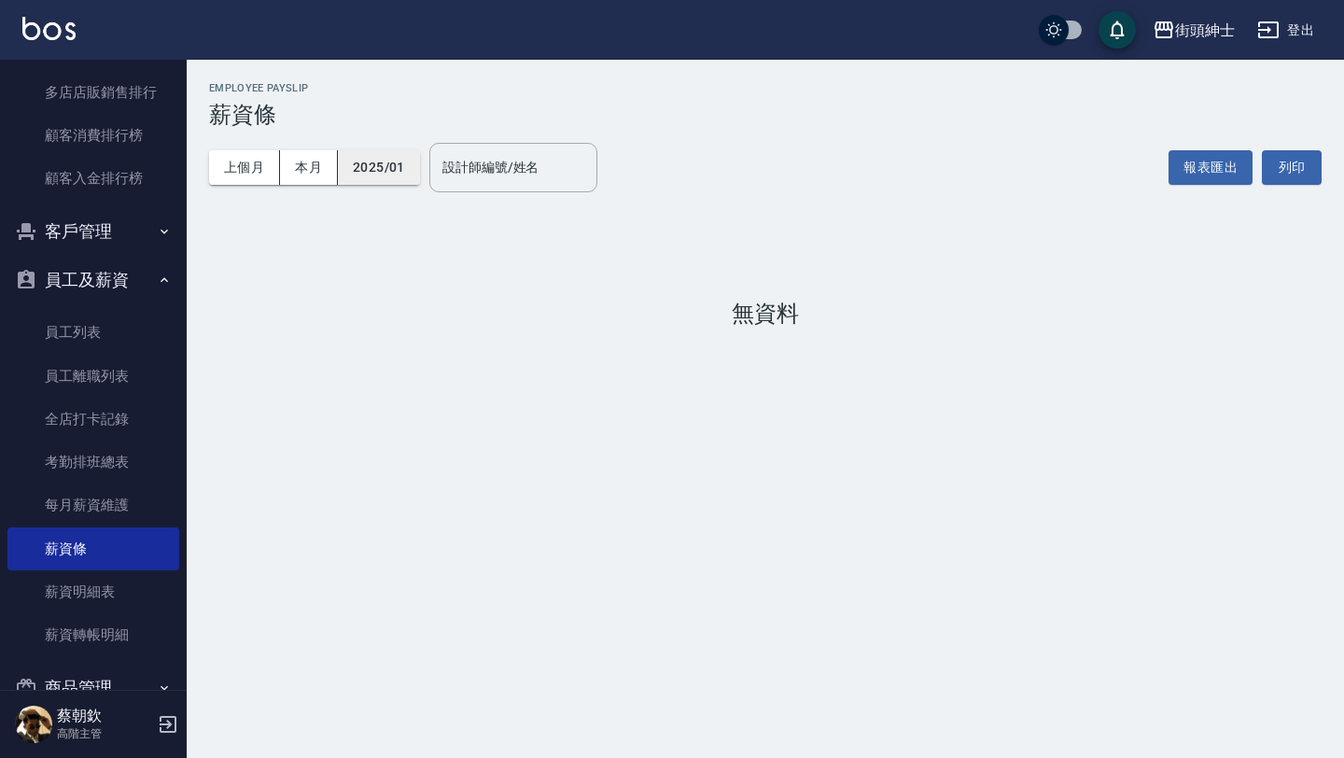
click at [385, 161] on button "2025/01" at bounding box center [379, 167] width 82 height 35
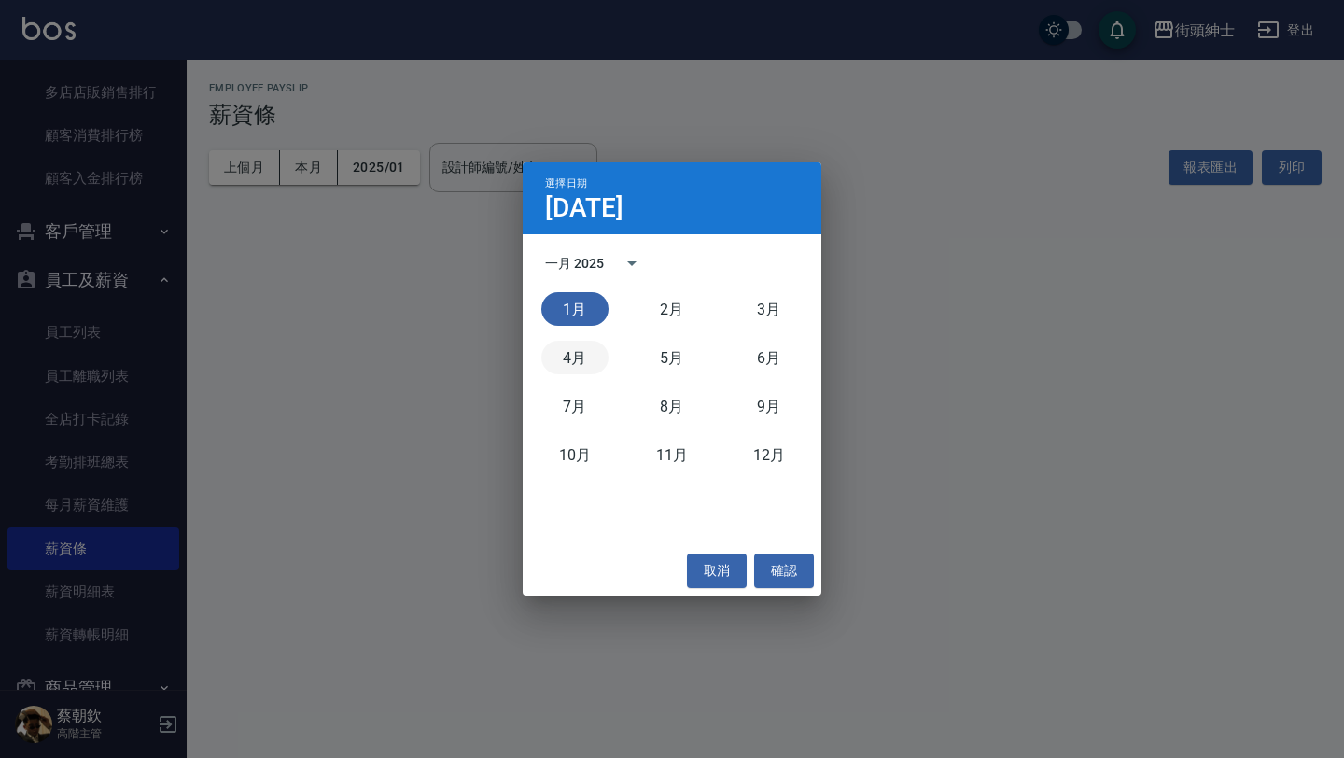
click at [584, 360] on button "4月" at bounding box center [574, 358] width 67 height 34
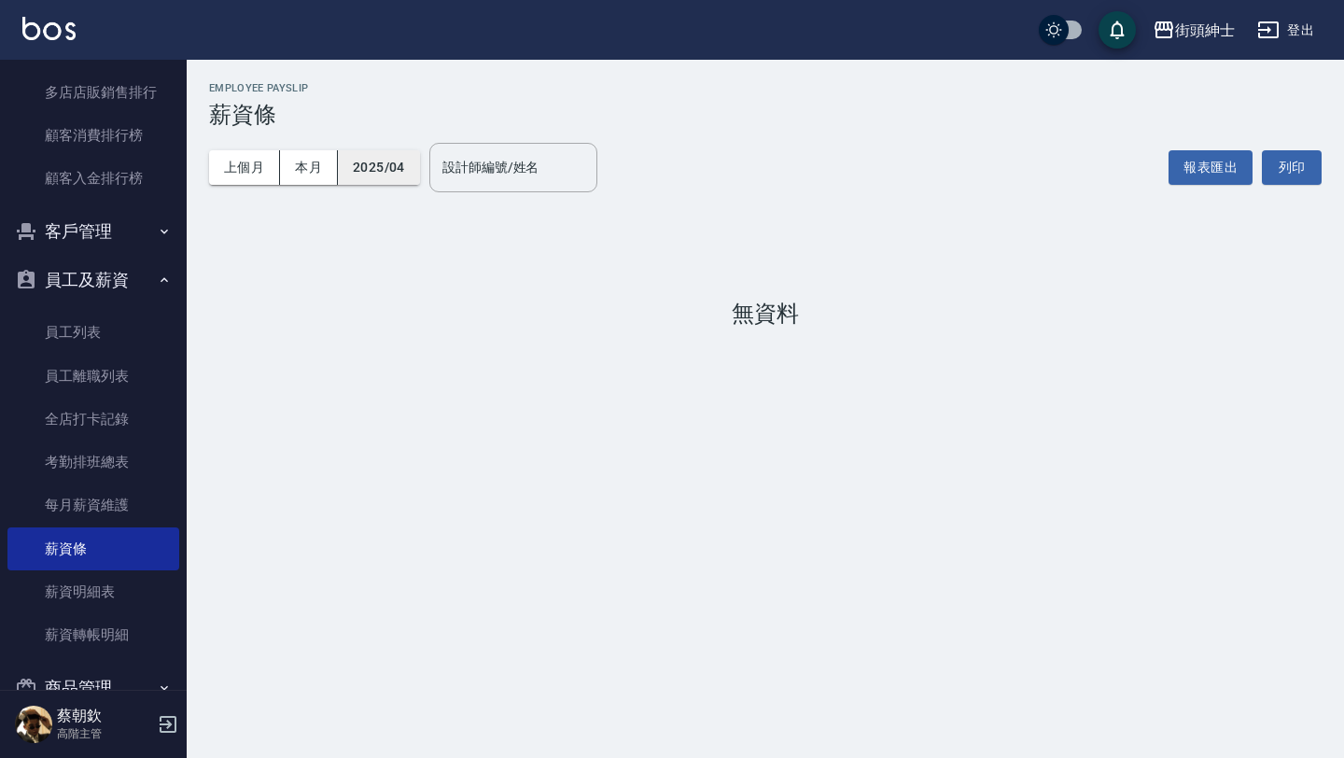
click at [383, 157] on button "2025/04" at bounding box center [379, 167] width 82 height 35
